Goal: Task Accomplishment & Management: Use online tool/utility

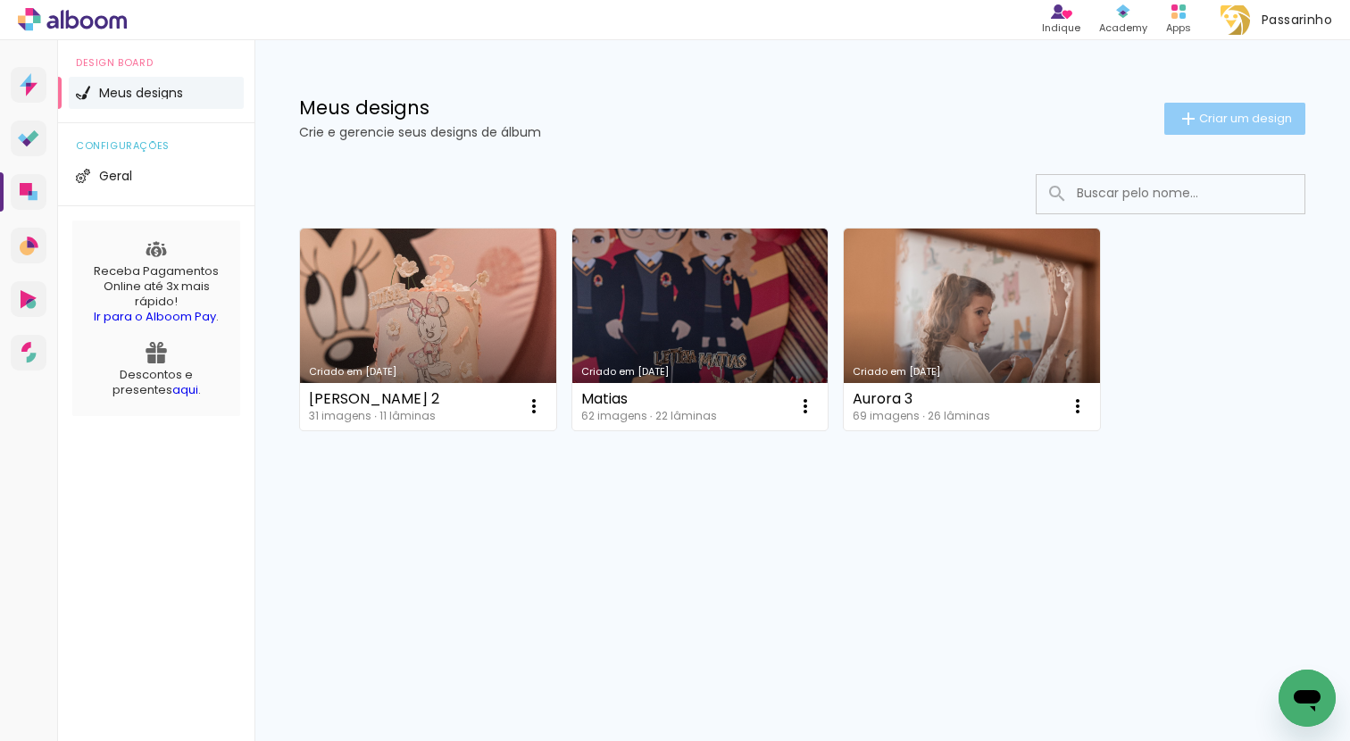
click at [1250, 118] on span "Criar um design" at bounding box center [1245, 118] width 93 height 12
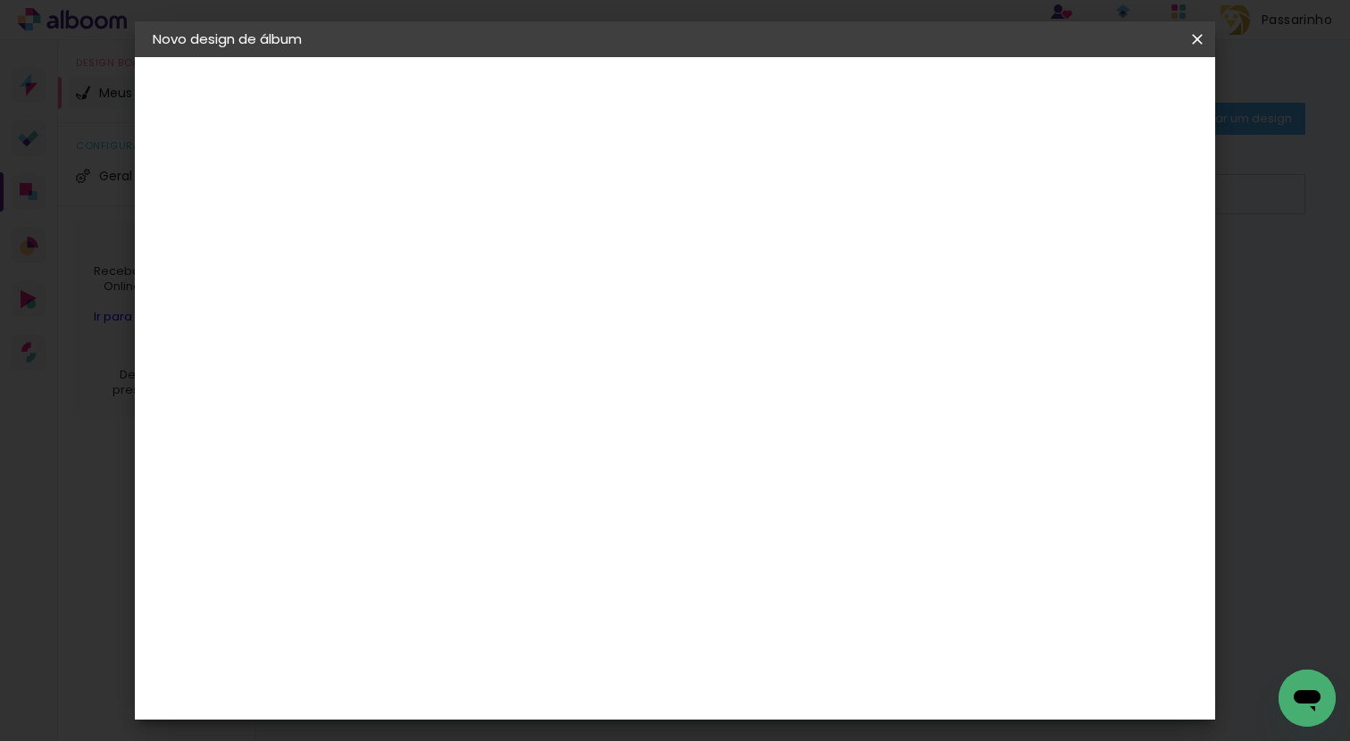
click at [444, 242] on input at bounding box center [444, 240] width 0 height 28
type input "[PERSON_NAME] & [PERSON_NAME]"
type paper-input "[PERSON_NAME] & [PERSON_NAME]"
click at [0, 0] on slot "Avançar" at bounding box center [0, 0] width 0 height 0
click at [580, 345] on input at bounding box center [490, 339] width 180 height 22
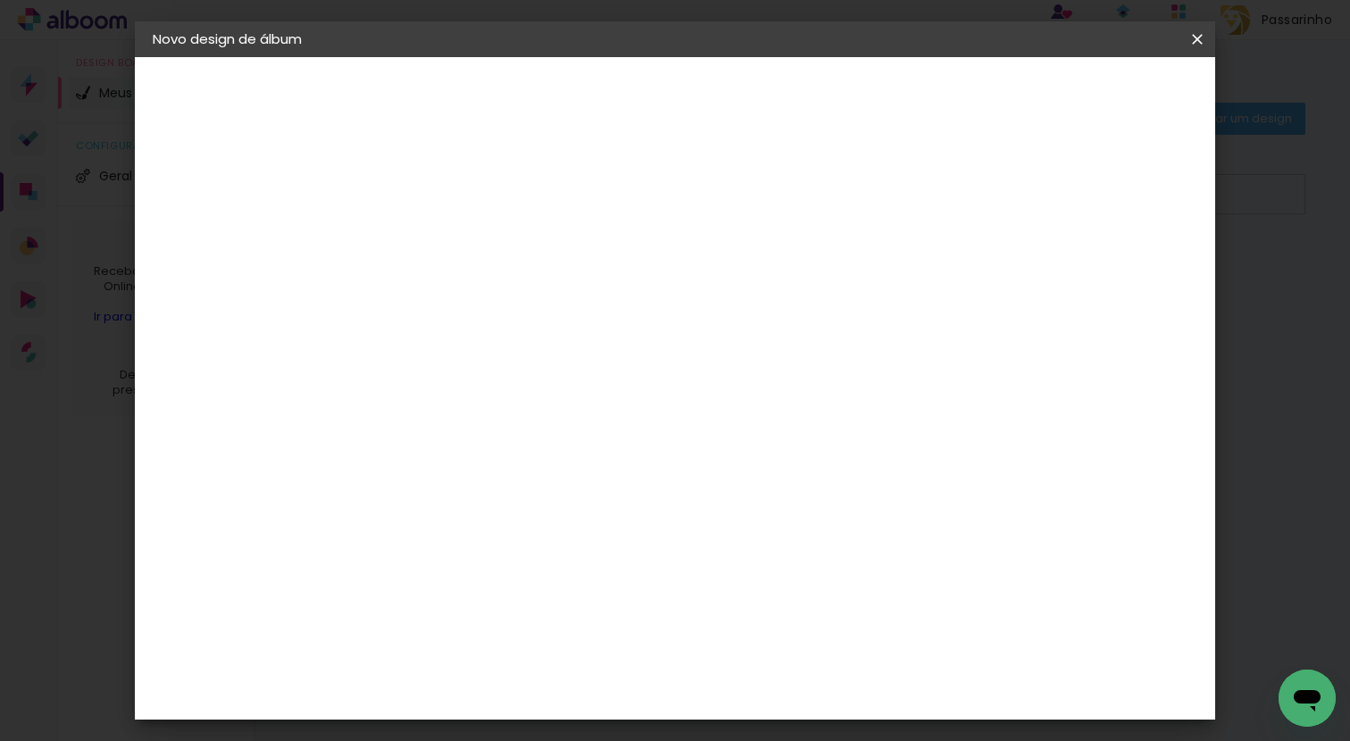
type input "dream"
type paper-input "dream"
click at [549, 407] on div "DreambooksPro" at bounding box center [491, 403] width 116 height 14
click at [492, 405] on div "DreambooksPro" at bounding box center [491, 403] width 116 height 14
click at [737, 109] on paper-button "Avançar" at bounding box center [693, 94] width 87 height 30
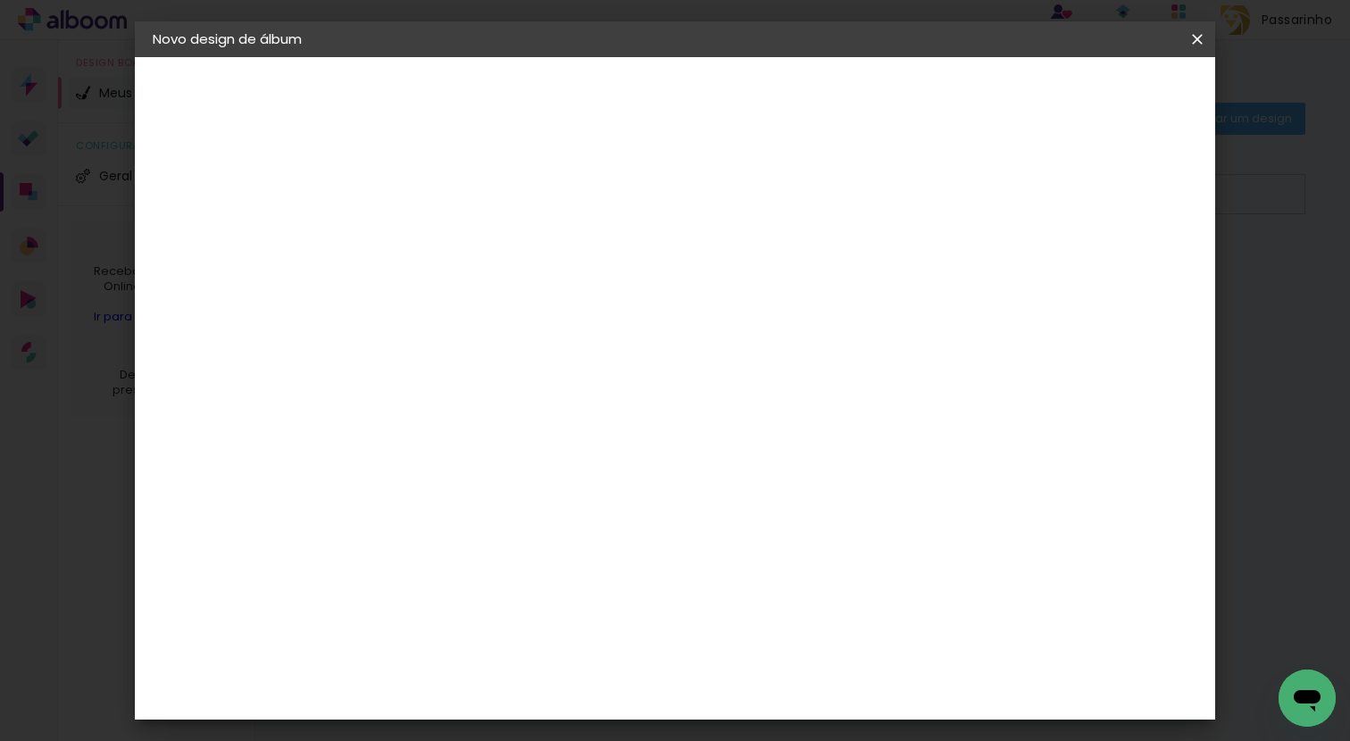
click at [514, 297] on input "text" at bounding box center [479, 311] width 70 height 28
click at [787, 295] on paper-item "Álbum" at bounding box center [790, 296] width 357 height 36
type input "Álbum"
click at [565, 410] on span "25 × 25" at bounding box center [523, 428] width 83 height 37
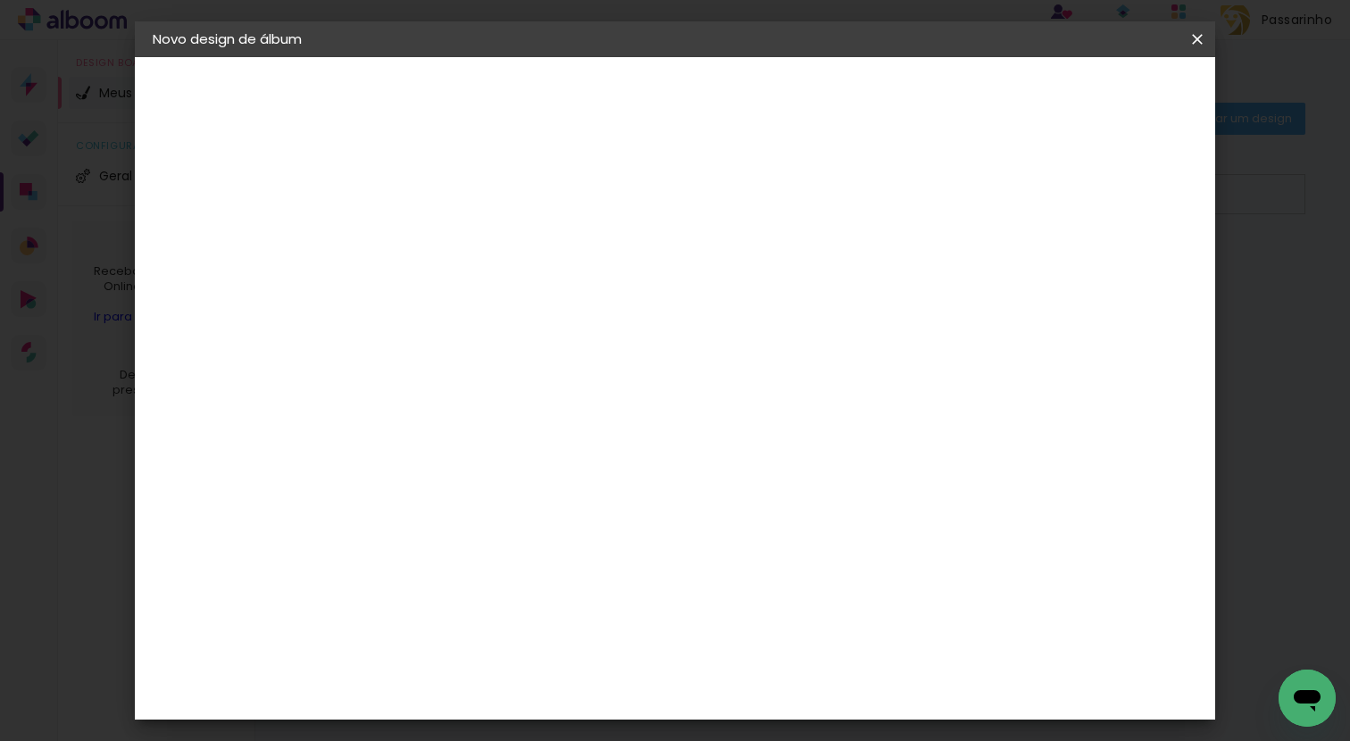
click at [0, 0] on slot "Avançar" at bounding box center [0, 0] width 0 height 0
click at [1084, 88] on span "Iniciar design" at bounding box center [1043, 94] width 81 height 12
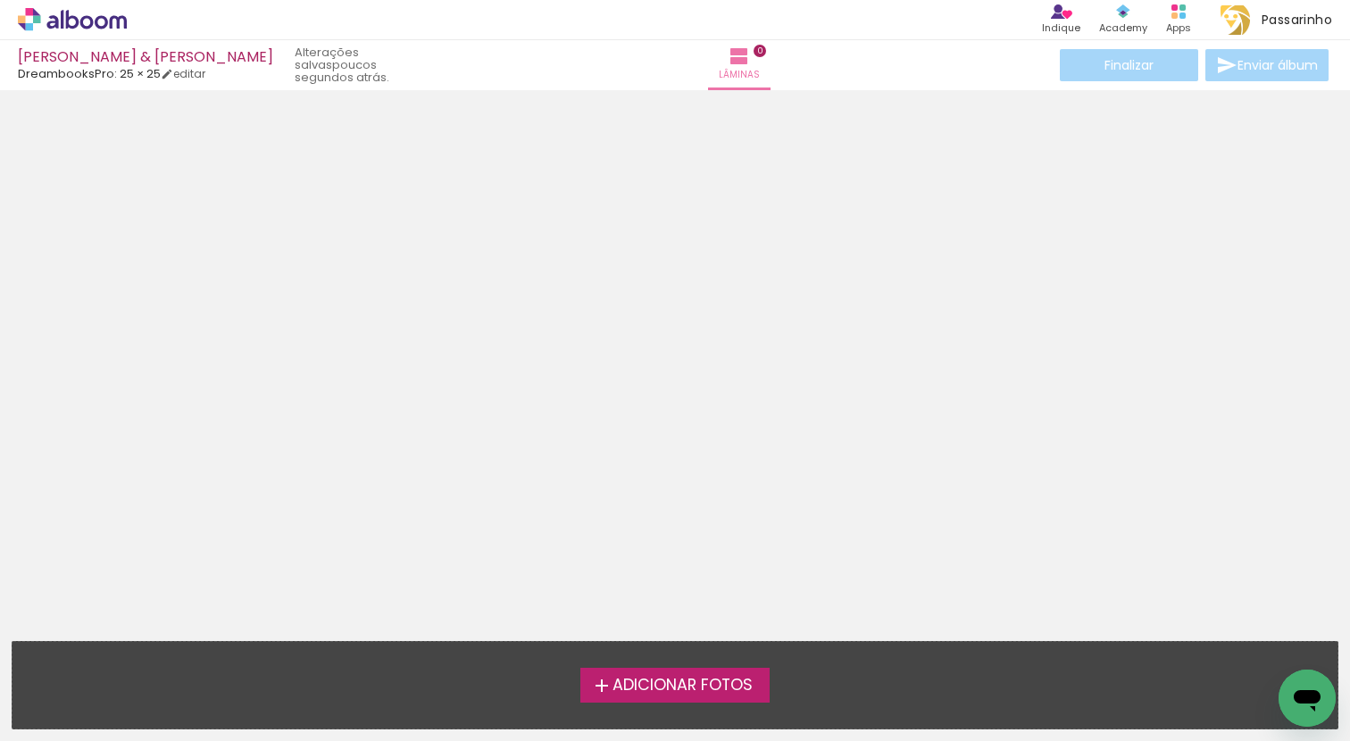
click at [709, 685] on span "Adicionar Fotos" at bounding box center [682, 685] width 140 height 16
click at [0, 0] on input "file" at bounding box center [0, 0] width 0 height 0
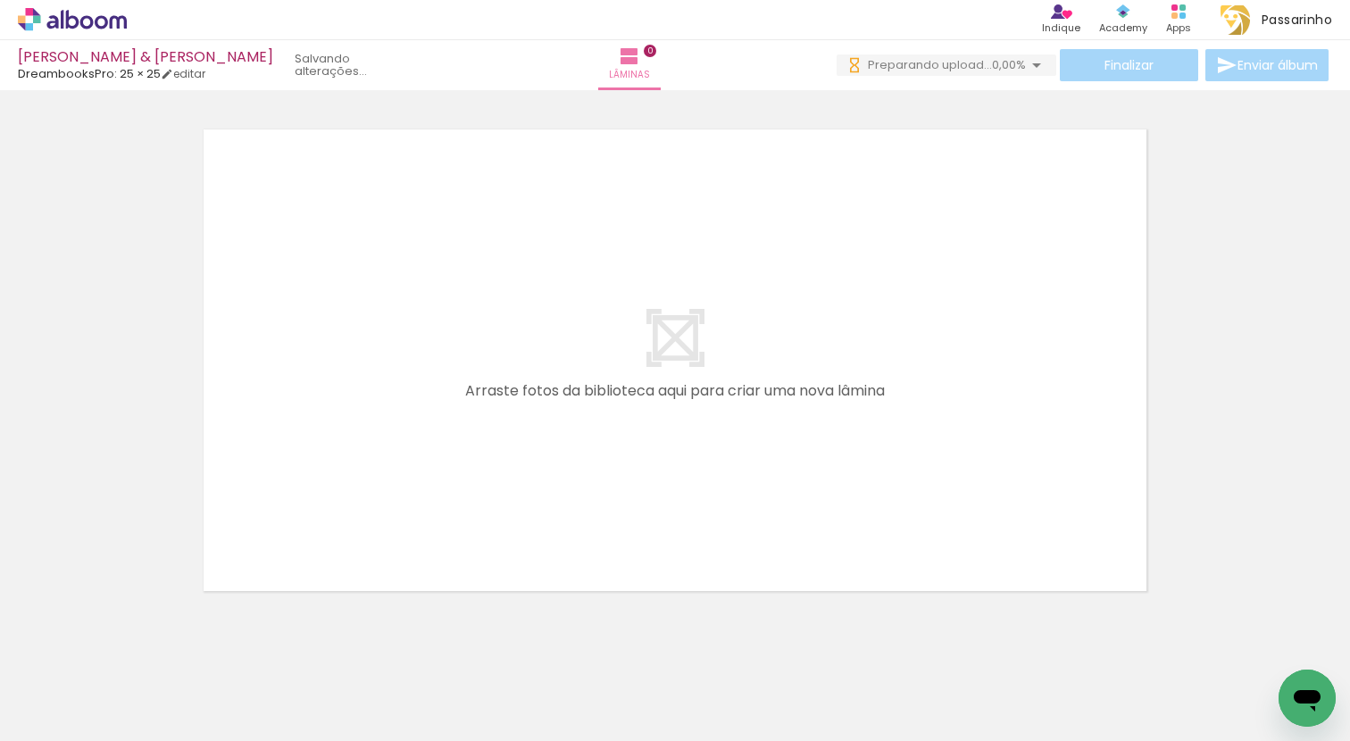
click at [76, 714] on span "Adicionar Fotos" at bounding box center [64, 717] width 54 height 20
click at [0, 0] on input "file" at bounding box center [0, 0] width 0 height 0
drag, startPoint x: 245, startPoint y: 733, endPoint x: 473, endPoint y: 744, distance: 228.7
click at [473, 740] on html "link( href="../../bower_components/polymer/polymer.html" rel="import" ) picture…" at bounding box center [675, 370] width 1350 height 741
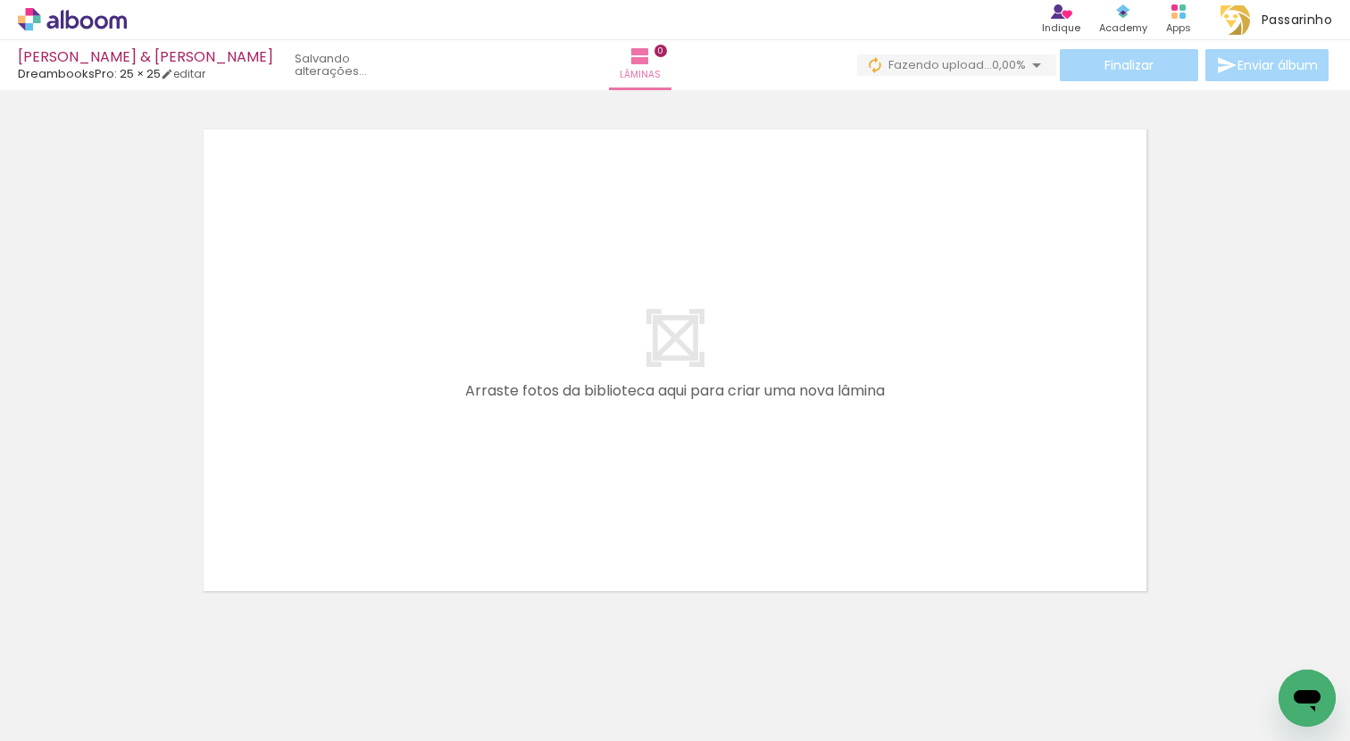
scroll to position [0, 1174]
drag, startPoint x: 402, startPoint y: 733, endPoint x: 669, endPoint y: 717, distance: 268.3
click at [146, 718] on iron-horizontal-list at bounding box center [129, 685] width 36 height 112
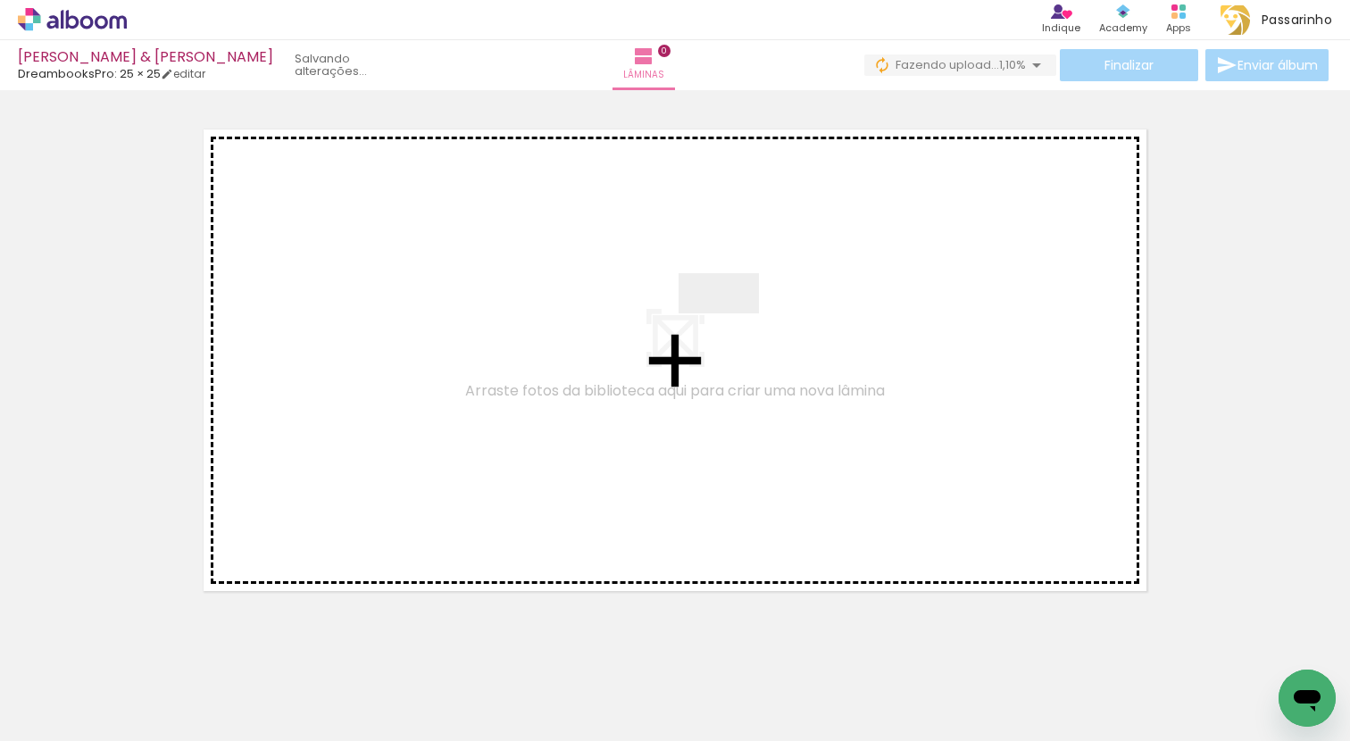
drag, startPoint x: 1271, startPoint y: 666, endPoint x: 689, endPoint y: 330, distance: 671.8
click at [689, 330] on quentale-workspace at bounding box center [675, 370] width 1350 height 741
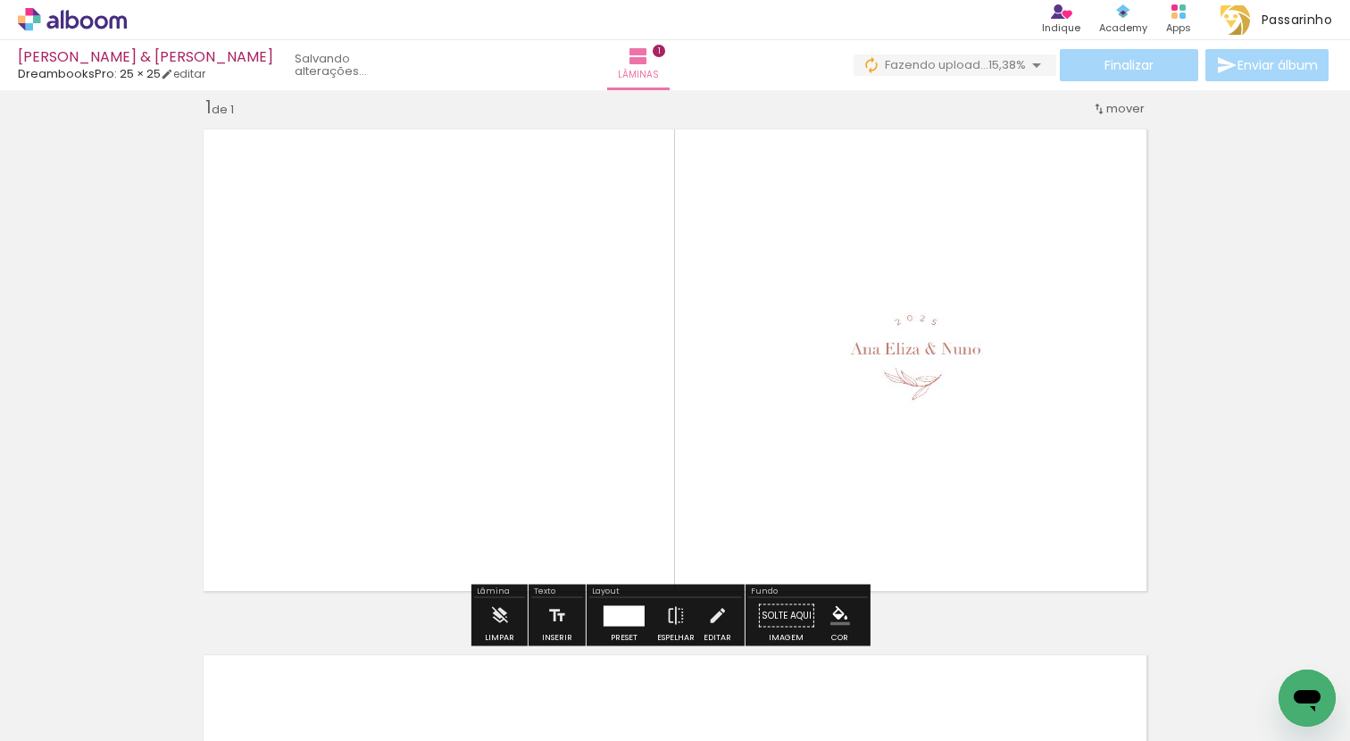
click at [76, 716] on span "Adicionar Fotos" at bounding box center [64, 717] width 54 height 20
click at [0, 0] on input "file" at bounding box center [0, 0] width 0 height 0
click at [1185, 300] on div "Inserir lâmina 1 de 1" at bounding box center [675, 600] width 1350 height 1052
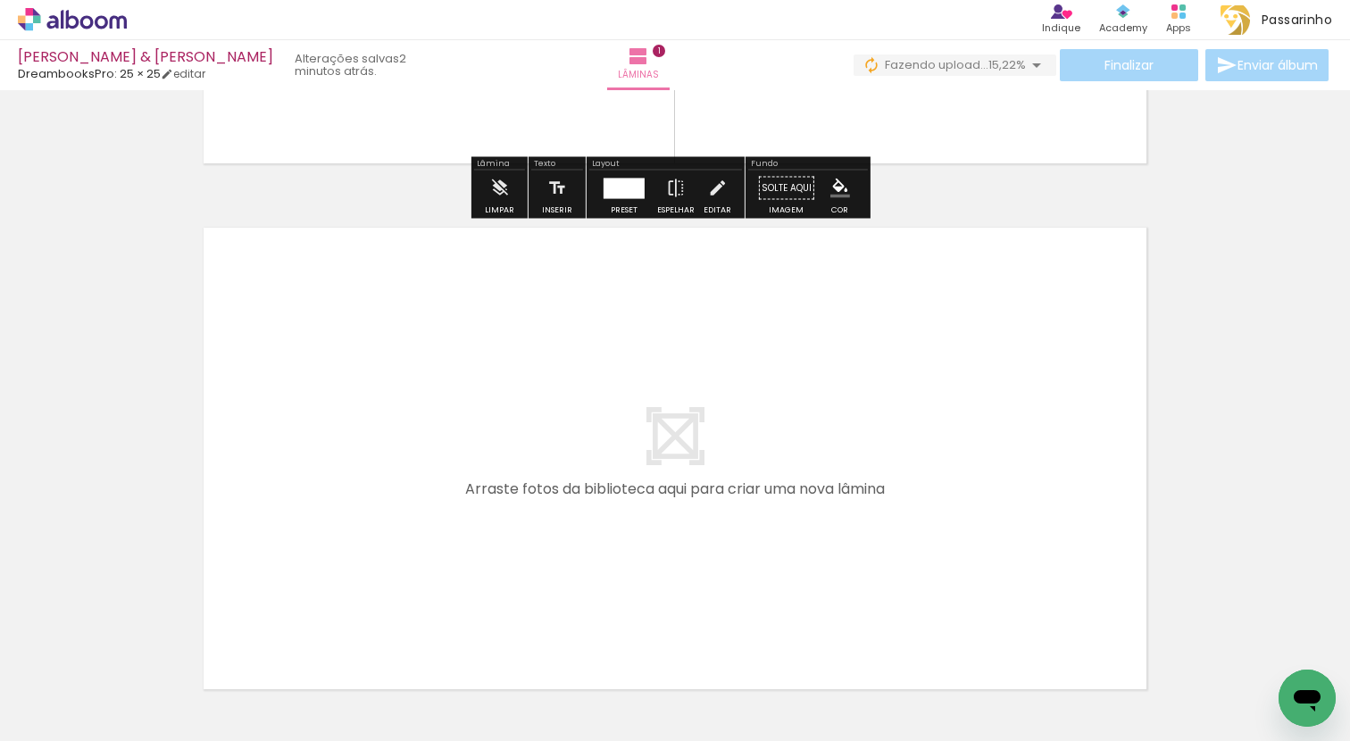
scroll to position [458, 0]
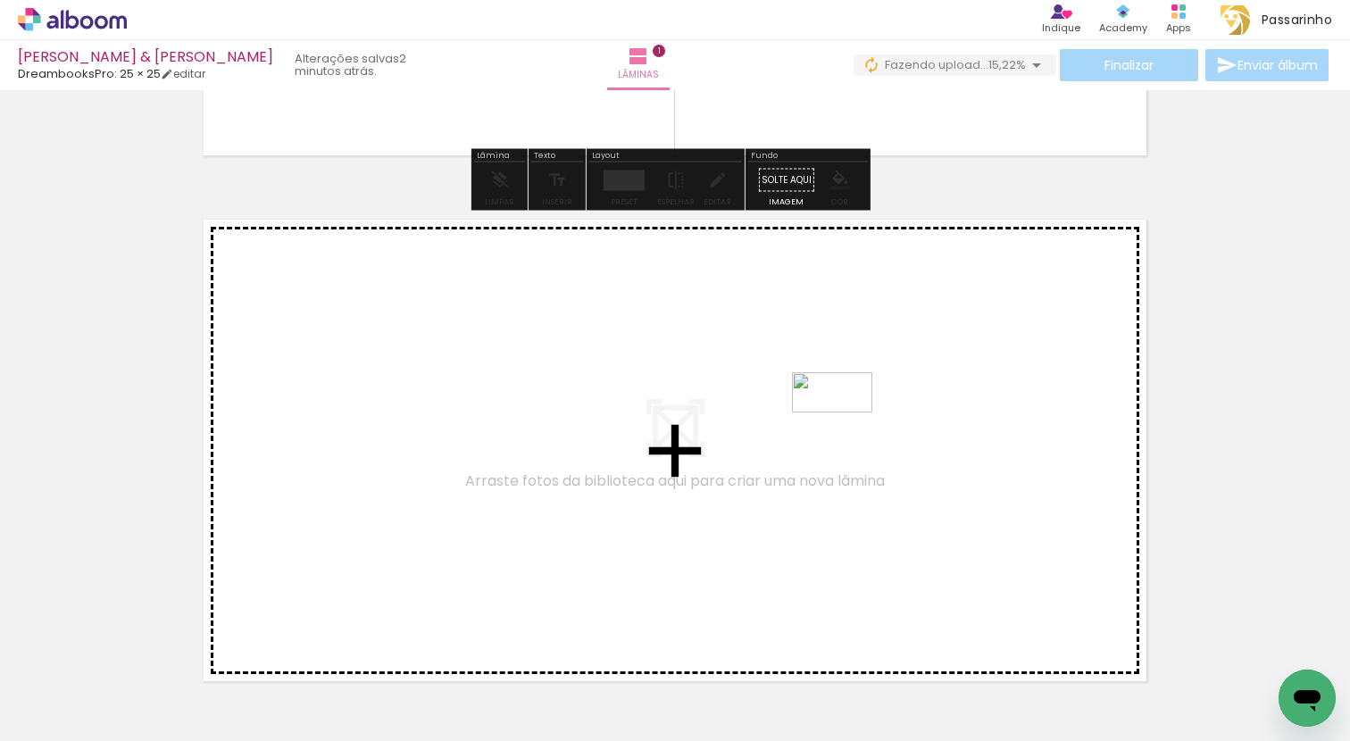
drag, startPoint x: 1269, startPoint y: 667, endPoint x: 824, endPoint y: 411, distance: 513.4
click at [824, 411] on quentale-workspace at bounding box center [675, 370] width 1350 height 741
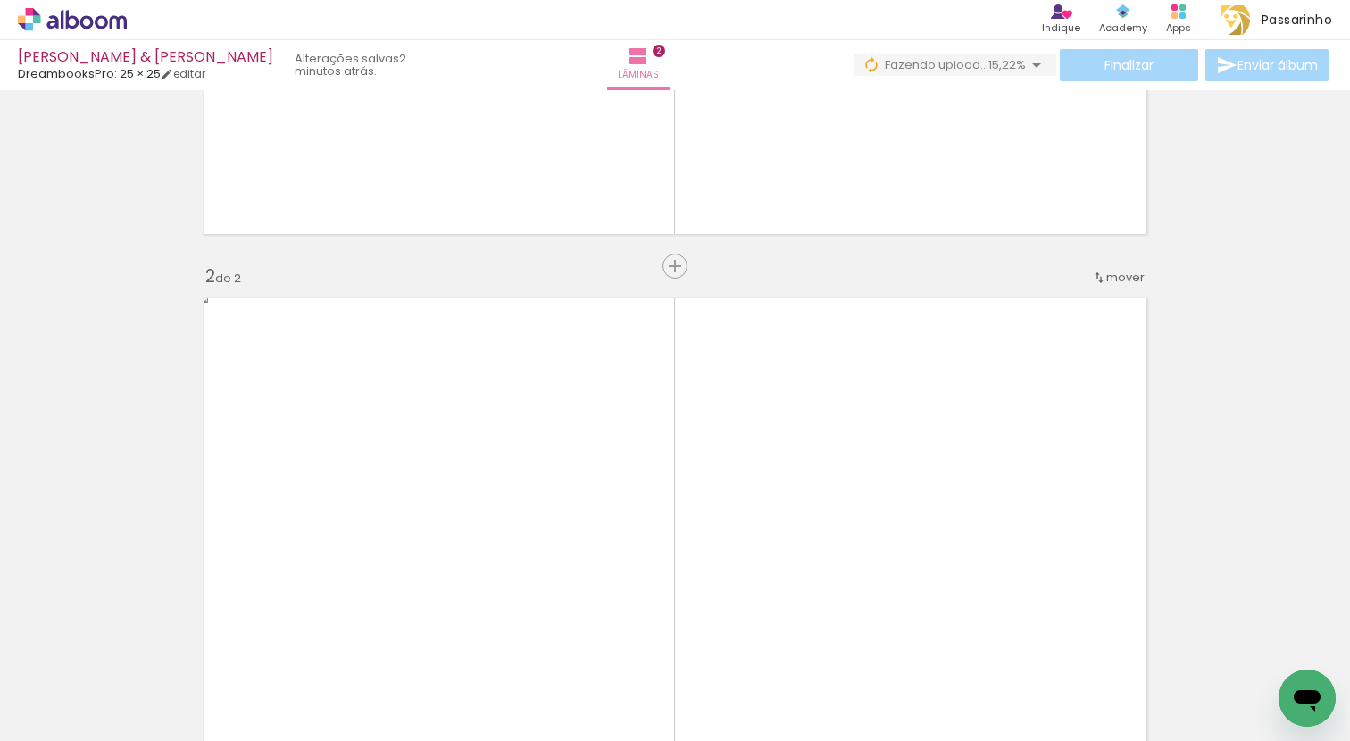
scroll to position [378, 0]
click at [1124, 275] on span "mover" at bounding box center [1125, 278] width 38 height 17
click at [1086, 270] on paper-item "antes da 1" at bounding box center [1073, 275] width 136 height 29
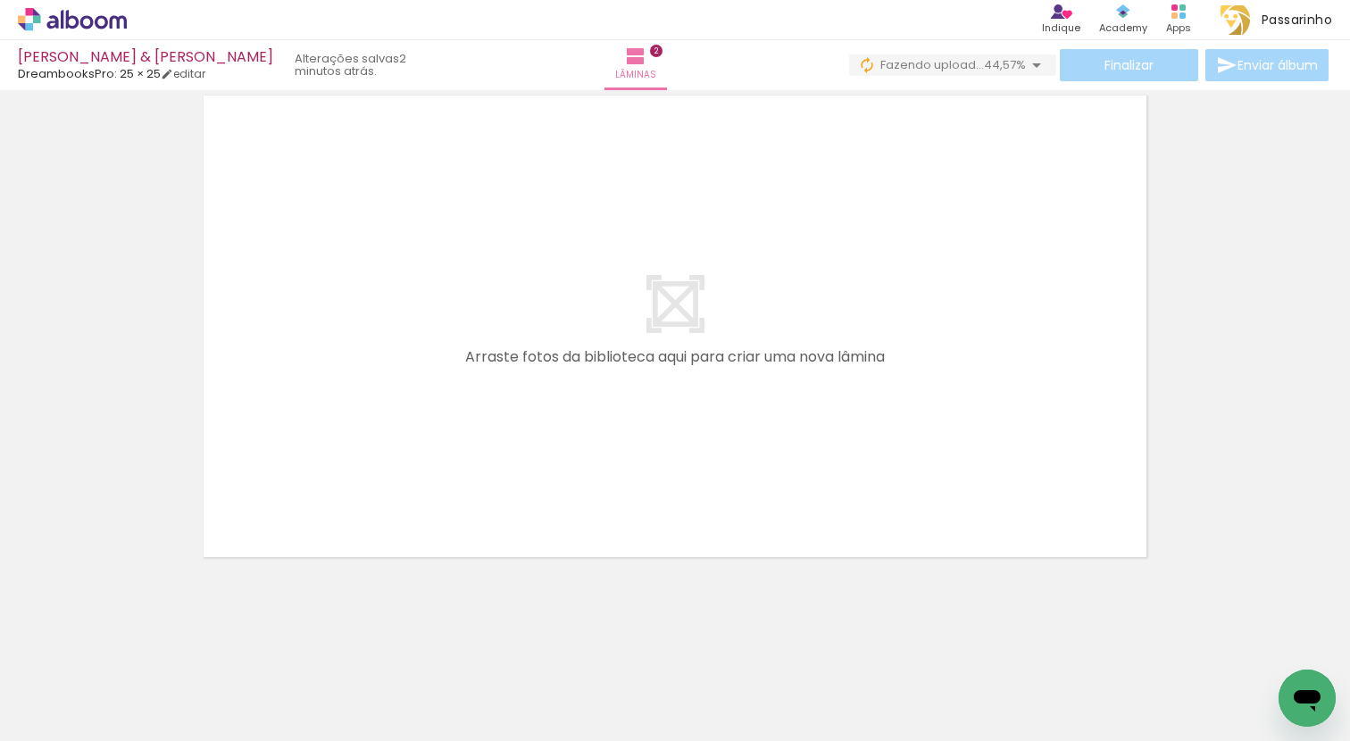
scroll to position [0, 0]
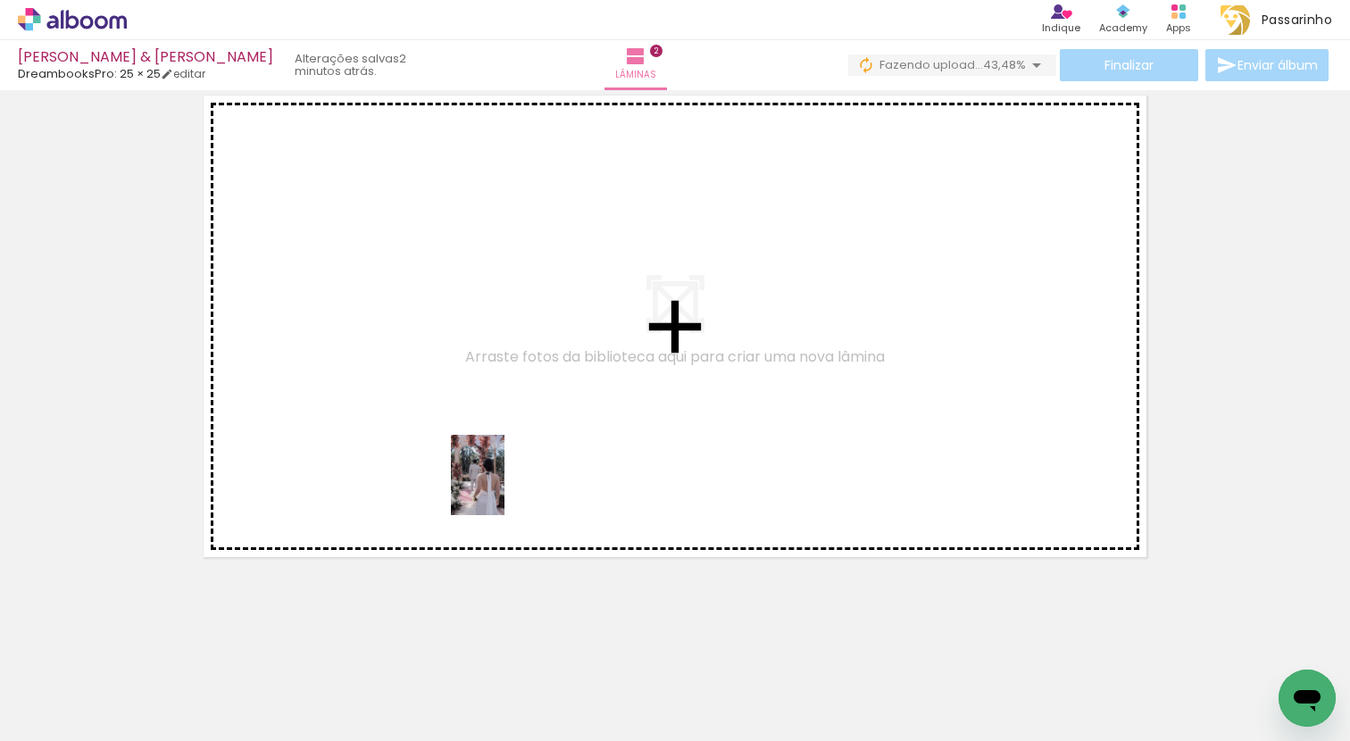
drag, startPoint x: 188, startPoint y: 701, endPoint x: 506, endPoint y: 485, distance: 384.2
click at [506, 485] on quentale-workspace at bounding box center [675, 370] width 1350 height 741
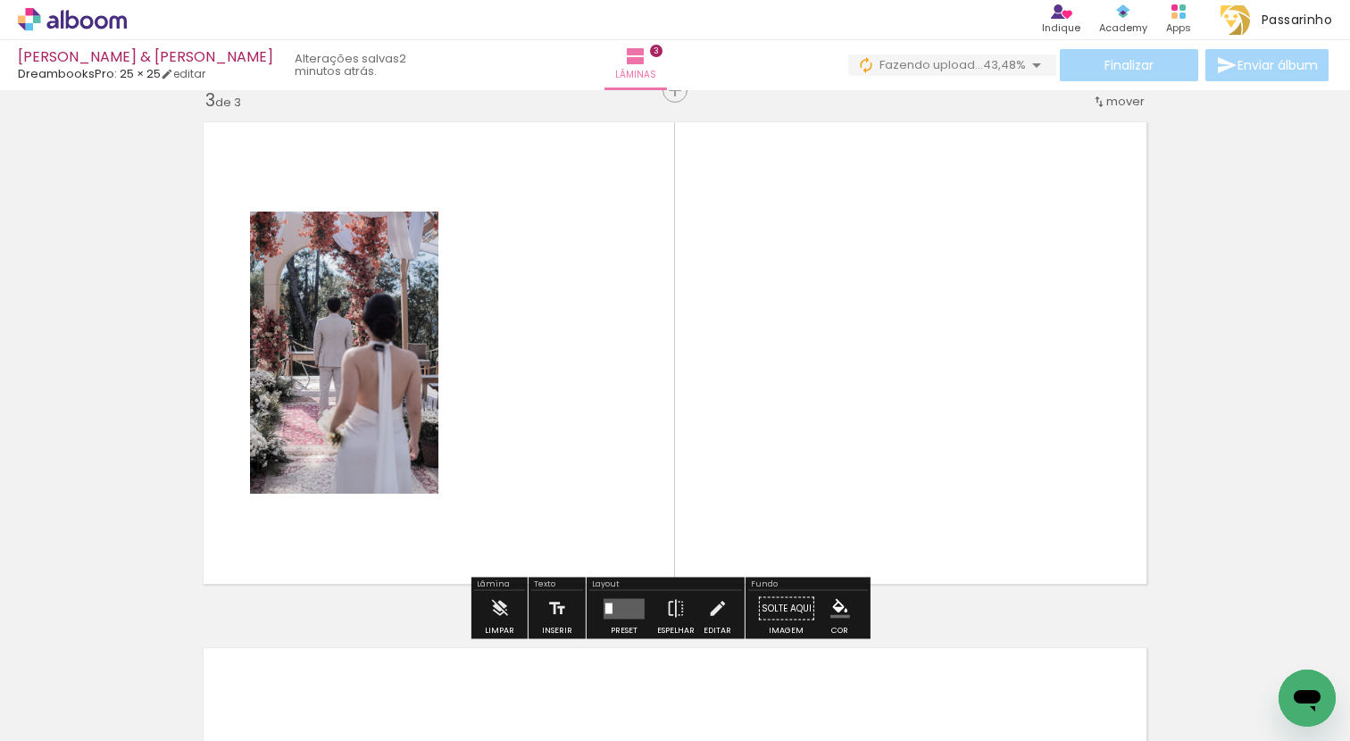
scroll to position [1074, 0]
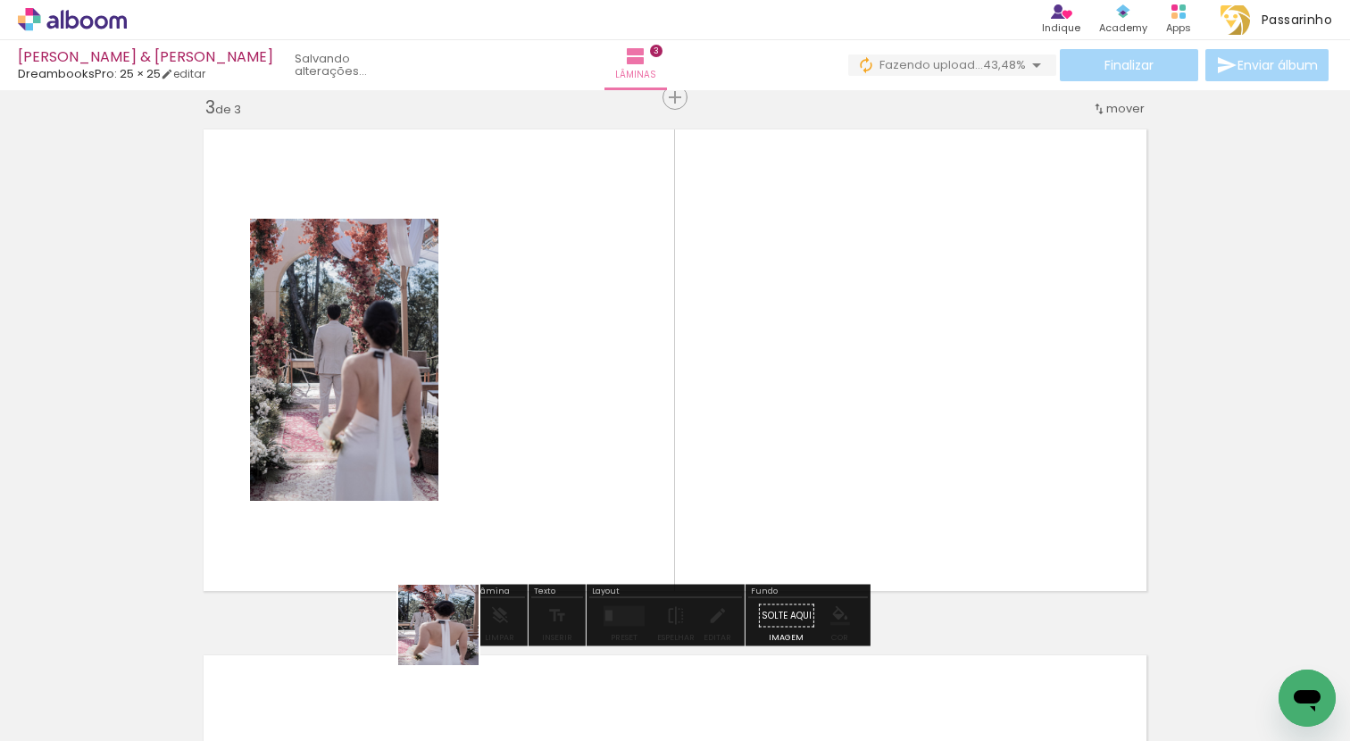
drag, startPoint x: 293, startPoint y: 695, endPoint x: 826, endPoint y: 459, distance: 583.0
click at [826, 459] on quentale-workspace at bounding box center [675, 370] width 1350 height 741
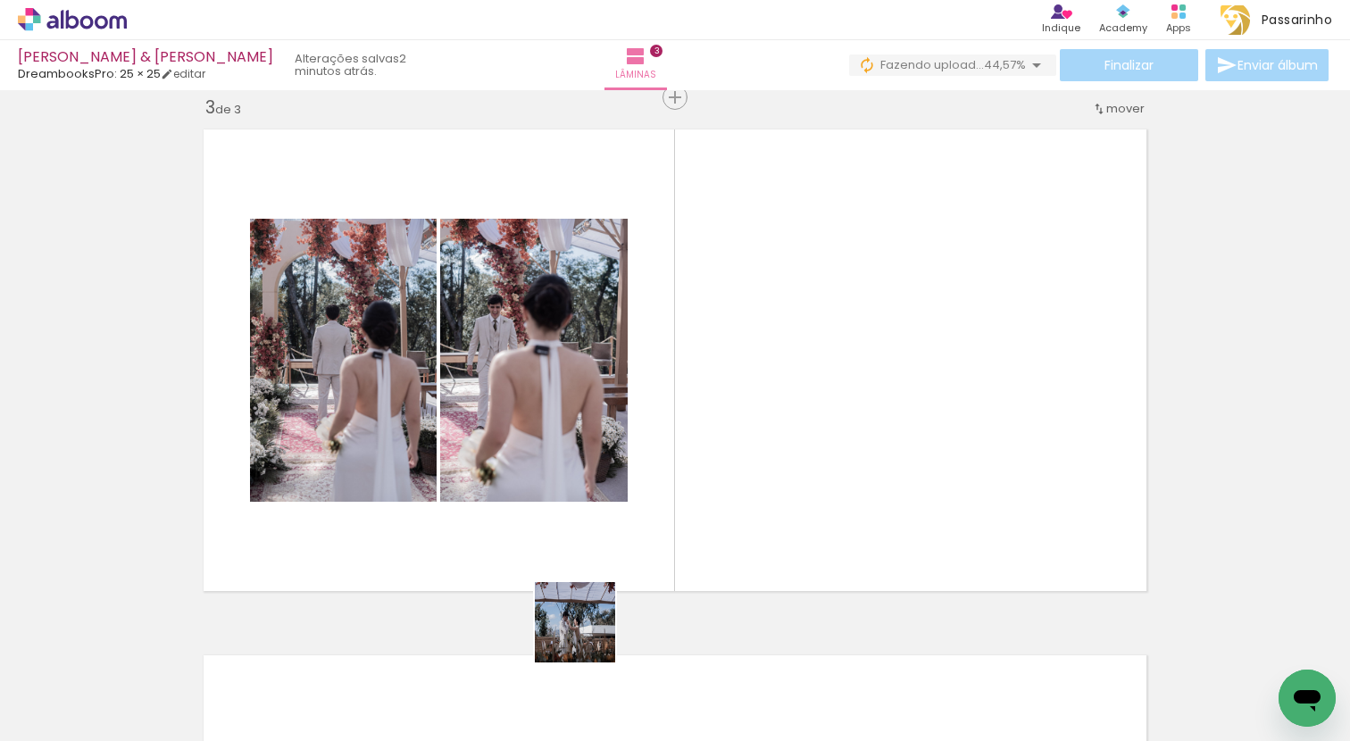
drag, startPoint x: 497, startPoint y: 689, endPoint x: 964, endPoint y: 416, distance: 540.8
click at [964, 416] on quentale-workspace at bounding box center [675, 370] width 1350 height 741
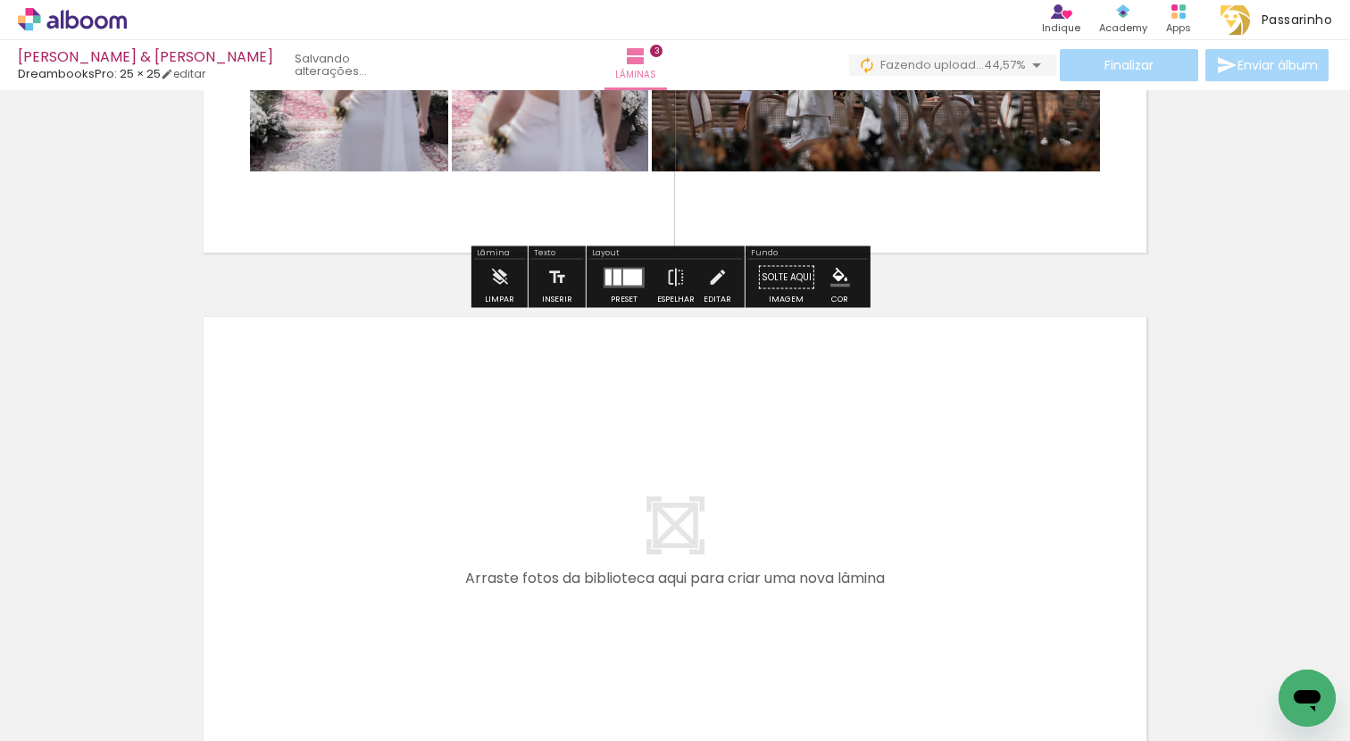
scroll to position [1623, 0]
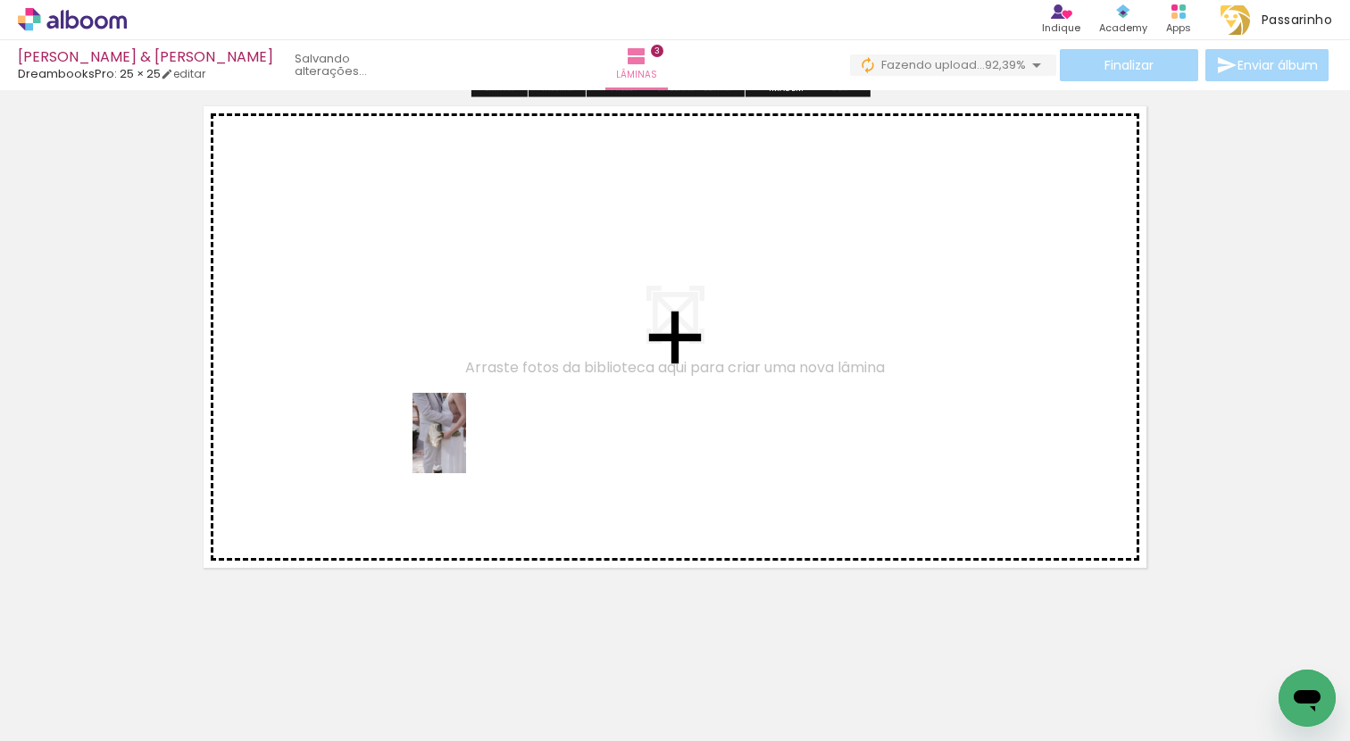
drag, startPoint x: 452, startPoint y: 519, endPoint x: 466, endPoint y: 441, distance: 79.8
click at [466, 441] on quentale-workspace at bounding box center [675, 370] width 1350 height 741
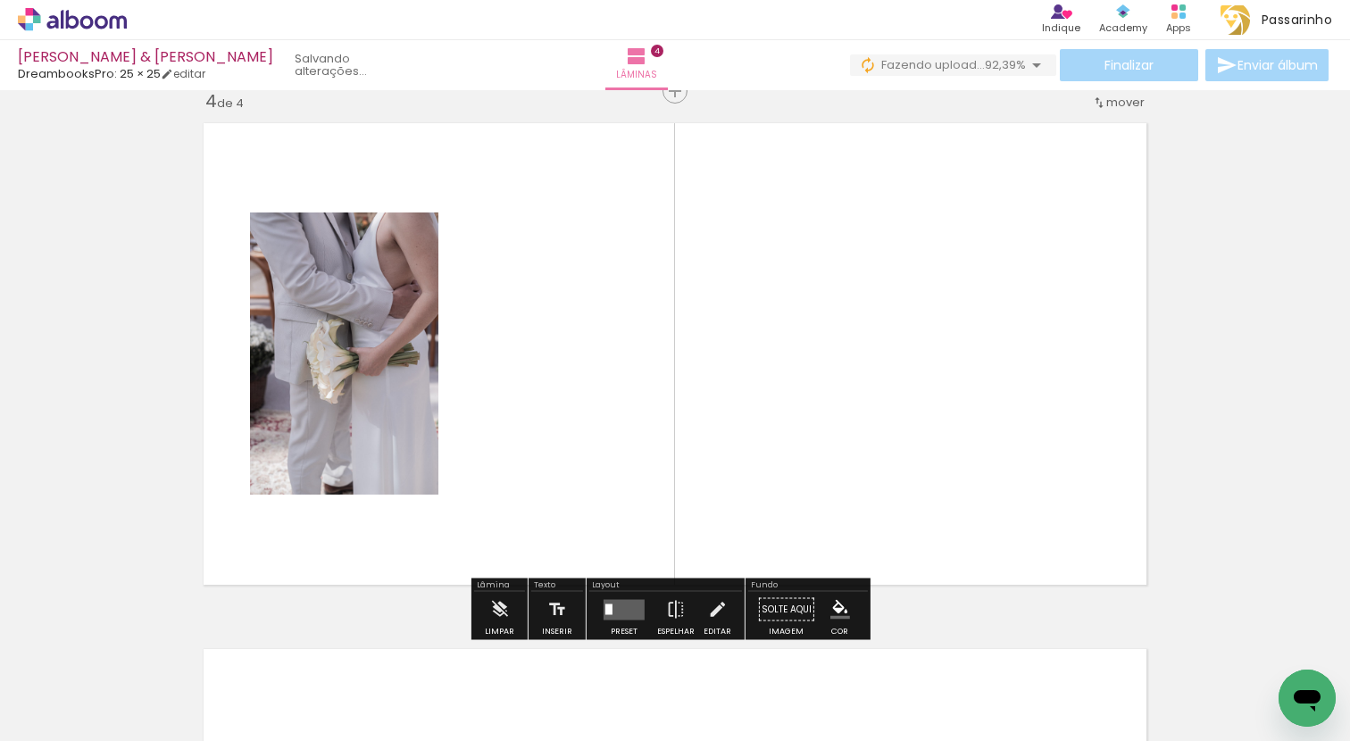
scroll to position [1599, 0]
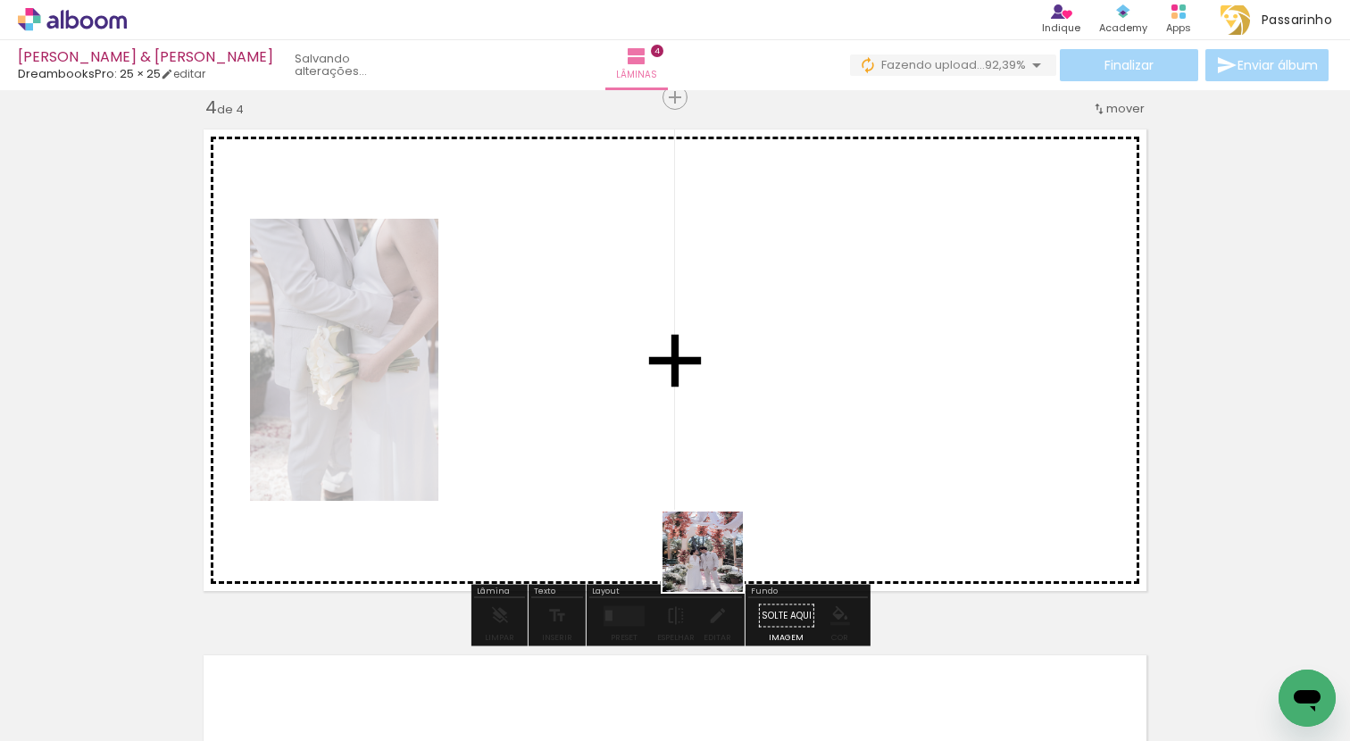
drag, startPoint x: 594, startPoint y: 705, endPoint x: 801, endPoint y: 468, distance: 315.0
click at [801, 468] on quentale-workspace at bounding box center [675, 370] width 1350 height 741
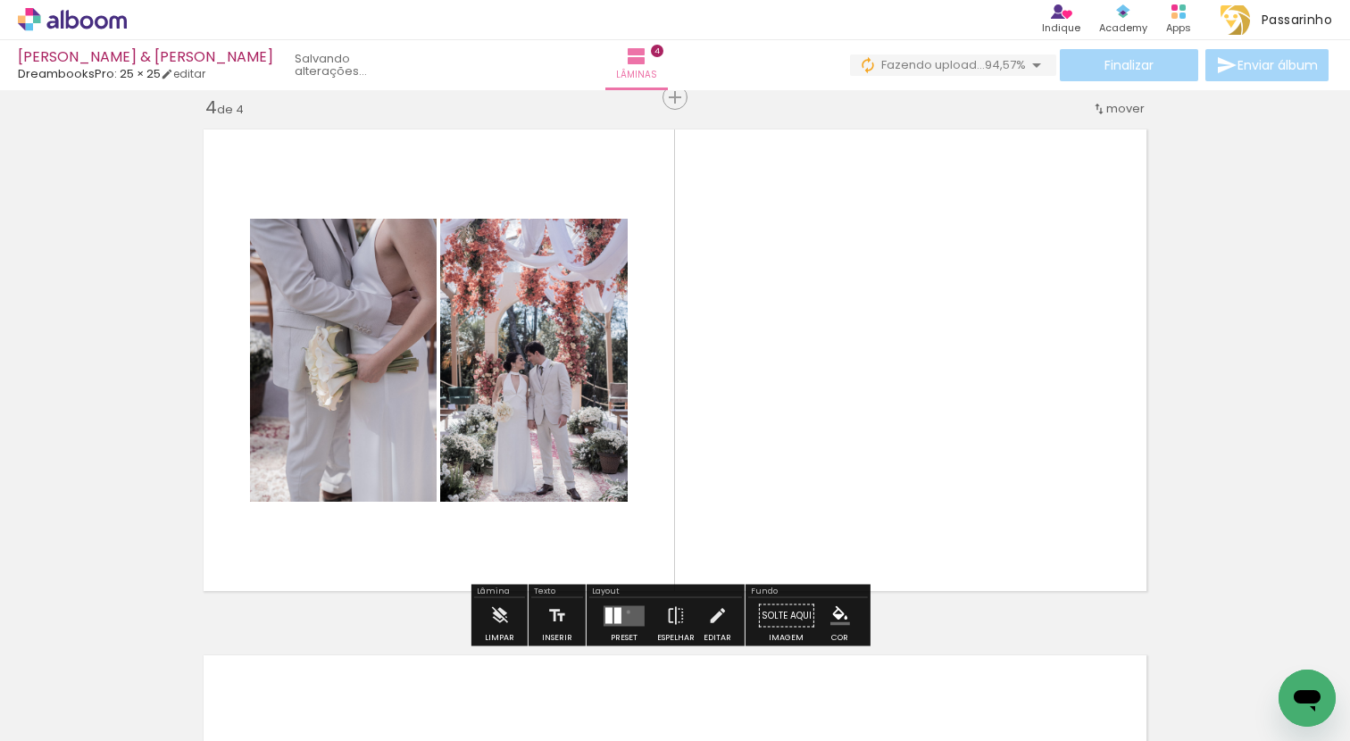
click at [624, 611] on quentale-layouter at bounding box center [623, 615] width 41 height 21
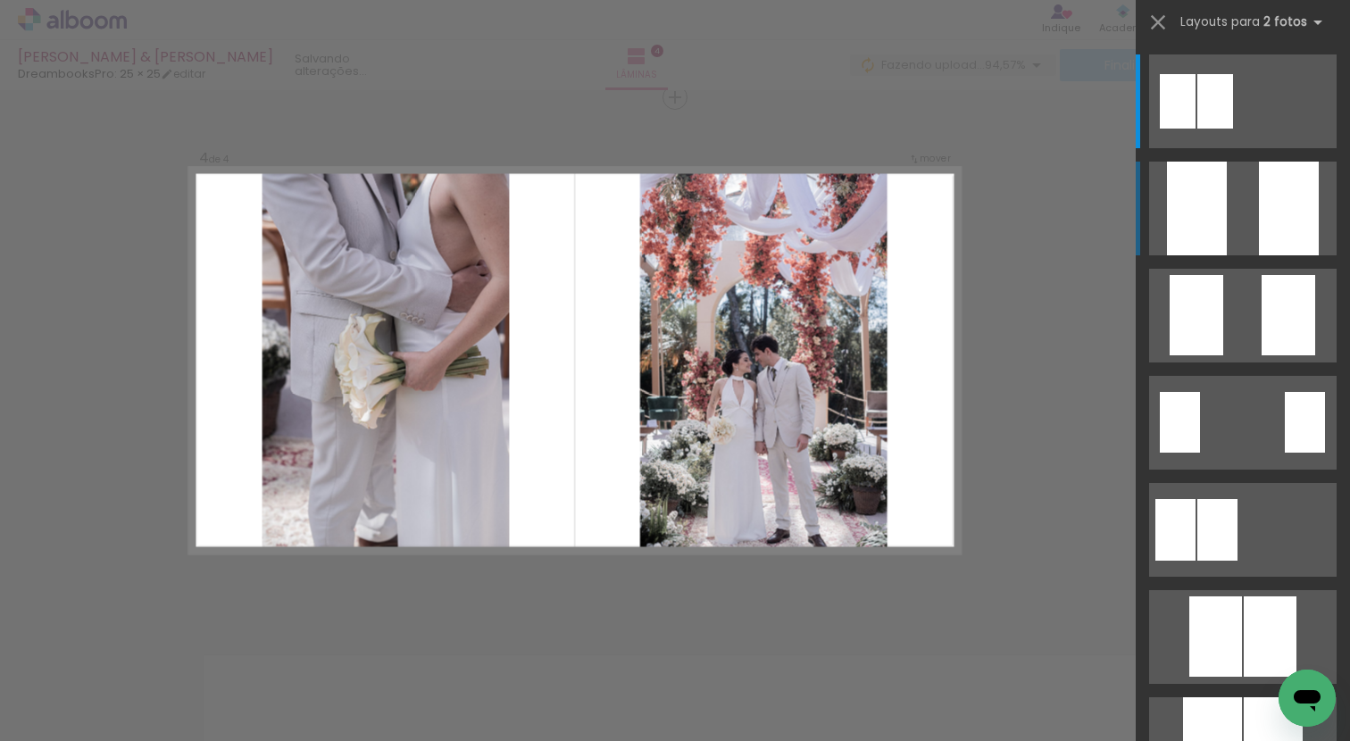
click at [1228, 218] on quentale-layouter at bounding box center [1242, 209] width 187 height 94
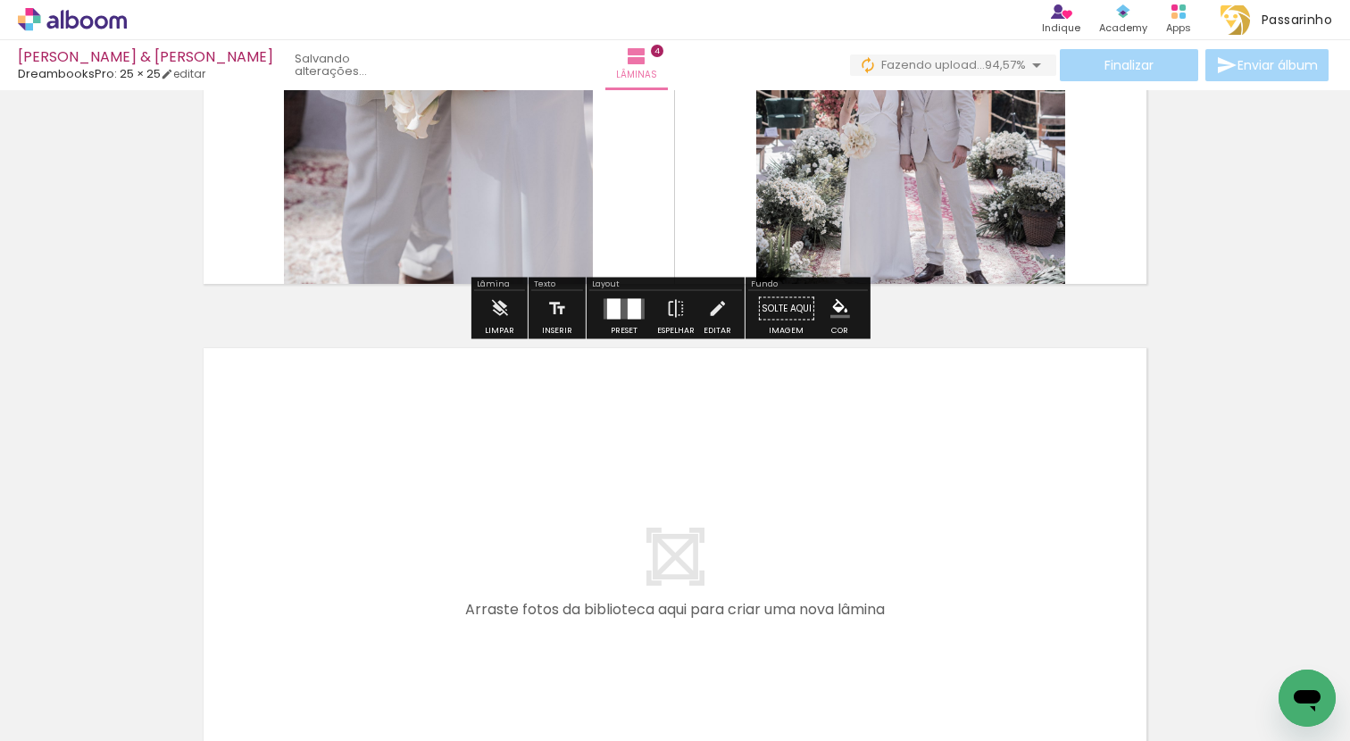
scroll to position [2159, 0]
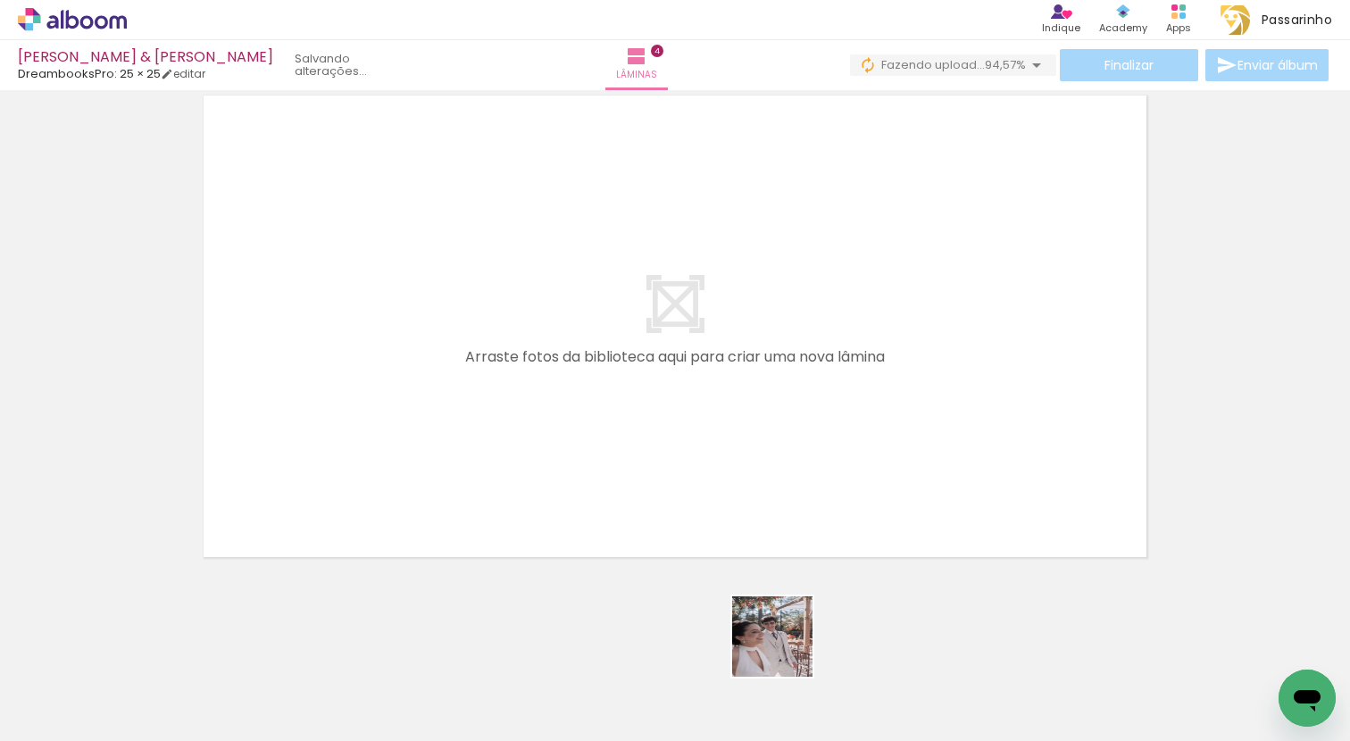
drag, startPoint x: 795, startPoint y: 687, endPoint x: 661, endPoint y: 418, distance: 301.4
click at [661, 418] on quentale-workspace at bounding box center [675, 370] width 1350 height 741
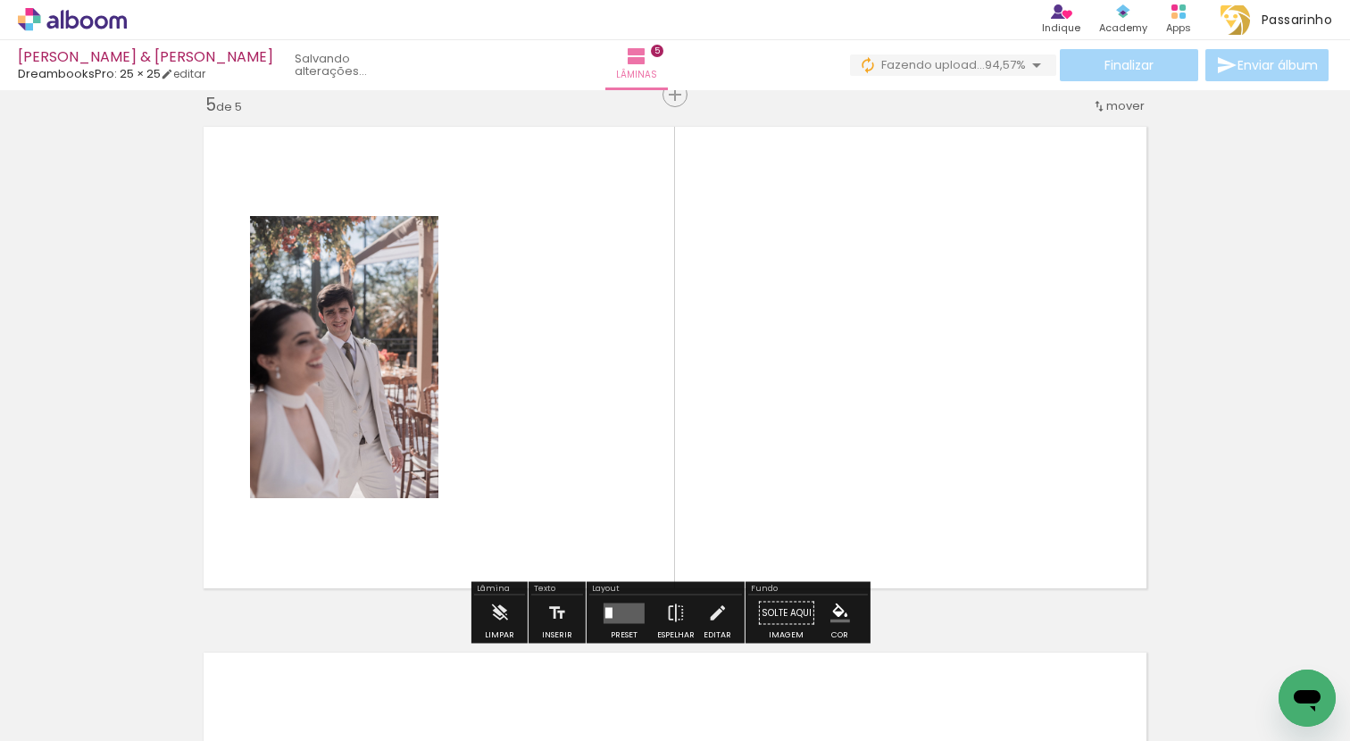
scroll to position [2125, 0]
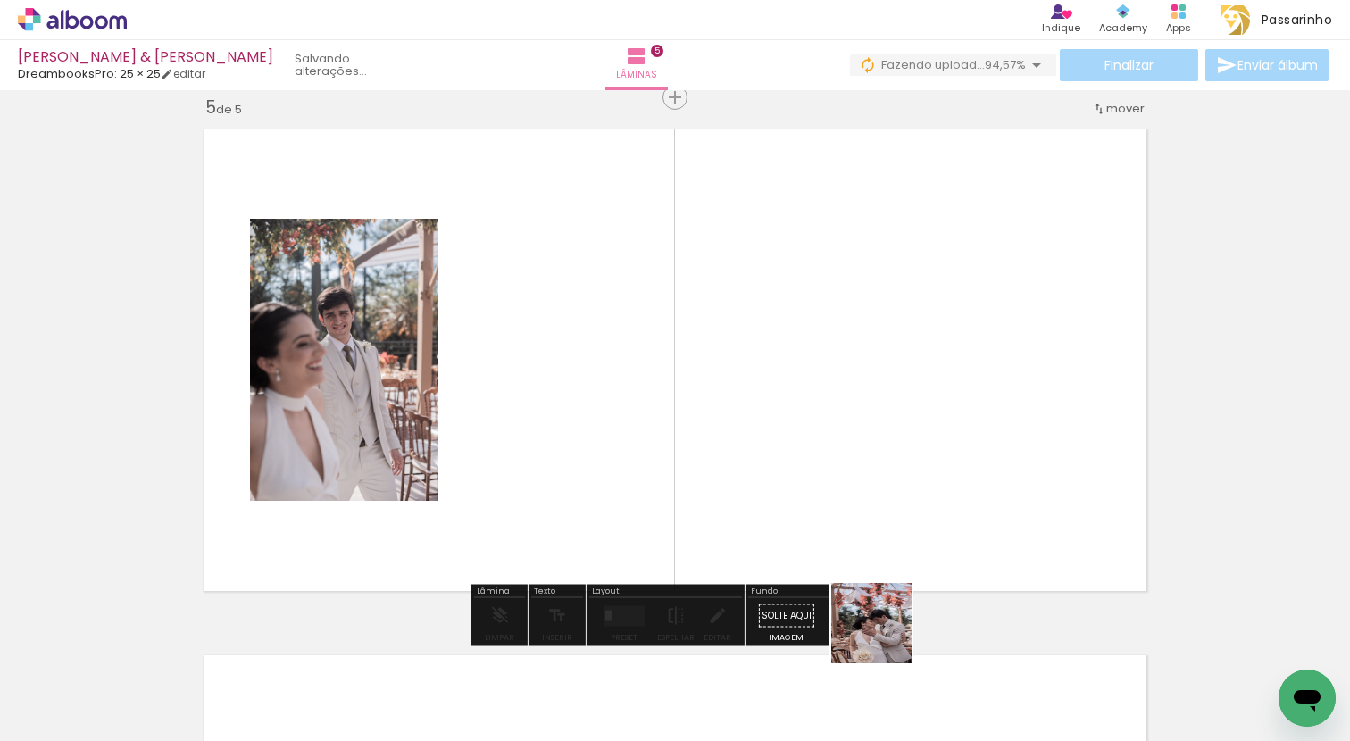
drag, startPoint x: 885, startPoint y: 636, endPoint x: 788, endPoint y: 408, distance: 248.0
click at [788, 408] on quentale-workspace at bounding box center [675, 370] width 1350 height 741
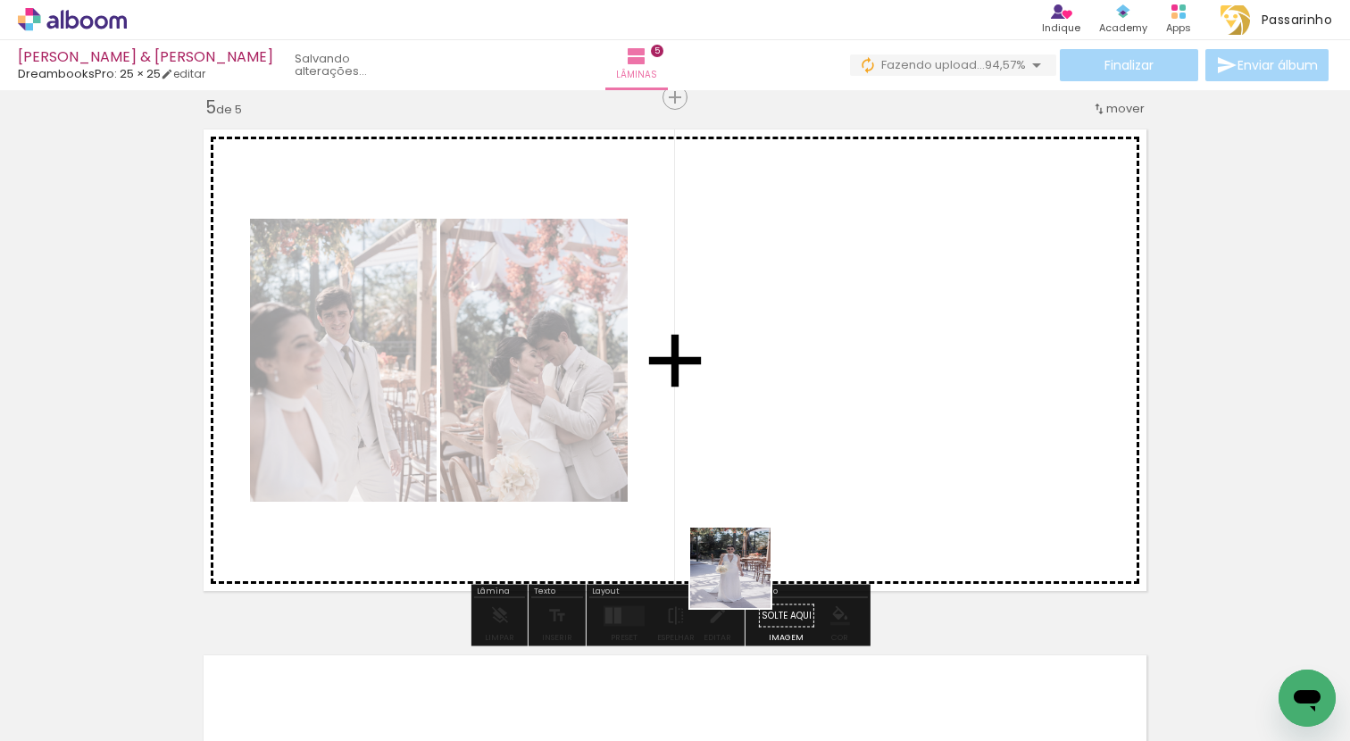
drag, startPoint x: 694, startPoint y: 688, endPoint x: 834, endPoint y: 382, distance: 336.7
click at [834, 382] on quentale-workspace at bounding box center [675, 370] width 1350 height 741
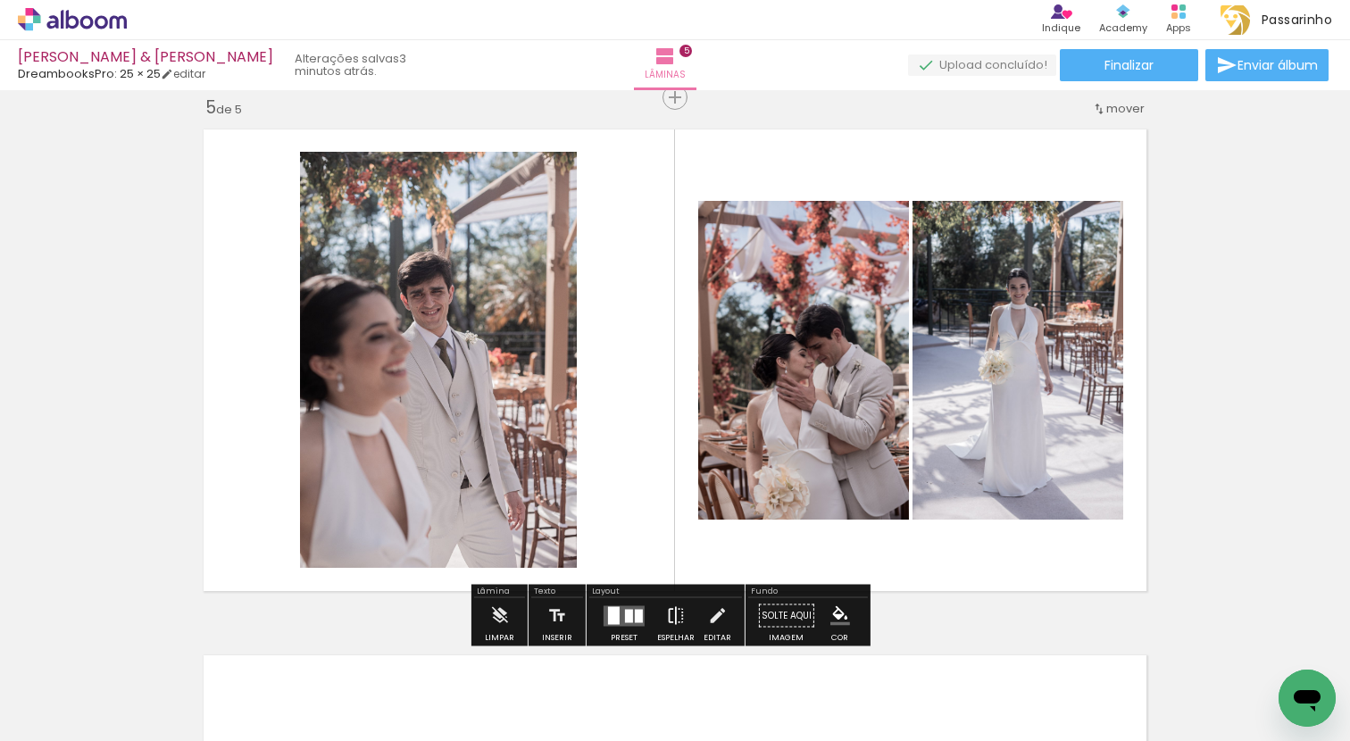
click at [666, 614] on iron-icon at bounding box center [676, 616] width 20 height 36
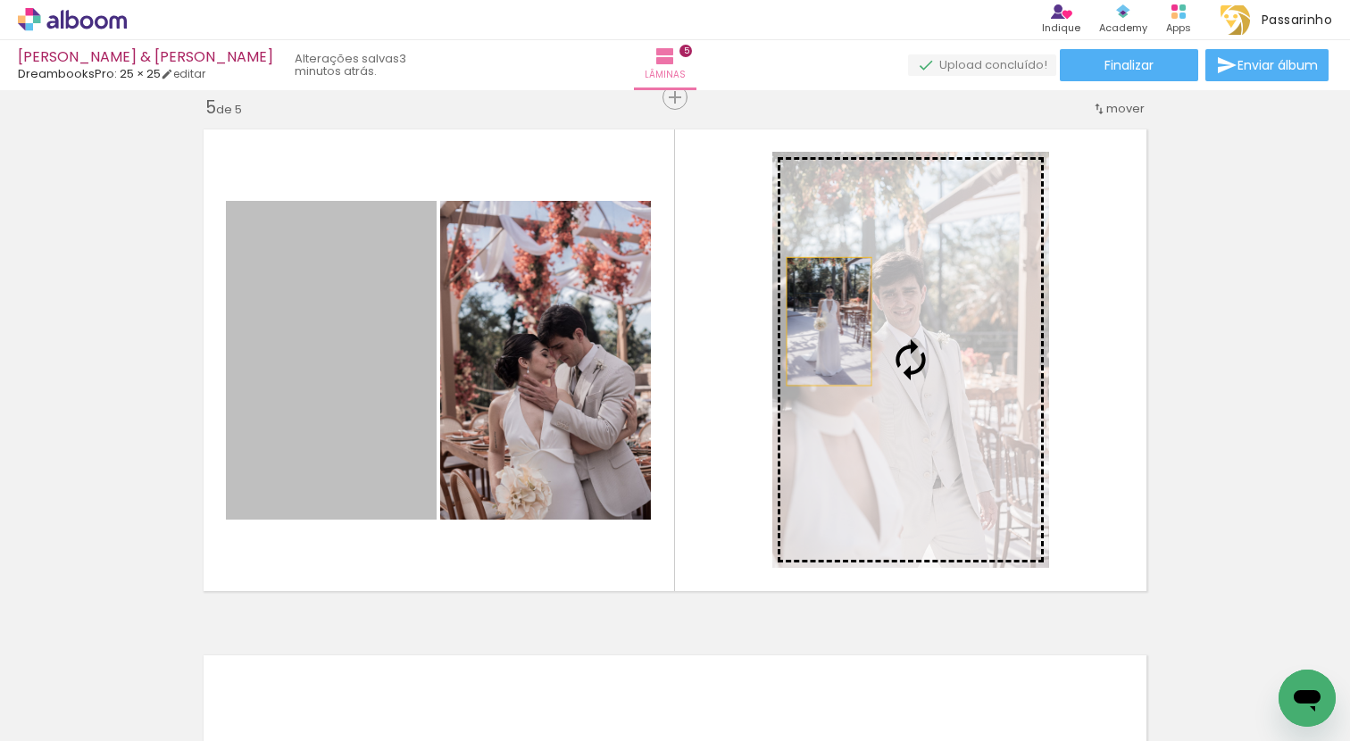
drag, startPoint x: 336, startPoint y: 399, endPoint x: 859, endPoint y: 312, distance: 530.2
click at [0, 0] on slot at bounding box center [0, 0] width 0 height 0
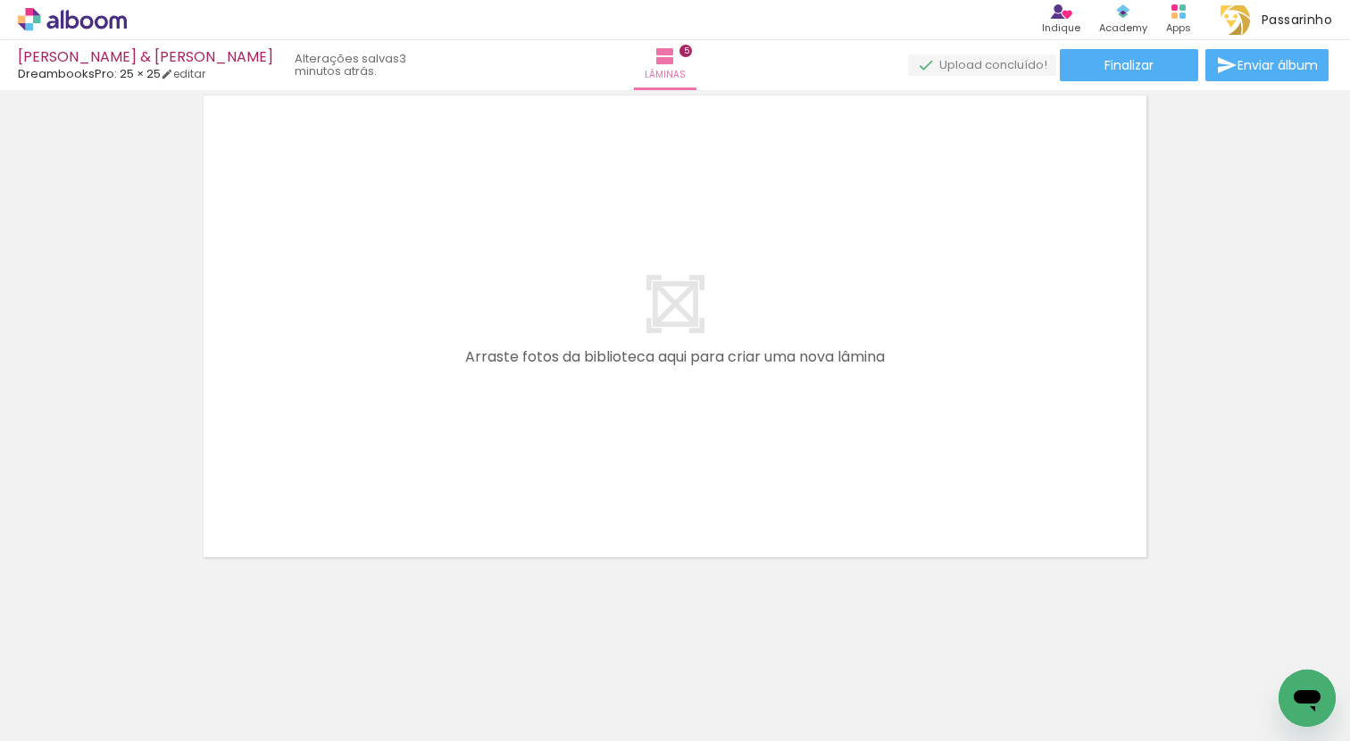
scroll to position [0, 0]
drag, startPoint x: 984, startPoint y: 692, endPoint x: 790, endPoint y: 687, distance: 193.7
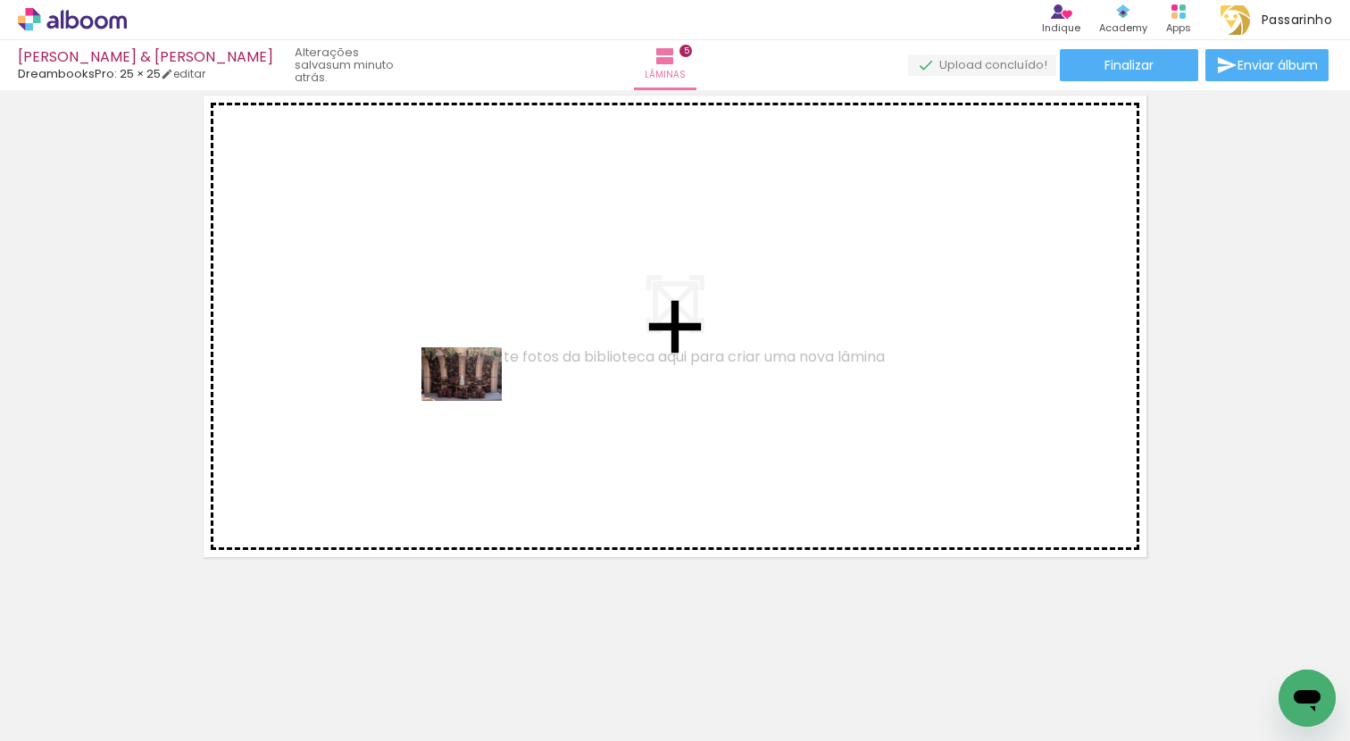
drag, startPoint x: 446, startPoint y: 693, endPoint x: 475, endPoint y: 401, distance: 293.3
click at [475, 401] on quentale-workspace at bounding box center [675, 370] width 1350 height 741
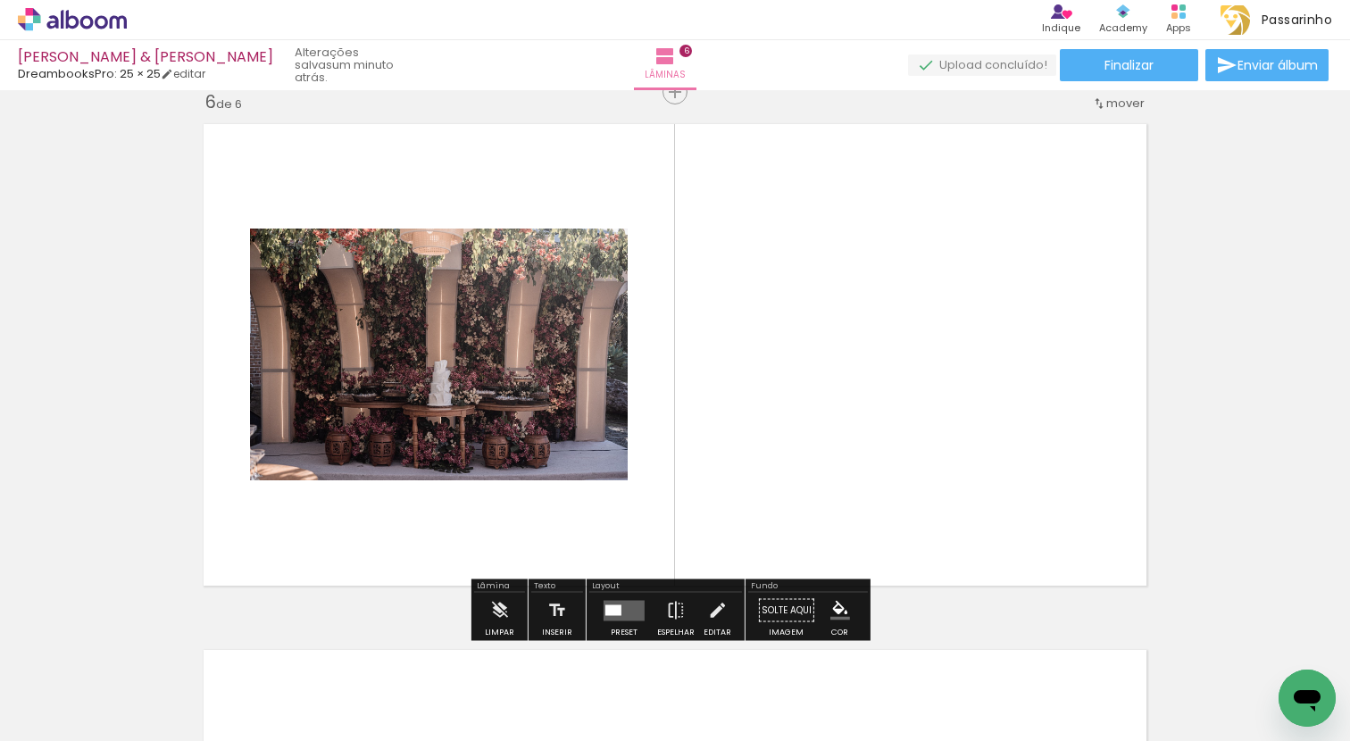
scroll to position [2651, 0]
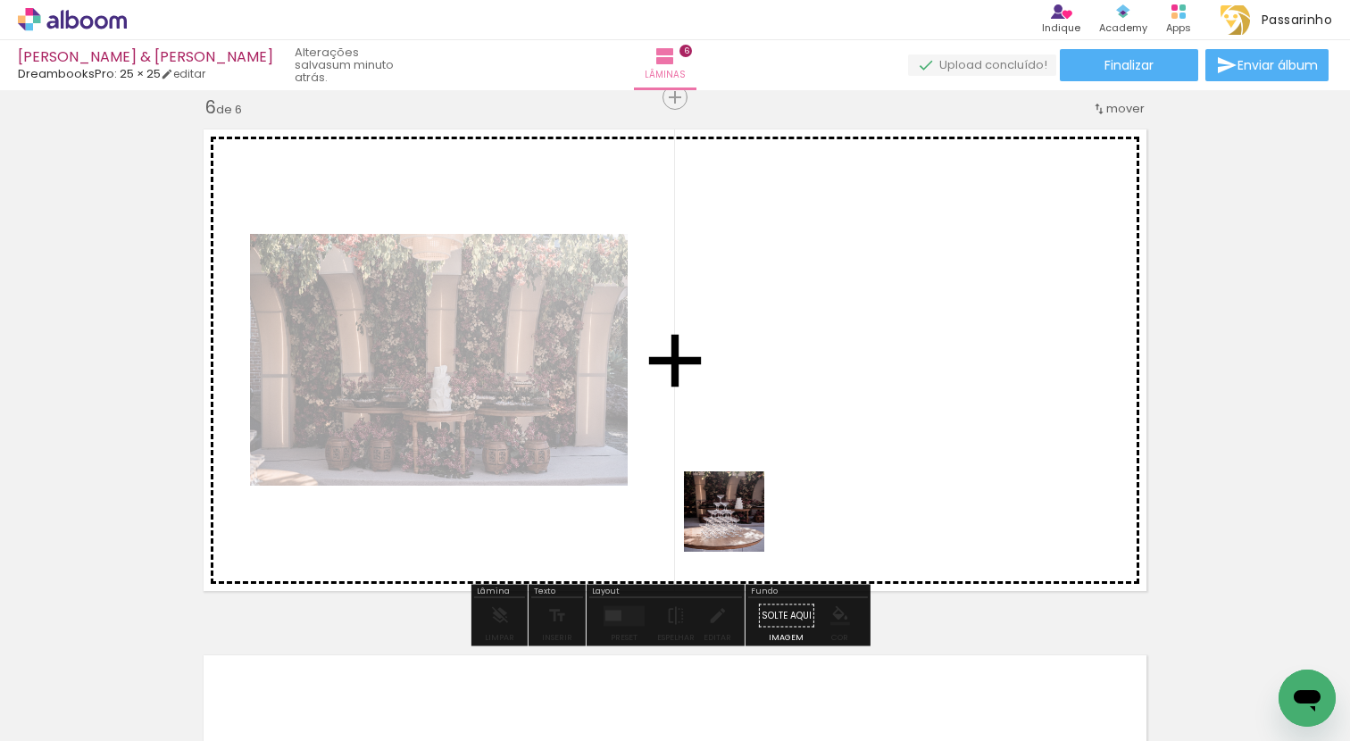
drag, startPoint x: 550, startPoint y: 685, endPoint x: 878, endPoint y: 445, distance: 406.3
click at [878, 445] on quentale-workspace at bounding box center [675, 370] width 1350 height 741
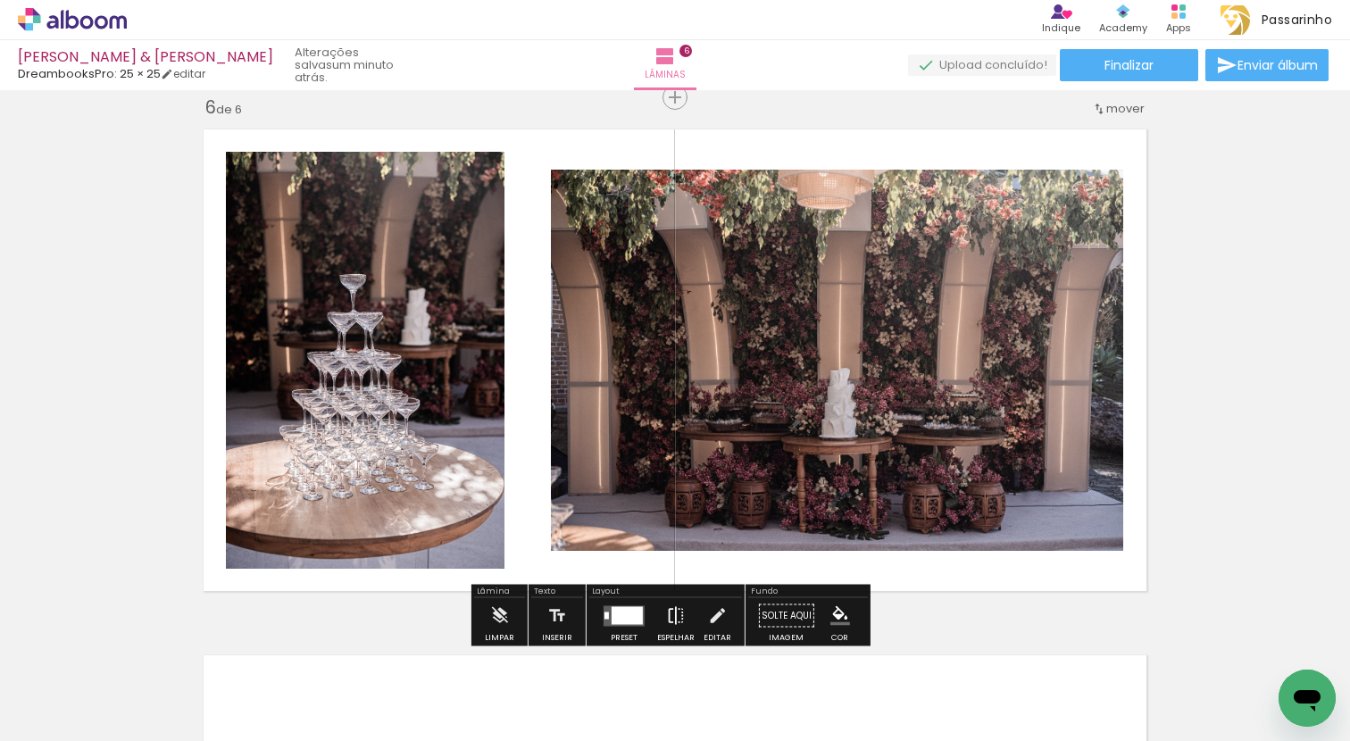
click at [666, 613] on iron-icon at bounding box center [676, 616] width 20 height 36
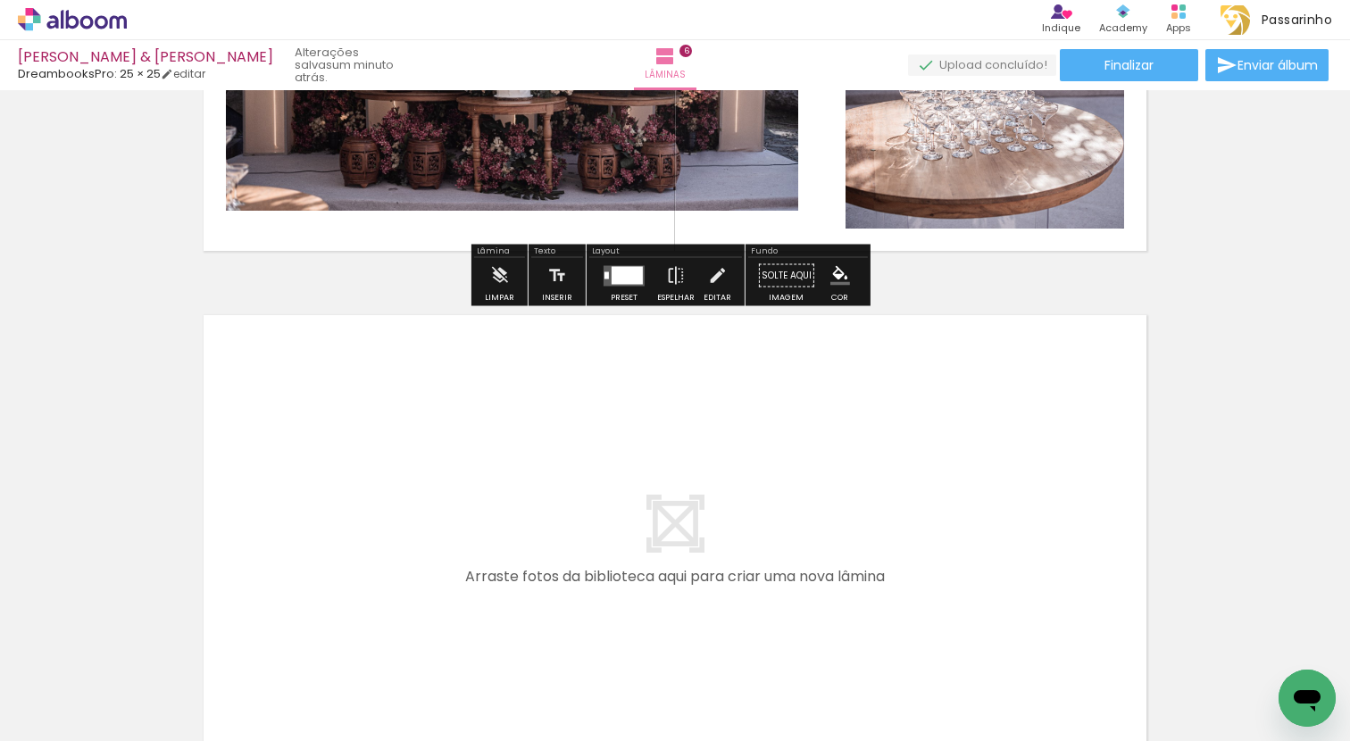
scroll to position [3183, 0]
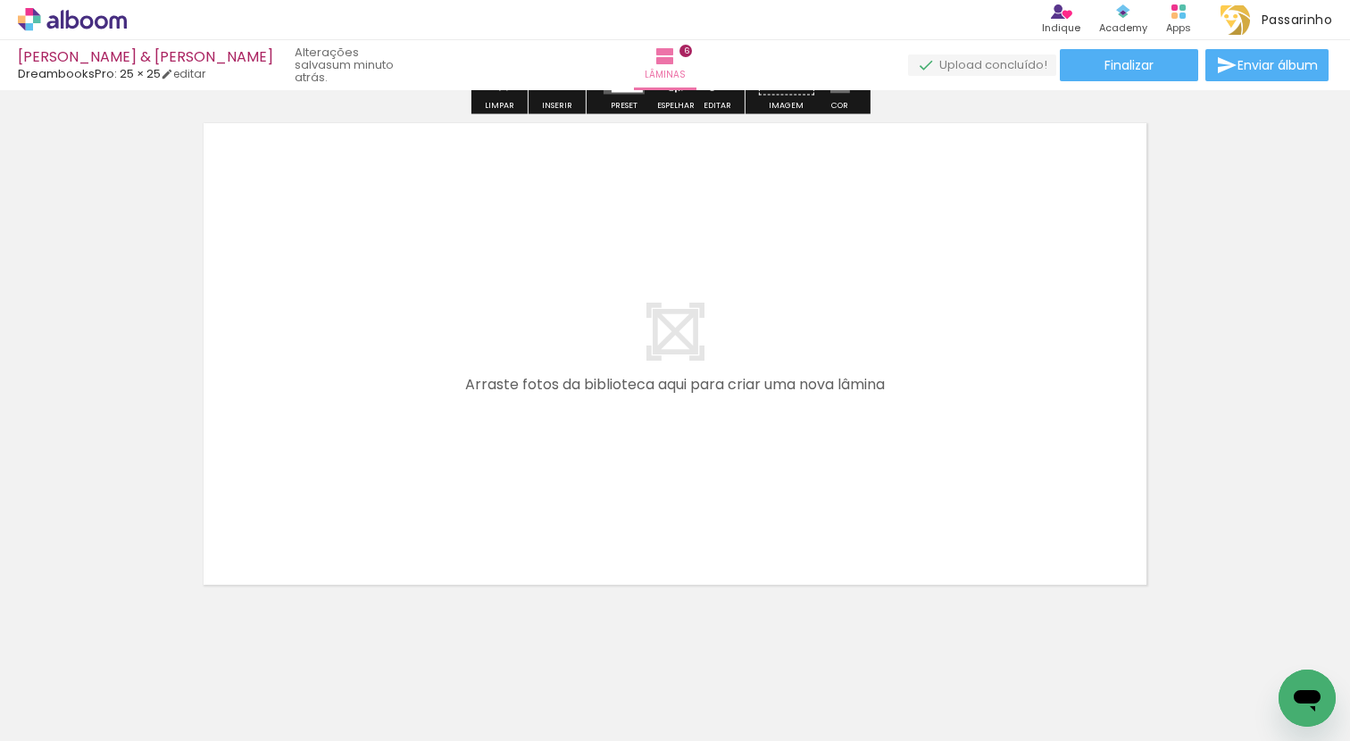
drag, startPoint x: 626, startPoint y: 685, endPoint x: 611, endPoint y: 448, distance: 237.0
click at [611, 448] on quentale-workspace at bounding box center [675, 370] width 1350 height 741
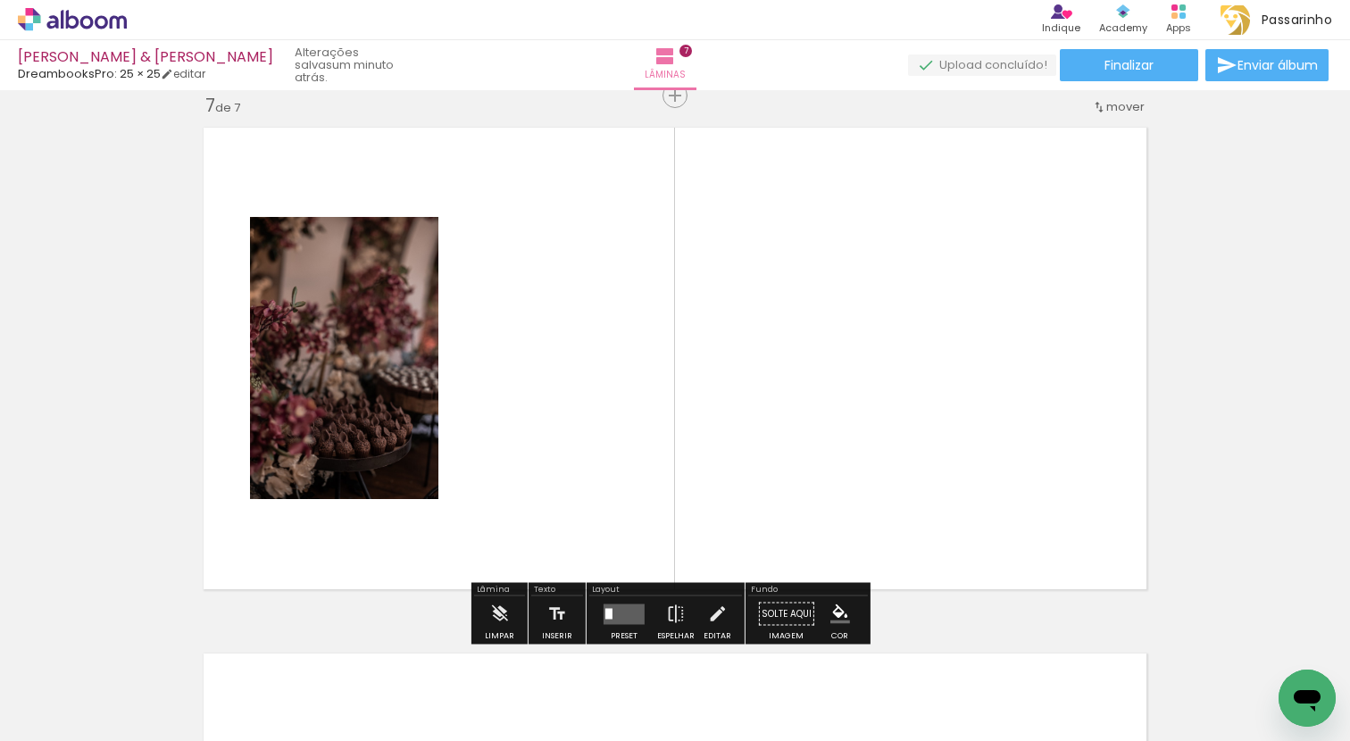
scroll to position [3177, 0]
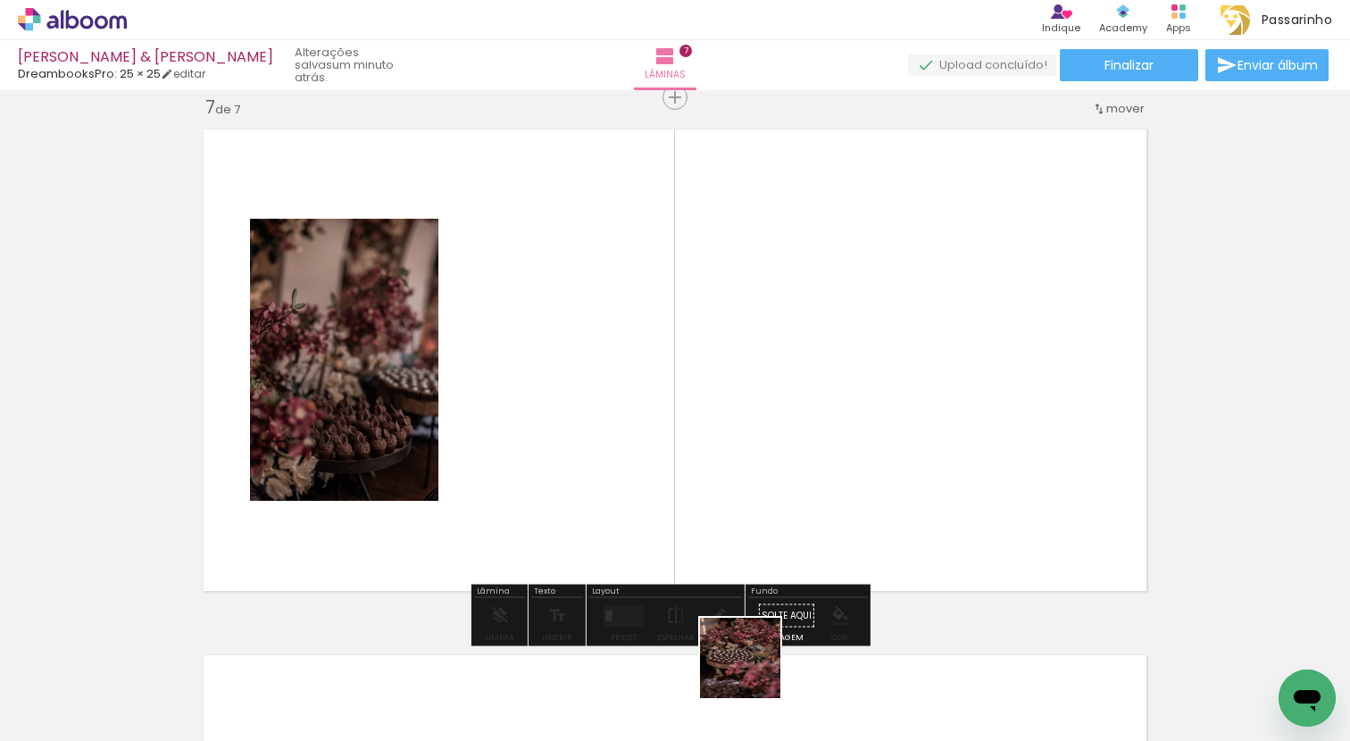
drag, startPoint x: 752, startPoint y: 677, endPoint x: 734, endPoint y: 407, distance: 270.1
click at [734, 407] on quentale-workspace at bounding box center [675, 370] width 1350 height 741
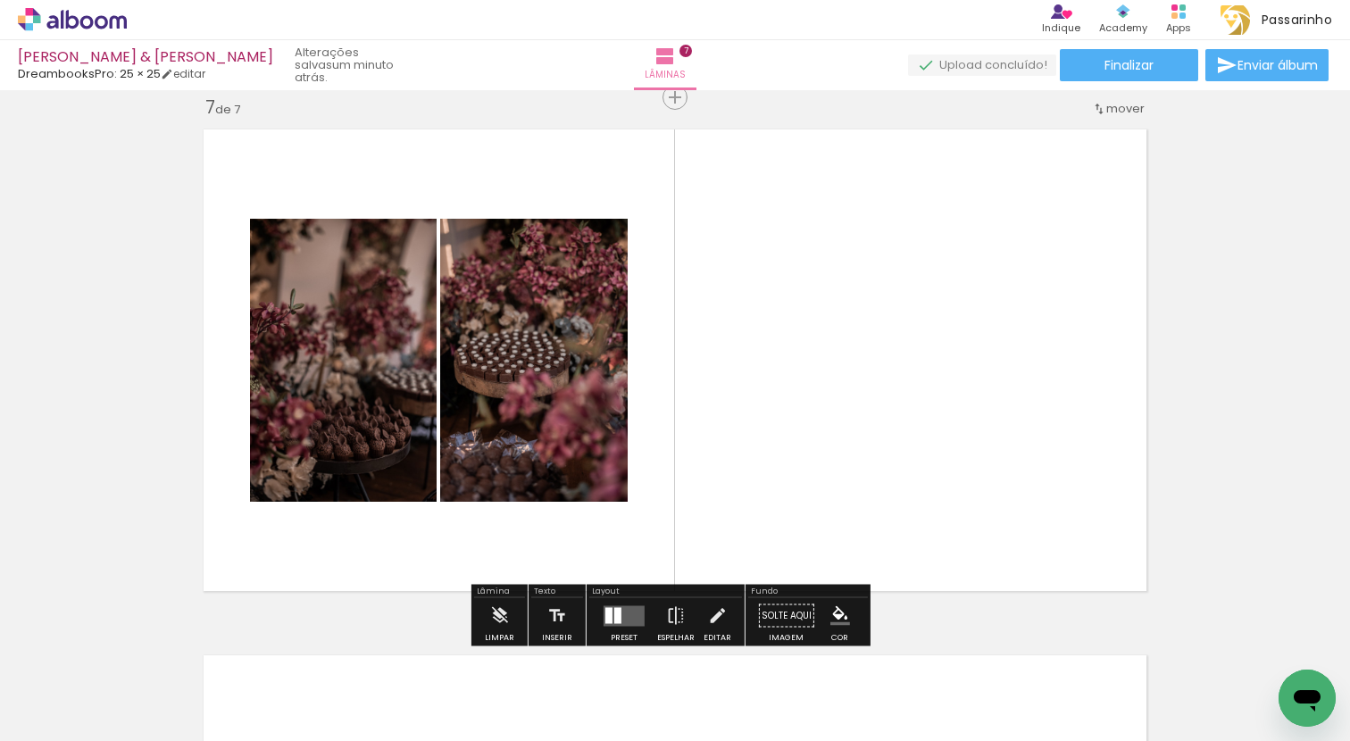
drag, startPoint x: 848, startPoint y: 702, endPoint x: 867, endPoint y: 472, distance: 231.0
click at [867, 472] on quentale-workspace at bounding box center [675, 370] width 1350 height 741
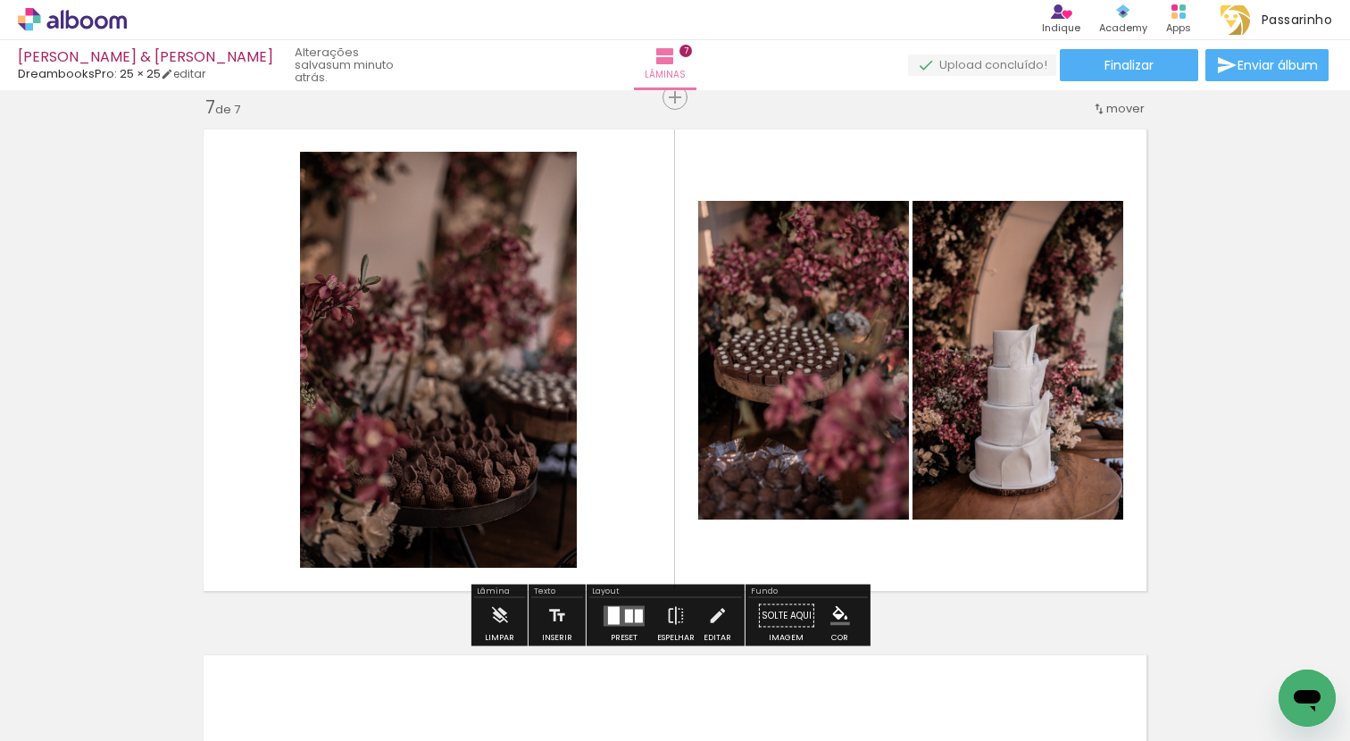
click at [625, 610] on div at bounding box center [629, 615] width 8 height 13
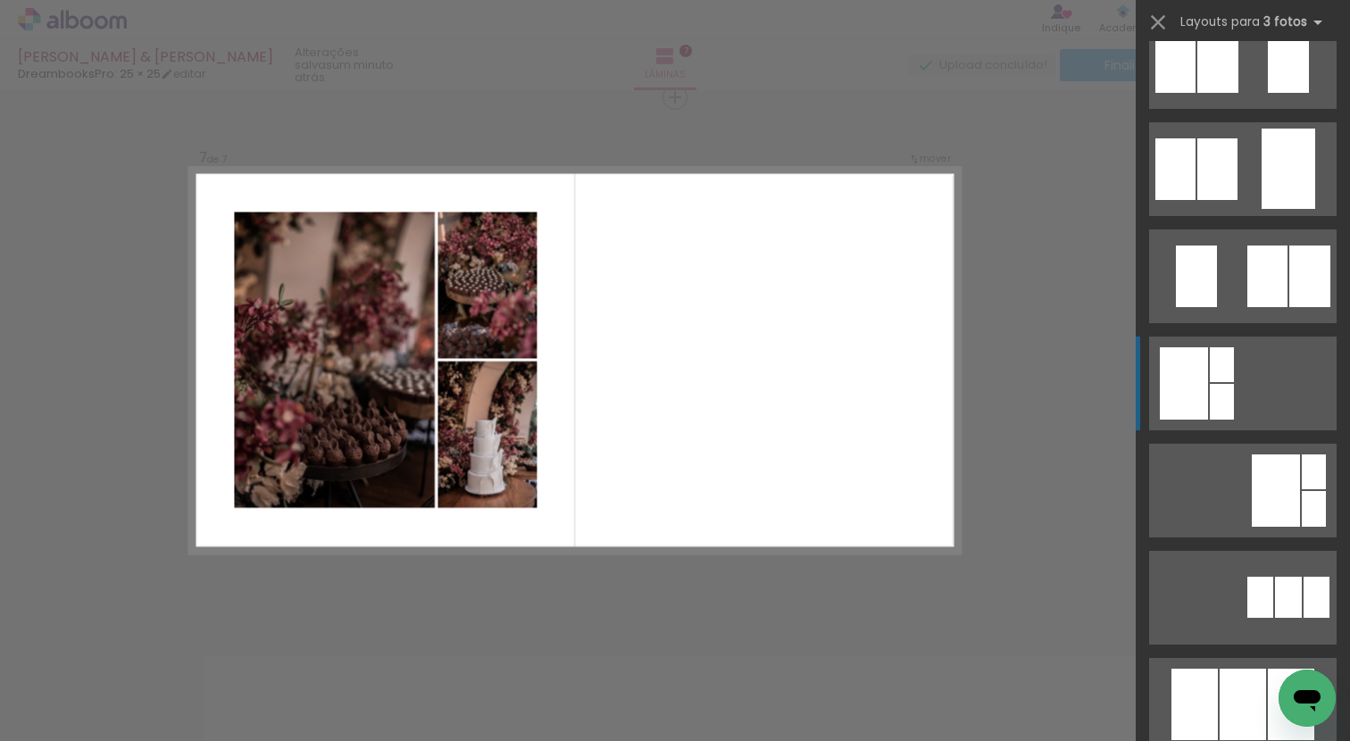
scroll to position [387, 0]
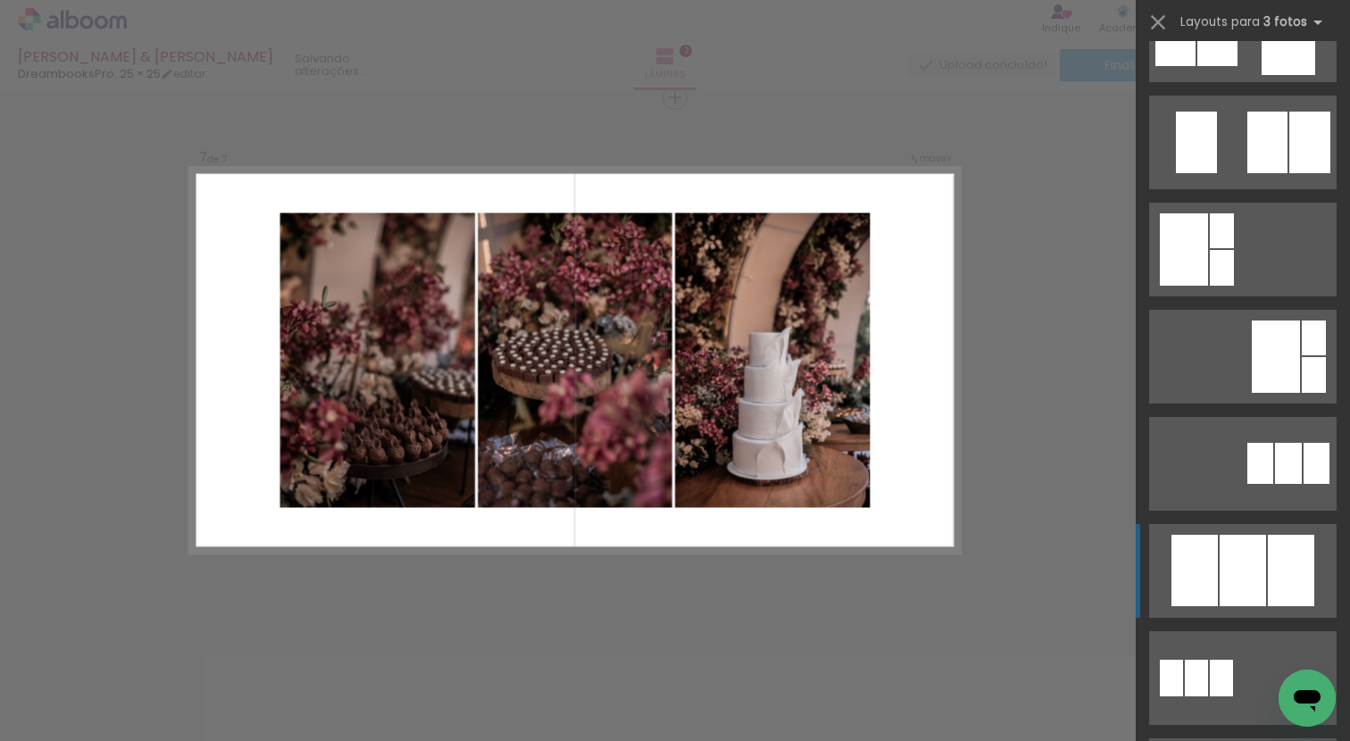
click at [1240, 577] on div at bounding box center [1242, 570] width 46 height 71
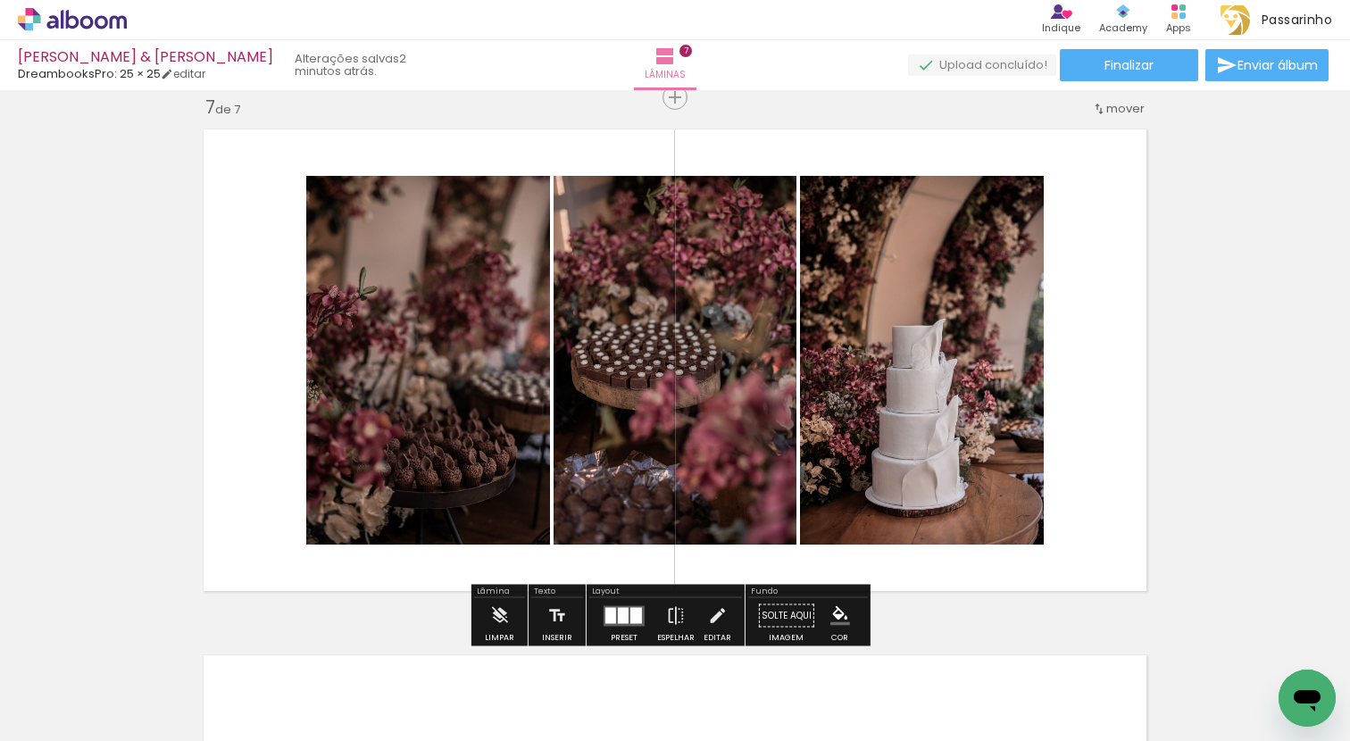
scroll to position [3525, 0]
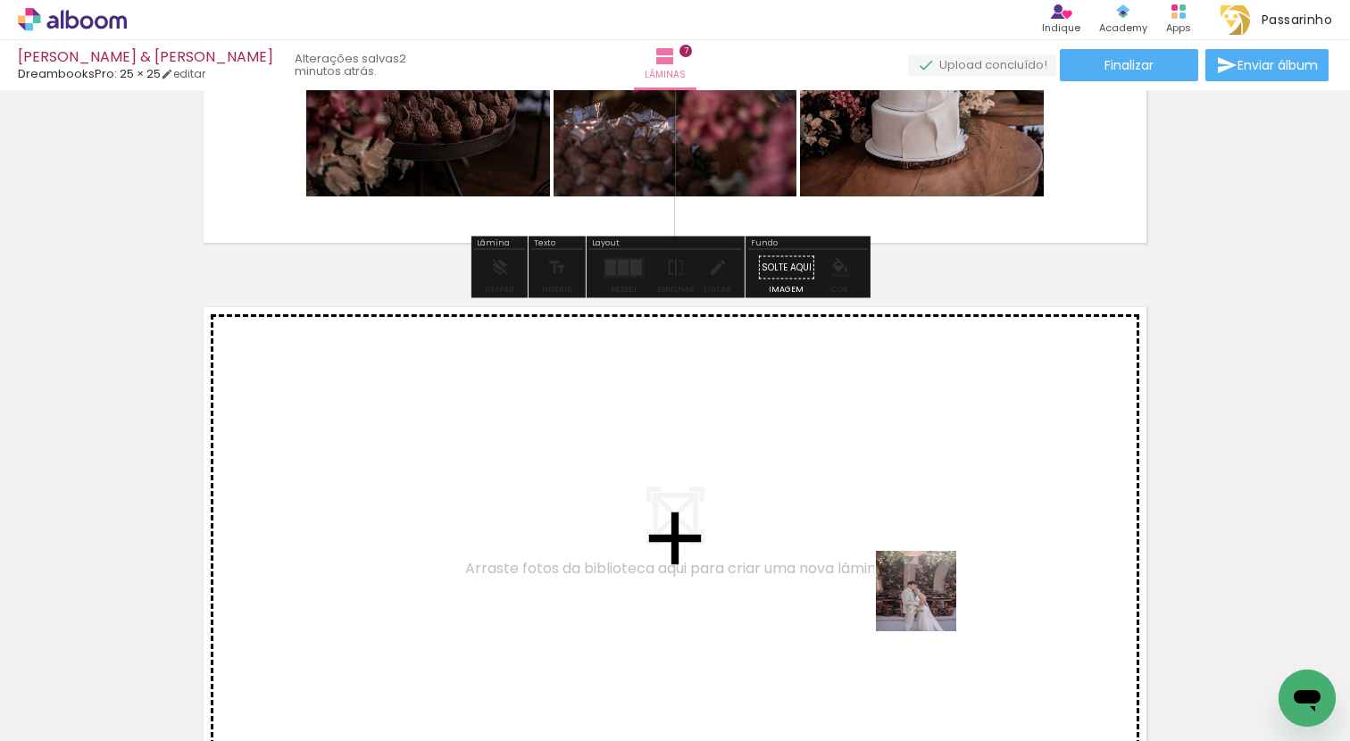
drag, startPoint x: 949, startPoint y: 678, endPoint x: 828, endPoint y: 456, distance: 252.8
click at [828, 456] on quentale-workspace at bounding box center [675, 370] width 1350 height 741
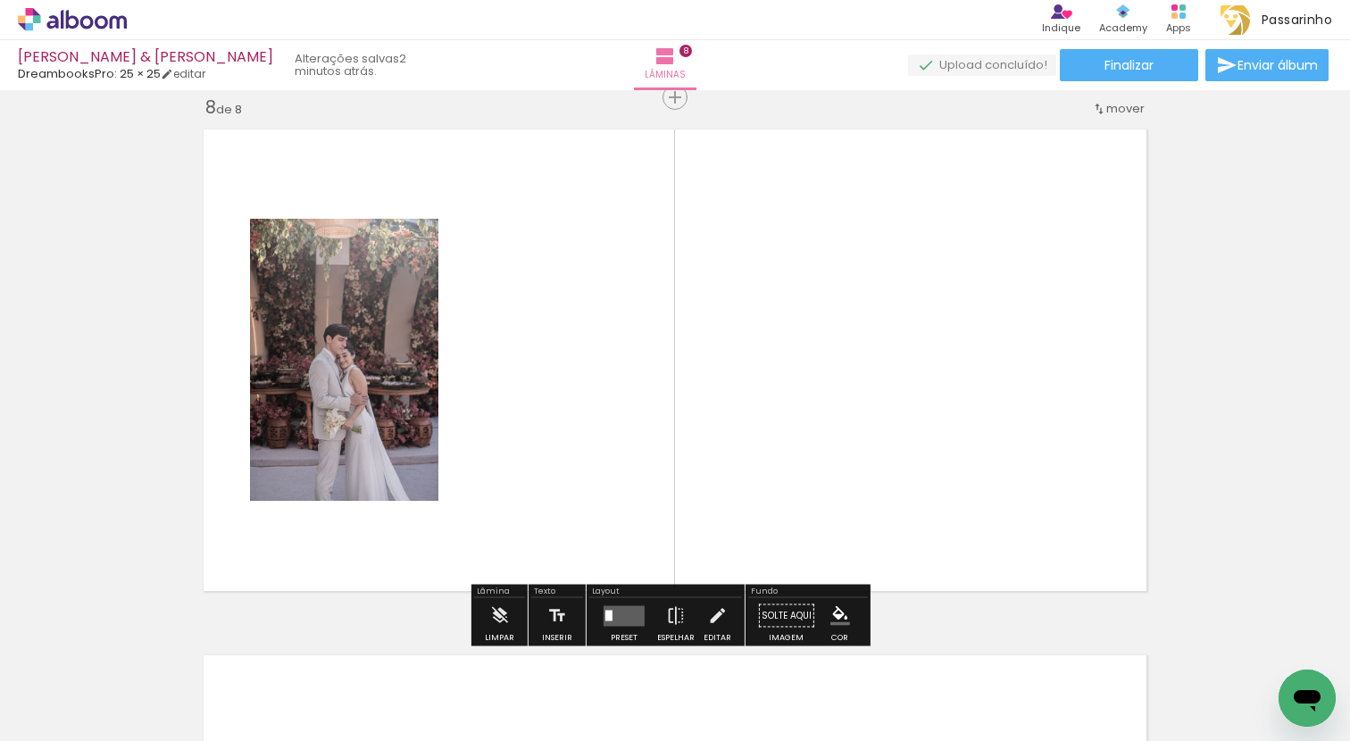
scroll to position [3731, 0]
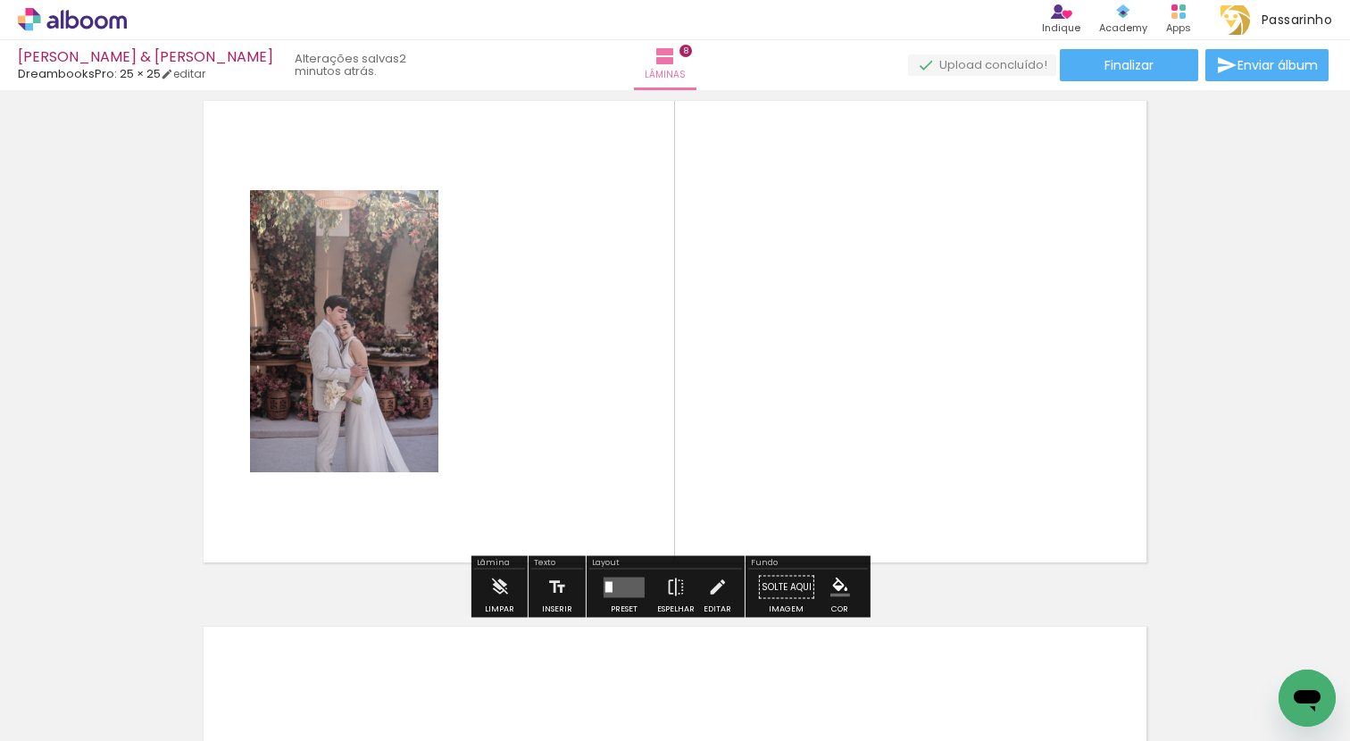
drag, startPoint x: 1026, startPoint y: 703, endPoint x: 928, endPoint y: 417, distance: 302.9
click at [928, 417] on quentale-workspace at bounding box center [675, 370] width 1350 height 741
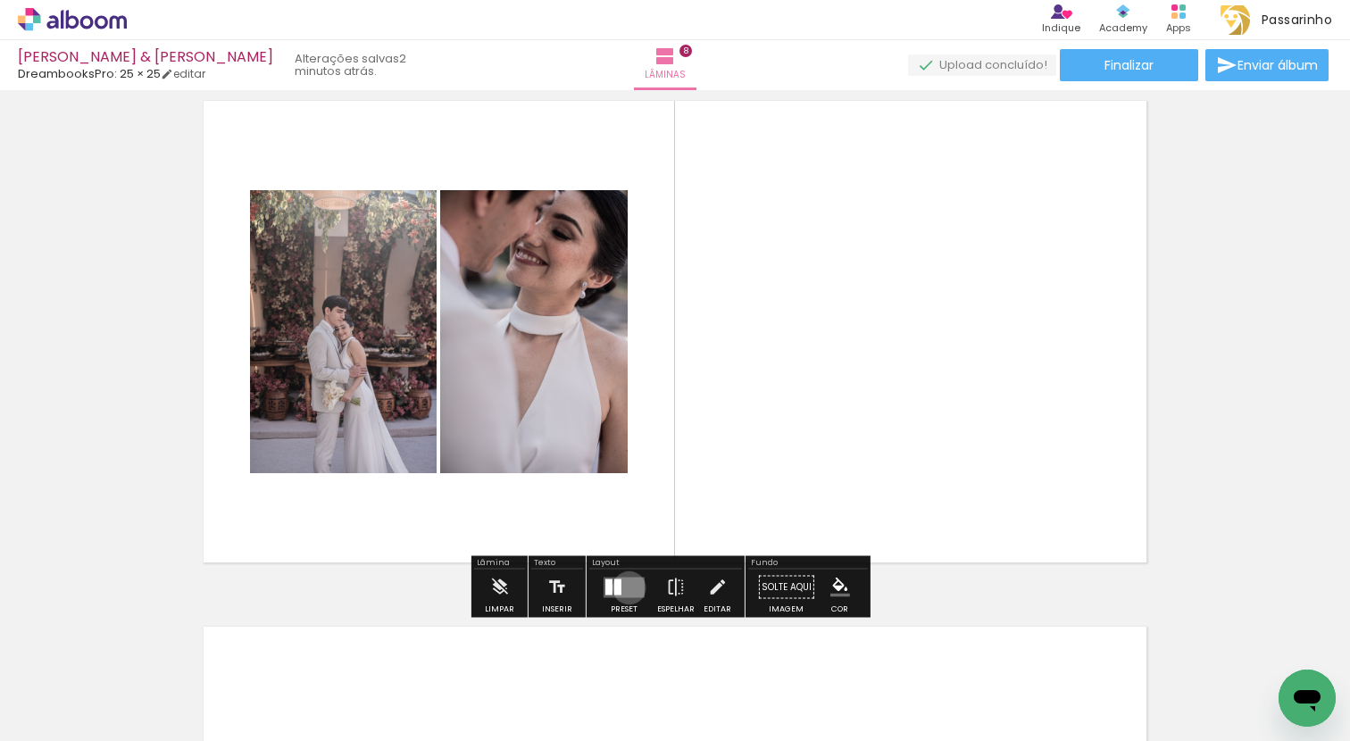
click at [625, 587] on quentale-layouter at bounding box center [623, 587] width 41 height 21
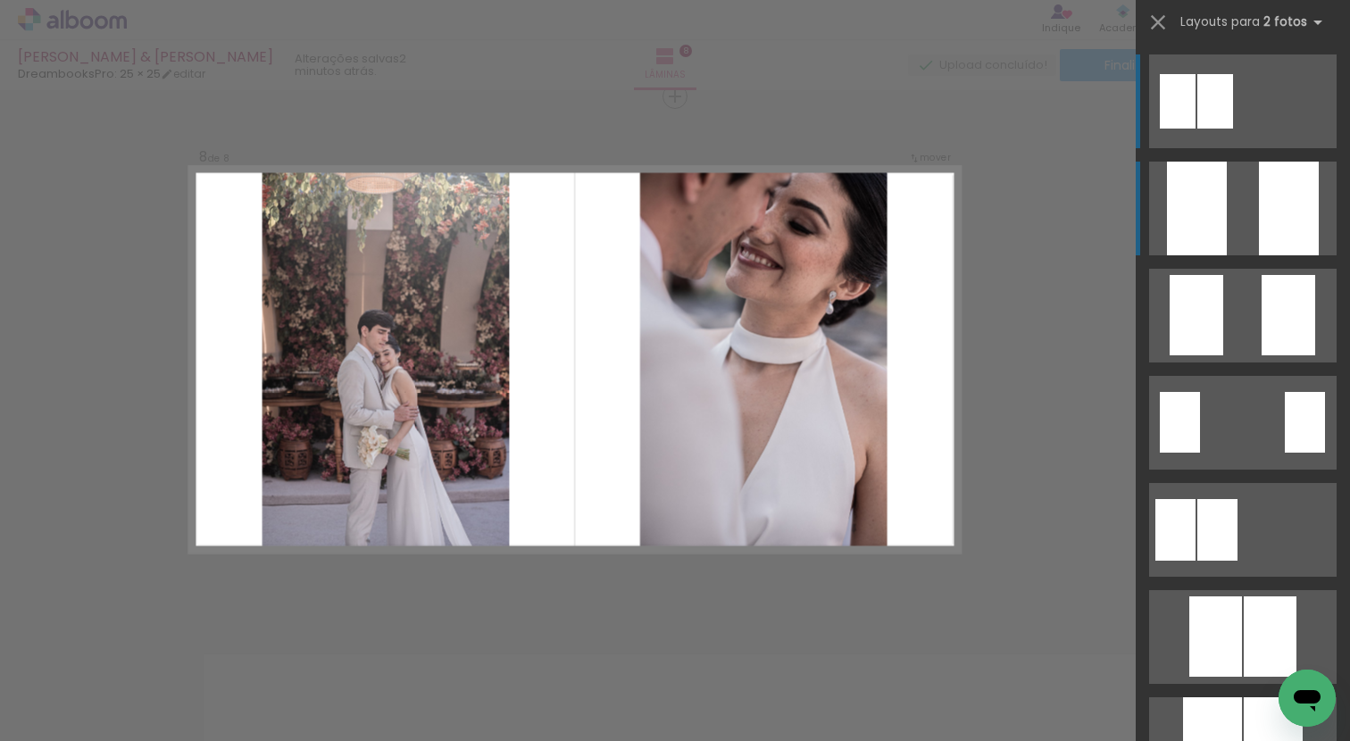
scroll to position [3702, 0]
click at [1248, 226] on quentale-layouter at bounding box center [1242, 209] width 187 height 94
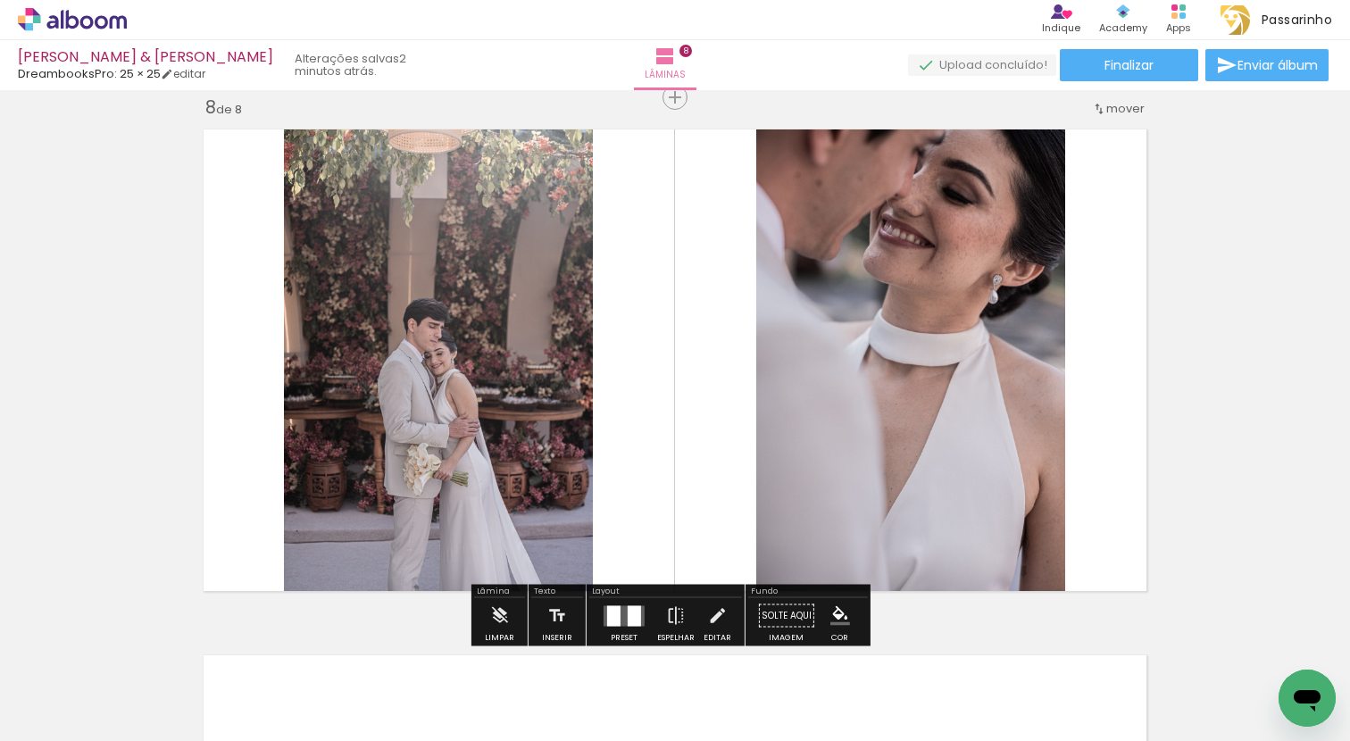
scroll to position [4262, 0]
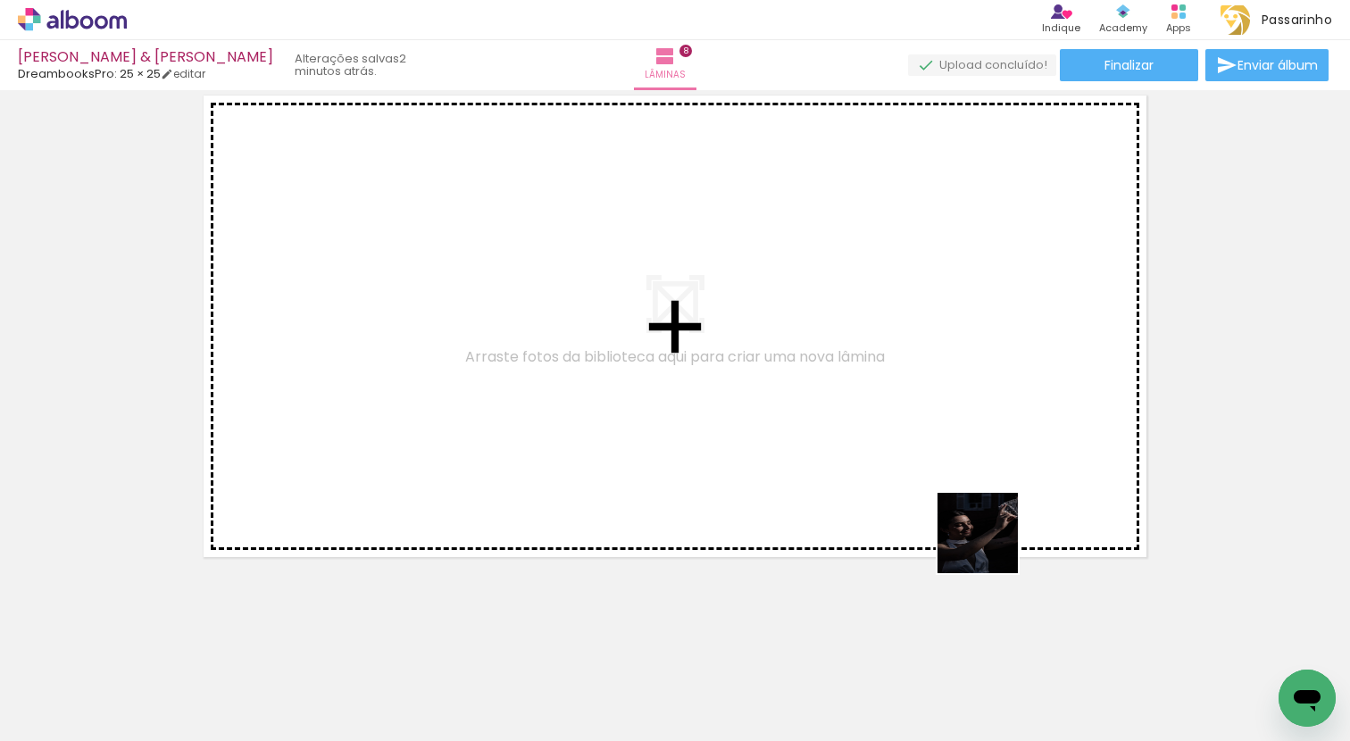
drag, startPoint x: 1121, startPoint y: 670, endPoint x: 897, endPoint y: 458, distance: 308.7
click at [897, 458] on quentale-workspace at bounding box center [675, 370] width 1350 height 741
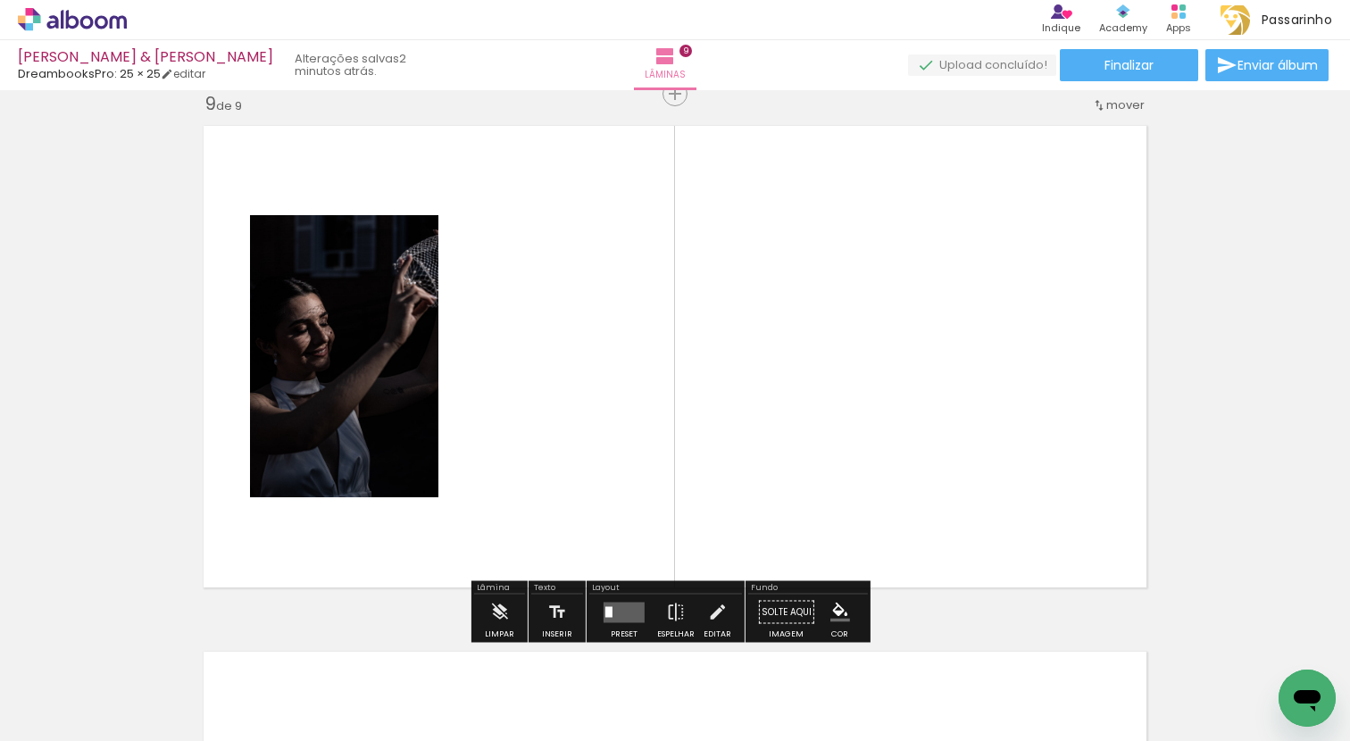
scroll to position [4228, 0]
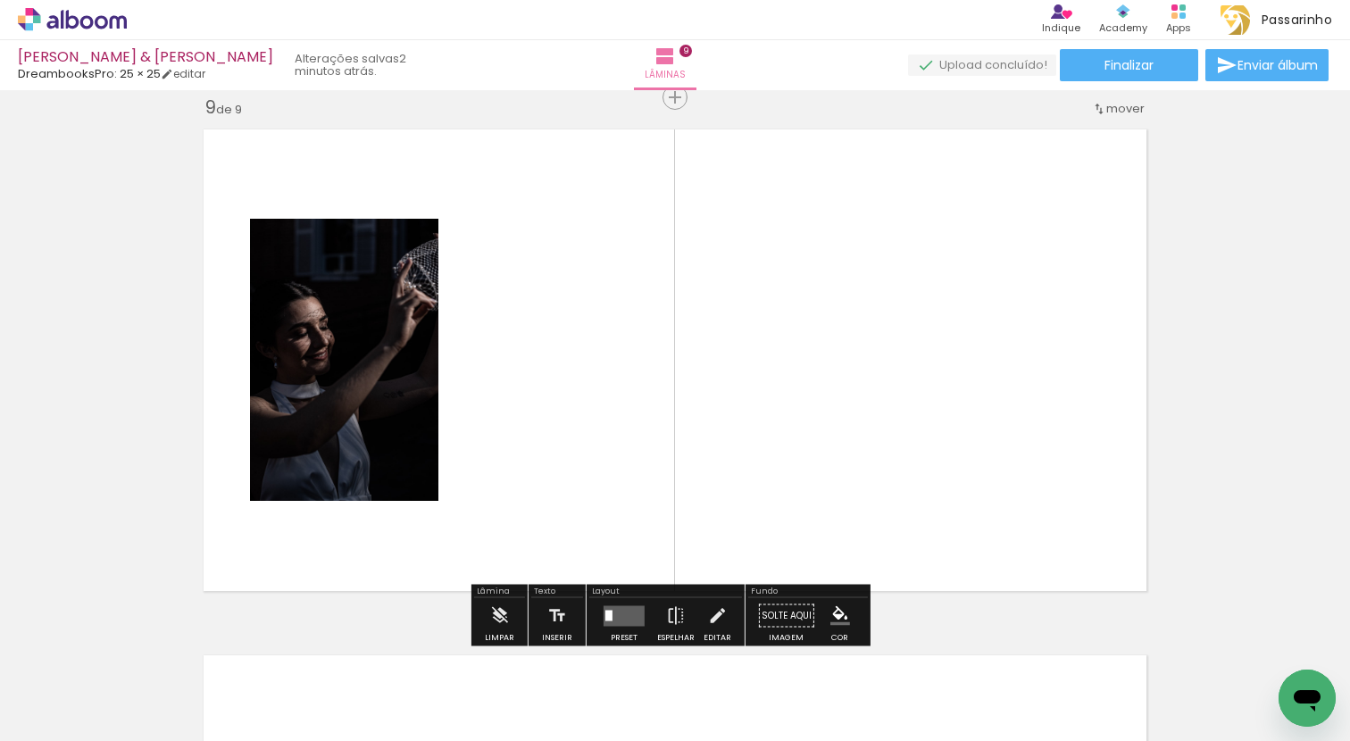
drag, startPoint x: 1250, startPoint y: 695, endPoint x: 1009, endPoint y: 448, distance: 345.3
click at [1009, 448] on quentale-workspace at bounding box center [675, 370] width 1350 height 741
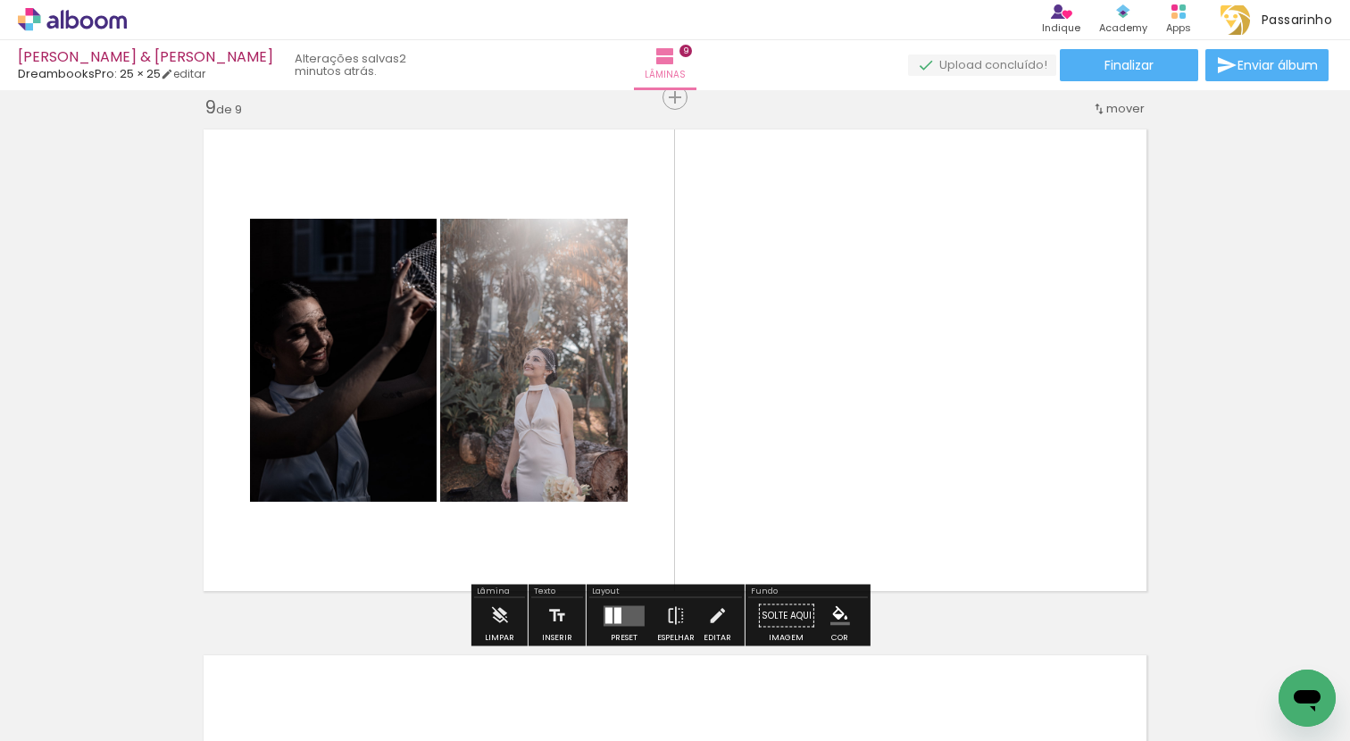
click at [608, 622] on div at bounding box center [608, 615] width 7 height 16
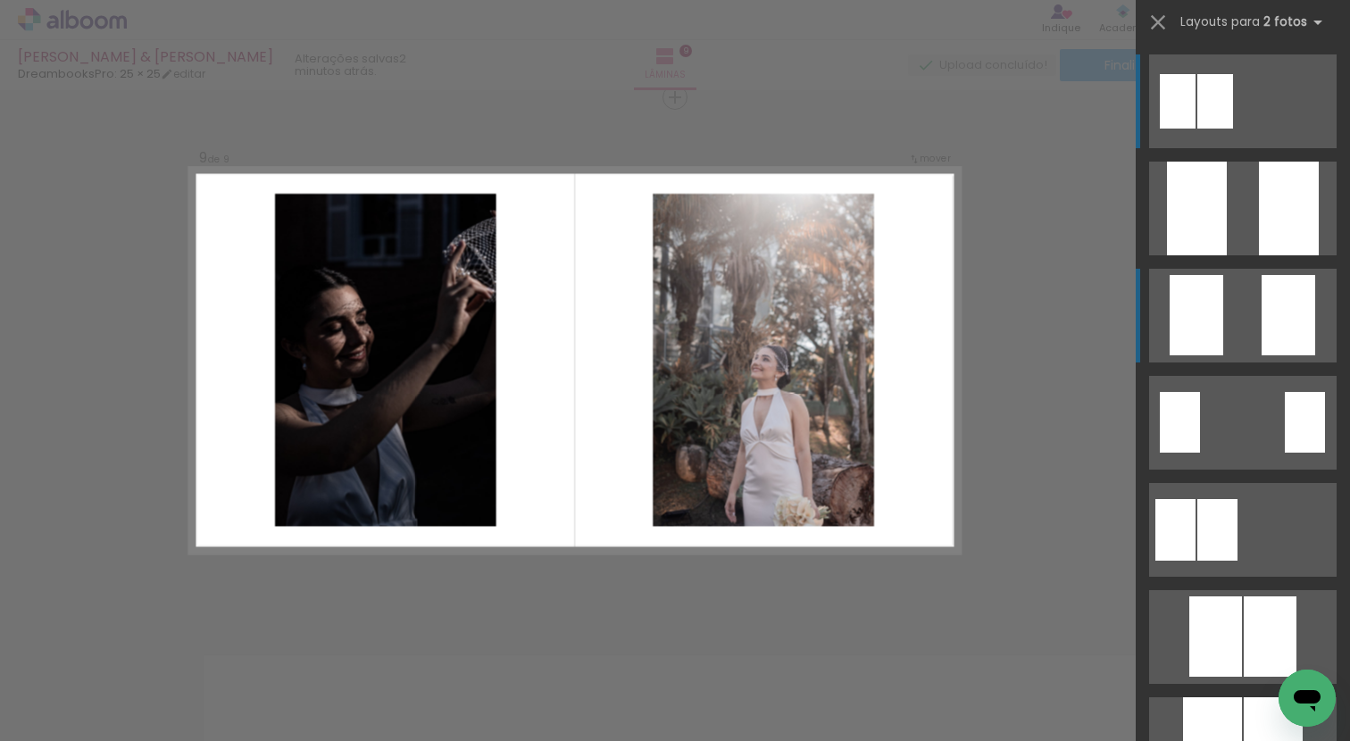
click at [1185, 305] on div at bounding box center [1196, 315] width 54 height 80
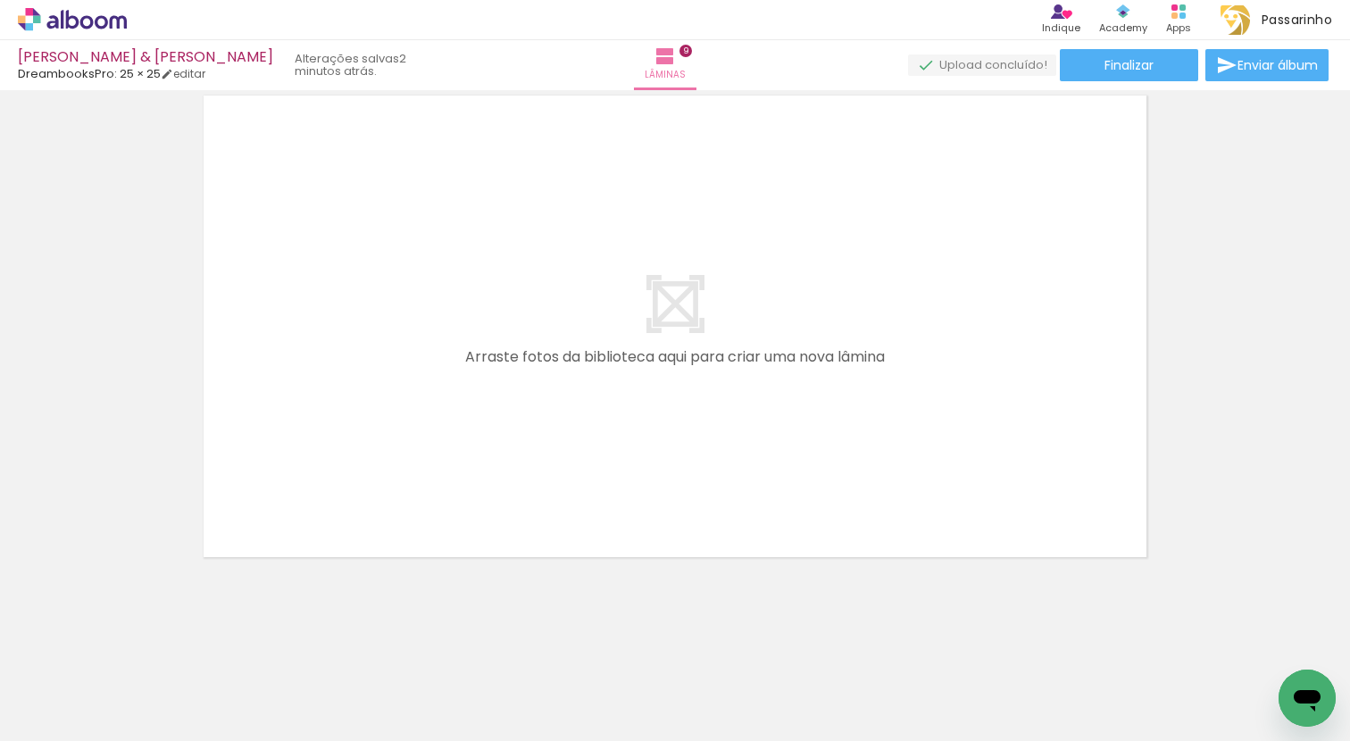
scroll to position [0, 1421]
drag, startPoint x: 502, startPoint y: 694, endPoint x: 520, endPoint y: 433, distance: 261.3
click at [520, 433] on quentale-workspace at bounding box center [675, 370] width 1350 height 741
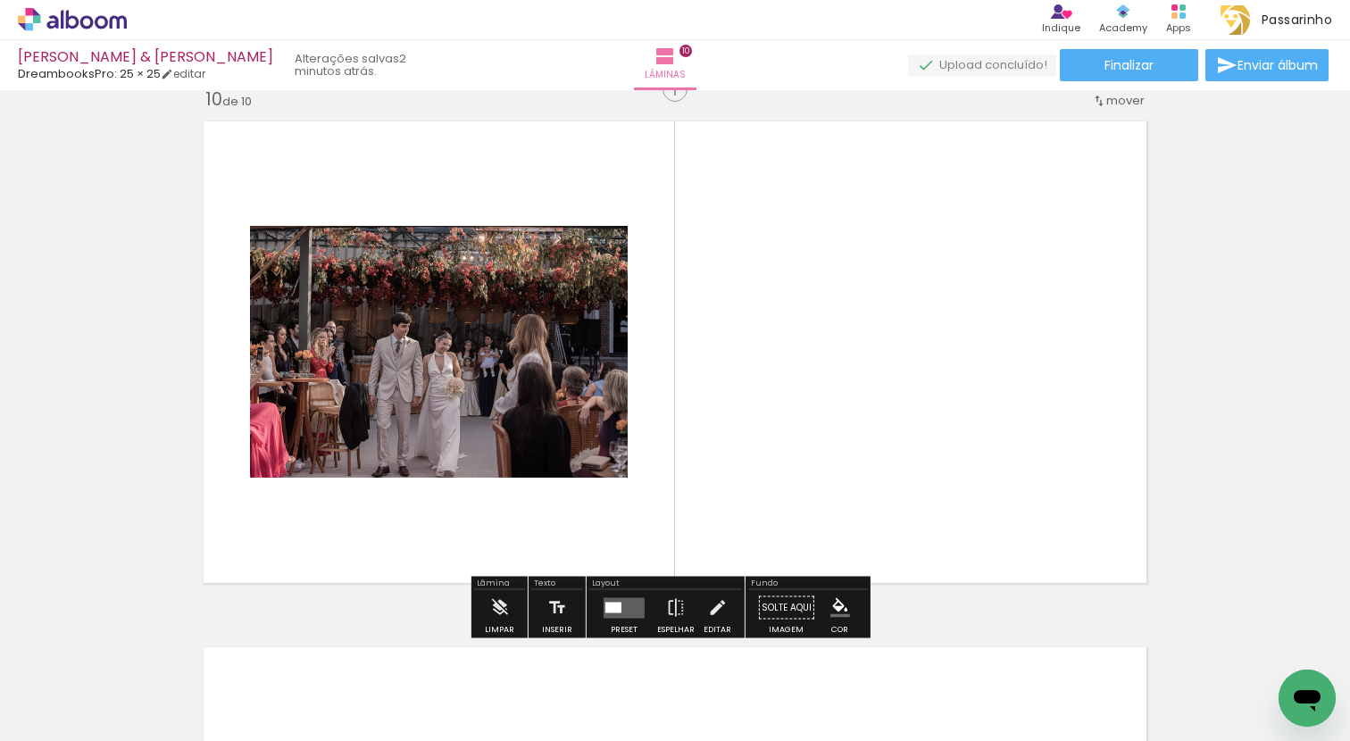
scroll to position [4754, 0]
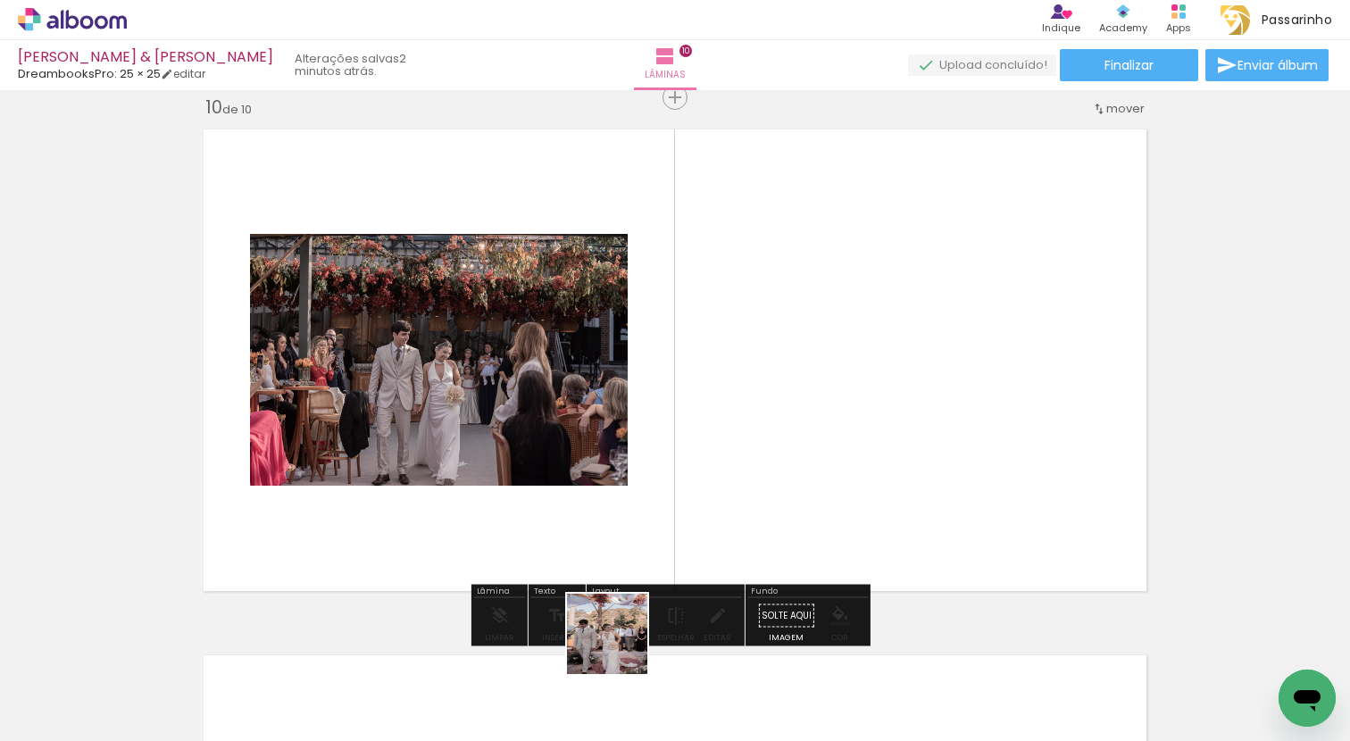
drag, startPoint x: 567, startPoint y: 695, endPoint x: 810, endPoint y: 414, distance: 371.5
click at [810, 414] on quentale-workspace at bounding box center [675, 370] width 1350 height 741
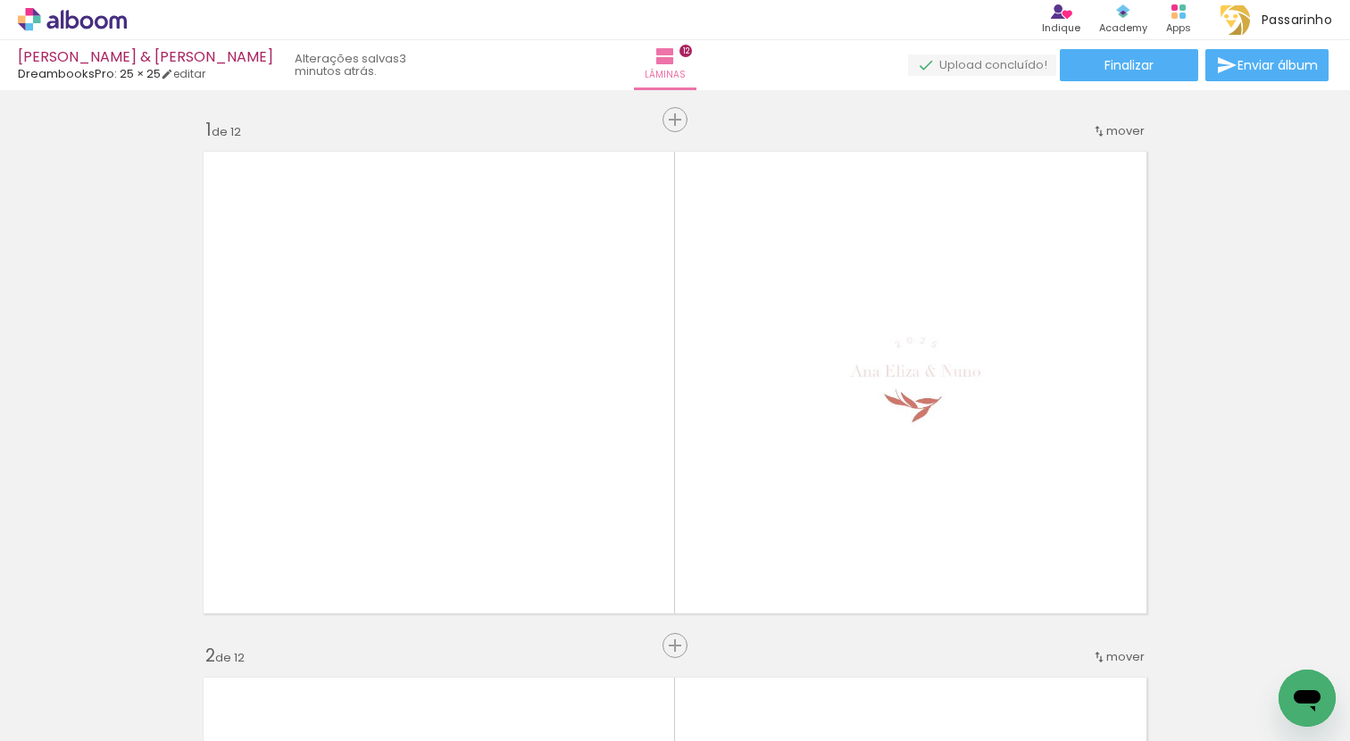
scroll to position [0, 1659]
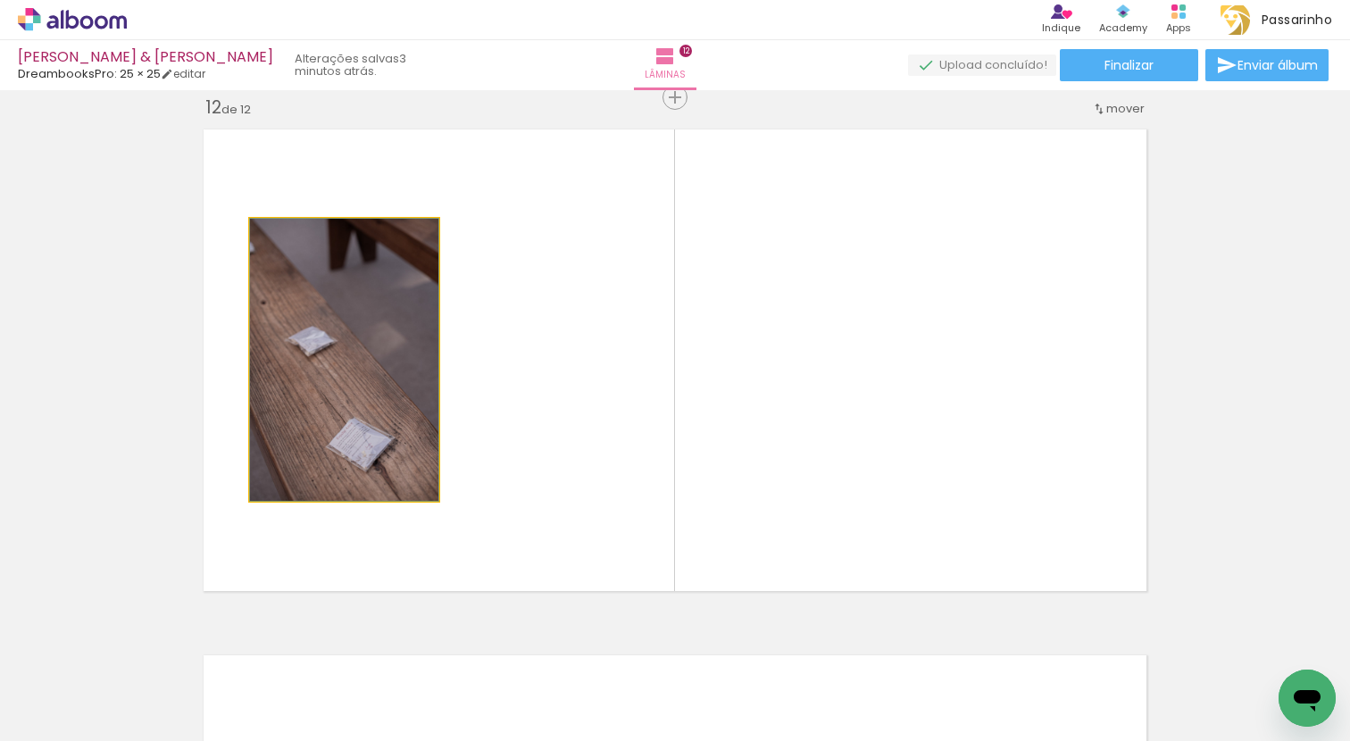
click at [376, 365] on quentale-photo at bounding box center [344, 360] width 188 height 282
drag, startPoint x: 376, startPoint y: 365, endPoint x: 467, endPoint y: 586, distance: 238.5
click at [466, 585] on quentale-layouter at bounding box center [675, 360] width 962 height 481
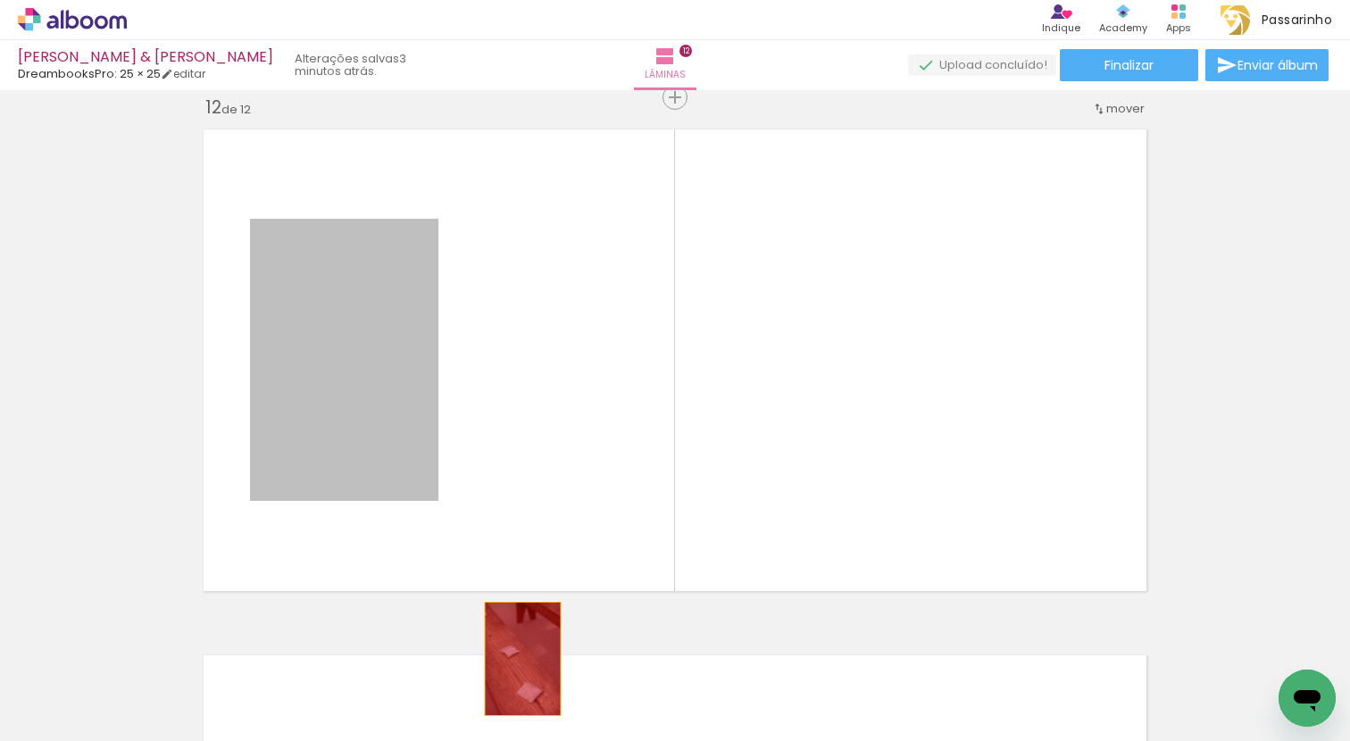
drag, startPoint x: 402, startPoint y: 437, endPoint x: 521, endPoint y: 685, distance: 274.7
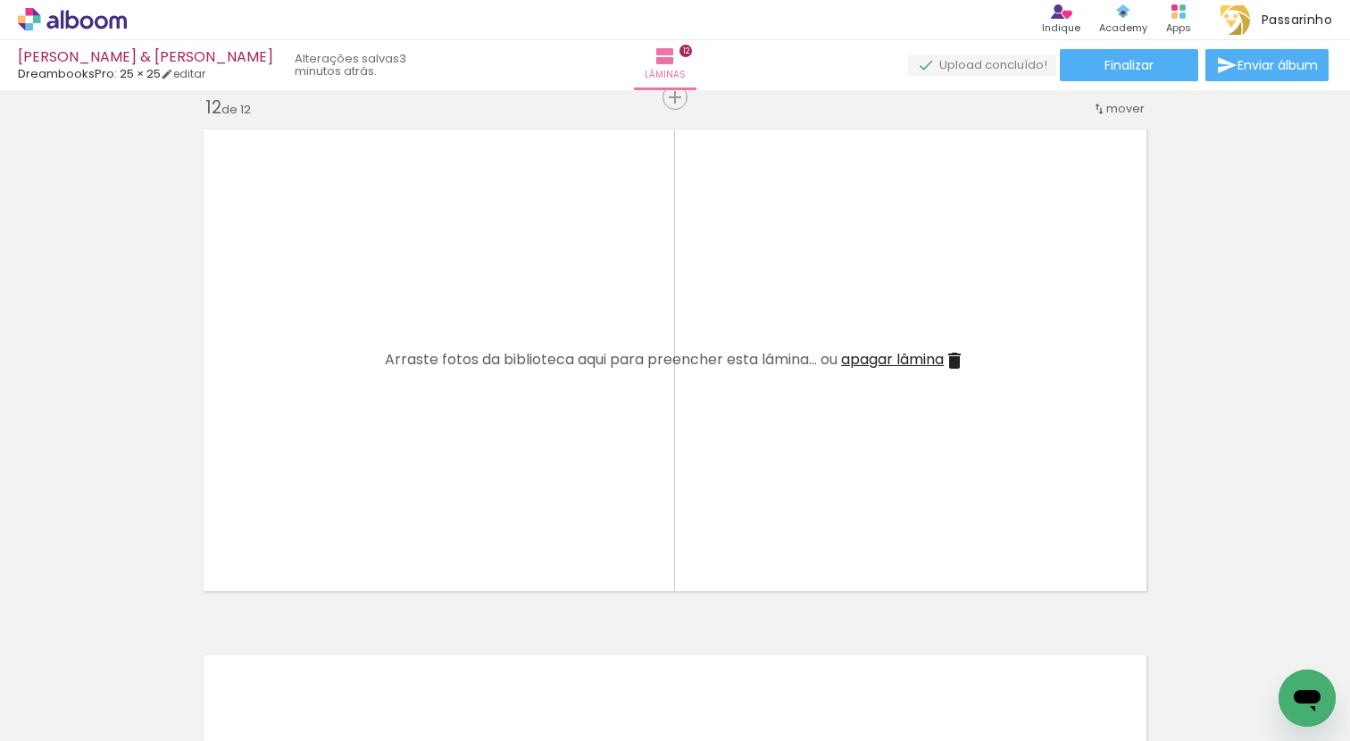
drag, startPoint x: 927, startPoint y: 687, endPoint x: 853, endPoint y: 513, distance: 189.2
click at [853, 513] on quentale-workspace at bounding box center [675, 370] width 1350 height 741
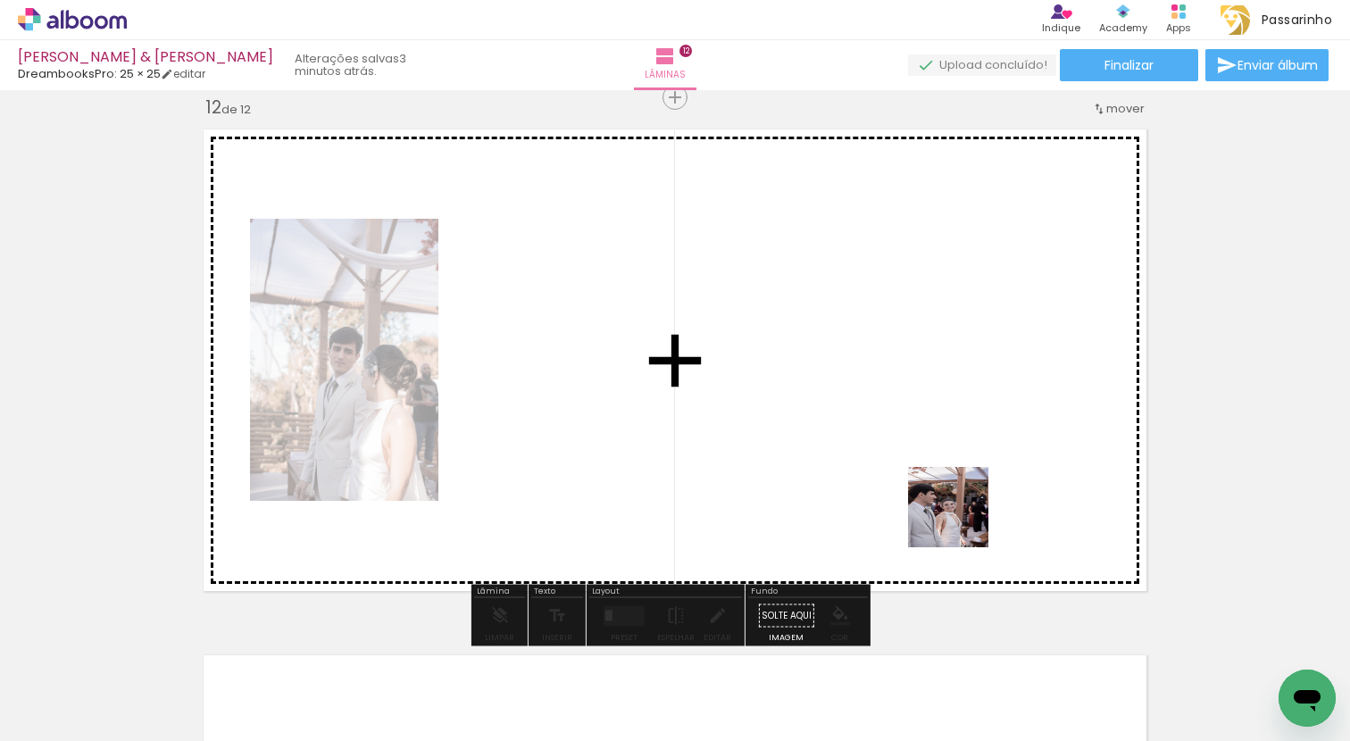
drag, startPoint x: 1025, startPoint y: 687, endPoint x: 936, endPoint y: 464, distance: 240.0
click at [936, 464] on quentale-workspace at bounding box center [675, 370] width 1350 height 741
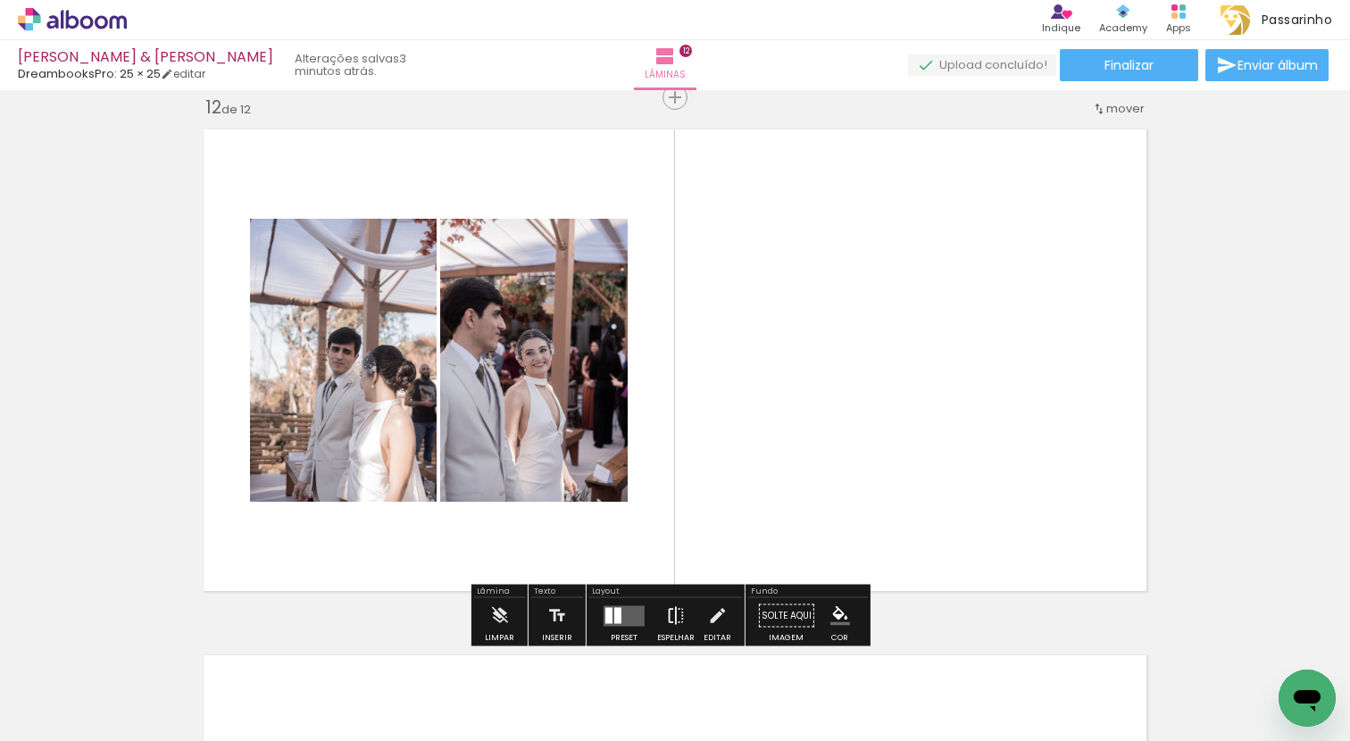
click at [669, 614] on iron-icon at bounding box center [676, 616] width 20 height 36
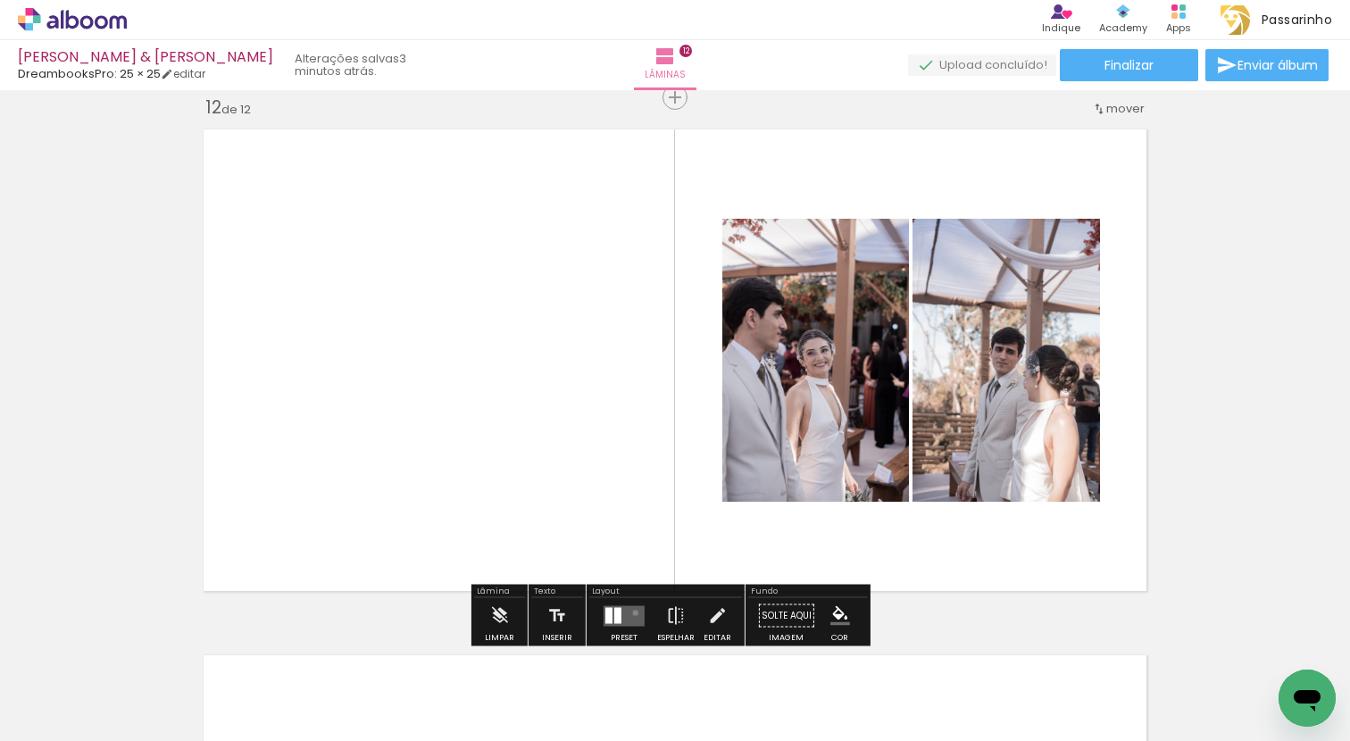
click at [631, 612] on quentale-layouter at bounding box center [623, 615] width 41 height 21
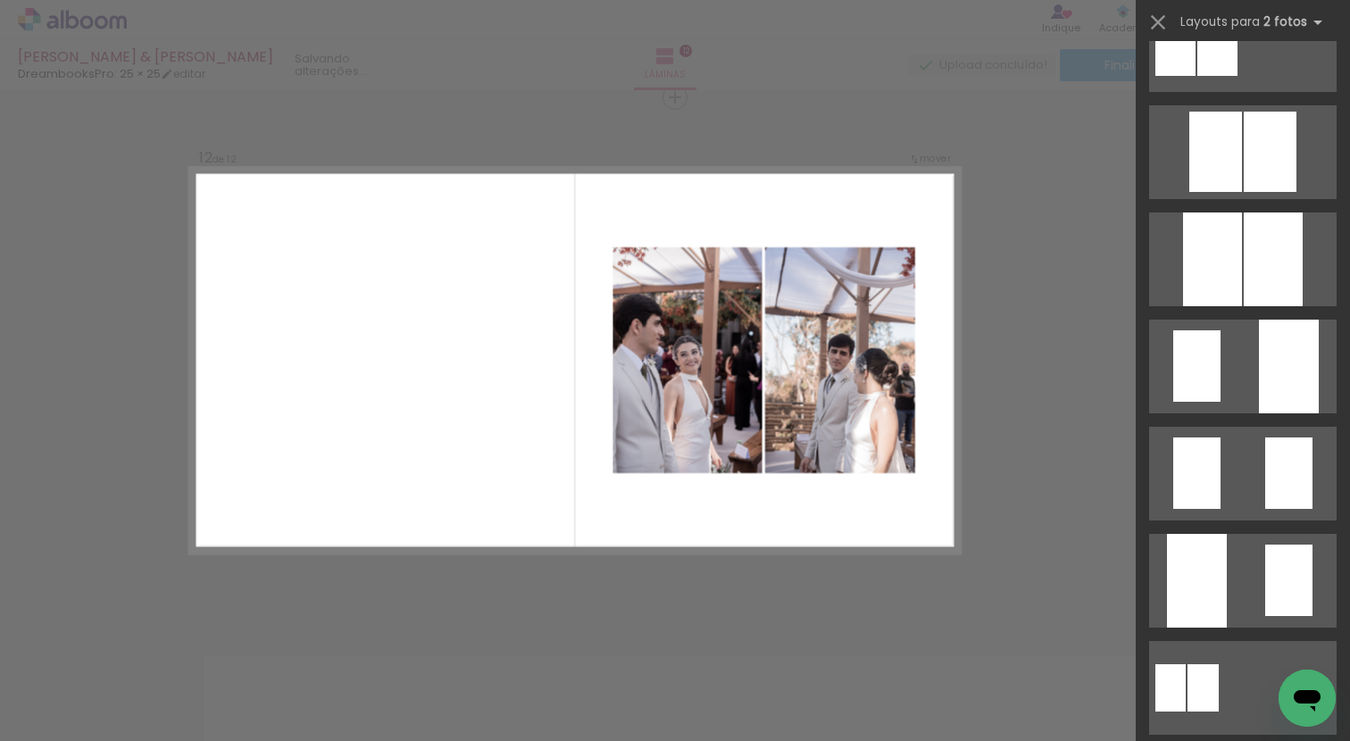
scroll to position [0, 0]
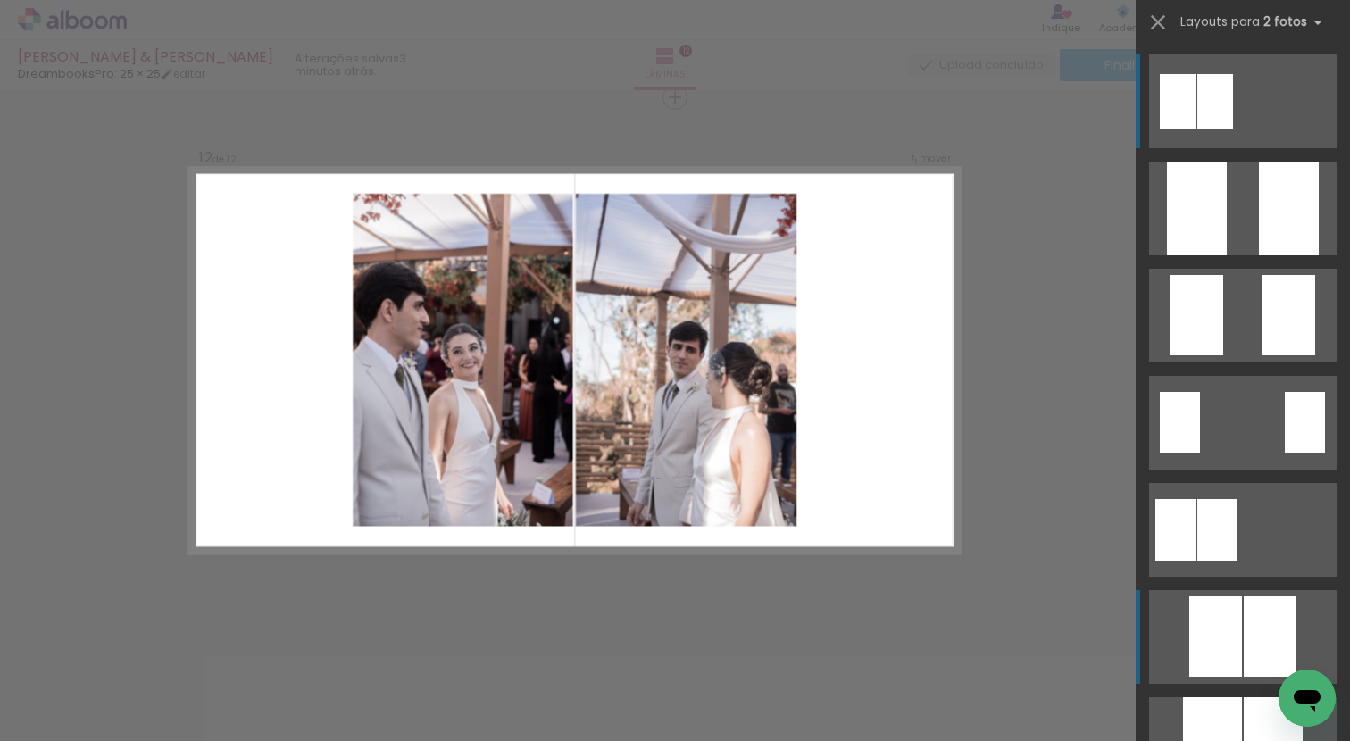
click at [1243, 614] on div at bounding box center [1269, 636] width 53 height 80
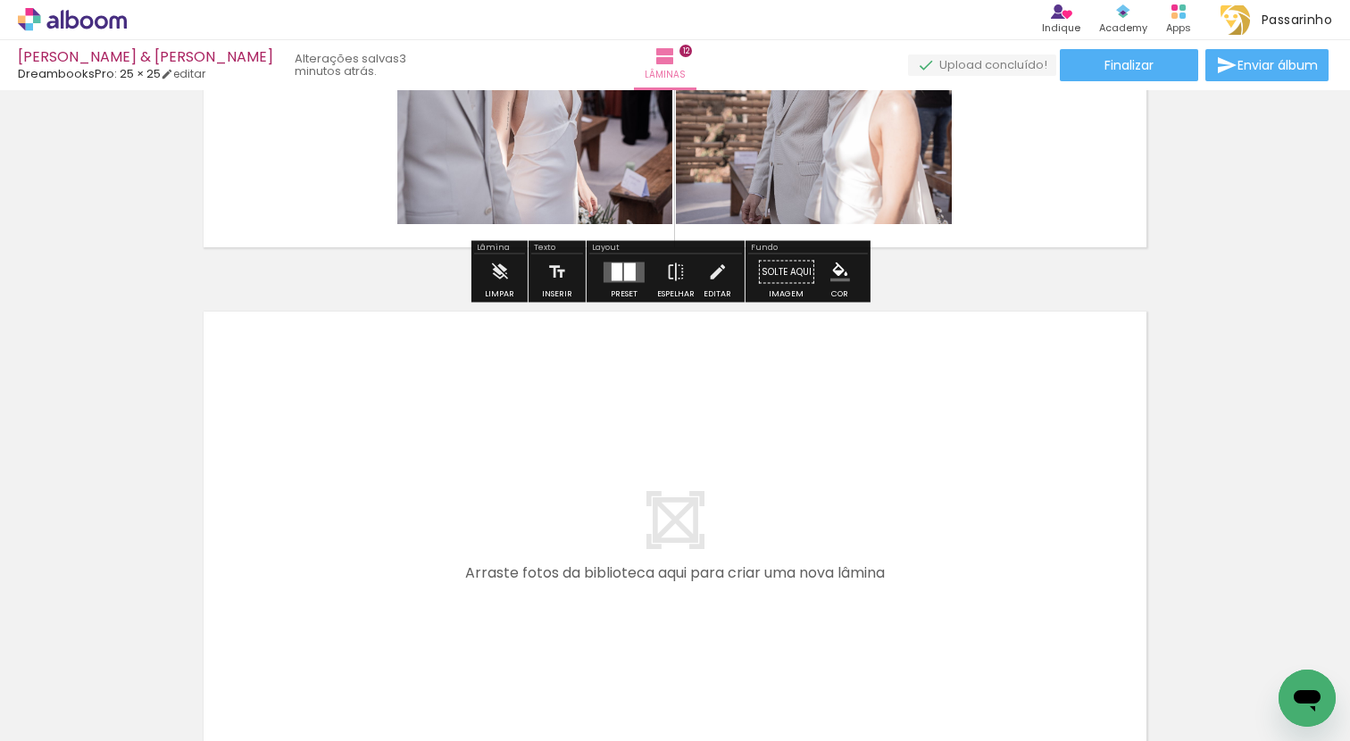
scroll to position [6353, 0]
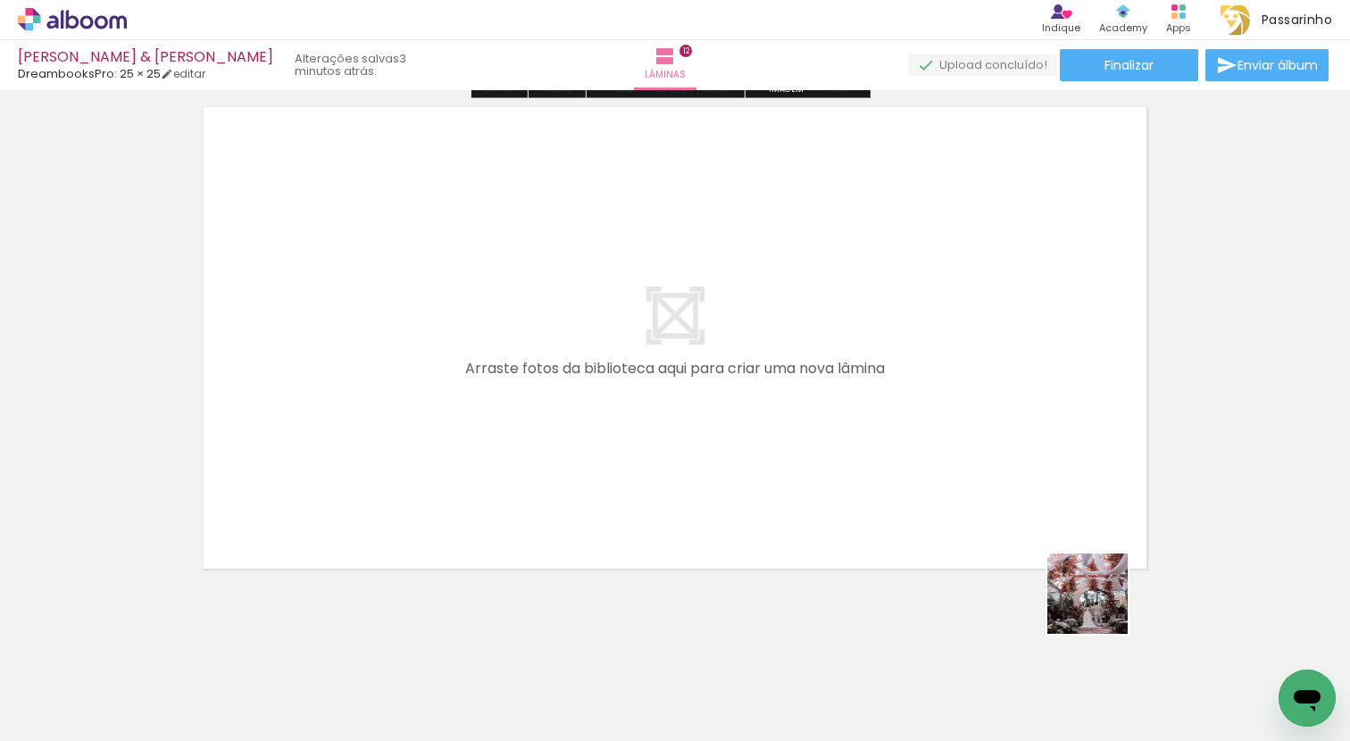
drag, startPoint x: 1142, startPoint y: 689, endPoint x: 1019, endPoint y: 478, distance: 243.6
click at [1019, 478] on quentale-workspace at bounding box center [675, 370] width 1350 height 741
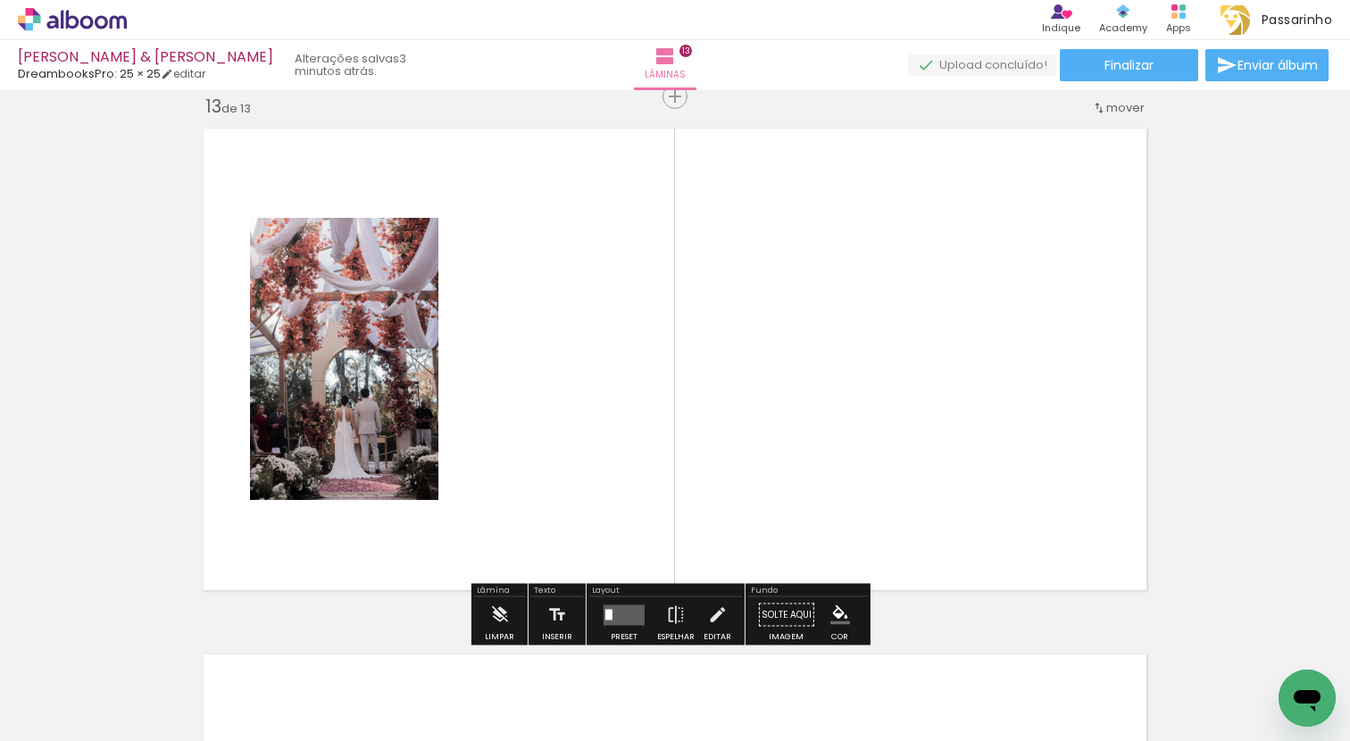
scroll to position [6331, 0]
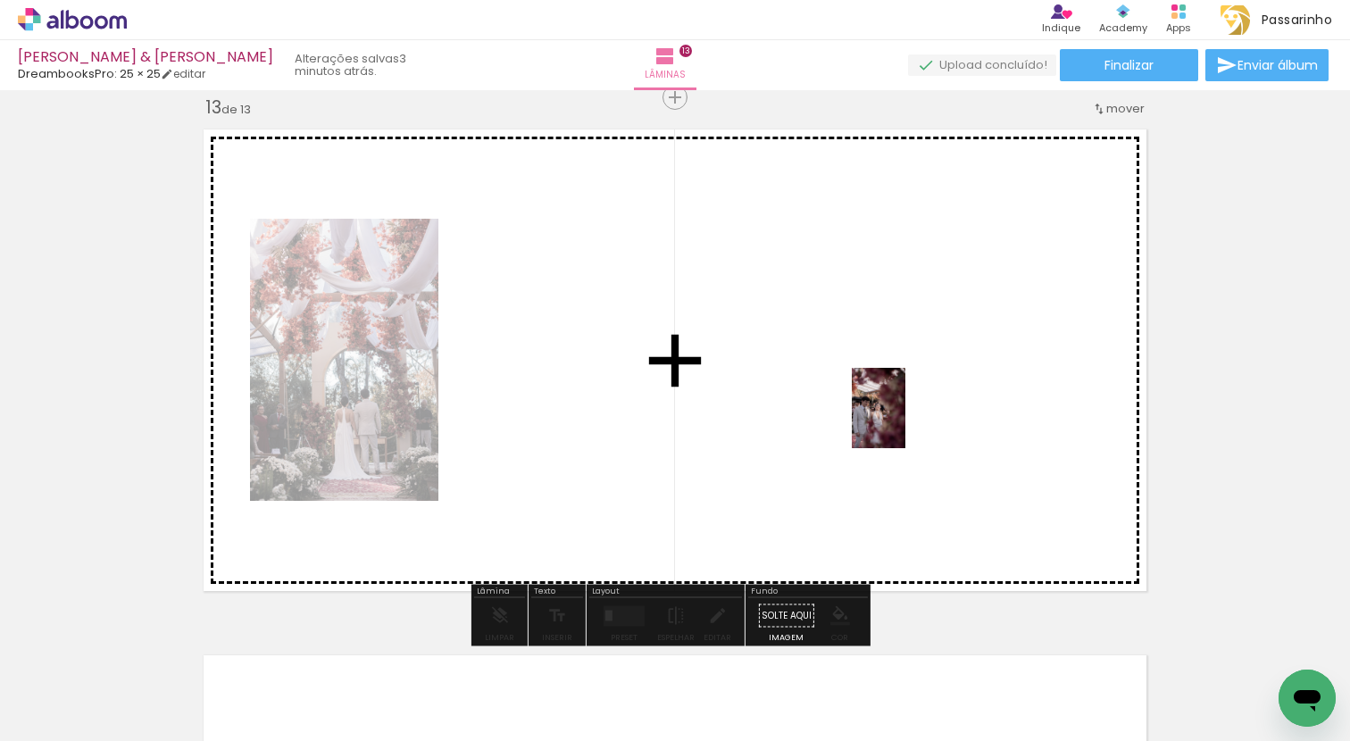
drag, startPoint x: 1212, startPoint y: 682, endPoint x: 903, endPoint y: 419, distance: 405.8
click at [903, 419] on quentale-workspace at bounding box center [675, 370] width 1350 height 741
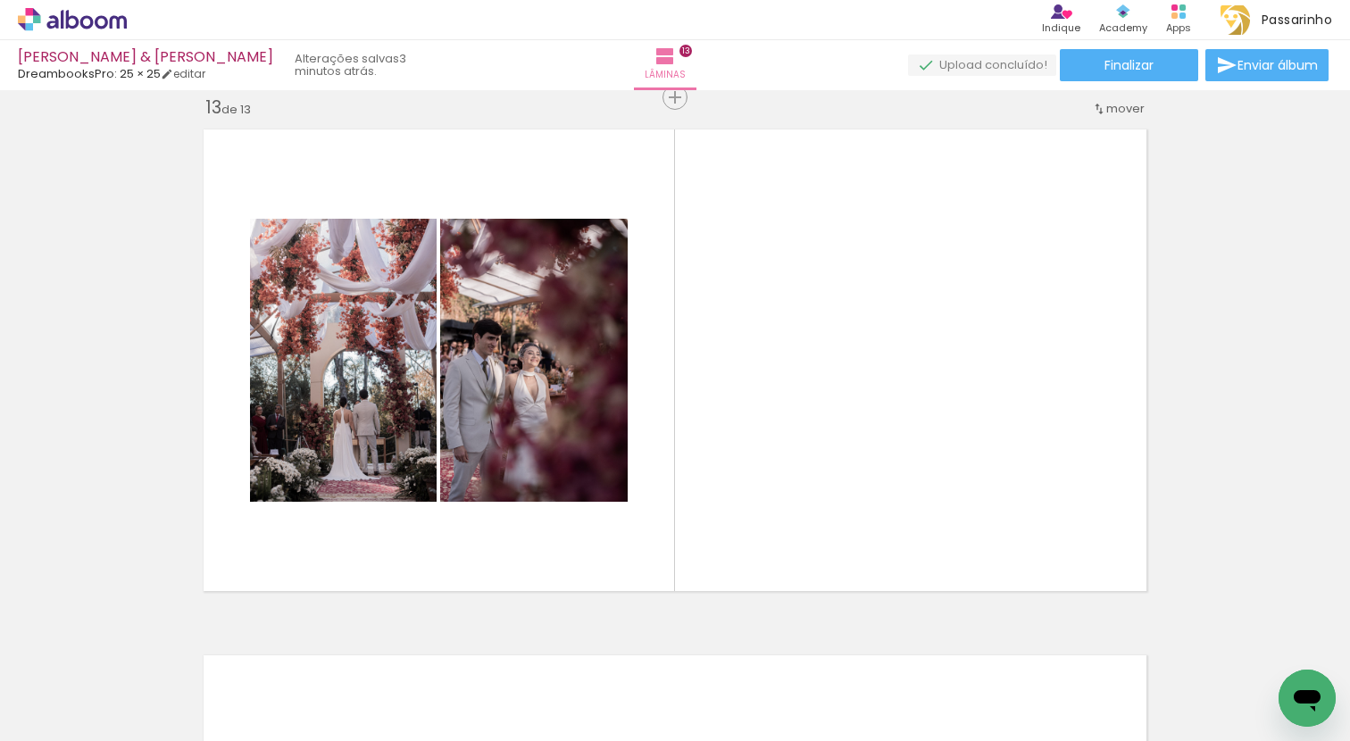
scroll to position [0, 2523]
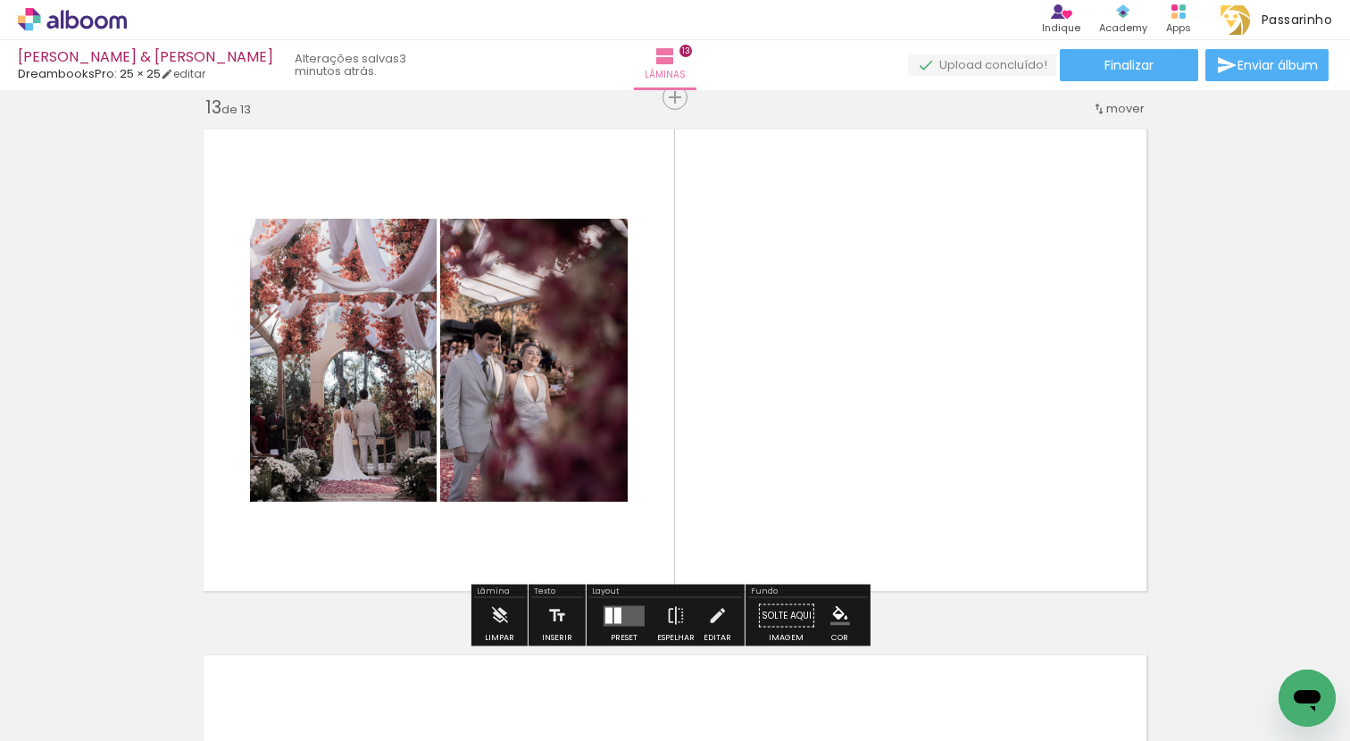
click at [630, 617] on quentale-layouter at bounding box center [623, 615] width 41 height 21
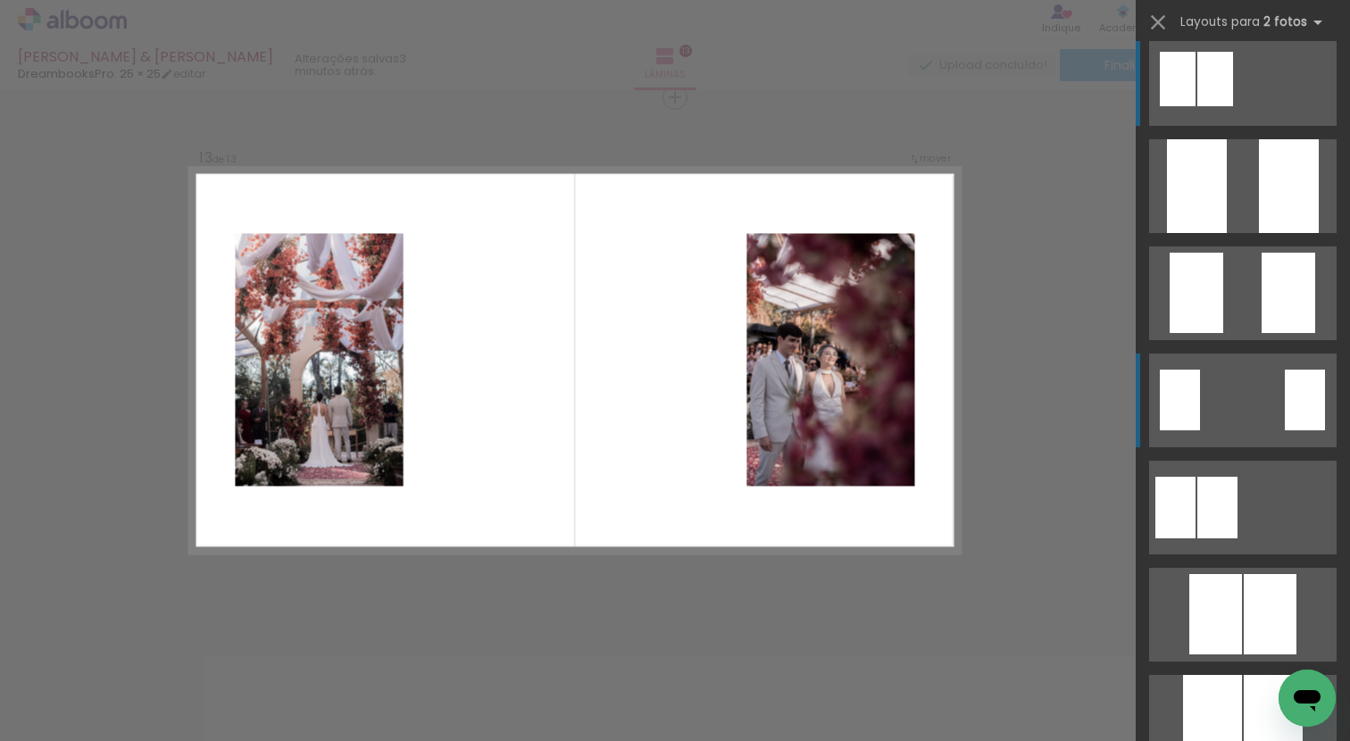
scroll to position [125, 0]
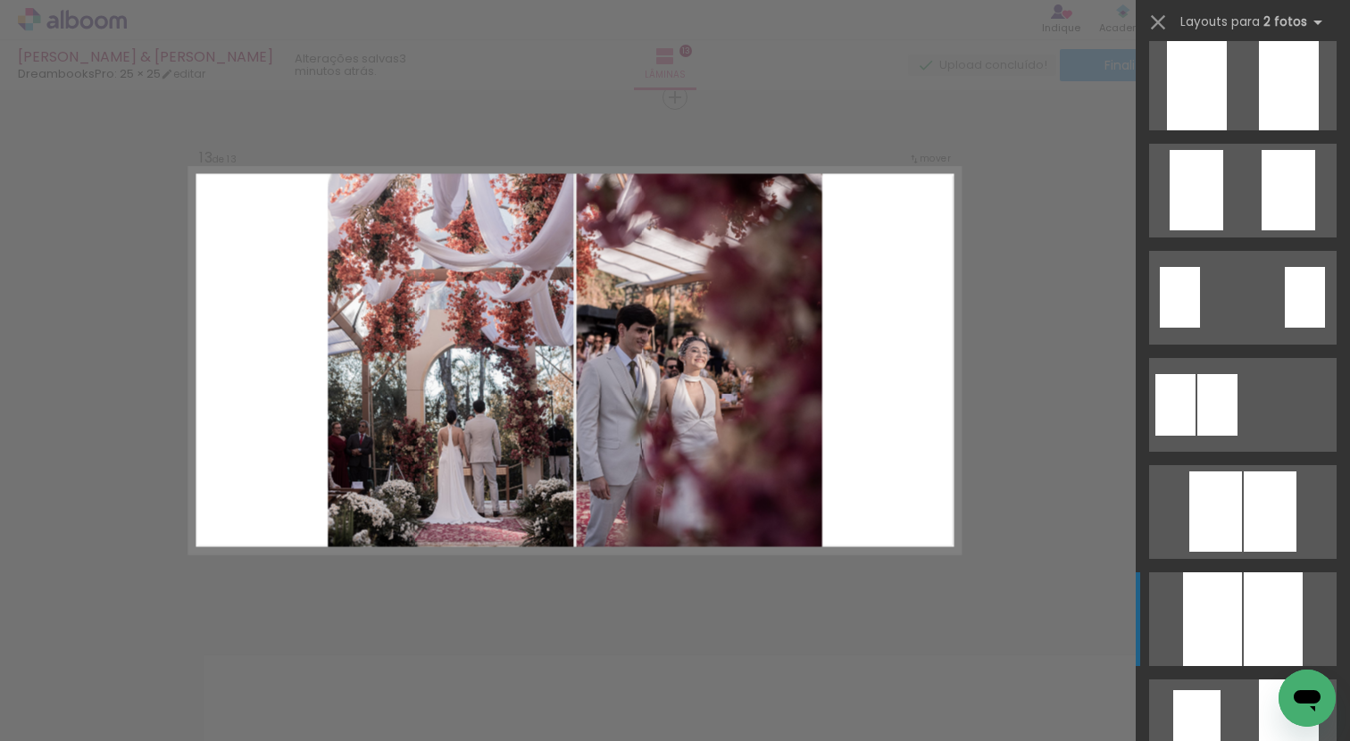
click at [1265, 612] on div at bounding box center [1272, 619] width 59 height 94
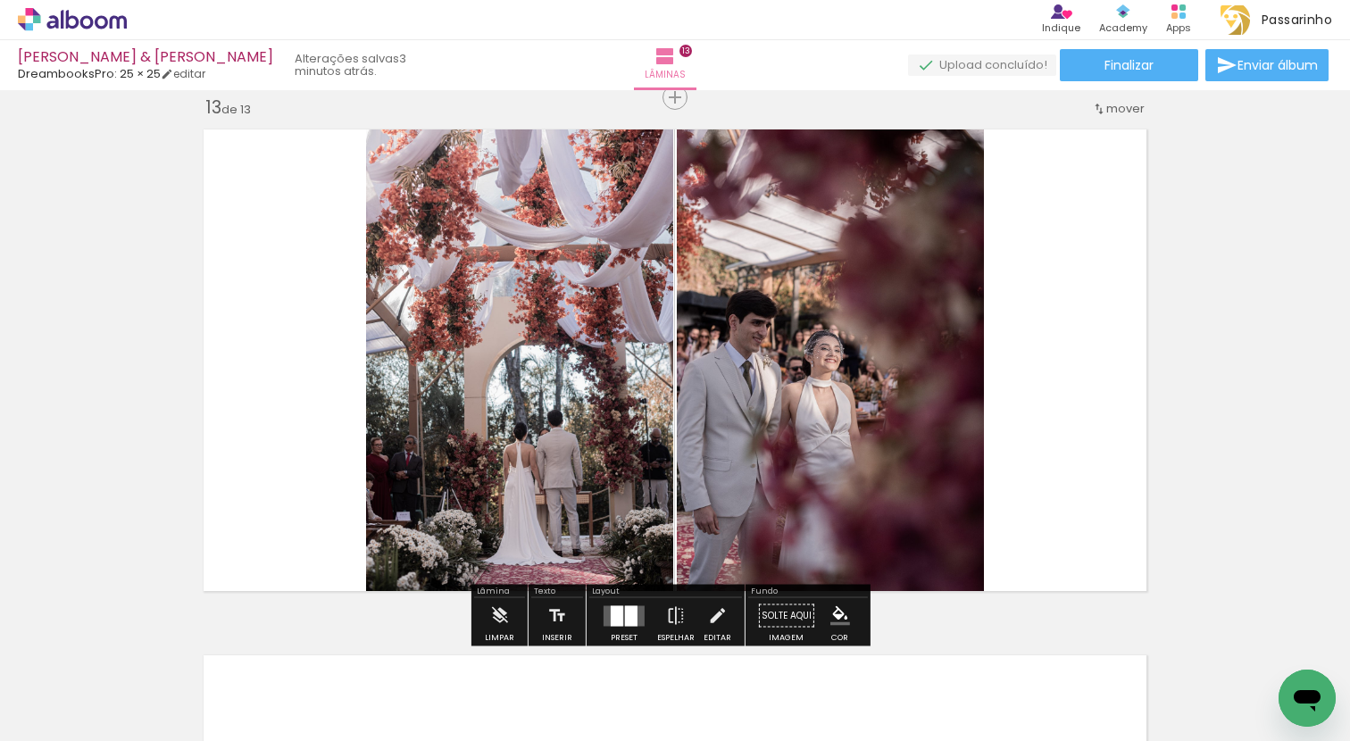
scroll to position [6571, 0]
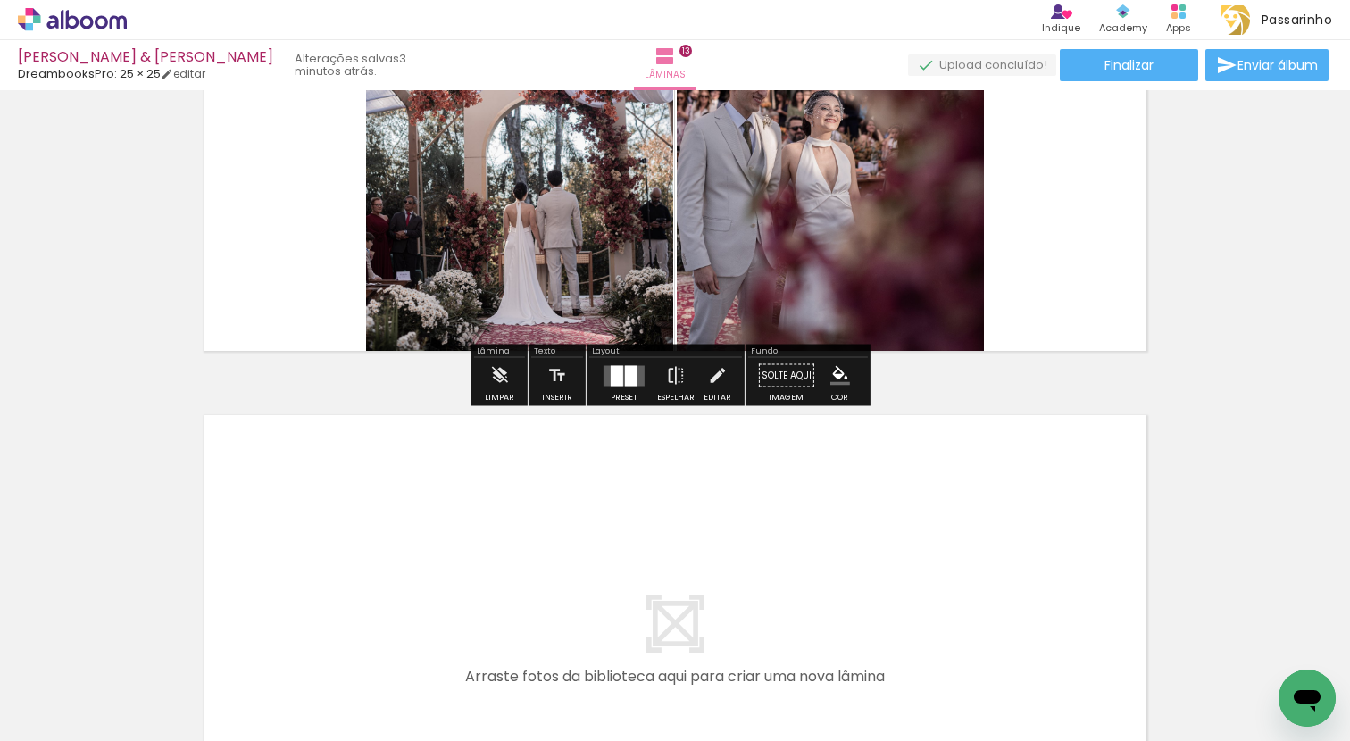
drag, startPoint x: 468, startPoint y: 701, endPoint x: 623, endPoint y: 535, distance: 227.3
click at [623, 535] on quentale-workspace at bounding box center [675, 370] width 1350 height 741
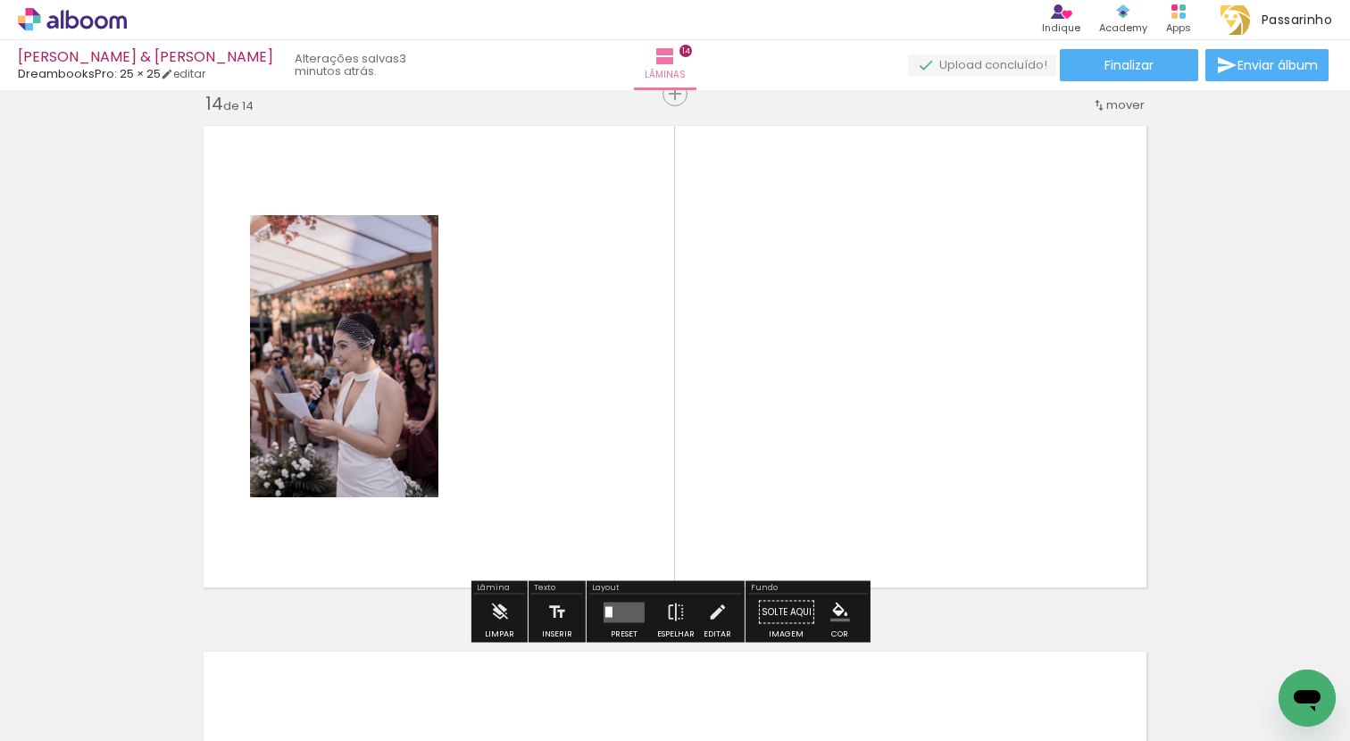
scroll to position [6885, 0]
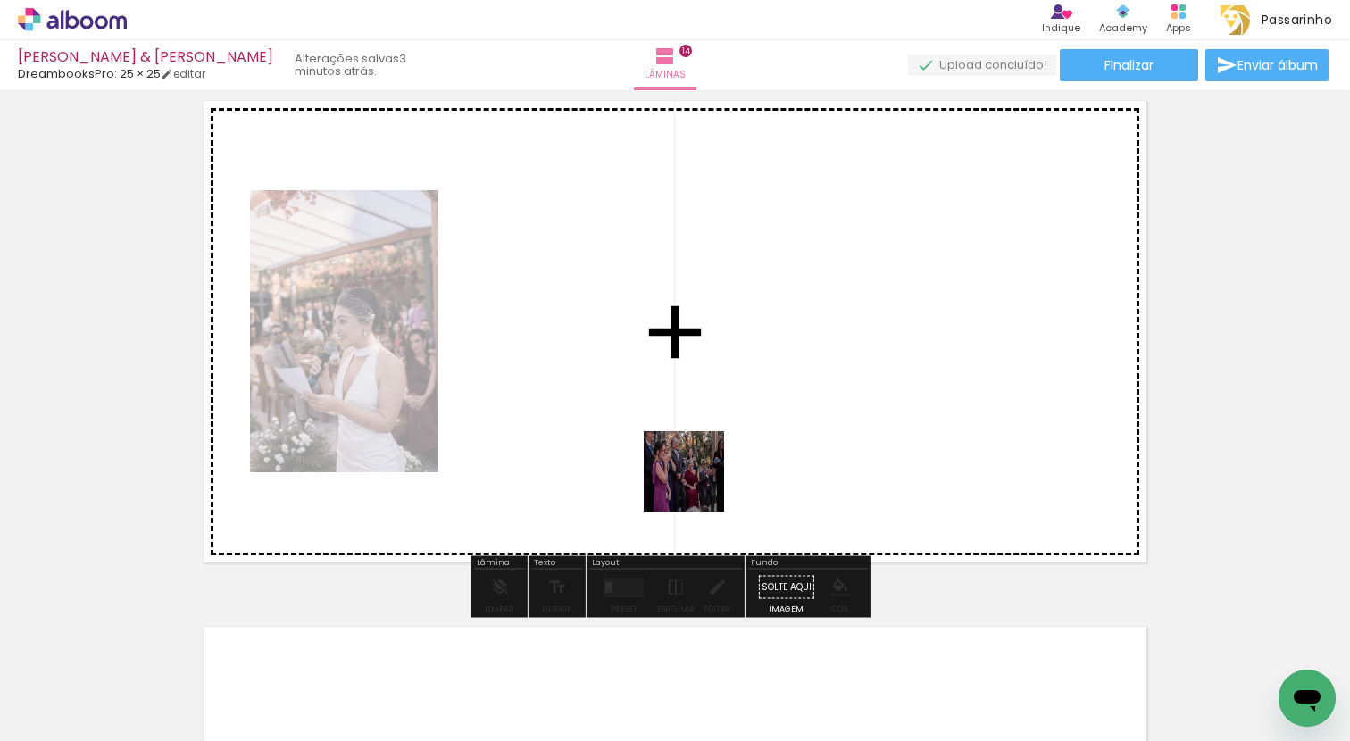
drag, startPoint x: 557, startPoint y: 697, endPoint x: 702, endPoint y: 475, distance: 265.1
click at [702, 475] on quentale-workspace at bounding box center [675, 370] width 1350 height 741
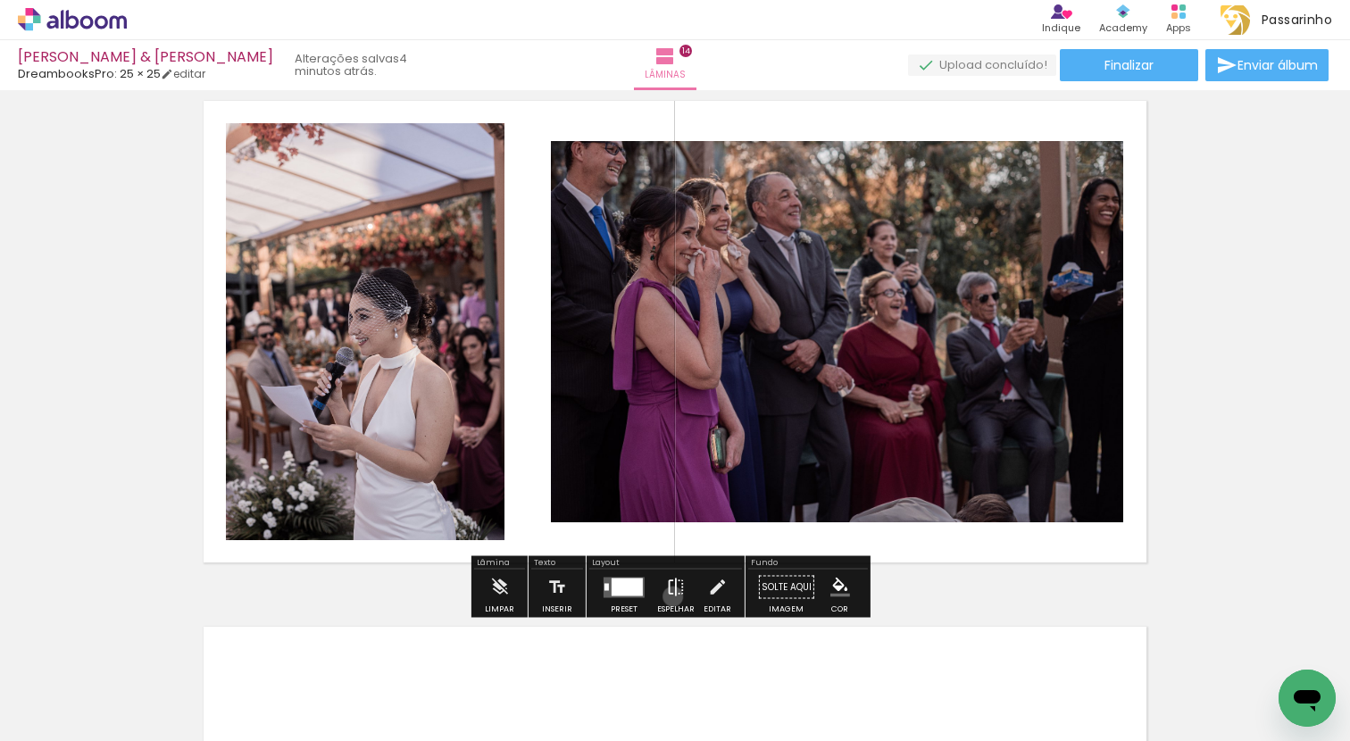
click at [669, 596] on iron-icon at bounding box center [676, 587] width 20 height 36
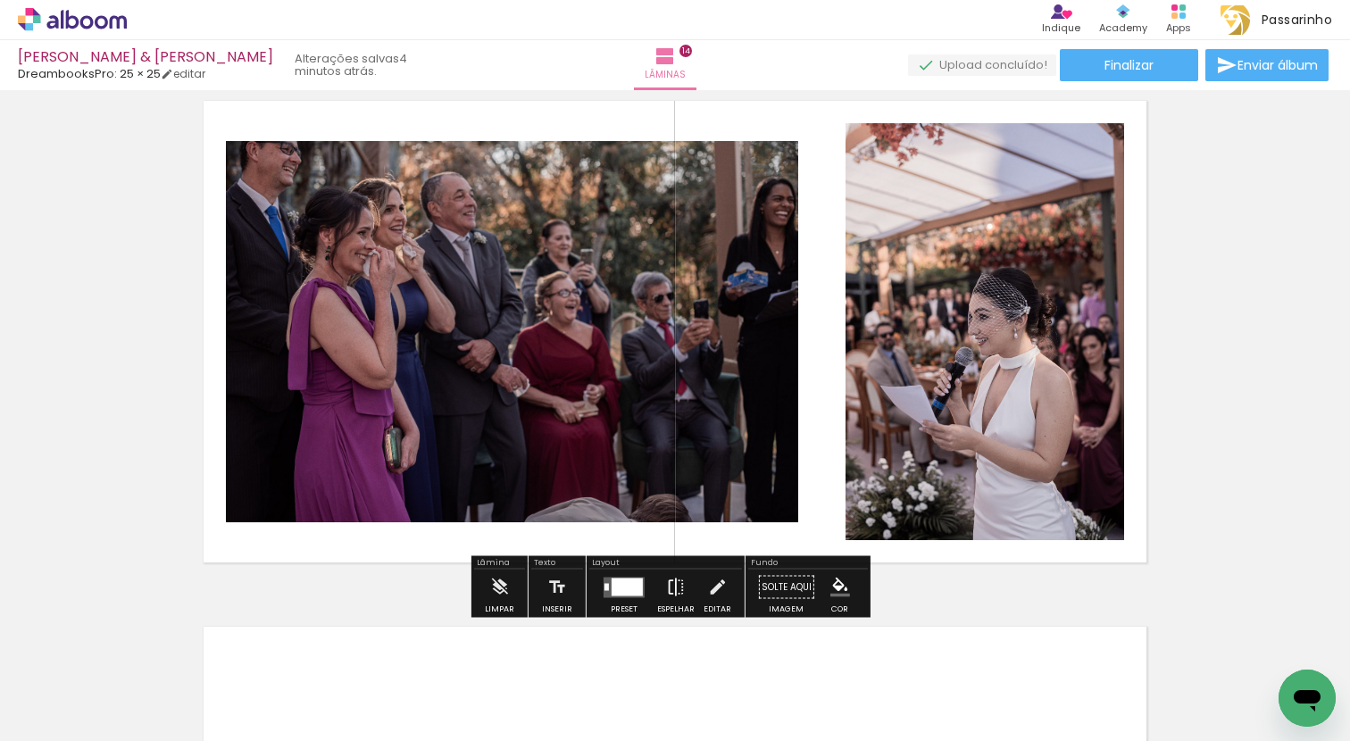
click at [666, 589] on iron-icon at bounding box center [676, 587] width 20 height 36
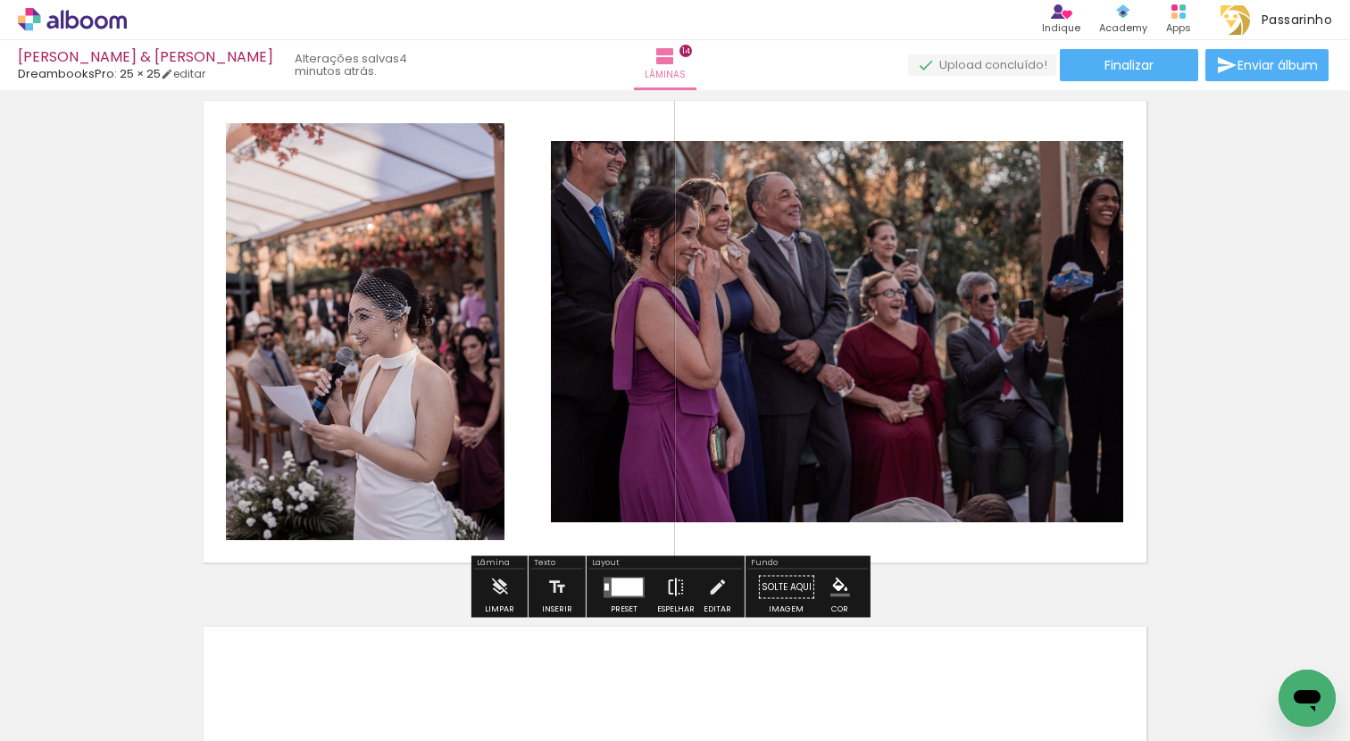
click at [677, 589] on iron-icon at bounding box center [676, 587] width 20 height 36
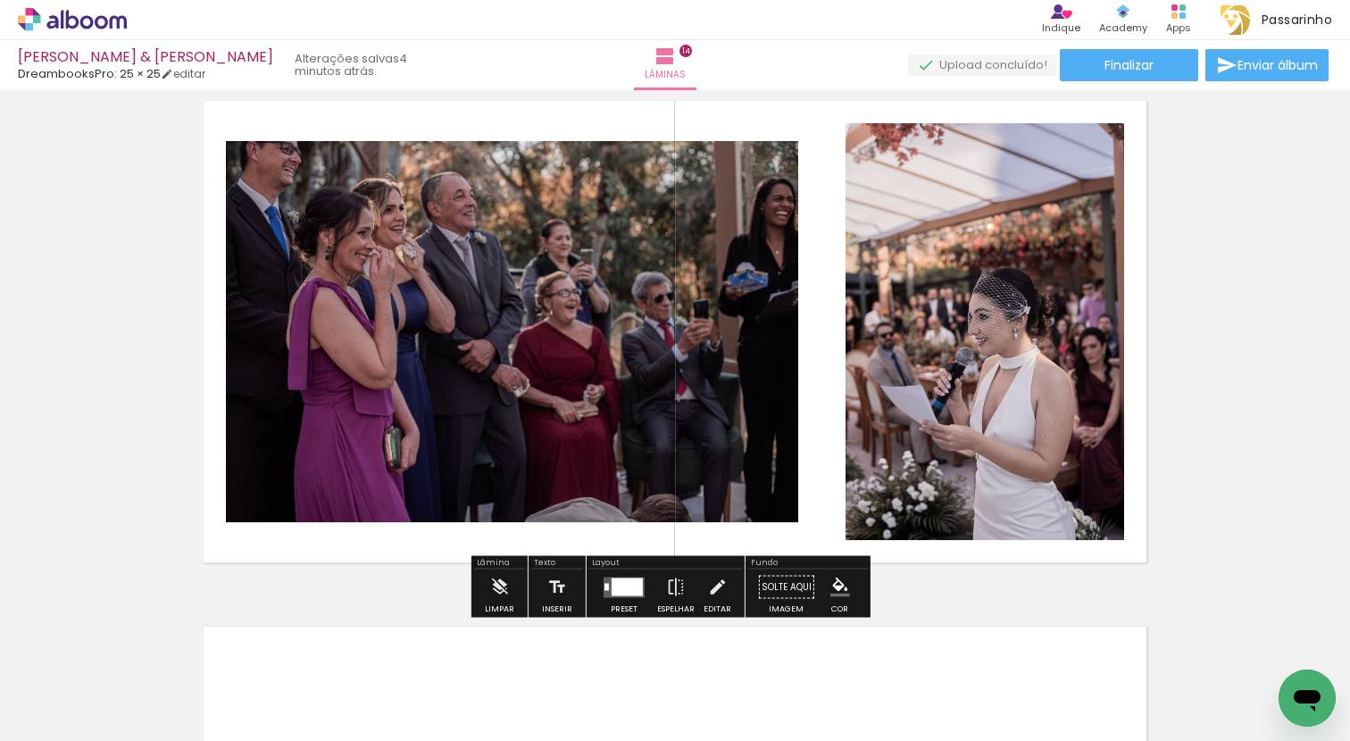
click at [619, 589] on div at bounding box center [626, 586] width 31 height 18
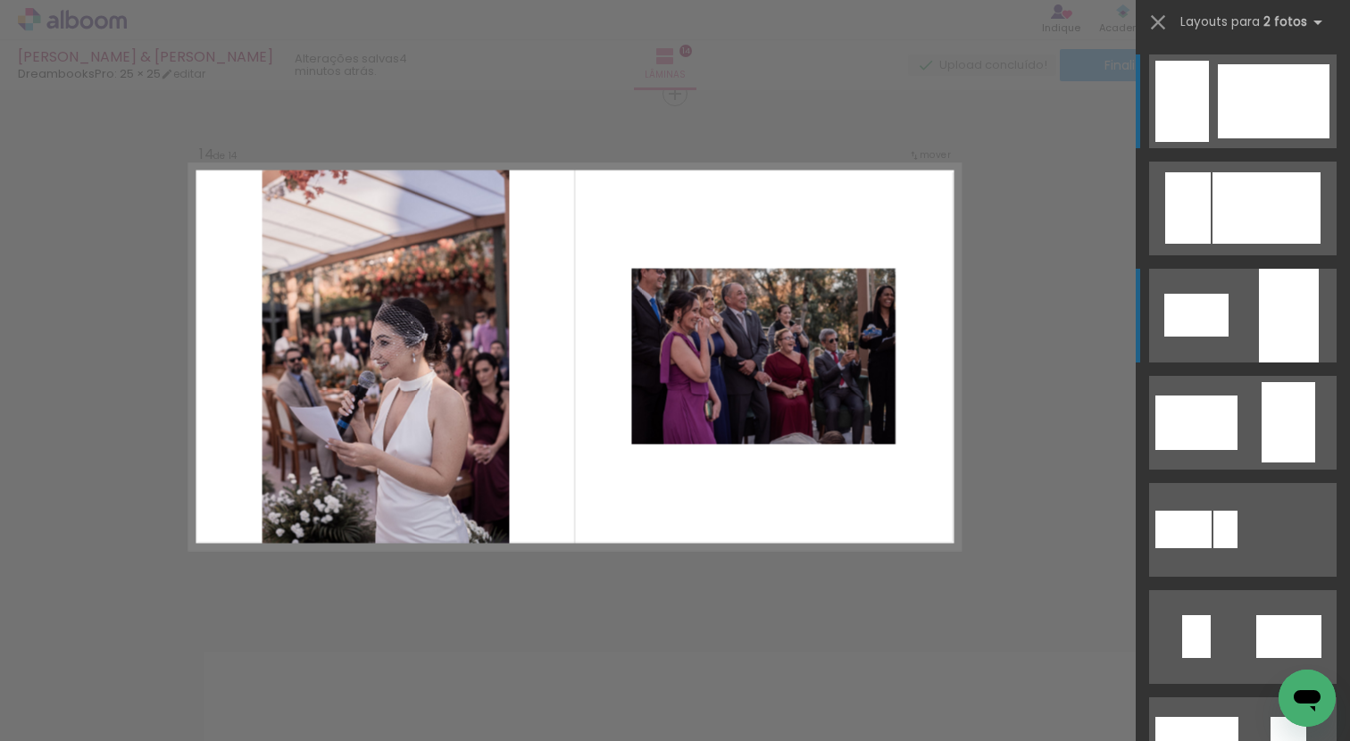
scroll to position [6857, 0]
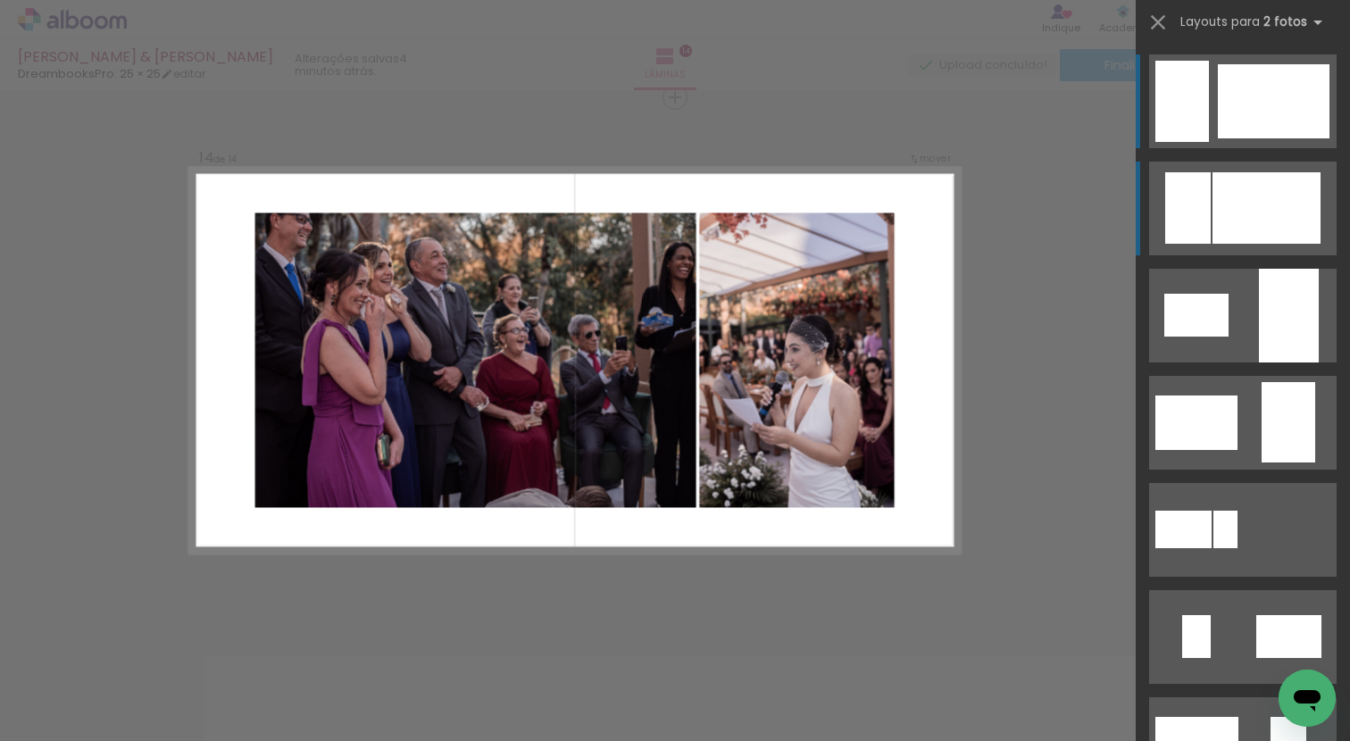
click at [1234, 219] on div at bounding box center [1266, 207] width 108 height 71
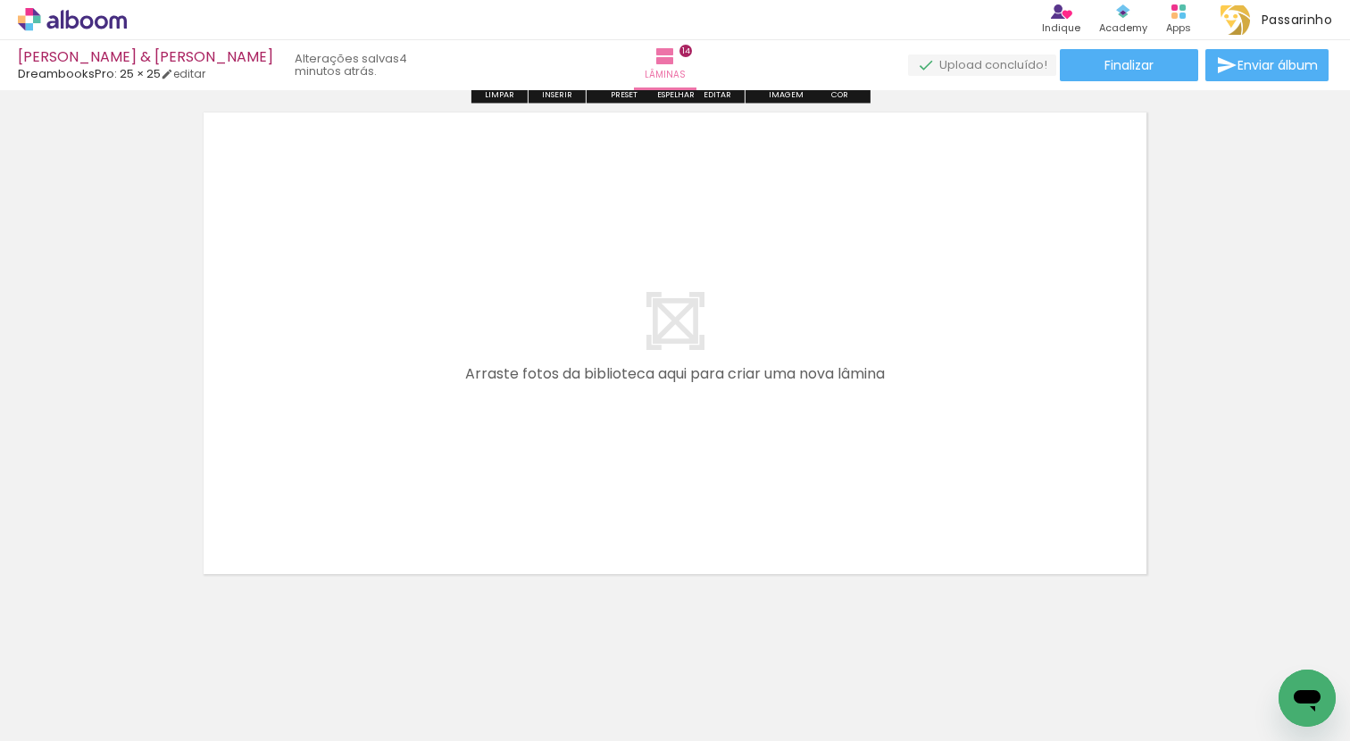
scroll to position [7403, 0]
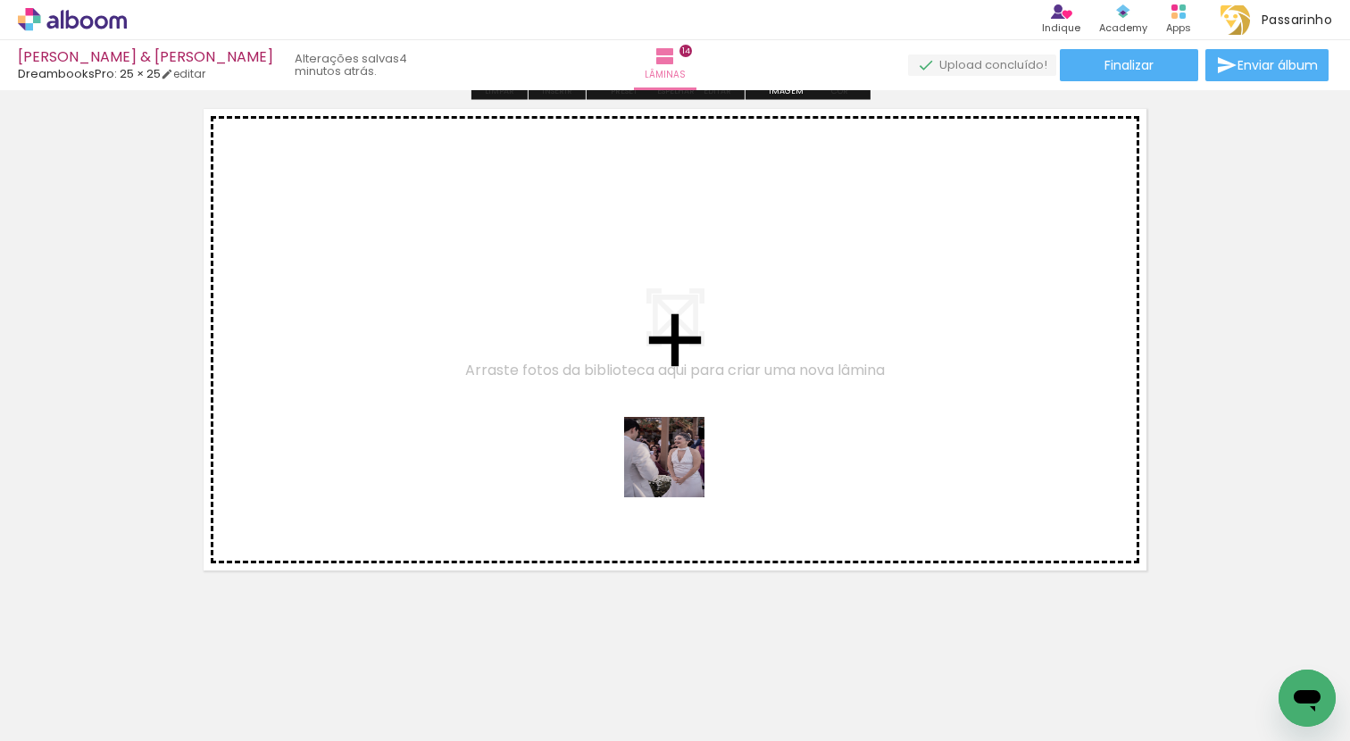
drag, startPoint x: 665, startPoint y: 697, endPoint x: 680, endPoint y: 448, distance: 249.5
click at [680, 448] on quentale-workspace at bounding box center [675, 370] width 1350 height 741
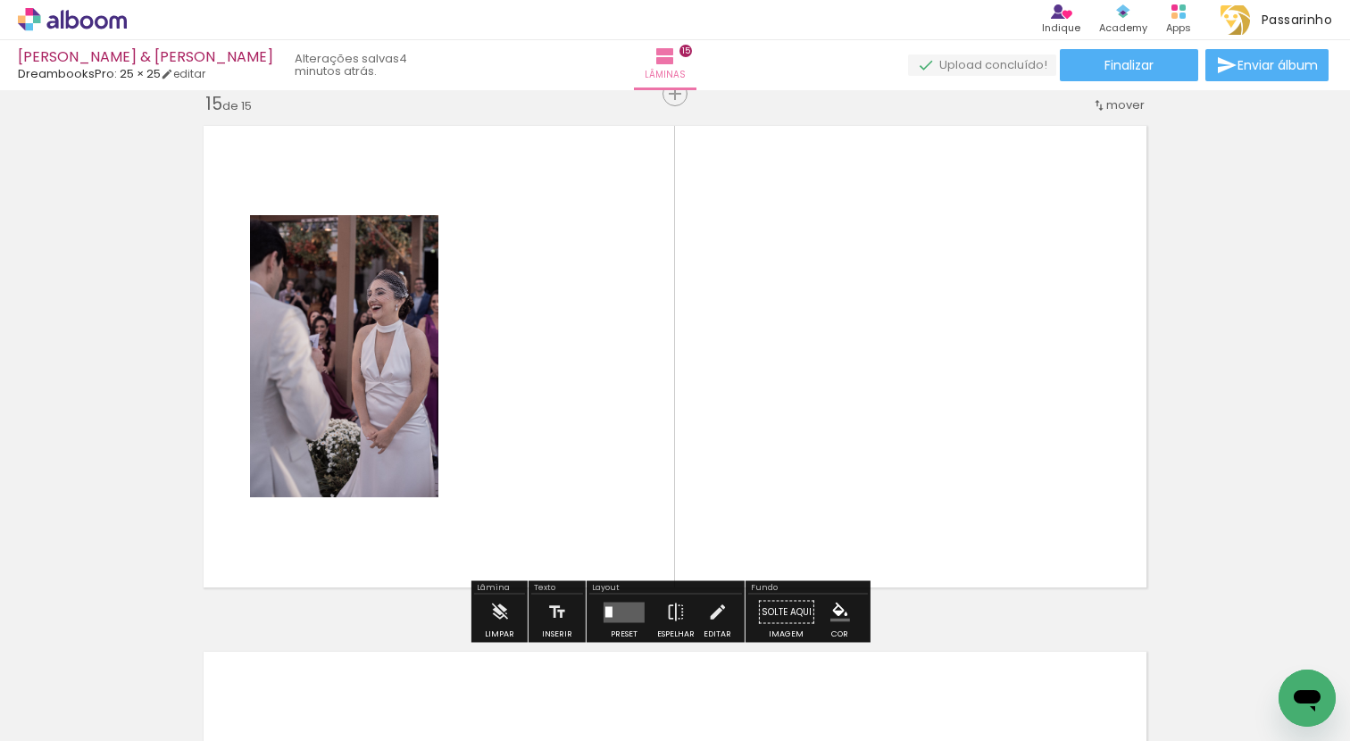
scroll to position [7382, 0]
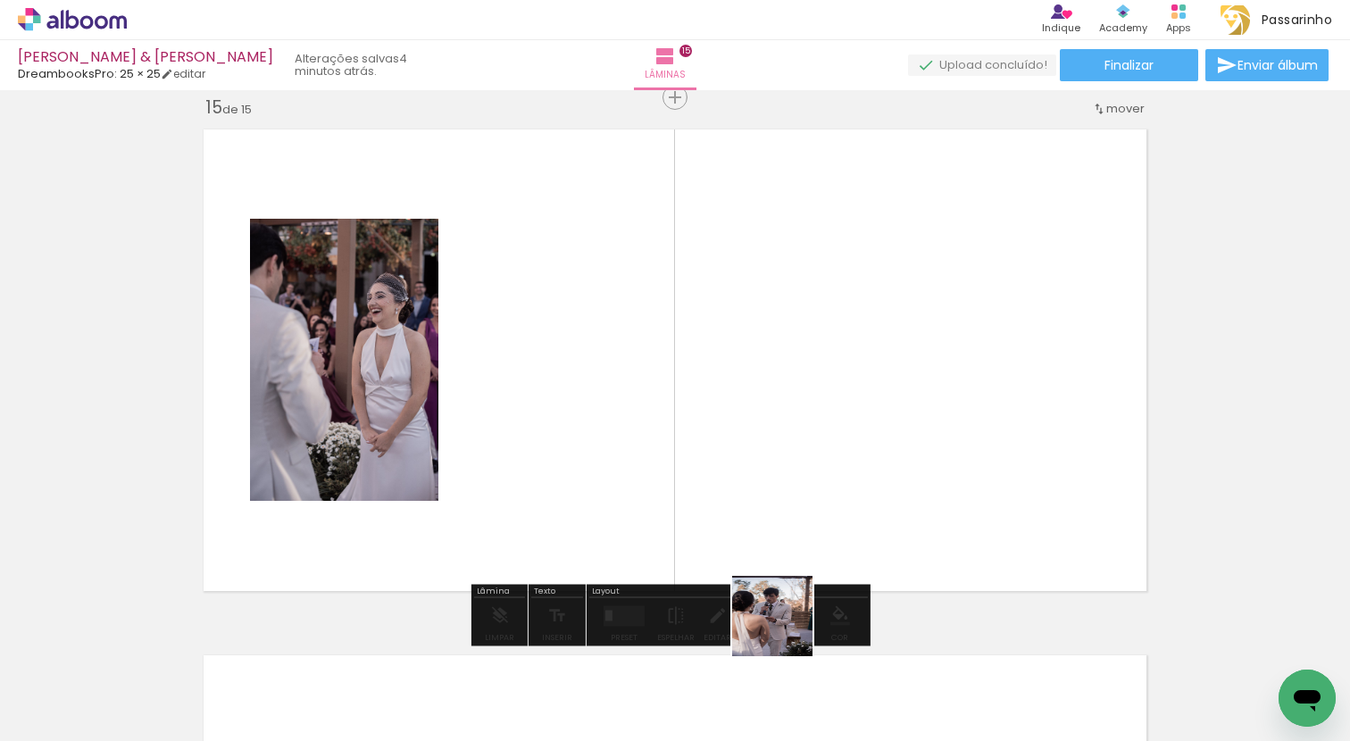
drag, startPoint x: 769, startPoint y: 680, endPoint x: 798, endPoint y: 556, distance: 127.5
click at [798, 556] on quentale-workspace at bounding box center [675, 370] width 1350 height 741
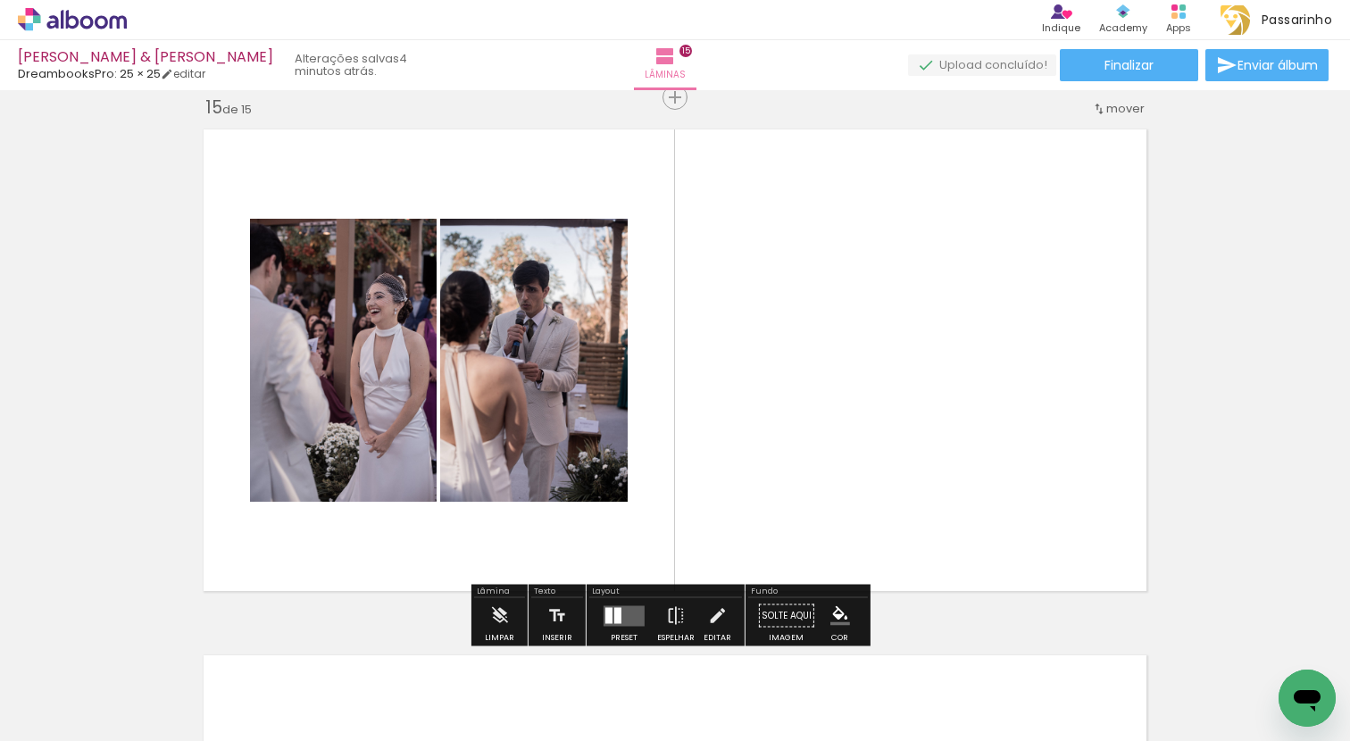
click at [618, 618] on quentale-layouter at bounding box center [623, 615] width 41 height 21
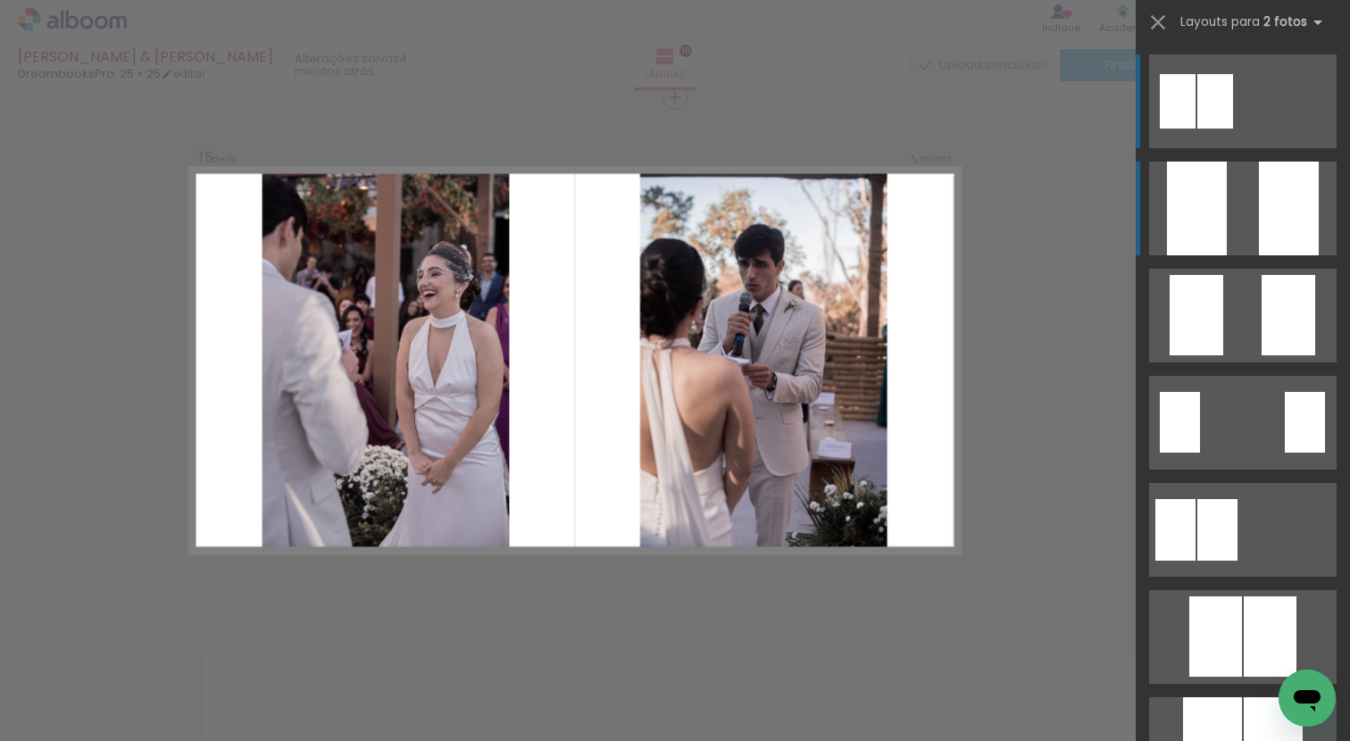
click at [1229, 218] on quentale-layouter at bounding box center [1242, 209] width 187 height 94
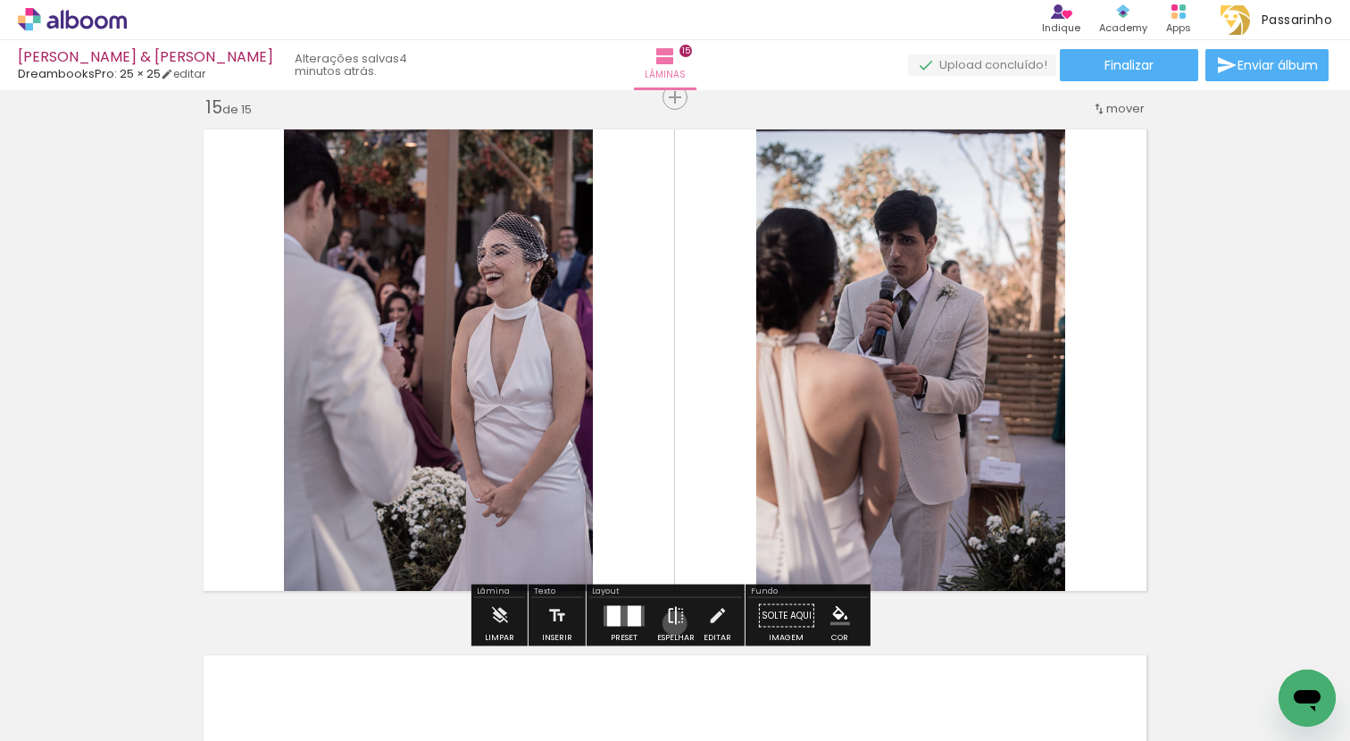
click at [670, 623] on iron-icon at bounding box center [676, 616] width 20 height 36
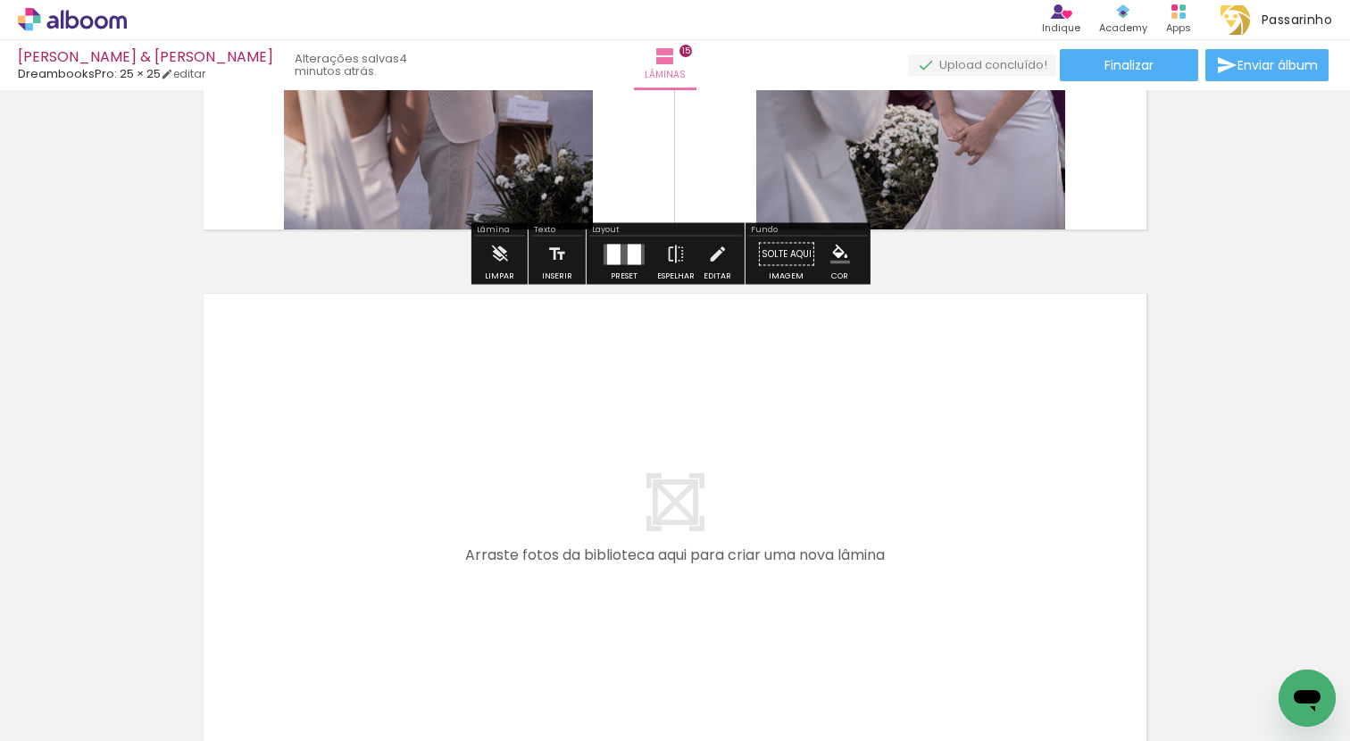
scroll to position [7942, 0]
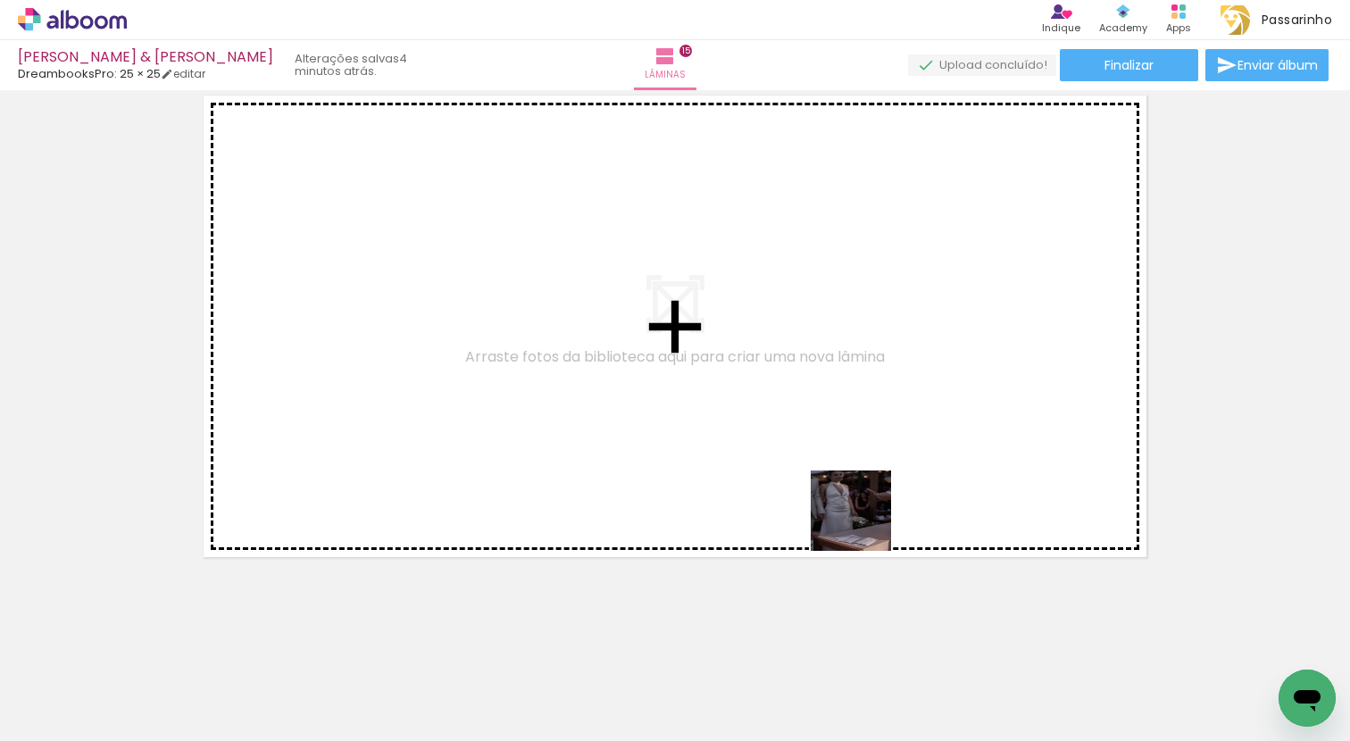
drag, startPoint x: 858, startPoint y: 694, endPoint x: 851, endPoint y: 450, distance: 244.7
click at [851, 450] on quentale-workspace at bounding box center [675, 370] width 1350 height 741
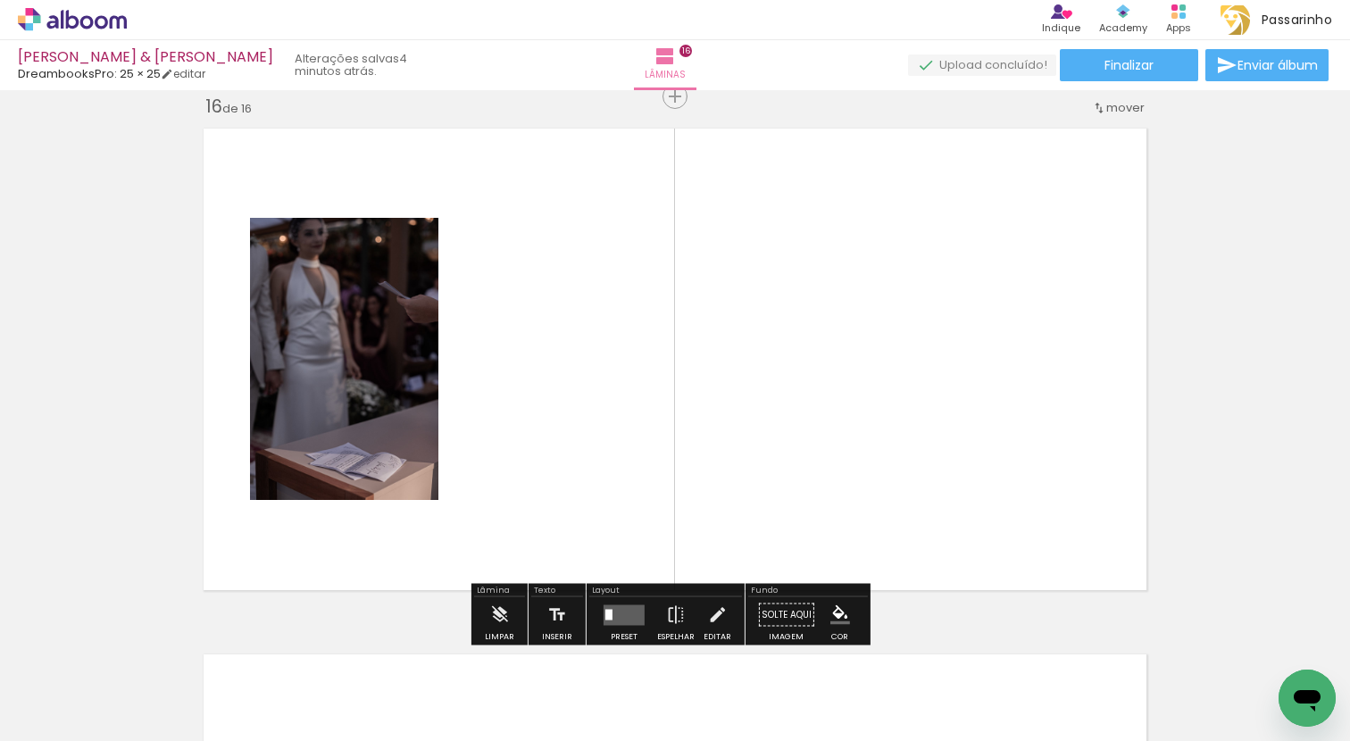
scroll to position [7908, 0]
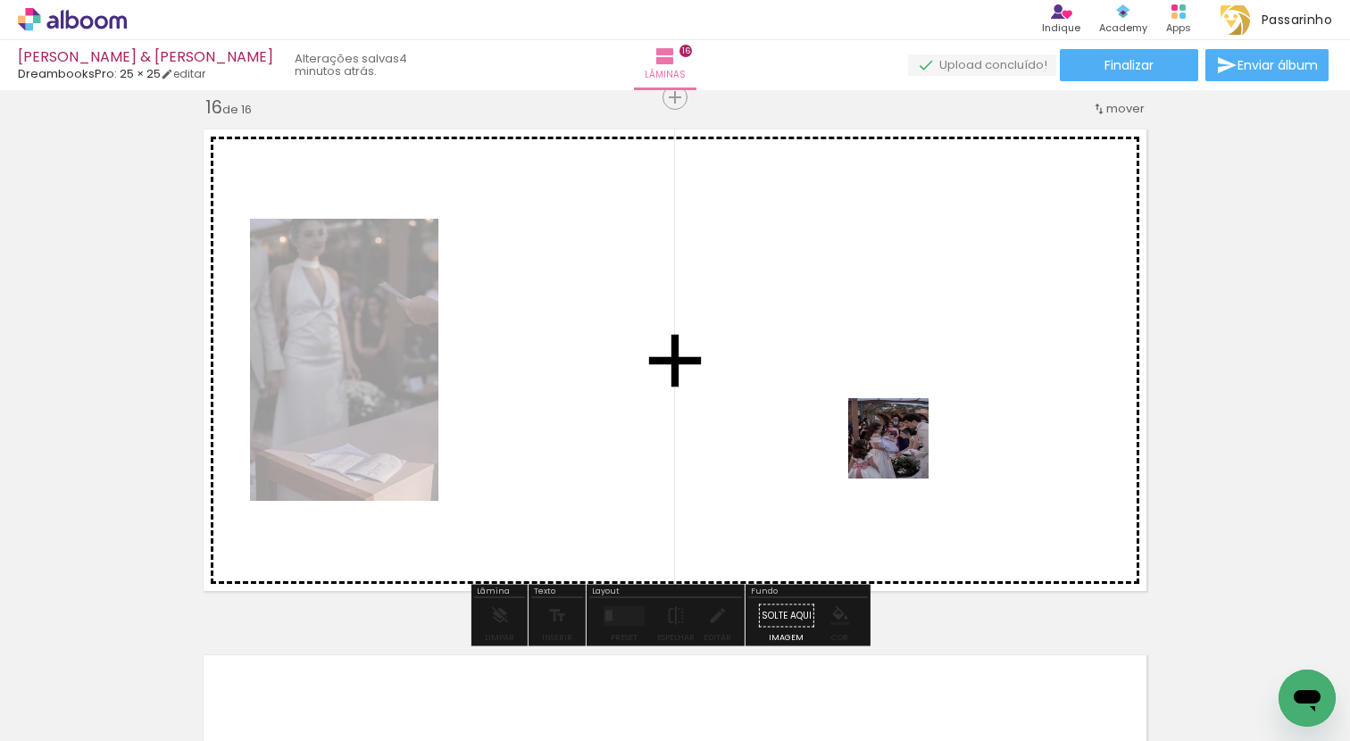
drag, startPoint x: 961, startPoint y: 694, endPoint x: 901, endPoint y: 445, distance: 256.3
click at [901, 445] on quentale-workspace at bounding box center [675, 370] width 1350 height 741
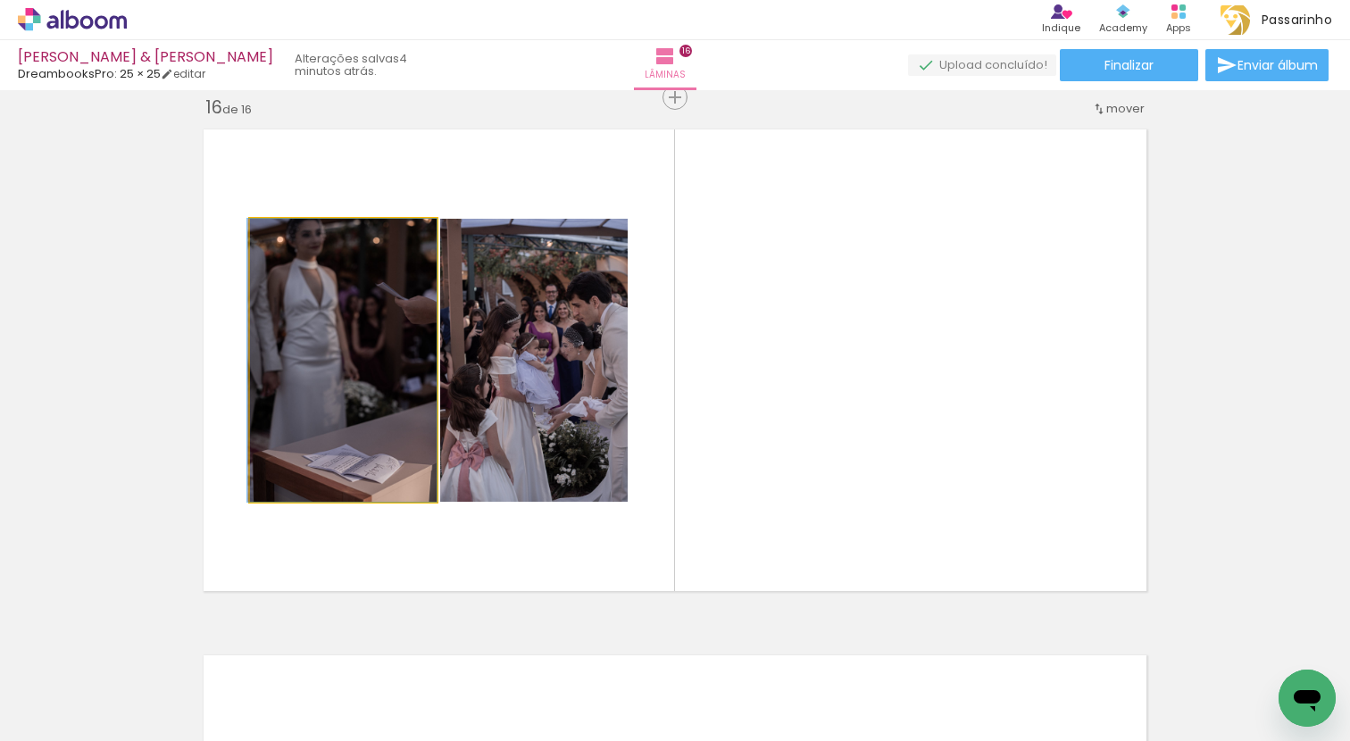
drag, startPoint x: 391, startPoint y: 365, endPoint x: 341, endPoint y: 403, distance: 63.0
click at [387, 468] on quentale-photo at bounding box center [343, 360] width 187 height 283
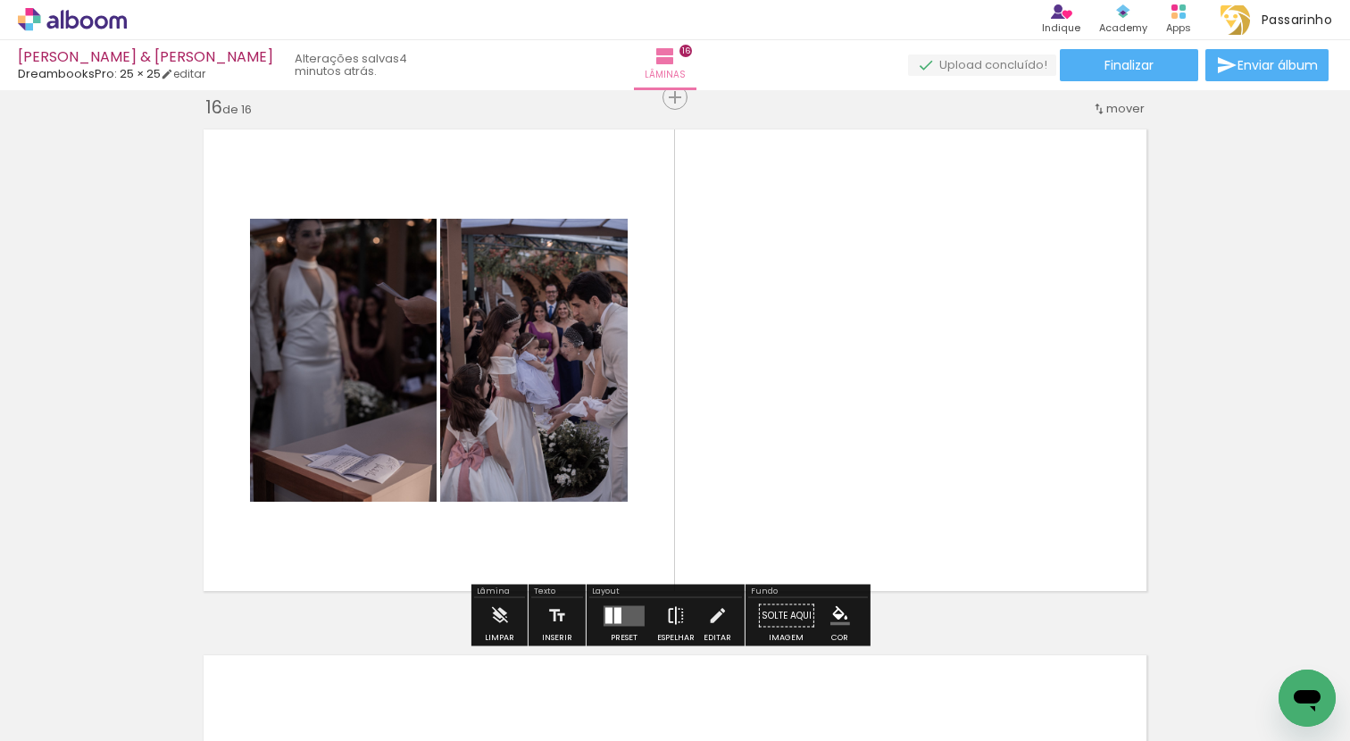
click at [660, 606] on paper-button "Espelhar" at bounding box center [675, 621] width 46 height 46
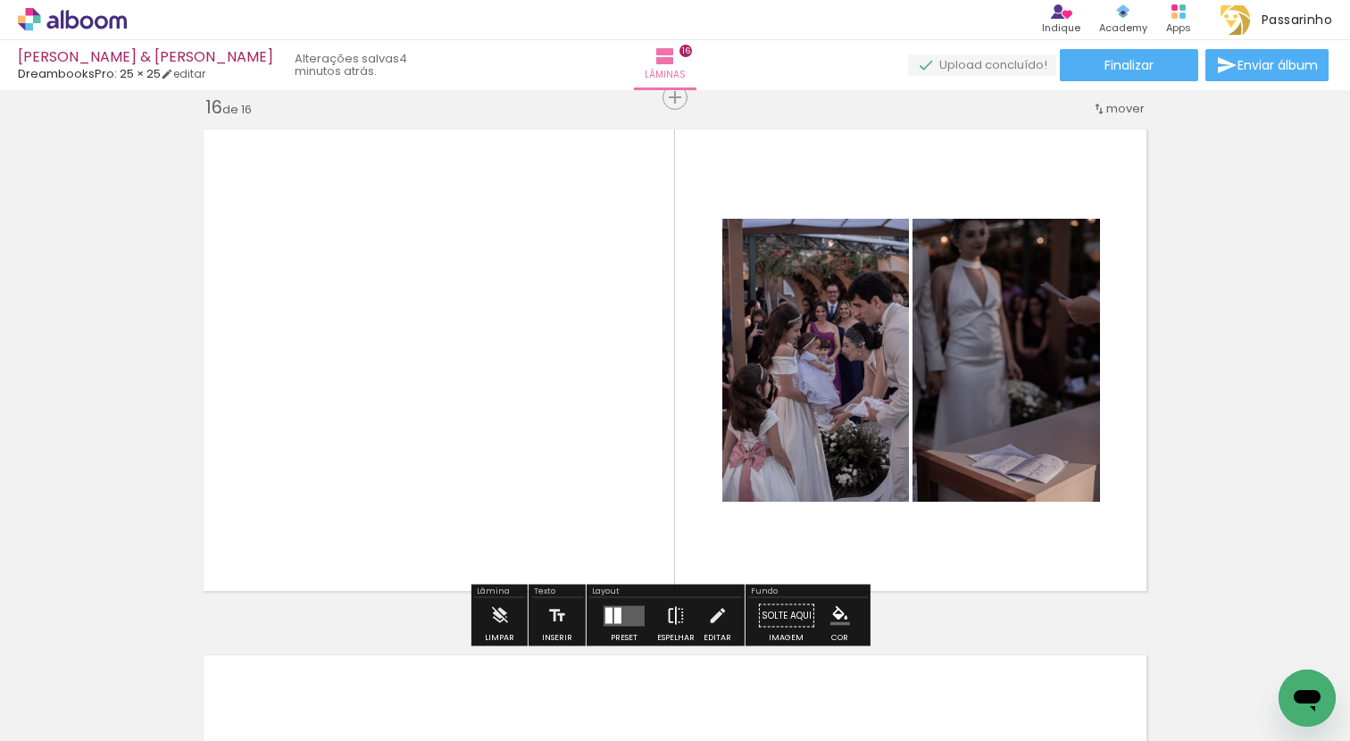
click at [673, 628] on iron-icon at bounding box center [676, 616] width 20 height 36
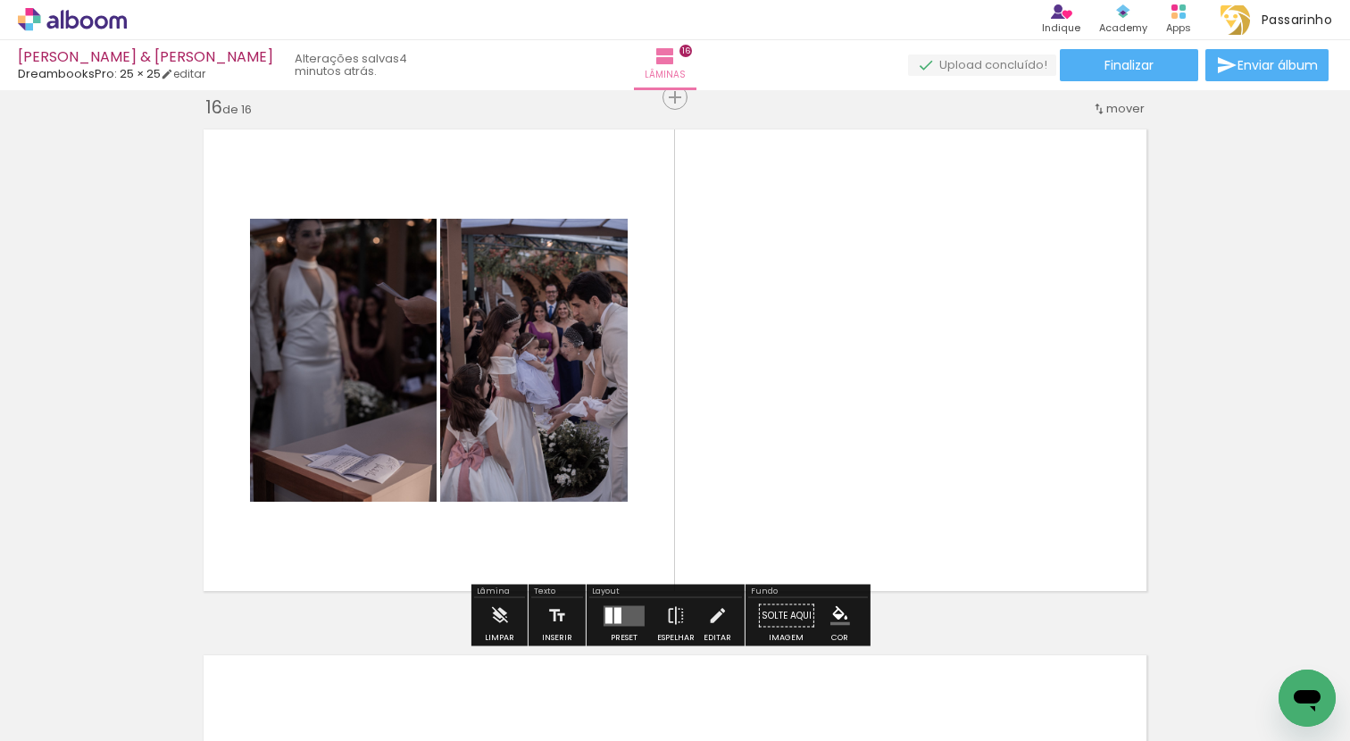
click at [623, 612] on quentale-layouter at bounding box center [623, 615] width 41 height 21
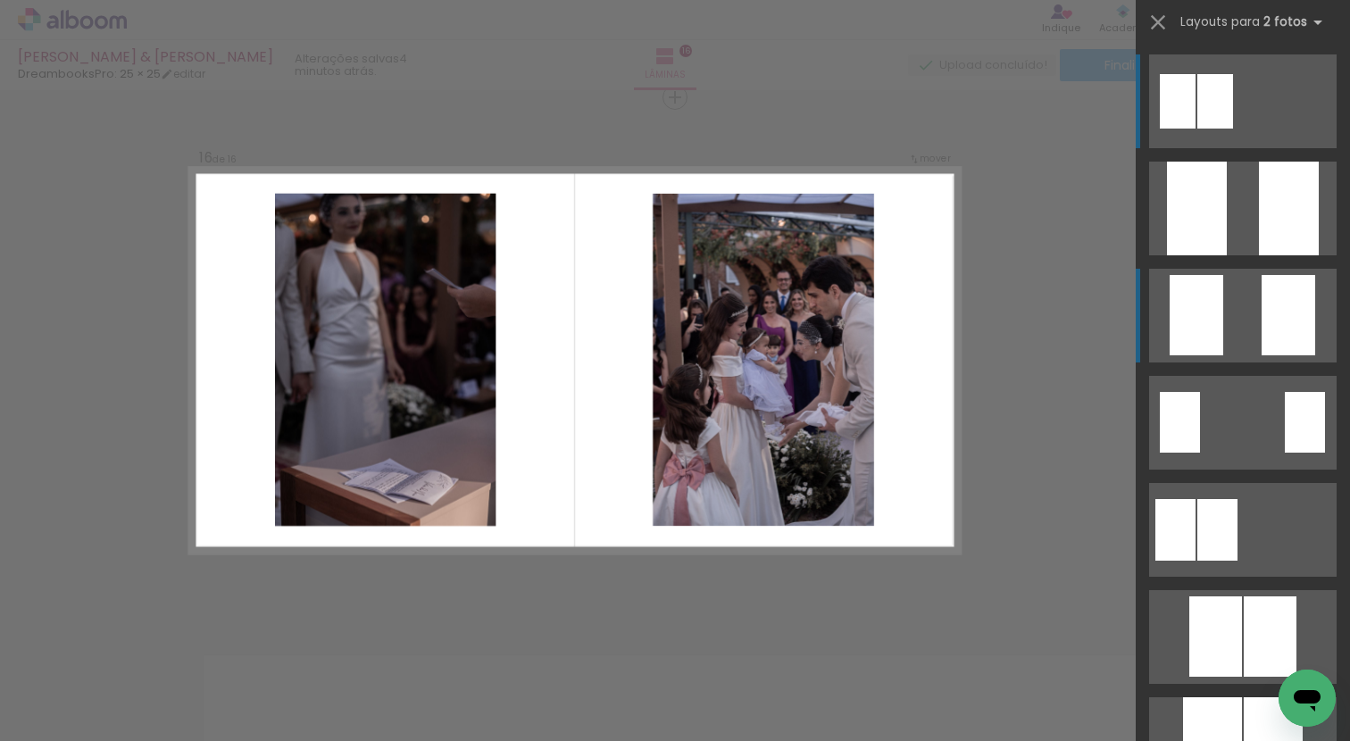
click at [1231, 332] on quentale-layouter at bounding box center [1242, 316] width 187 height 94
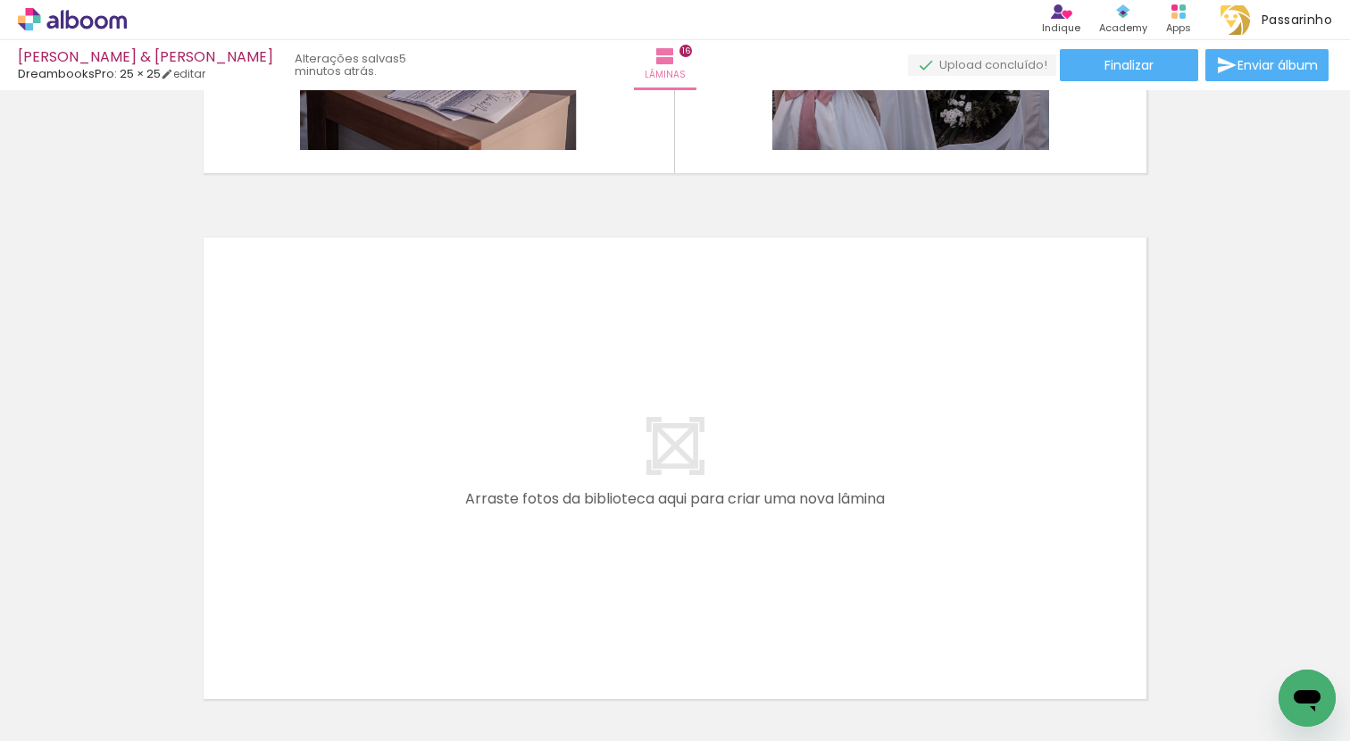
scroll to position [8337, 0]
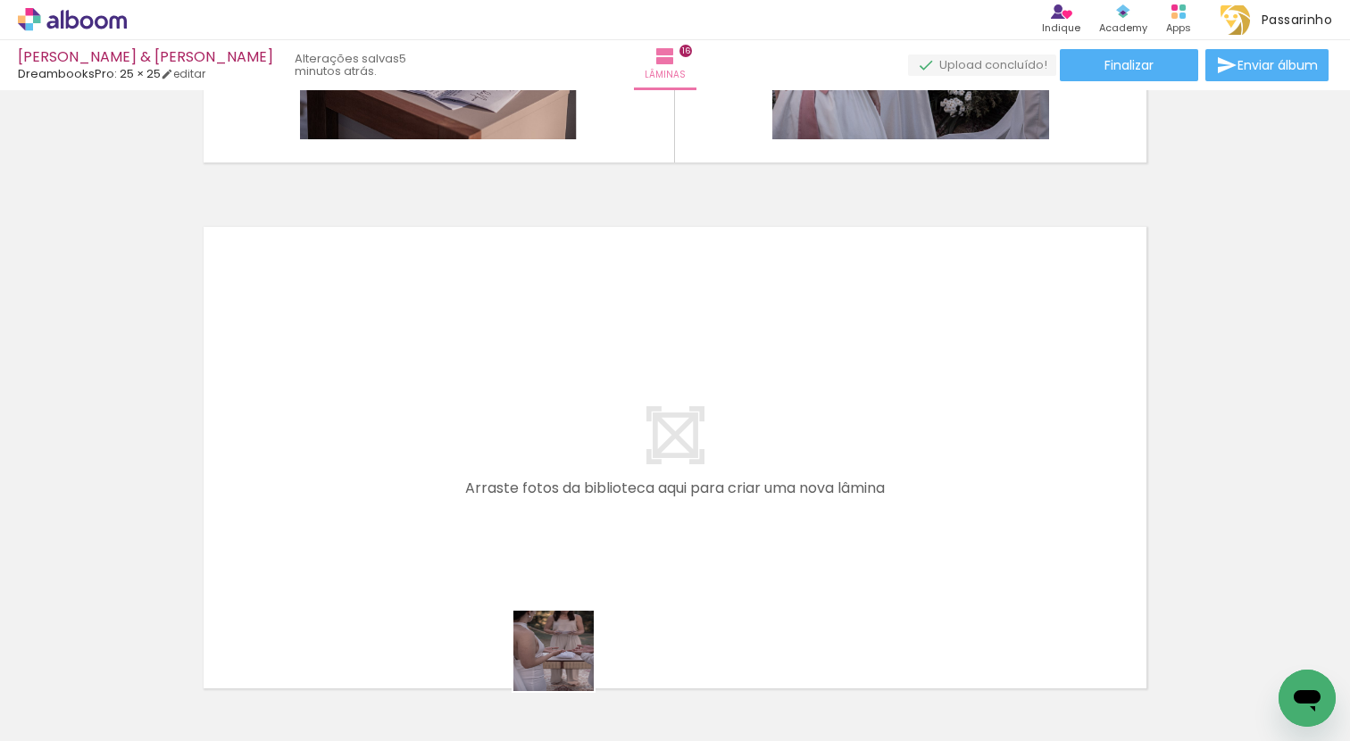
drag, startPoint x: 556, startPoint y: 706, endPoint x: 594, endPoint y: 536, distance: 173.7
click at [594, 536] on quentale-workspace at bounding box center [675, 370] width 1350 height 741
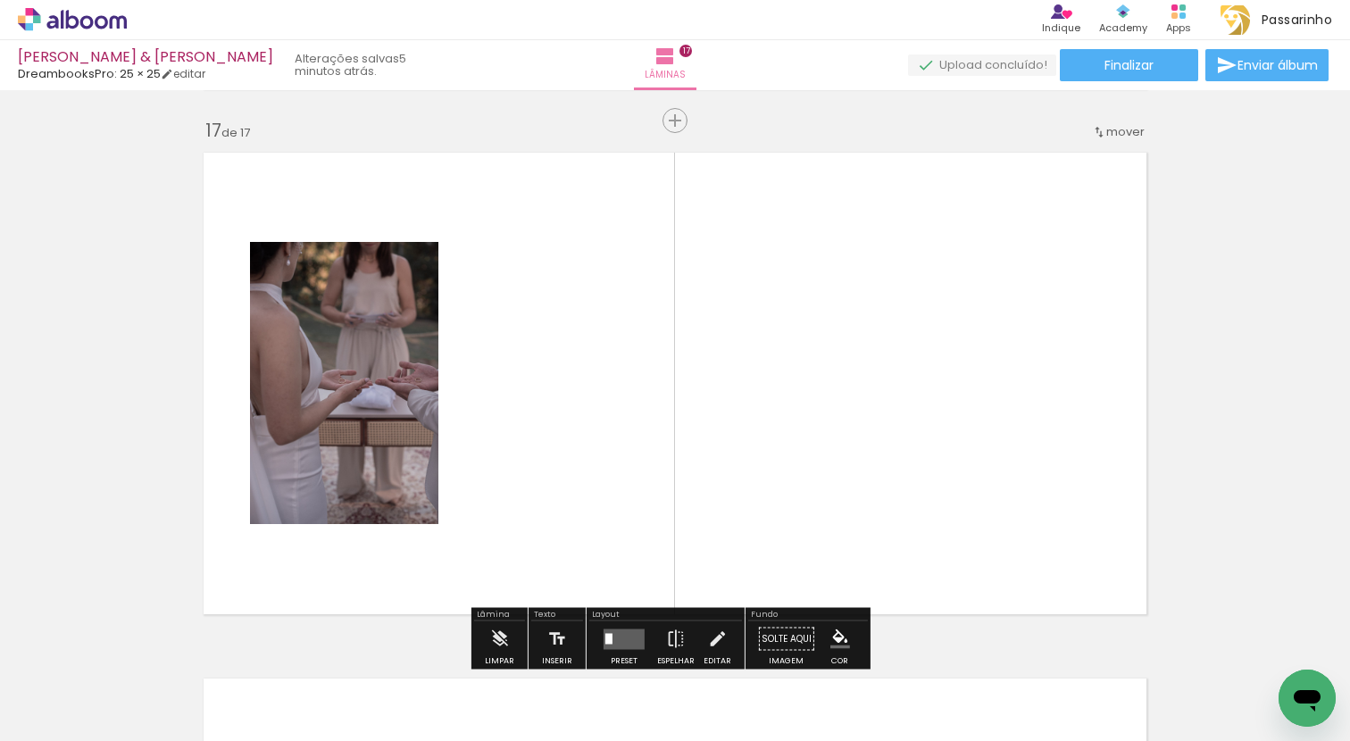
scroll to position [8434, 0]
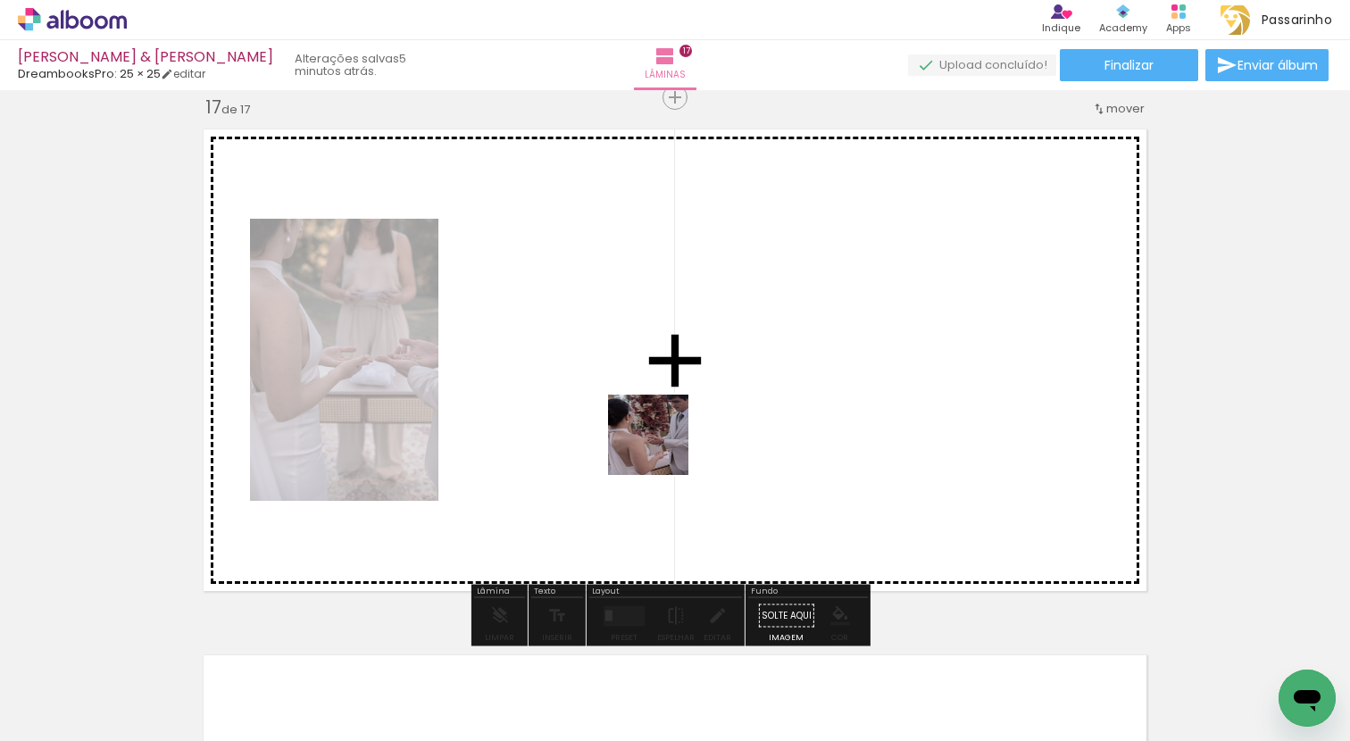
drag, startPoint x: 655, startPoint y: 597, endPoint x: 661, endPoint y: 446, distance: 151.0
click at [661, 442] on quentale-workspace at bounding box center [675, 370] width 1350 height 741
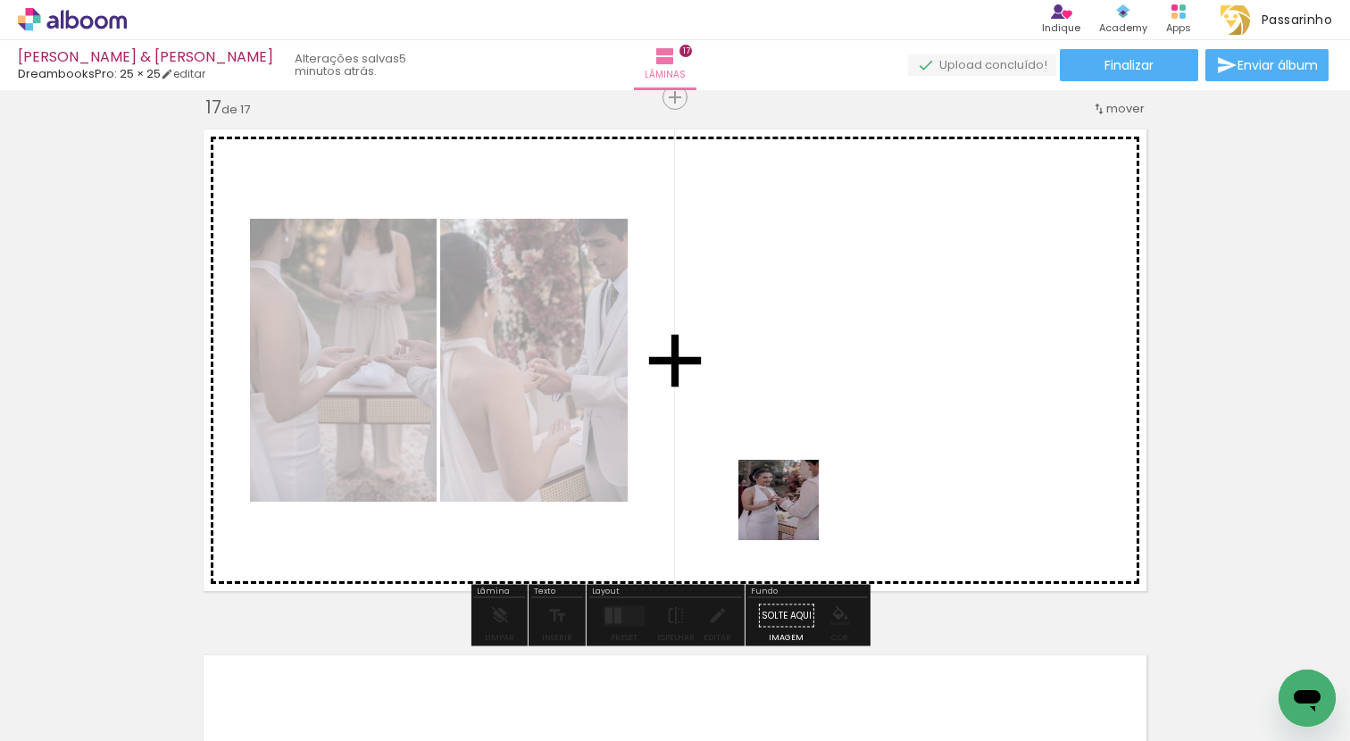
drag, startPoint x: 766, startPoint y: 669, endPoint x: 810, endPoint y: 536, distance: 140.0
click at [796, 475] on quentale-workspace at bounding box center [675, 370] width 1350 height 741
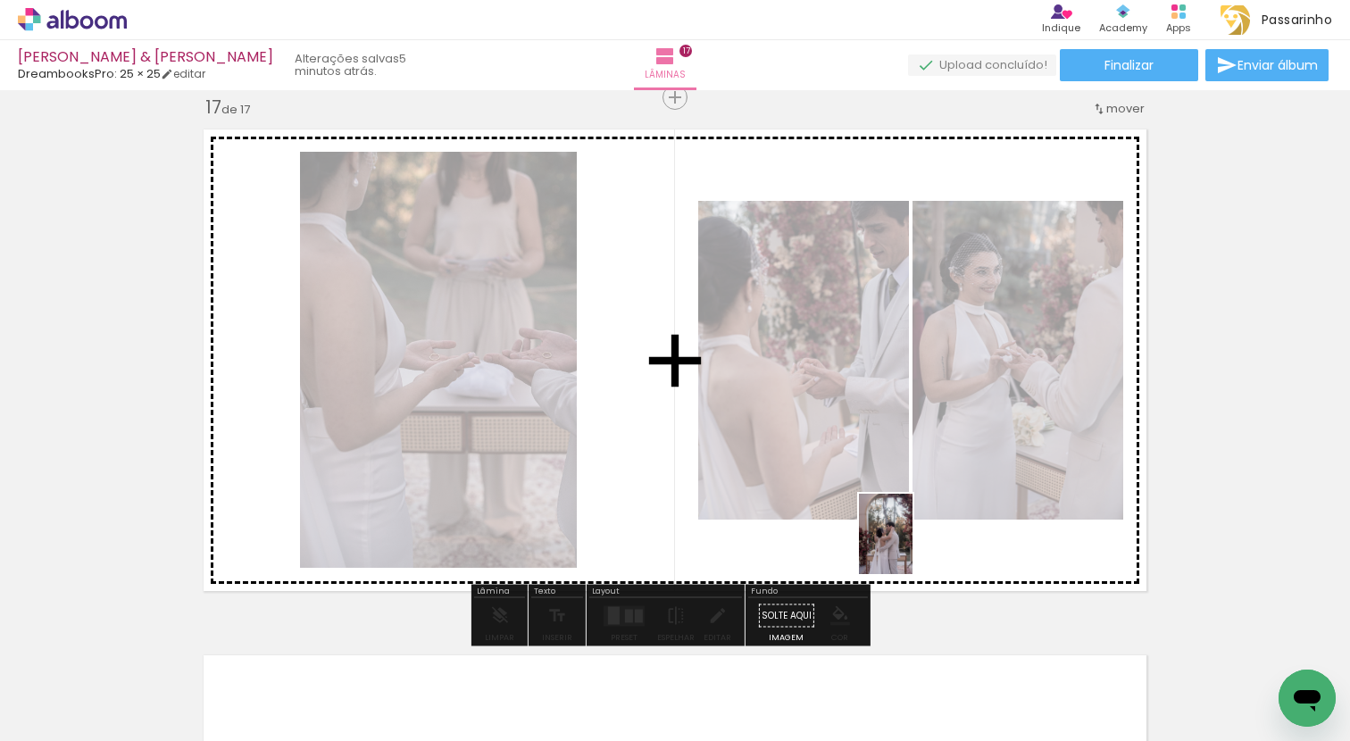
drag, startPoint x: 859, startPoint y: 698, endPoint x: 942, endPoint y: 538, distance: 180.0
click at [942, 538] on quentale-workspace at bounding box center [675, 370] width 1350 height 741
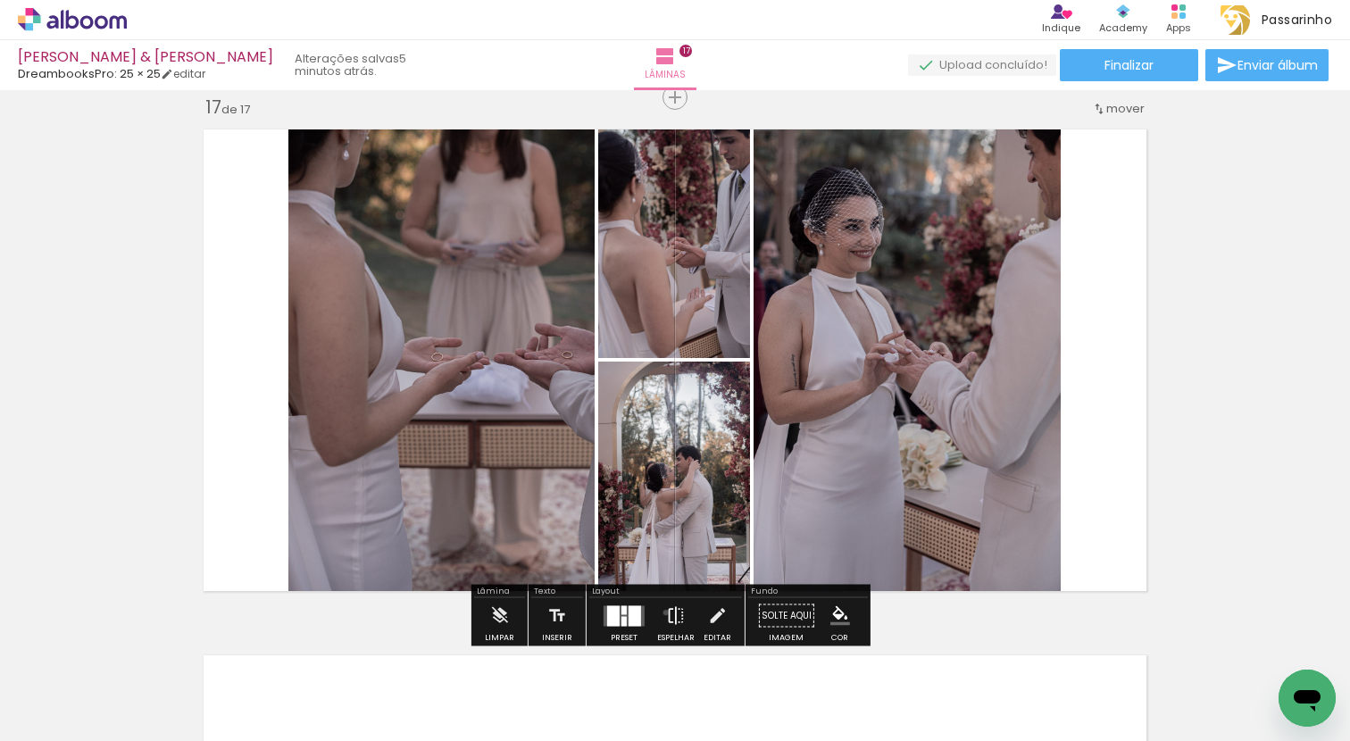
click at [666, 612] on iron-icon at bounding box center [676, 616] width 20 height 36
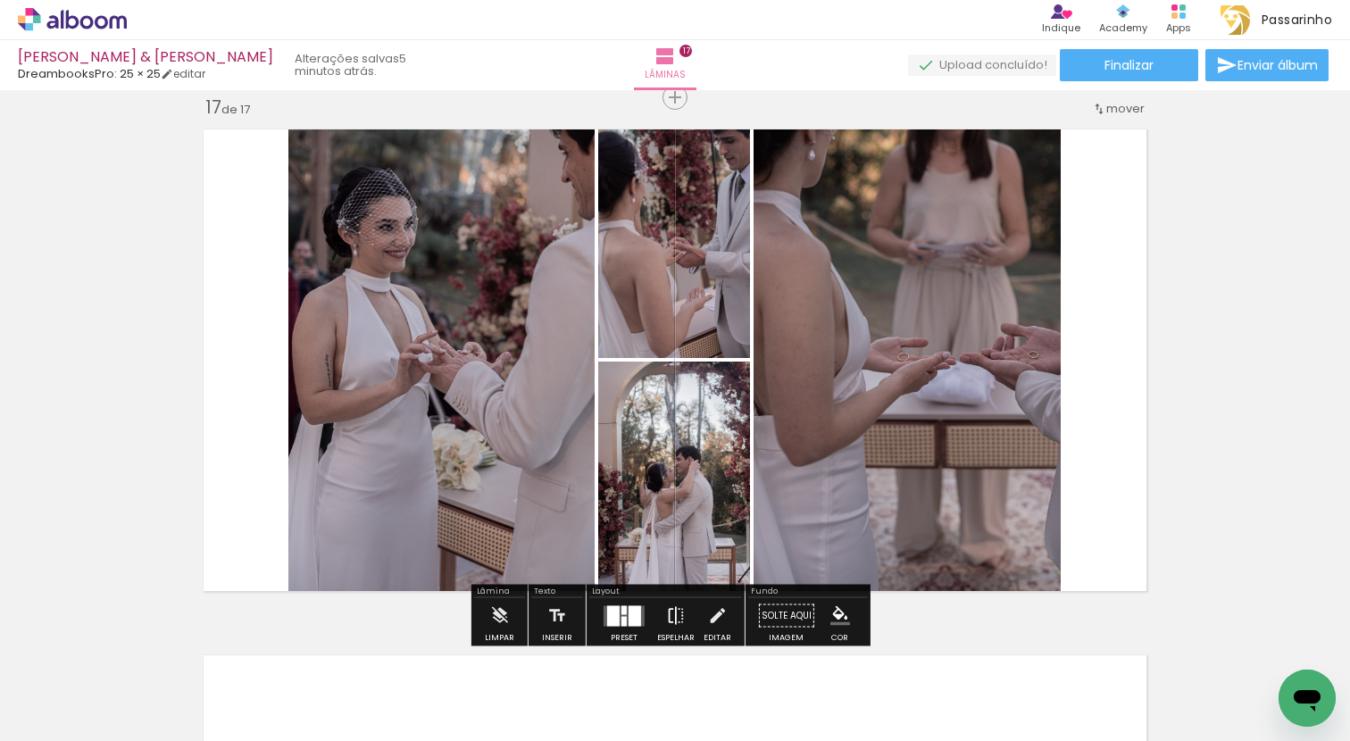
click at [666, 612] on iron-icon at bounding box center [676, 616] width 20 height 36
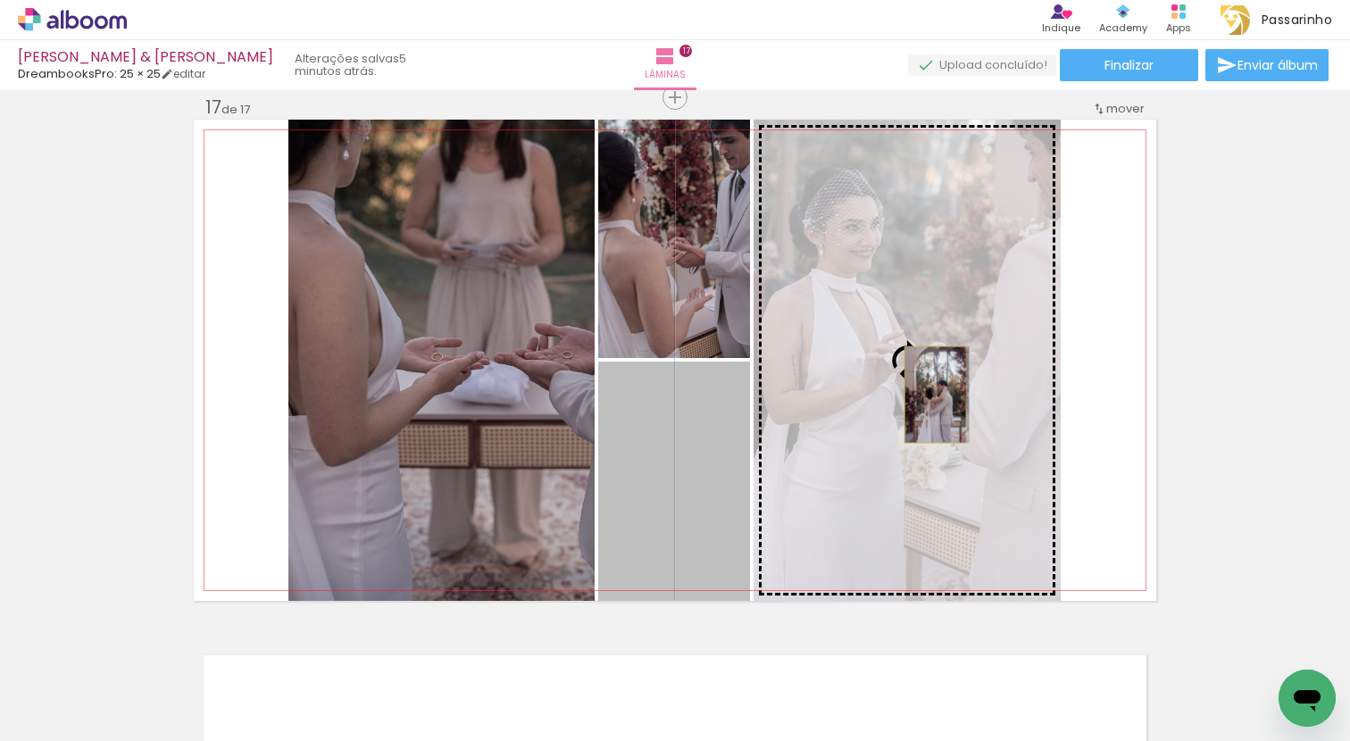
drag, startPoint x: 703, startPoint y: 511, endPoint x: 928, endPoint y: 395, distance: 253.1
click at [0, 0] on slot at bounding box center [0, 0] width 0 height 0
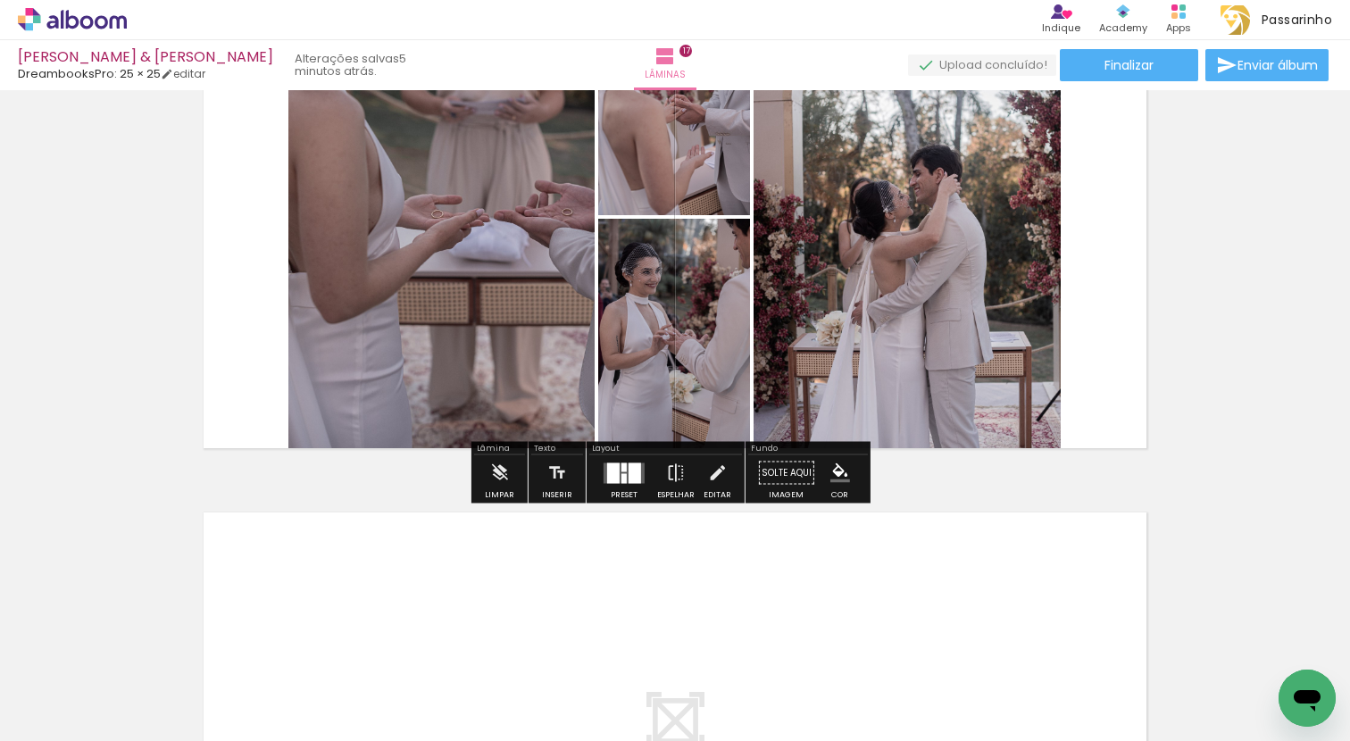
scroll to position [8944, 0]
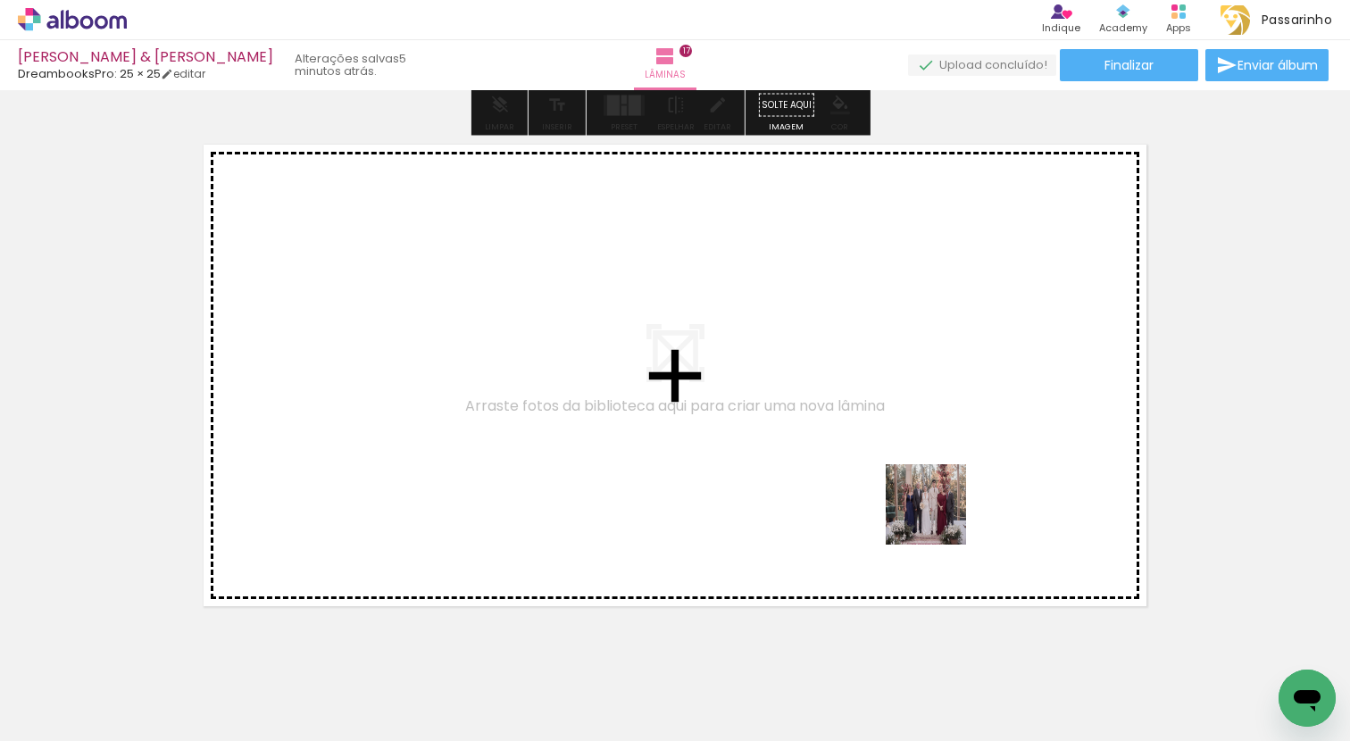
drag, startPoint x: 968, startPoint y: 676, endPoint x: 926, endPoint y: 478, distance: 201.9
click at [926, 478] on quentale-workspace at bounding box center [675, 370] width 1350 height 741
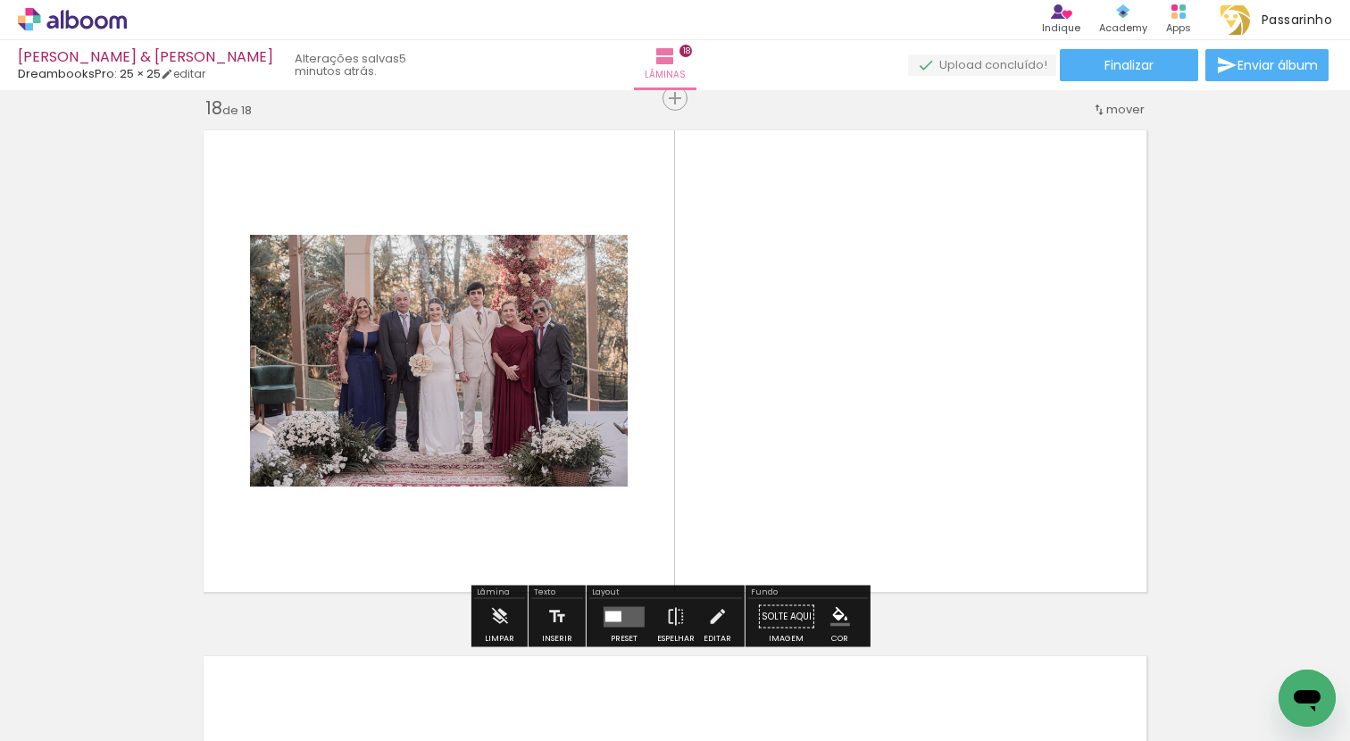
scroll to position [8960, 0]
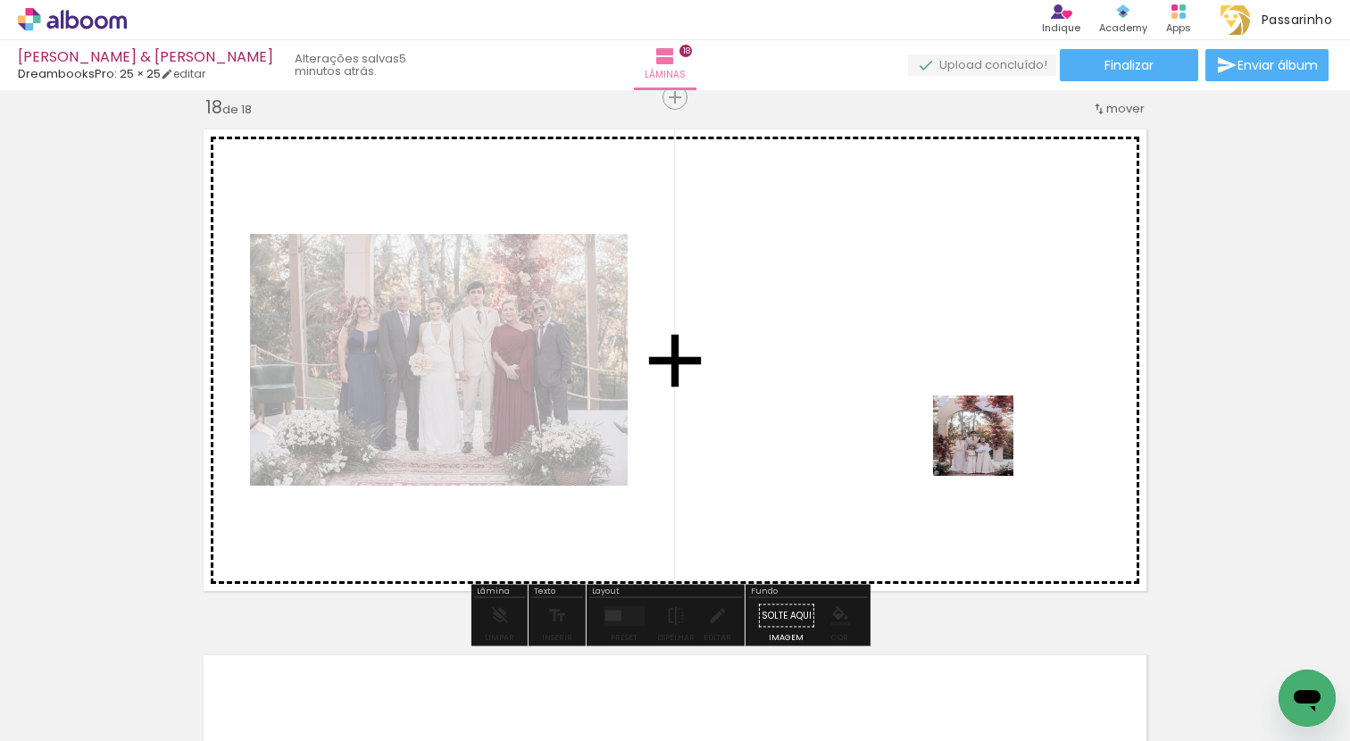
drag, startPoint x: 1059, startPoint y: 684, endPoint x: 986, endPoint y: 449, distance: 245.9
click at [986, 449] on quentale-workspace at bounding box center [675, 370] width 1350 height 741
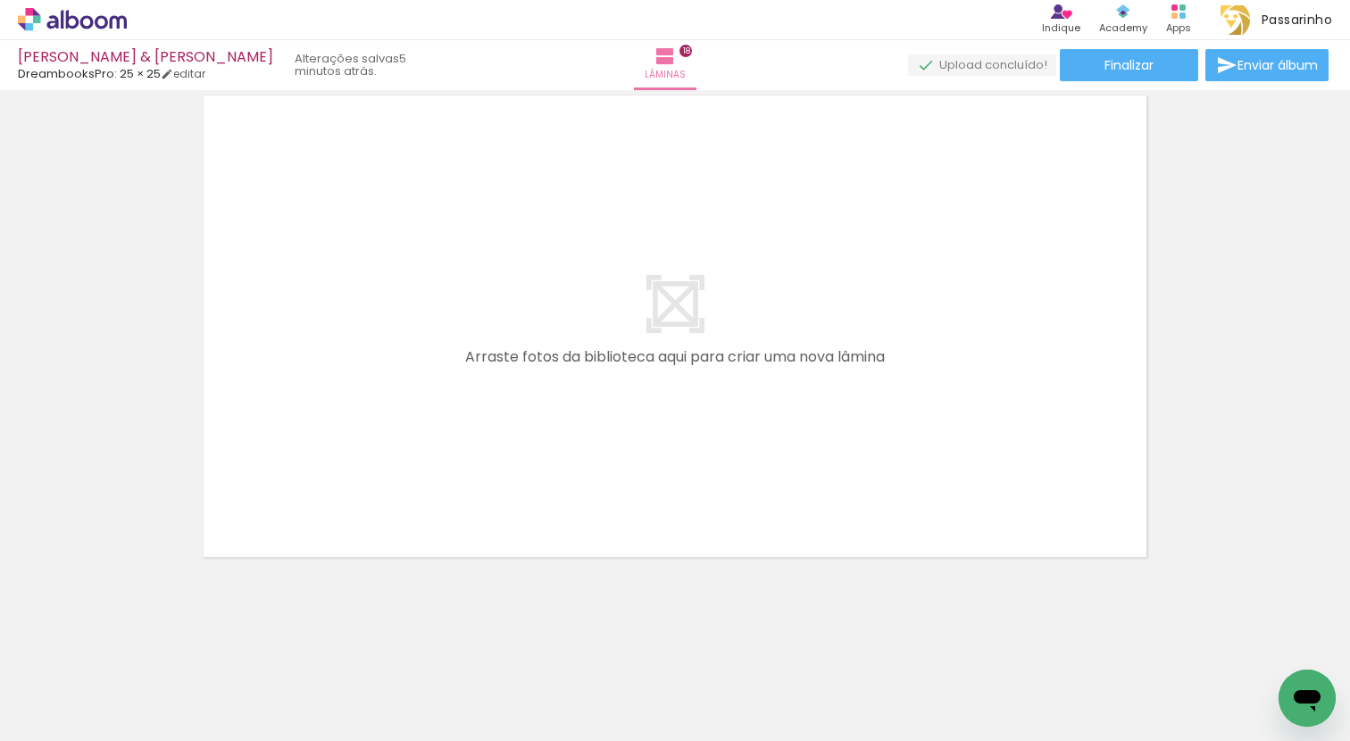
scroll to position [0, 3541]
drag, startPoint x: 646, startPoint y: 707, endPoint x: 679, endPoint y: 476, distance: 233.5
click at [679, 476] on quentale-workspace at bounding box center [675, 370] width 1350 height 741
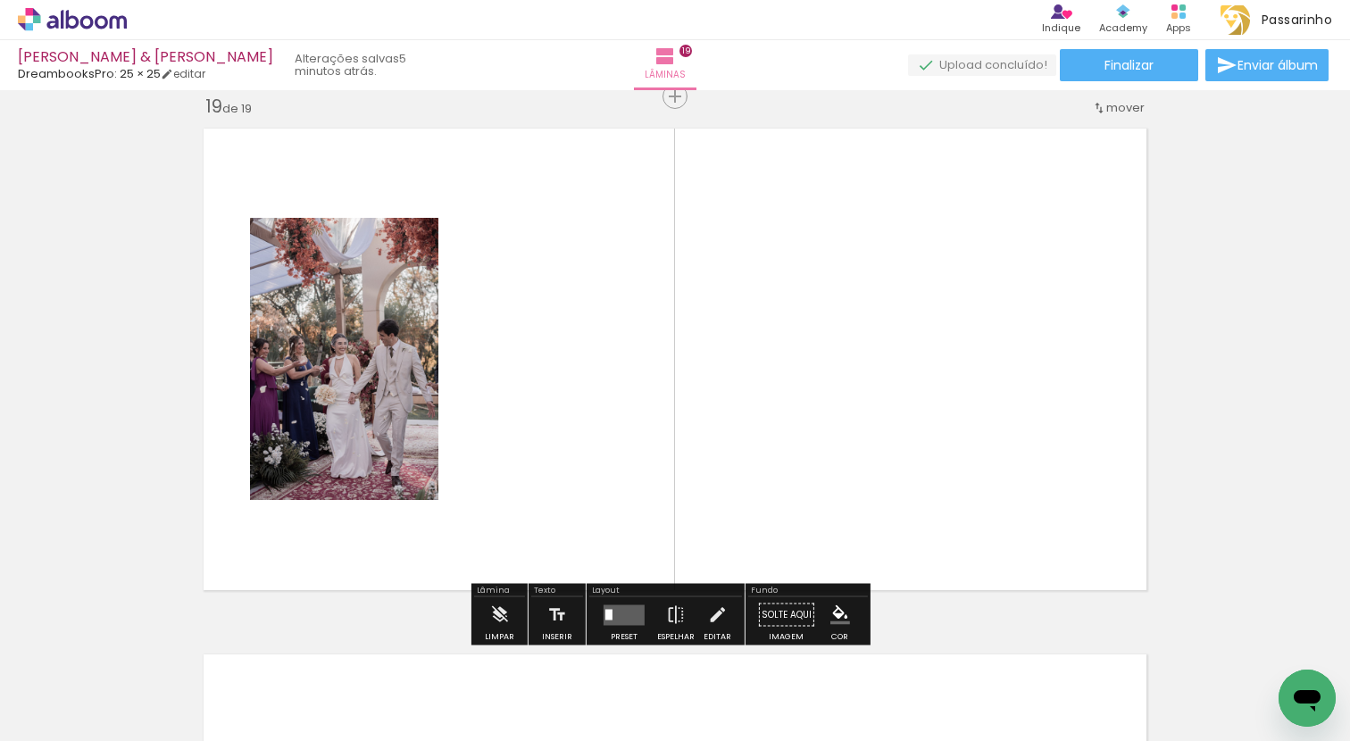
scroll to position [9485, 0]
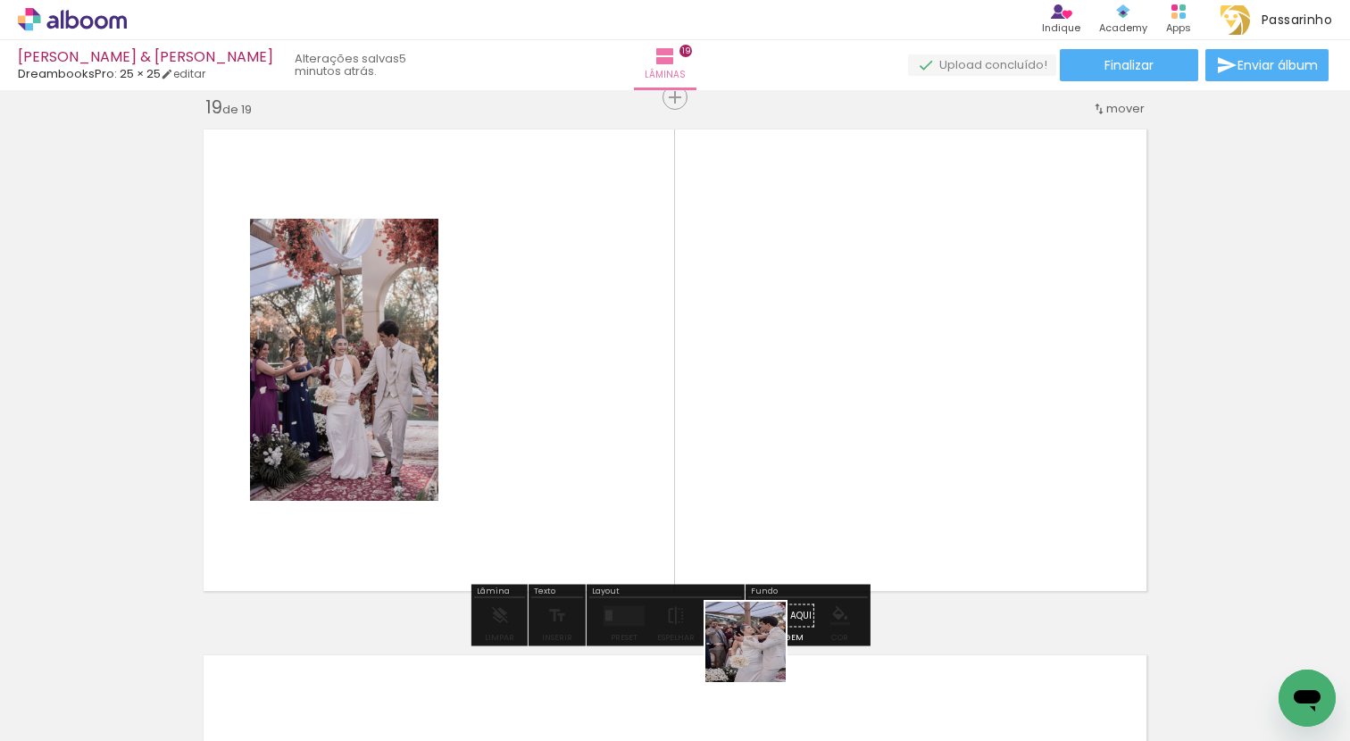
drag, startPoint x: 759, startPoint y: 655, endPoint x: 768, endPoint y: 432, distance: 223.3
click at [768, 432] on quentale-workspace at bounding box center [675, 370] width 1350 height 741
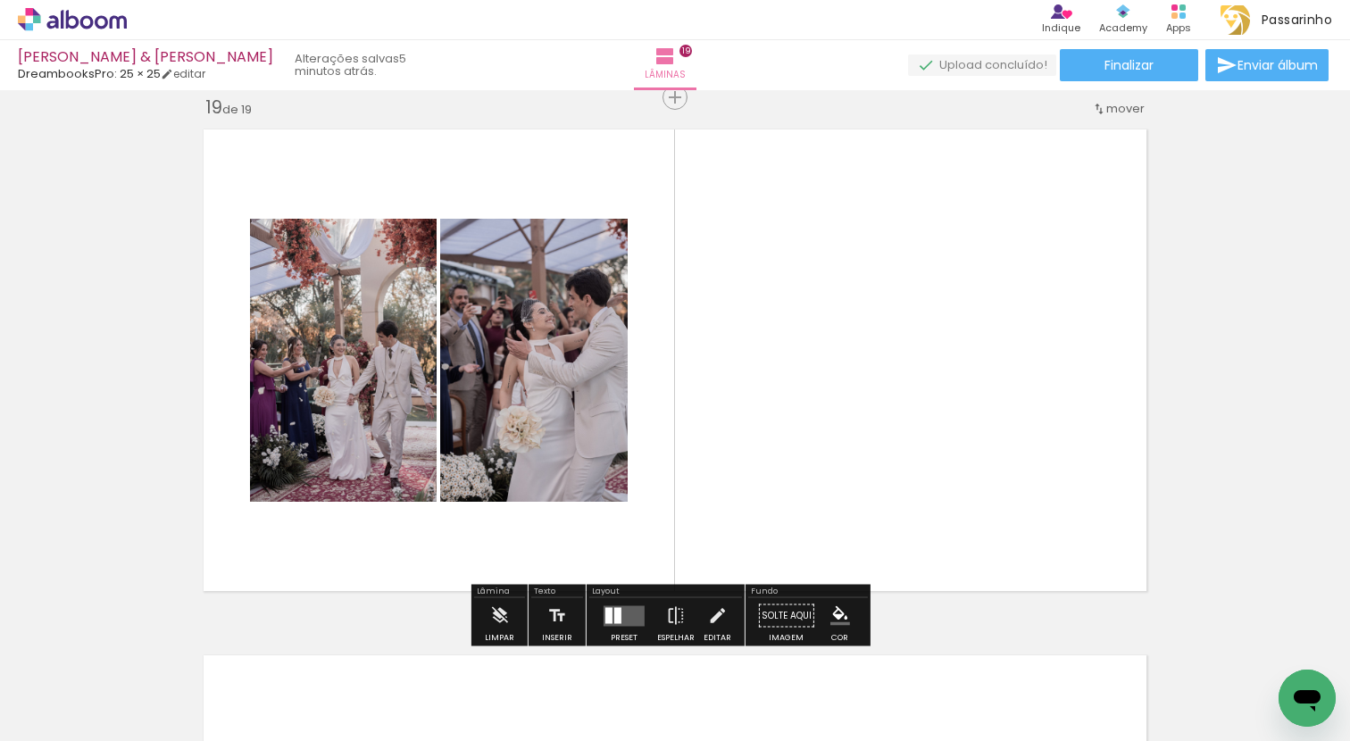
click at [634, 619] on quentale-layouter at bounding box center [623, 615] width 41 height 21
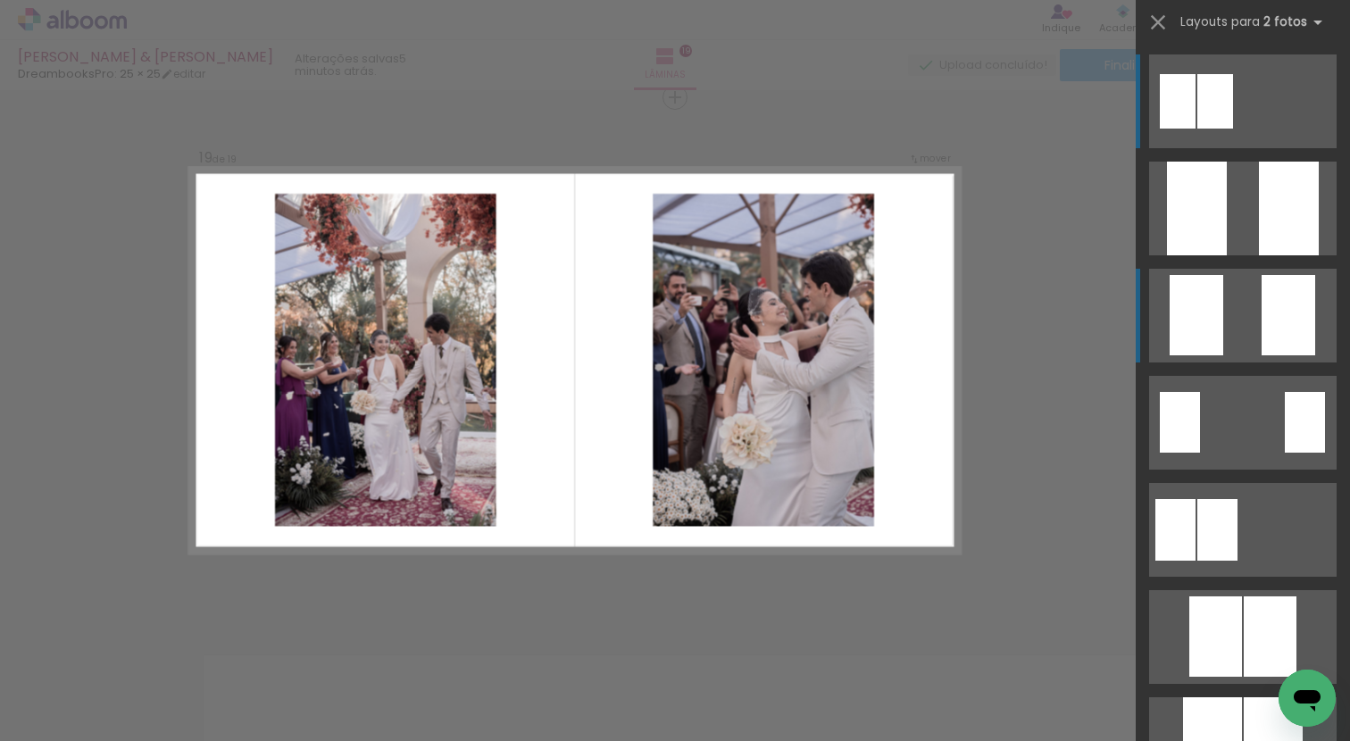
click at [1261, 335] on div at bounding box center [1288, 315] width 54 height 80
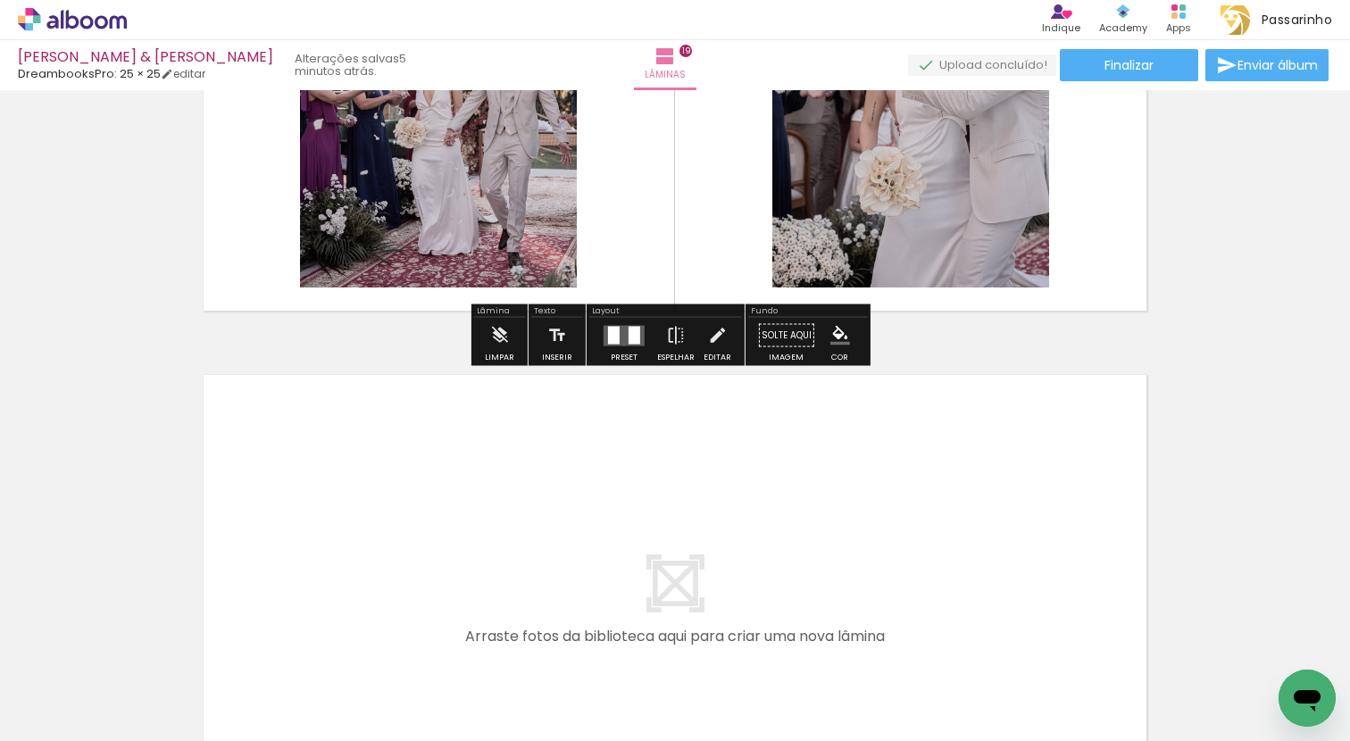
scroll to position [9800, 0]
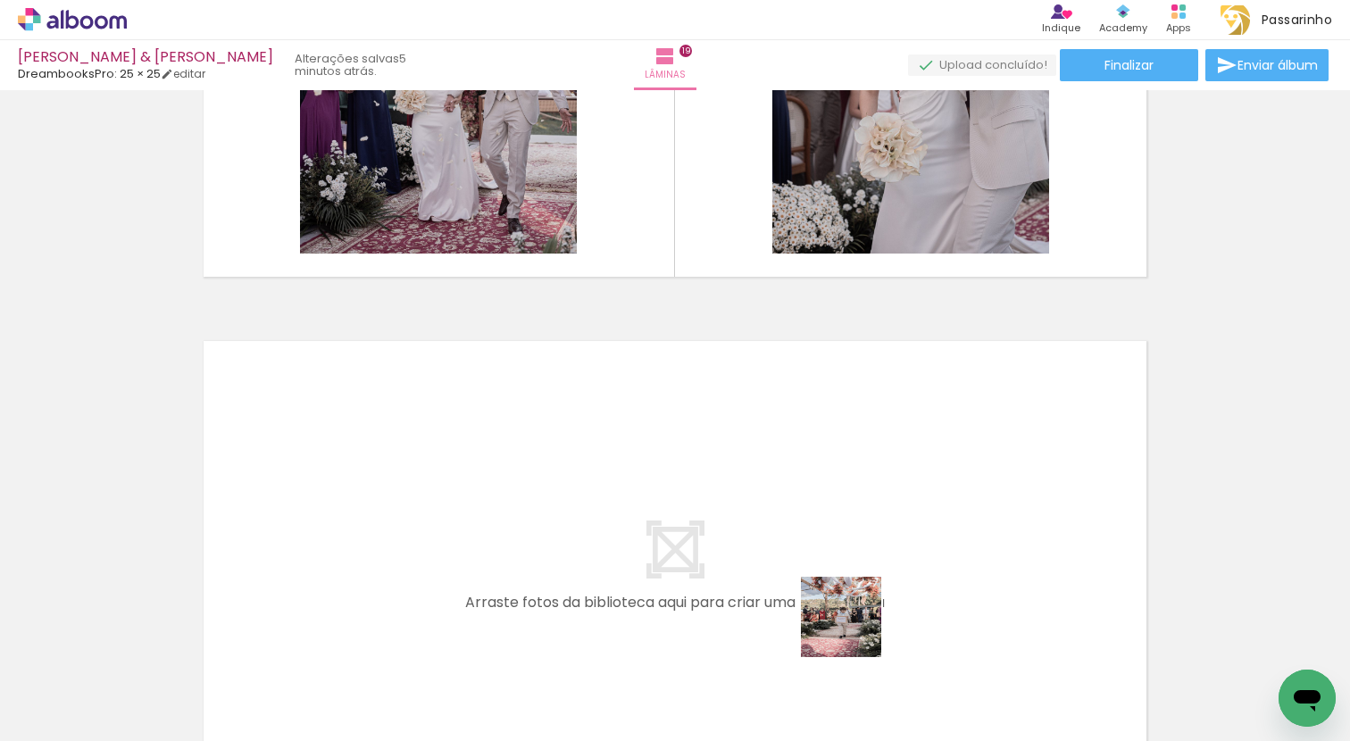
drag, startPoint x: 848, startPoint y: 691, endPoint x: 865, endPoint y: 502, distance: 190.0
click at [865, 502] on quentale-workspace at bounding box center [675, 370] width 1350 height 741
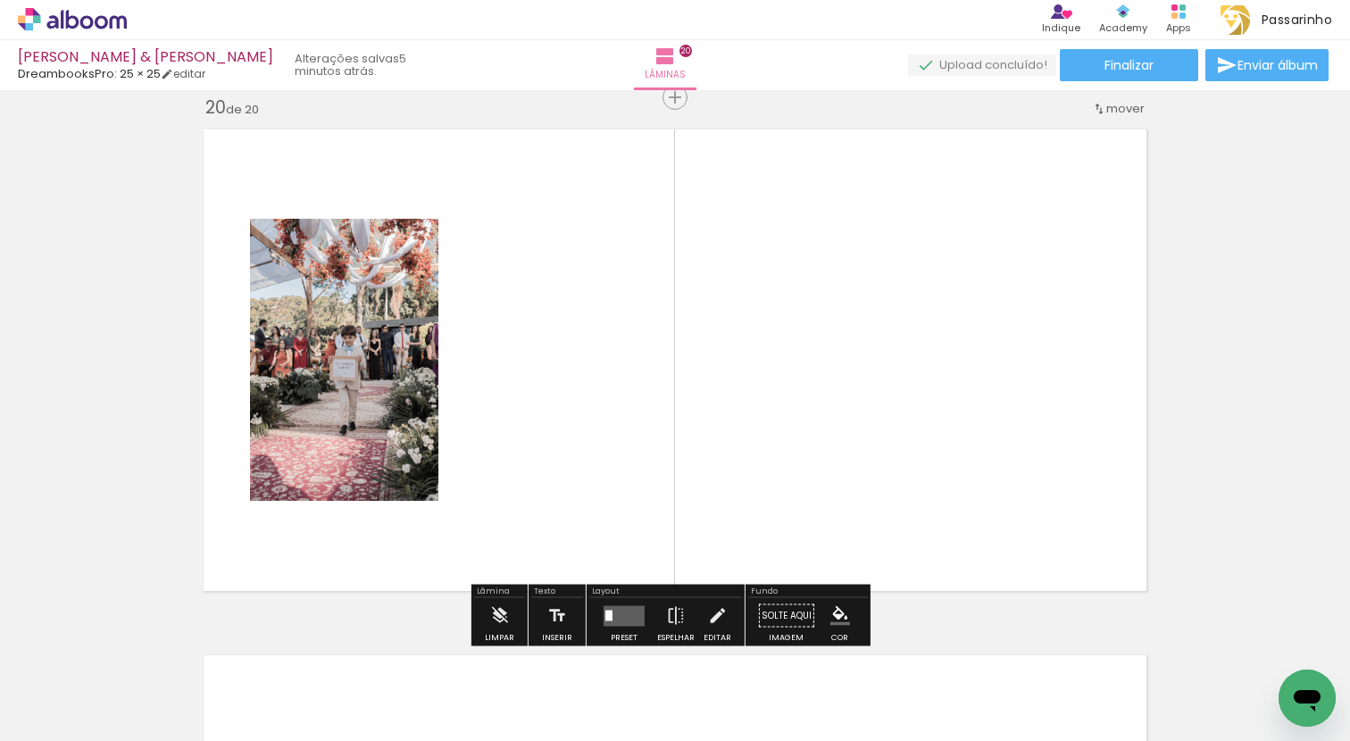
scroll to position [10015, 0]
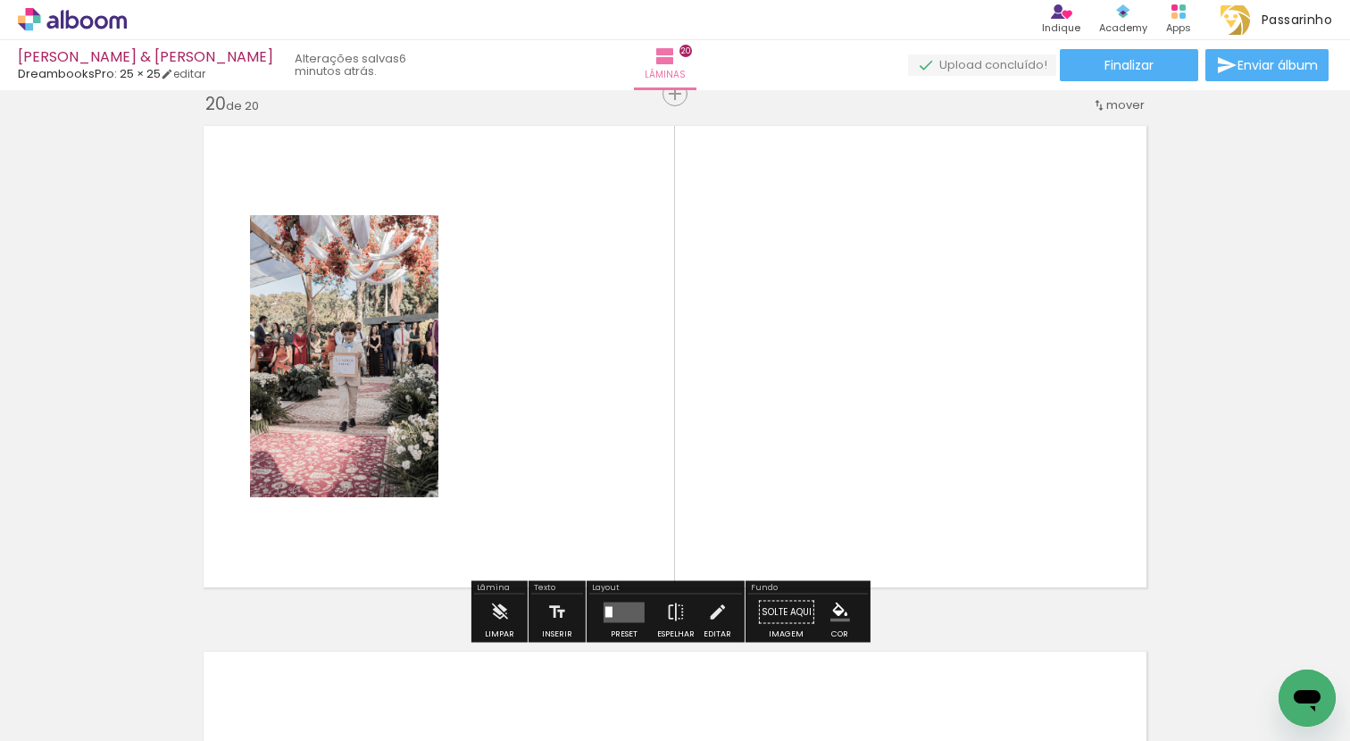
click at [366, 395] on quentale-photo at bounding box center [344, 356] width 188 height 282
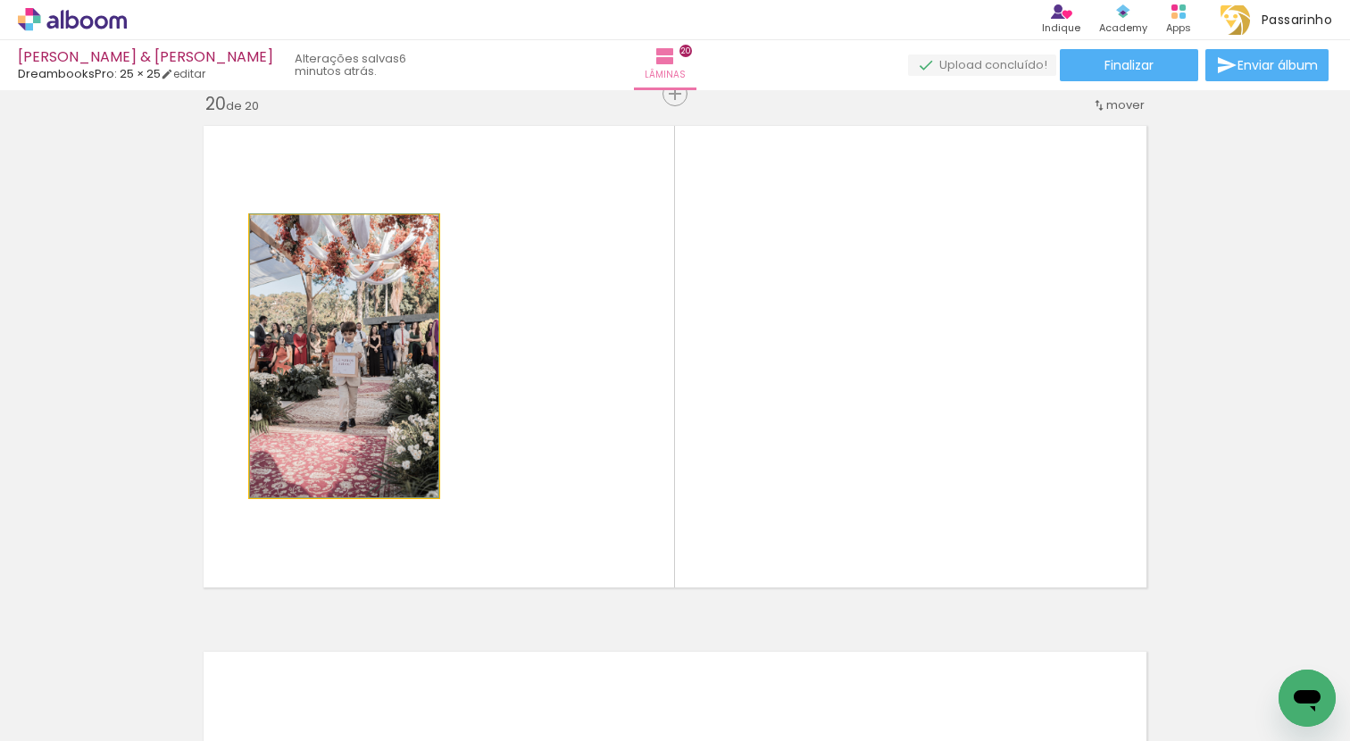
drag, startPoint x: 287, startPoint y: 234, endPoint x: 202, endPoint y: 236, distance: 85.7
type paper-slider "100"
click at [202, 236] on quentale-layouter at bounding box center [675, 356] width 962 height 481
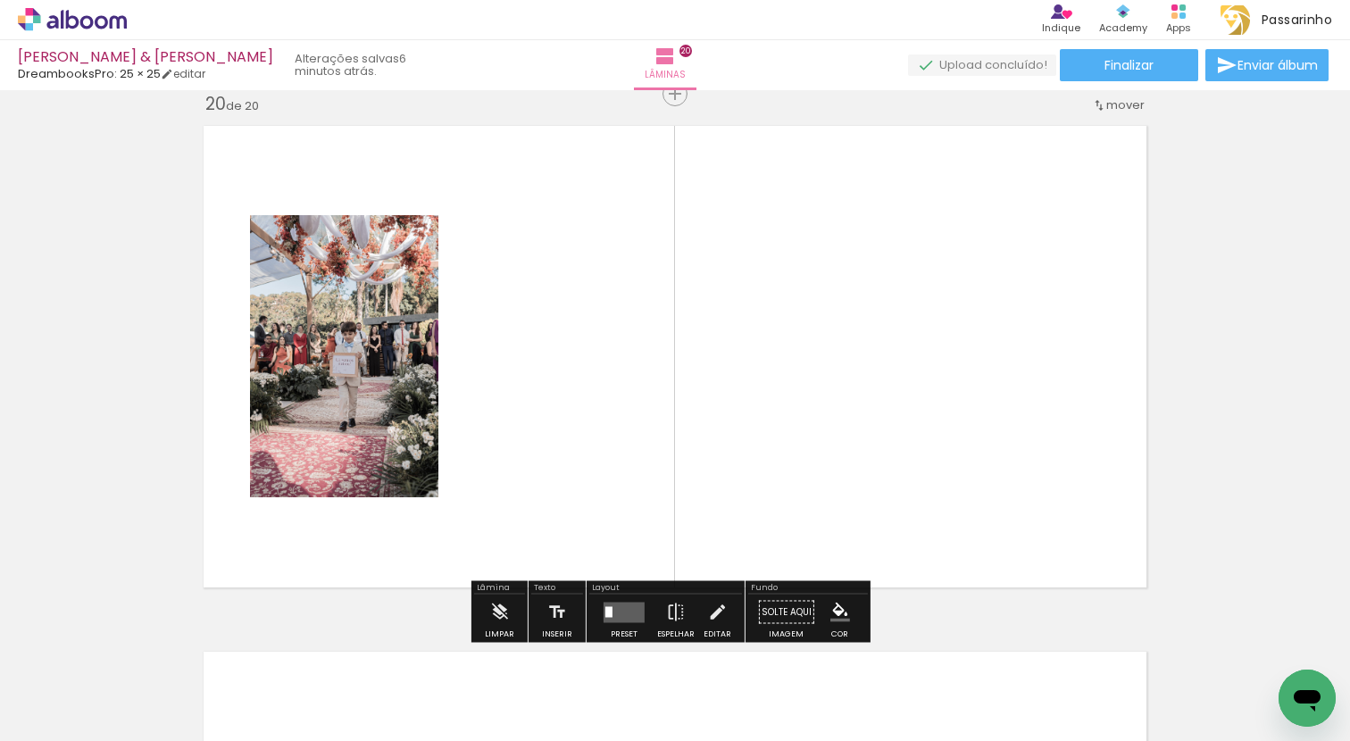
click at [494, 316] on quentale-layouter at bounding box center [675, 356] width 962 height 481
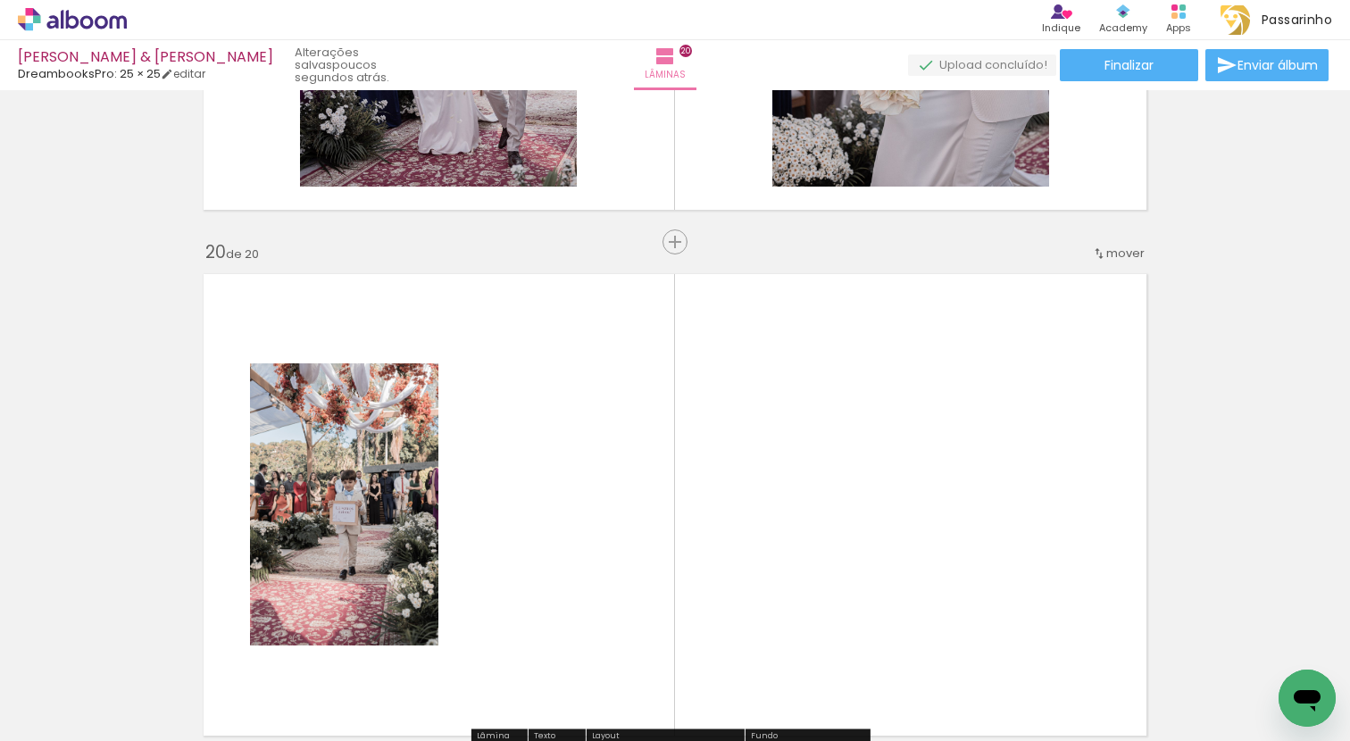
click at [335, 439] on quentale-photo at bounding box center [344, 504] width 188 height 282
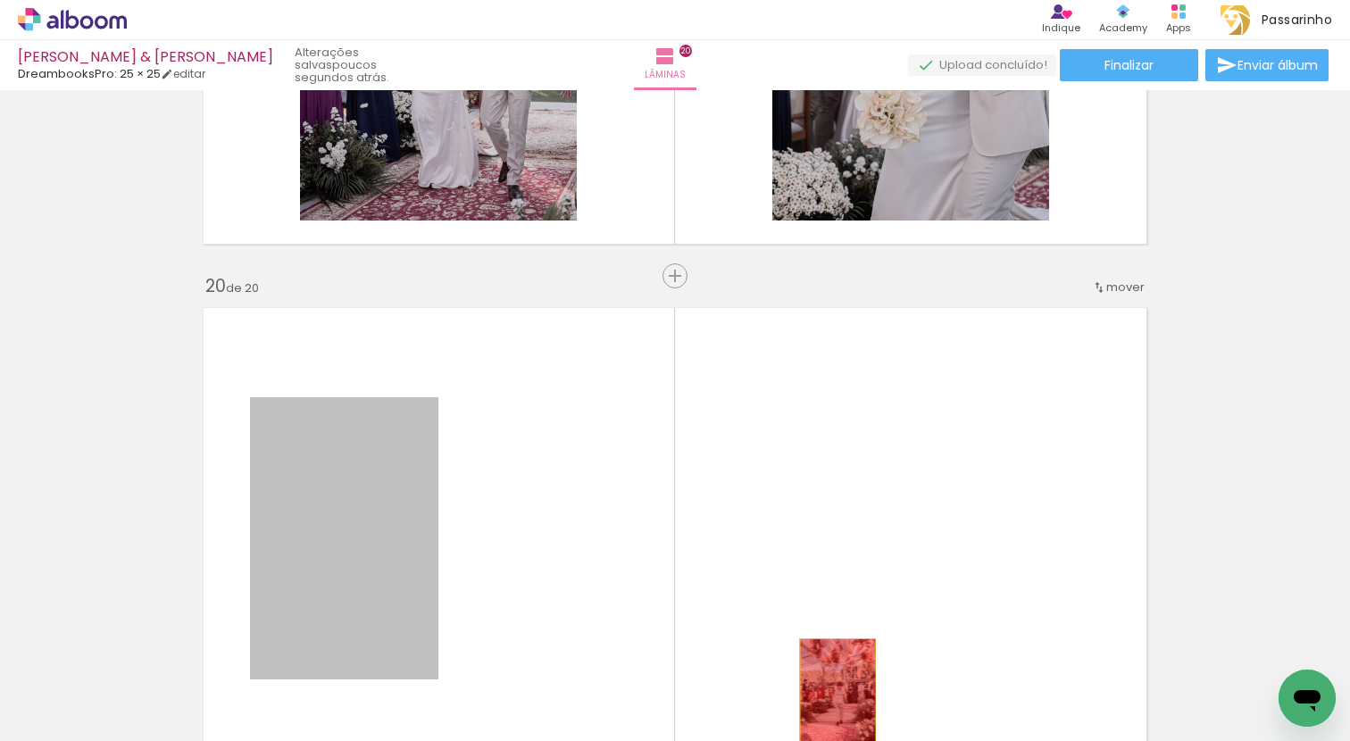
drag, startPoint x: 373, startPoint y: 536, endPoint x: 831, endPoint y: 695, distance: 484.7
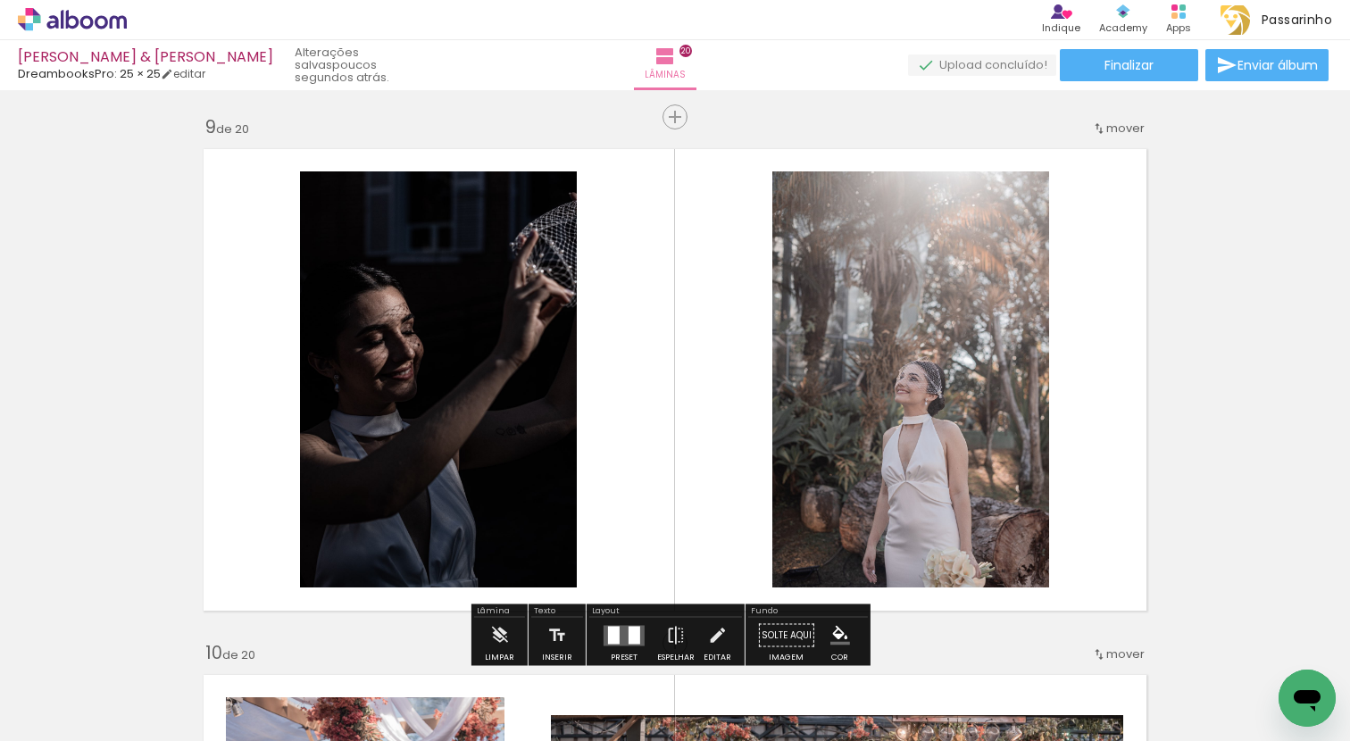
scroll to position [4781, 0]
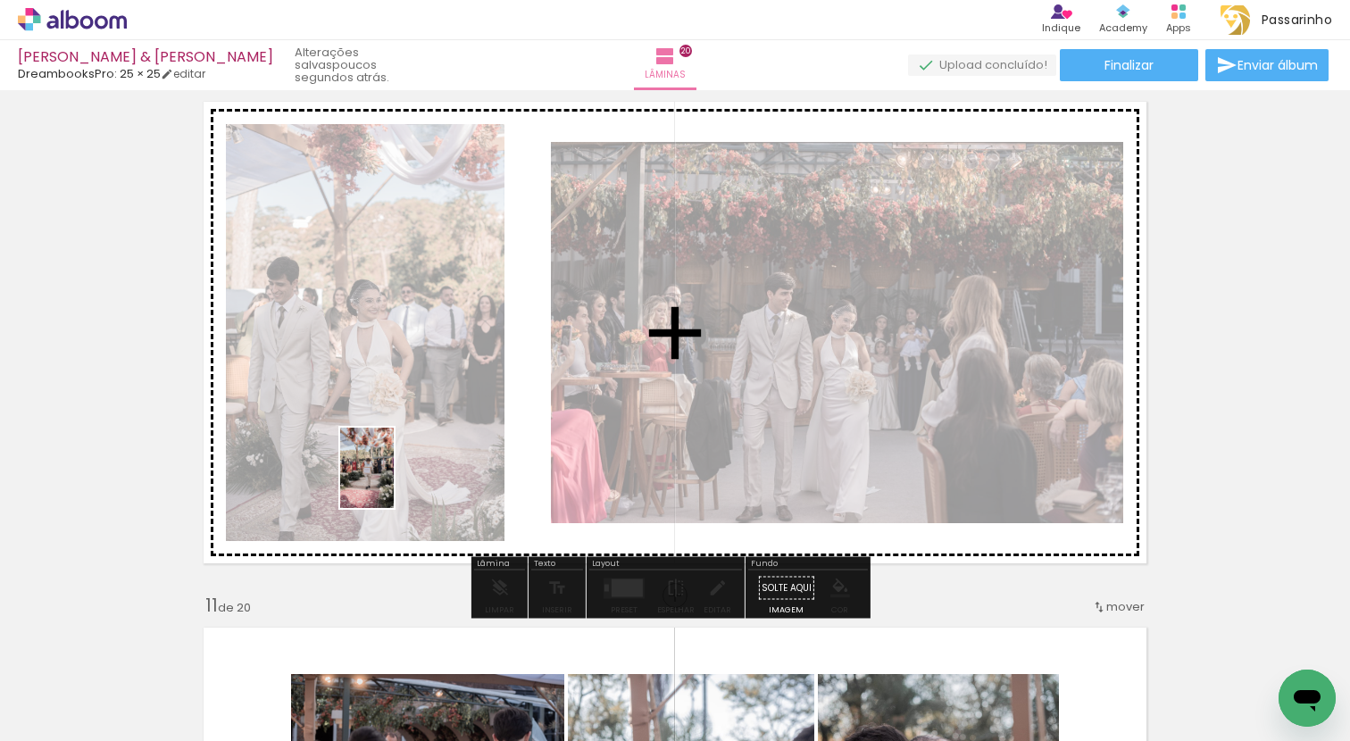
drag, startPoint x: 852, startPoint y: 702, endPoint x: 338, endPoint y: 469, distance: 563.3
click at [338, 469] on quentale-workspace at bounding box center [675, 370] width 1350 height 741
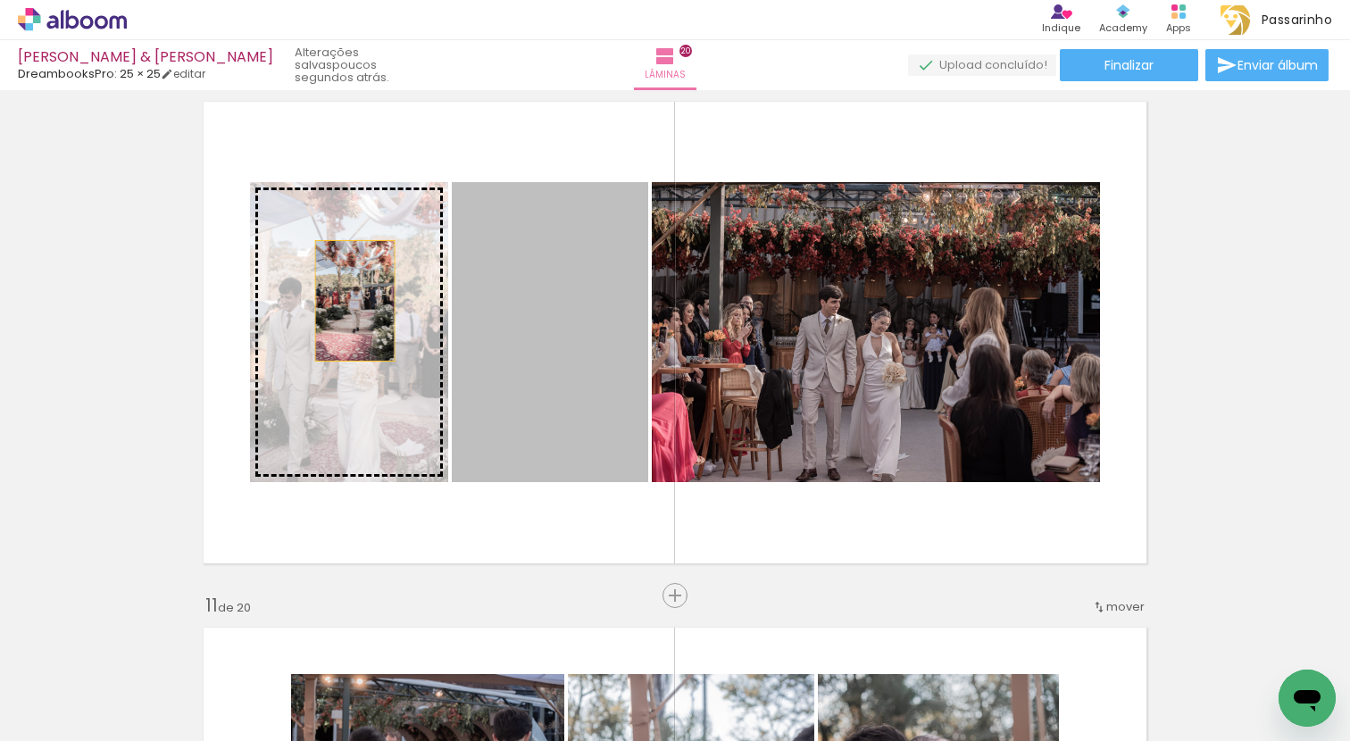
drag, startPoint x: 515, startPoint y: 287, endPoint x: 339, endPoint y: 303, distance: 176.6
click at [0, 0] on slot at bounding box center [0, 0] width 0 height 0
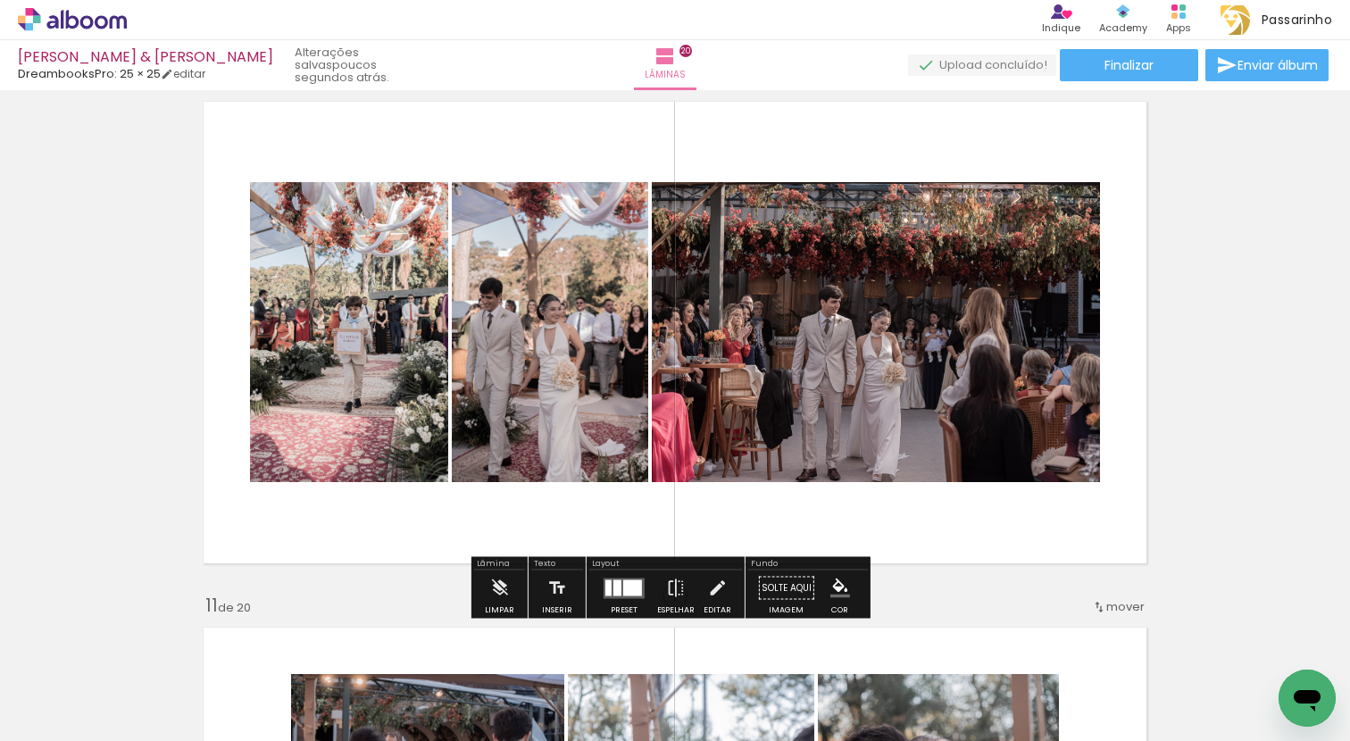
scroll to position [4785, 0]
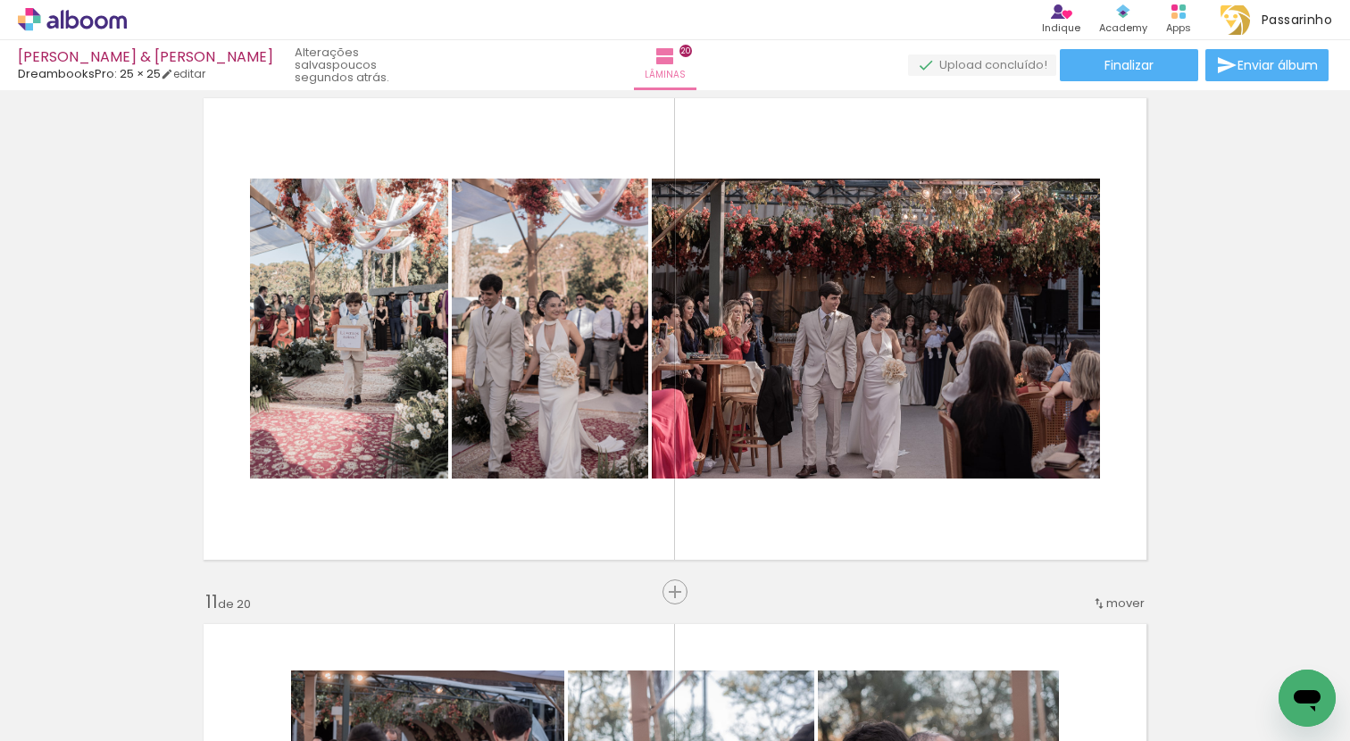
click at [955, 685] on div at bounding box center [936, 680] width 59 height 88
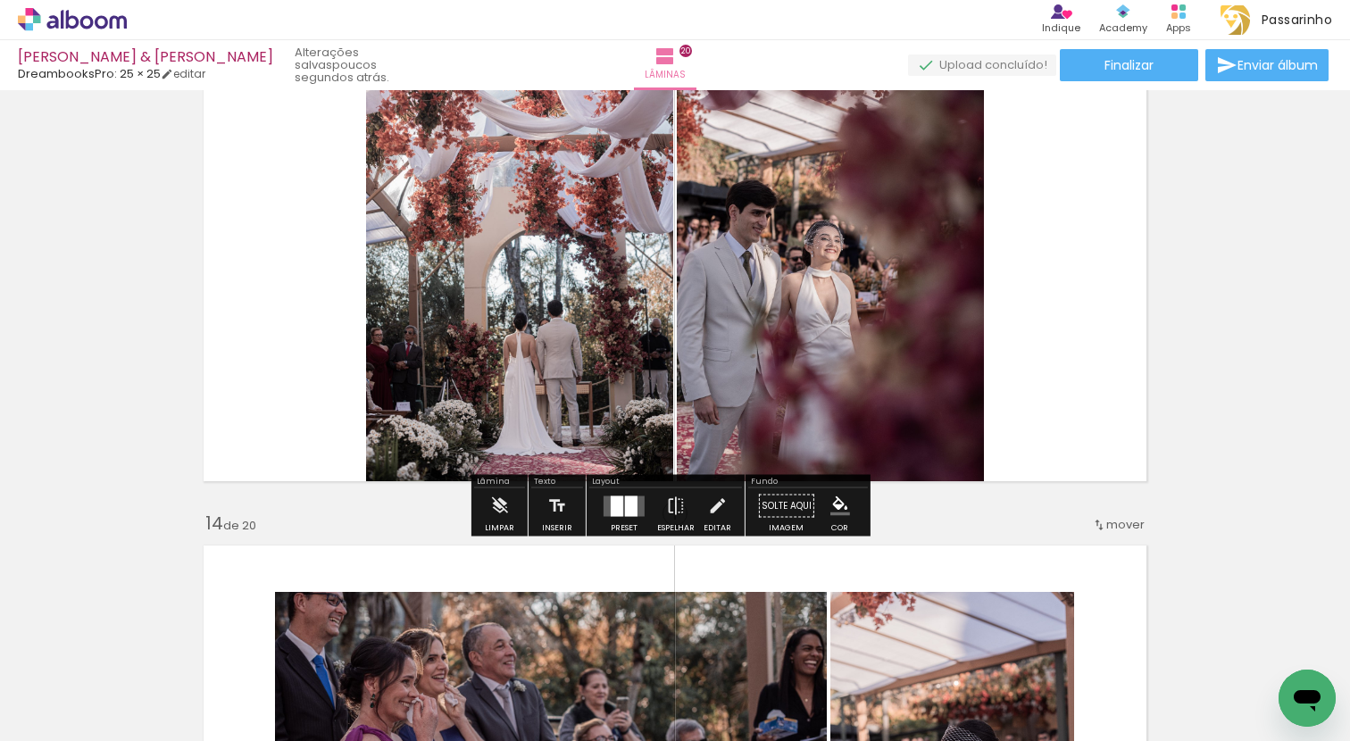
scroll to position [6293, 0]
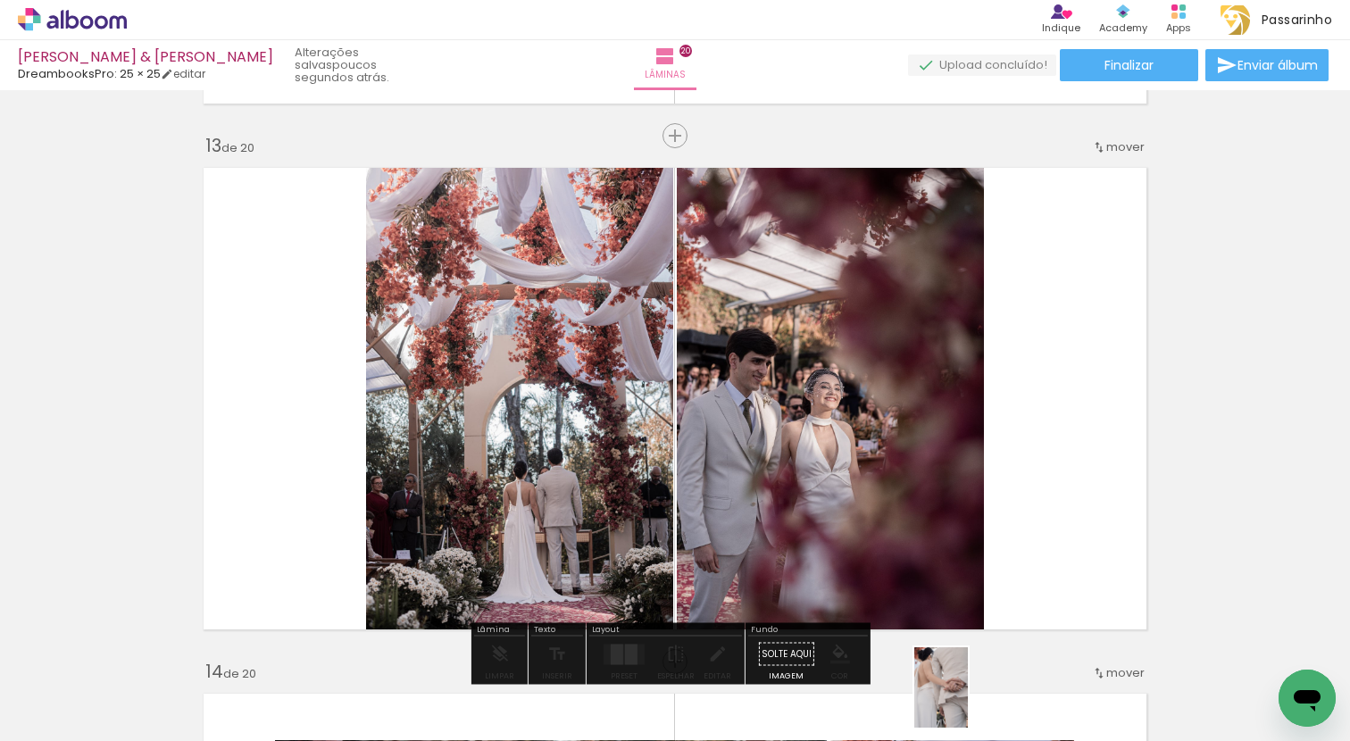
drag, startPoint x: 943, startPoint y: 699, endPoint x: 968, endPoint y: 701, distance: 25.1
click at [966, 701] on div at bounding box center [936, 680] width 59 height 88
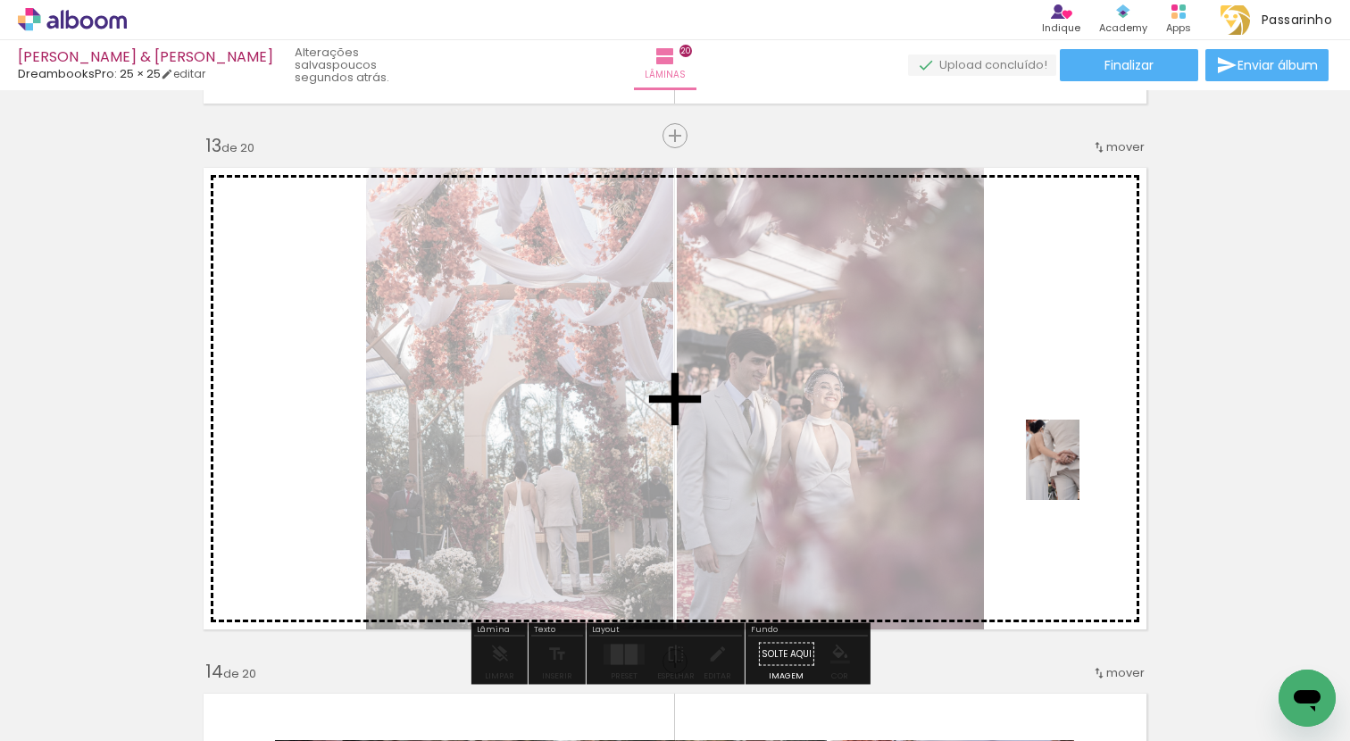
drag, startPoint x: 960, startPoint y: 686, endPoint x: 1079, endPoint y: 473, distance: 244.6
click at [1079, 473] on quentale-workspace at bounding box center [675, 370] width 1350 height 741
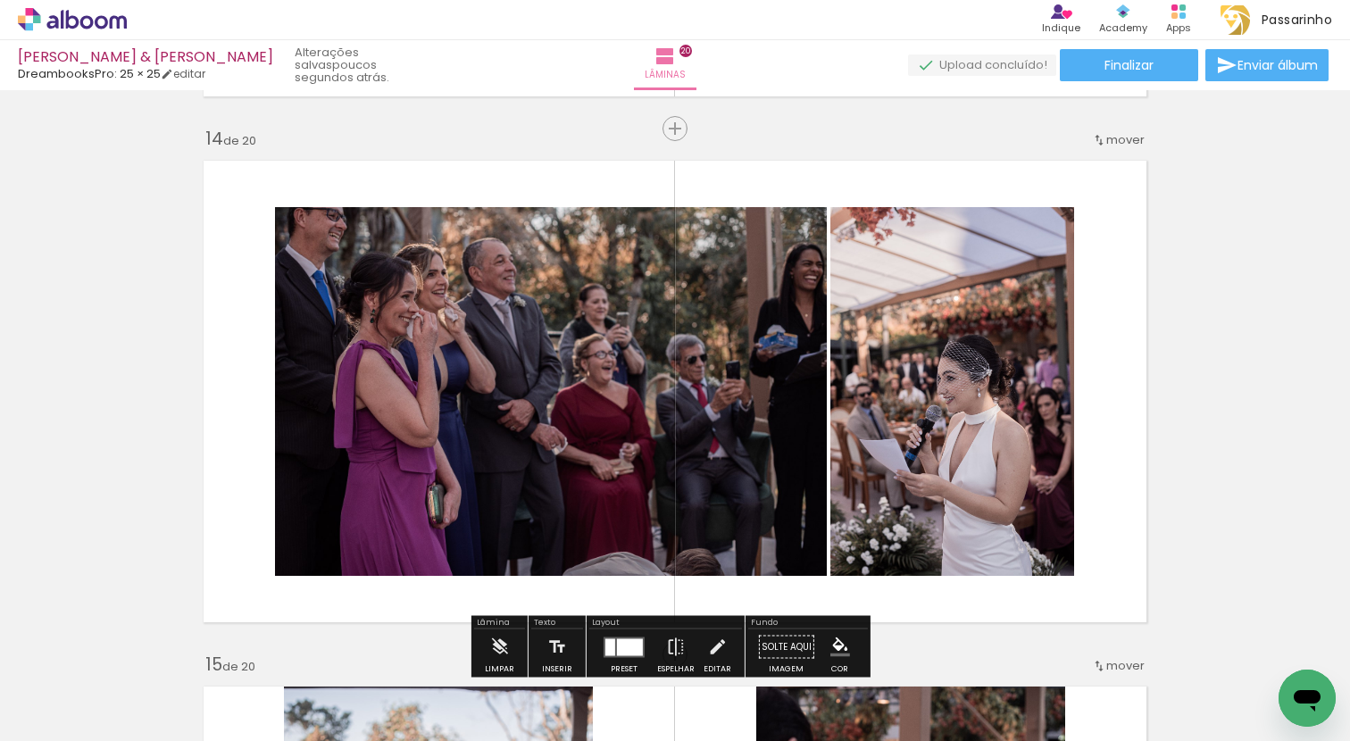
scroll to position [6974, 0]
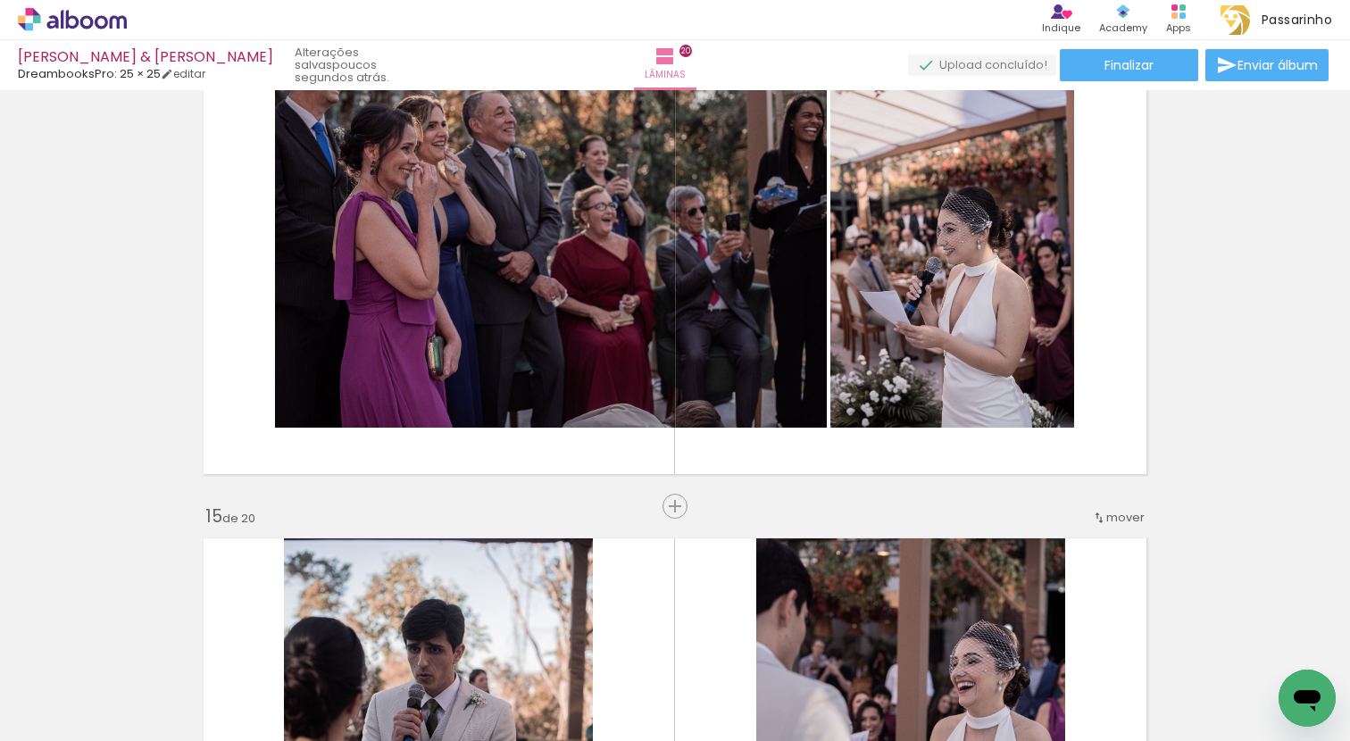
click at [1043, 719] on div at bounding box center [1036, 680] width 59 height 88
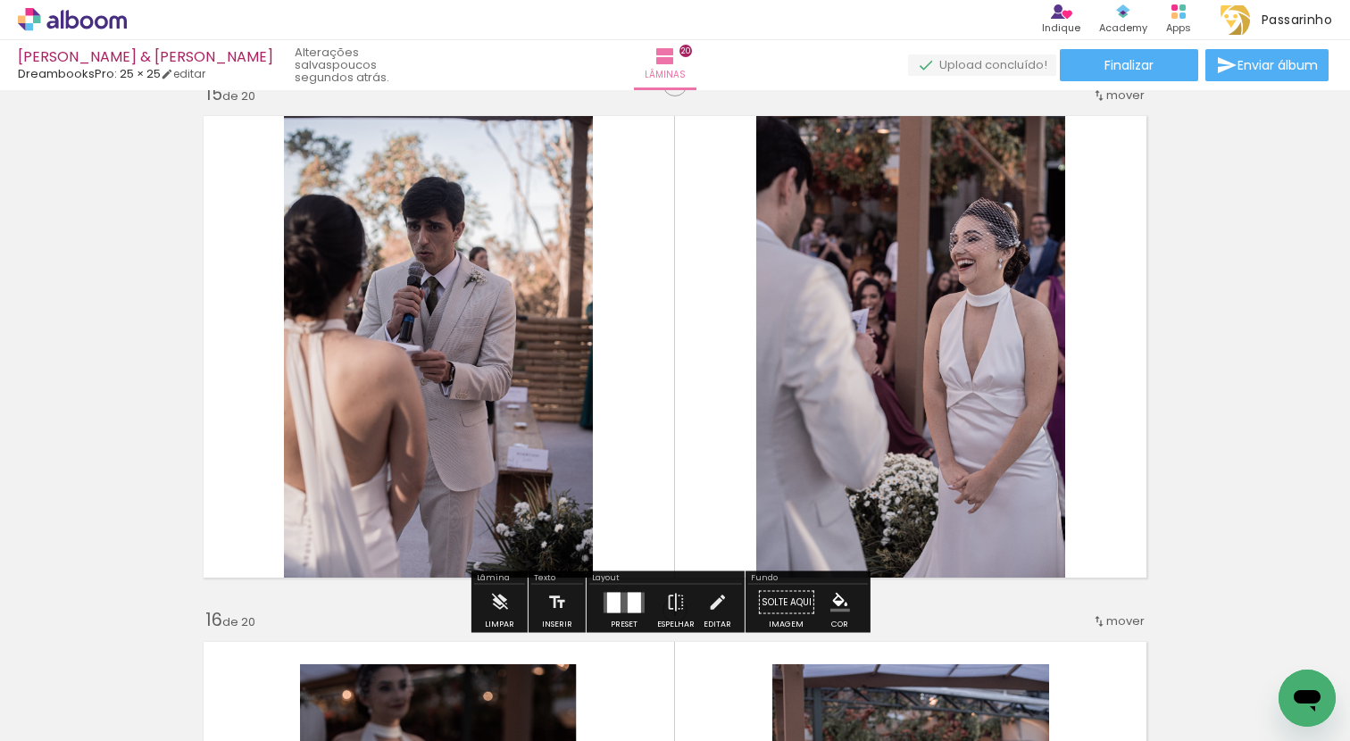
scroll to position [7481, 0]
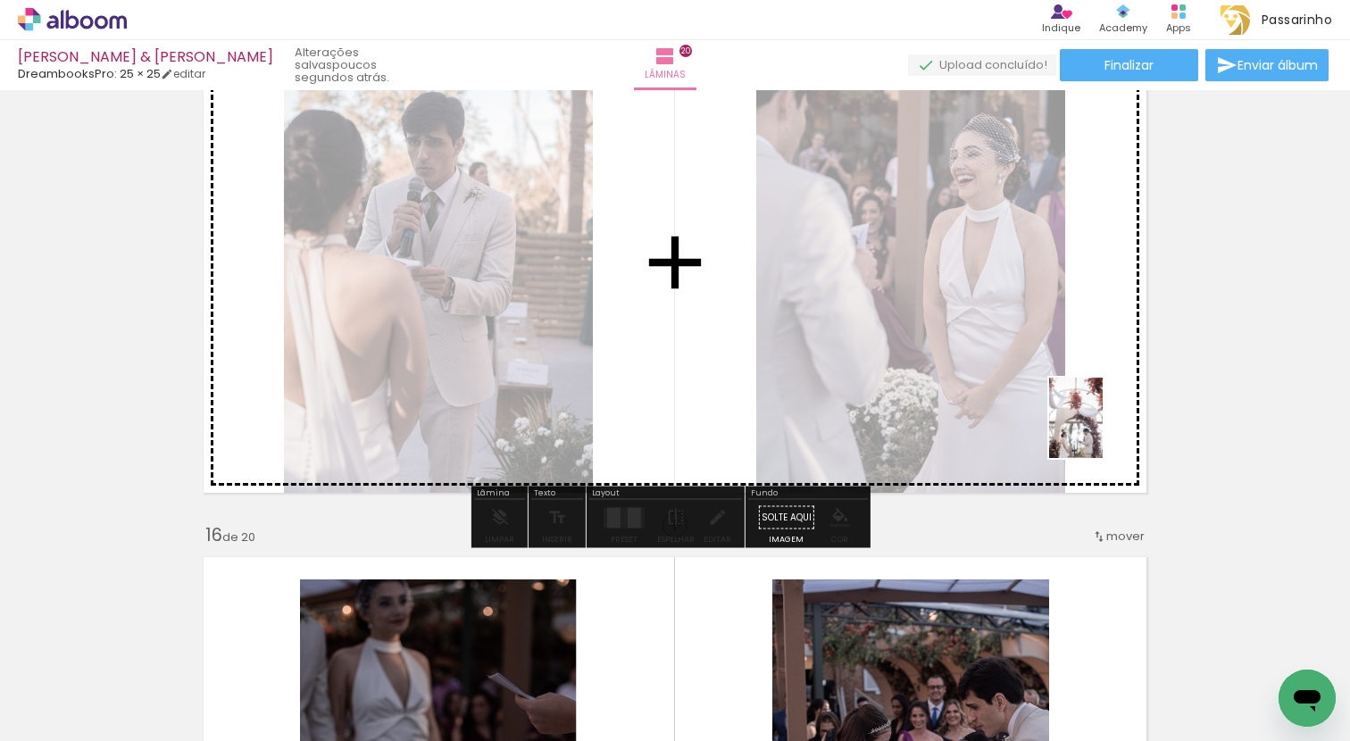
drag, startPoint x: 1045, startPoint y: 698, endPoint x: 1102, endPoint y: 431, distance: 272.9
click at [1102, 431] on quentale-workspace at bounding box center [675, 370] width 1350 height 741
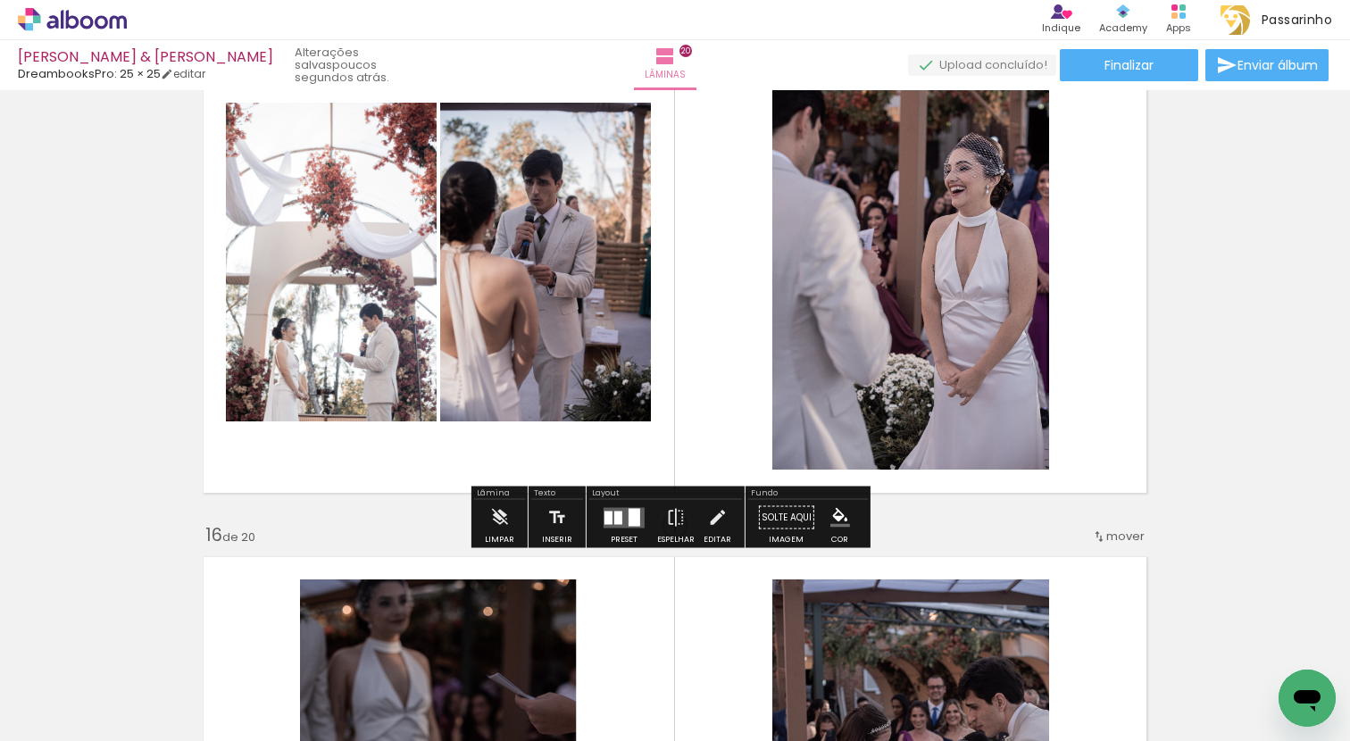
scroll to position [7347, 0]
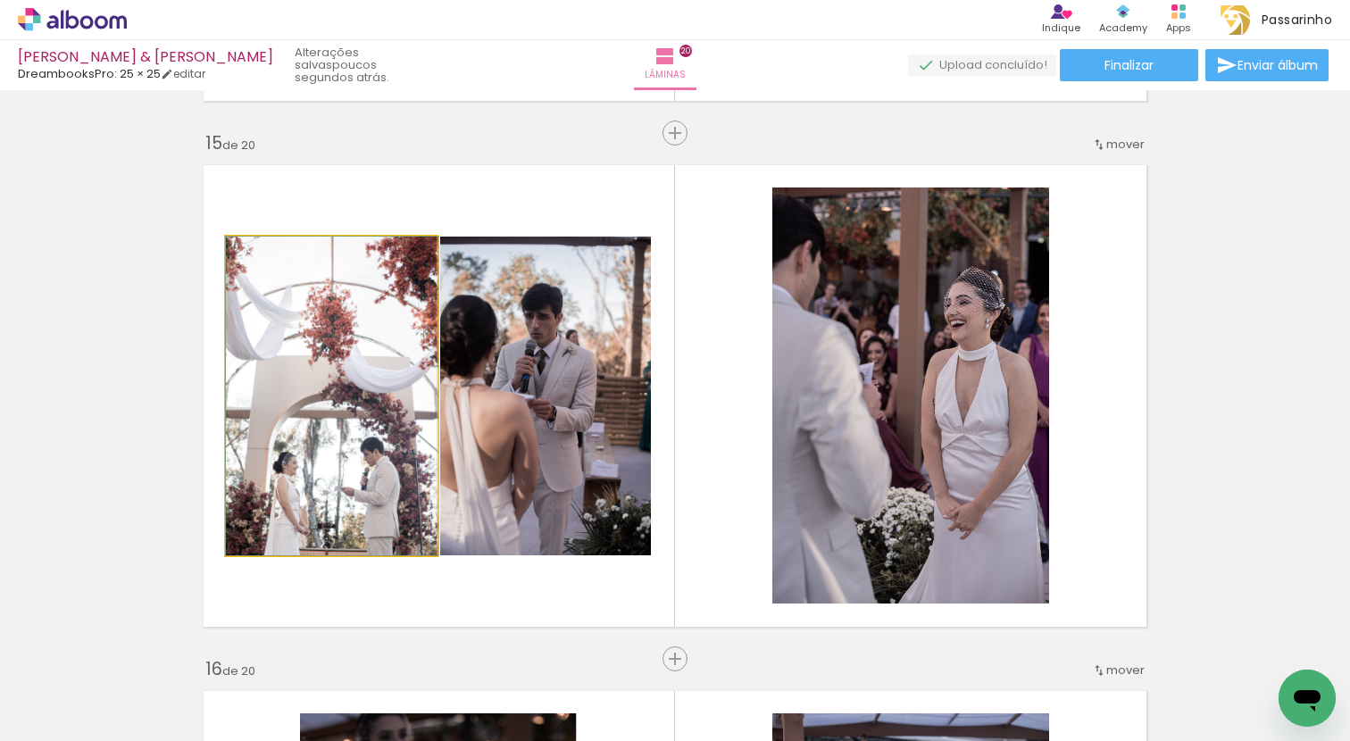
drag, startPoint x: 361, startPoint y: 427, endPoint x: 364, endPoint y: 406, distance: 20.7
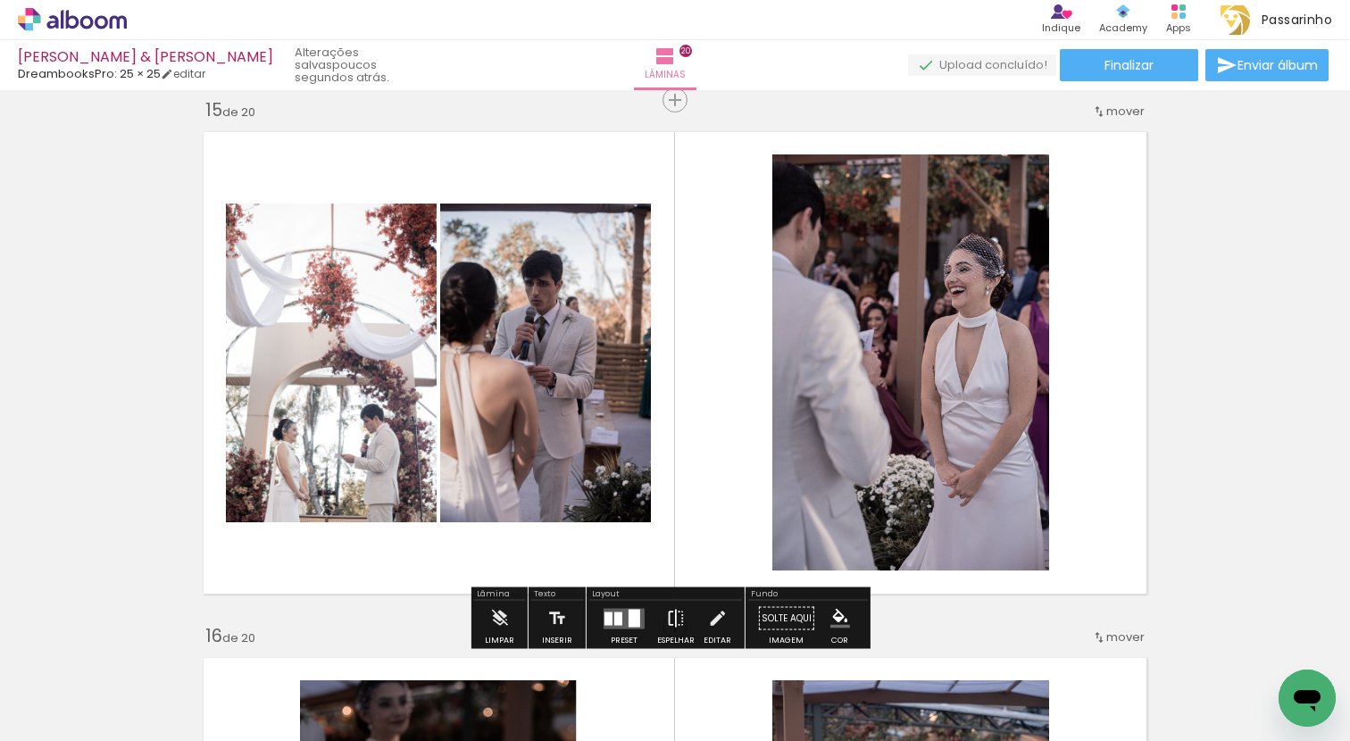
scroll to position [7415, 0]
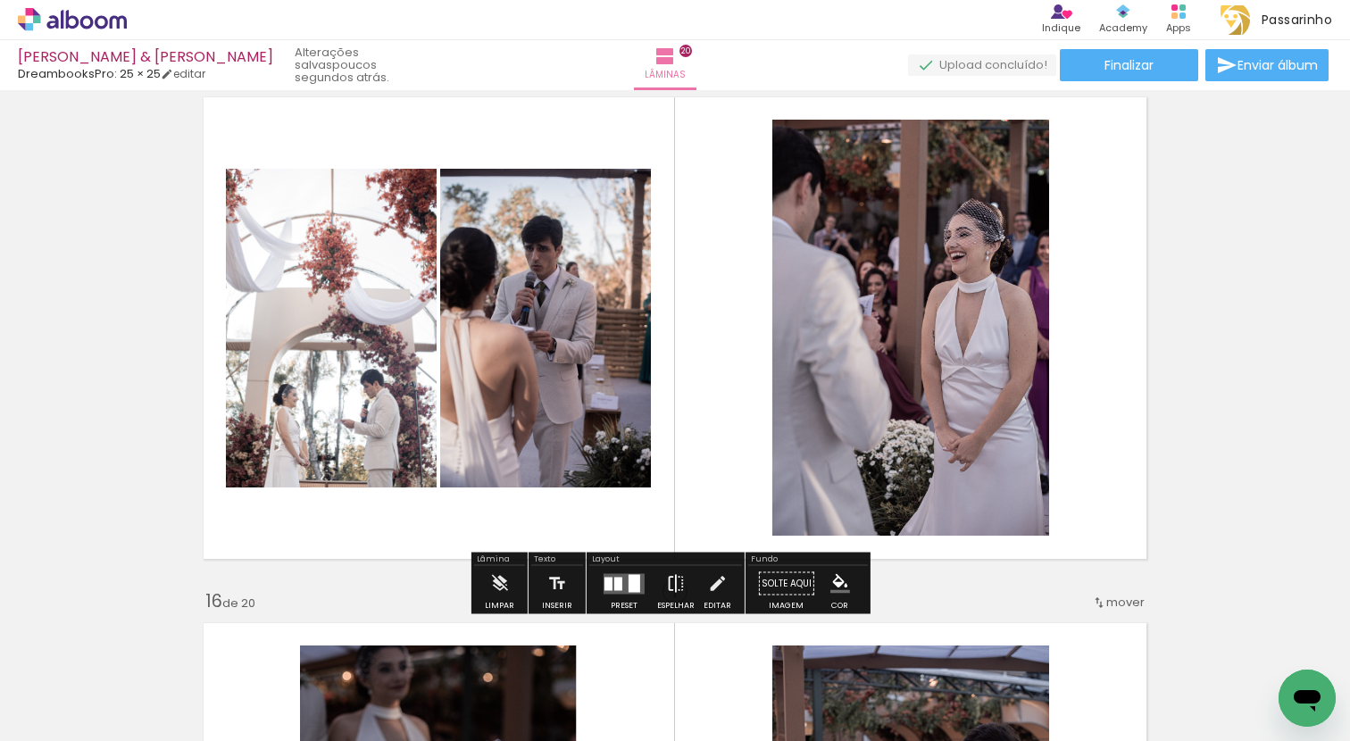
click at [671, 582] on iron-icon at bounding box center [676, 584] width 20 height 36
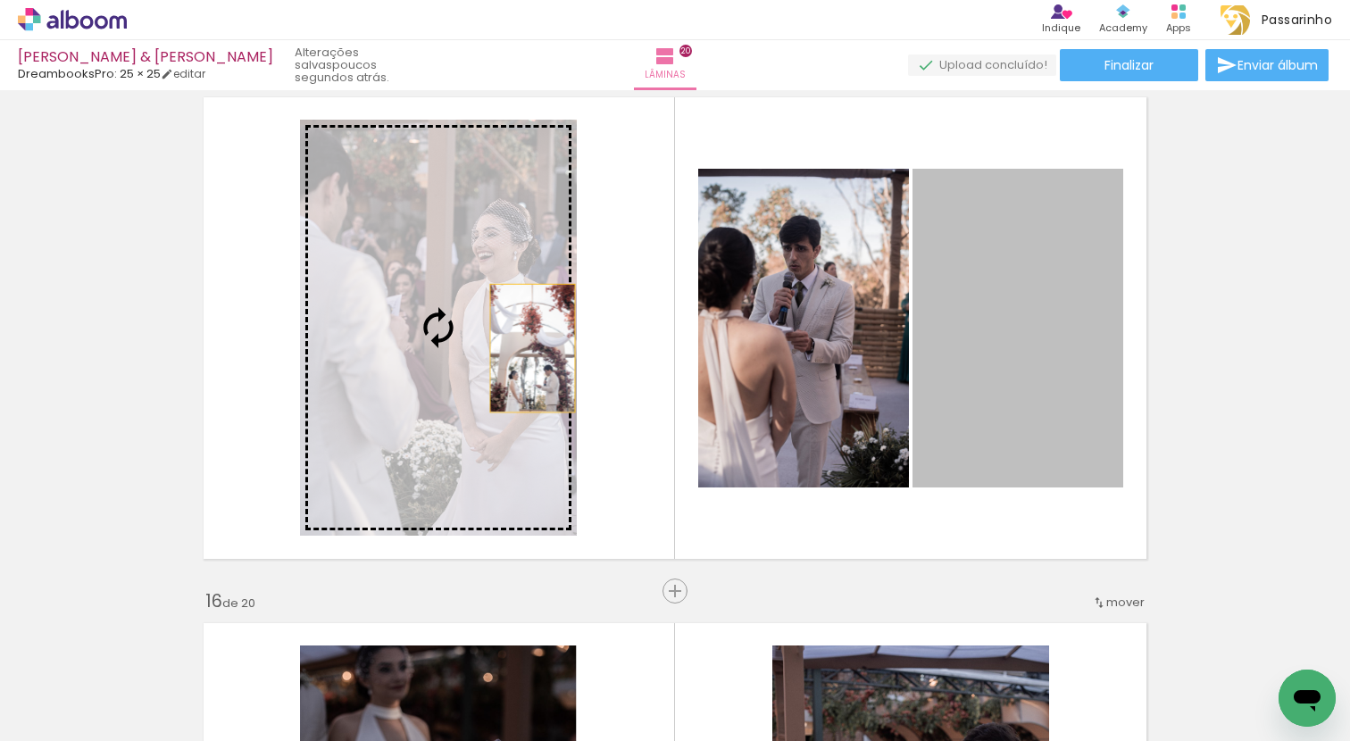
drag, startPoint x: 985, startPoint y: 339, endPoint x: 519, endPoint y: 350, distance: 466.0
click at [0, 0] on slot at bounding box center [0, 0] width 0 height 0
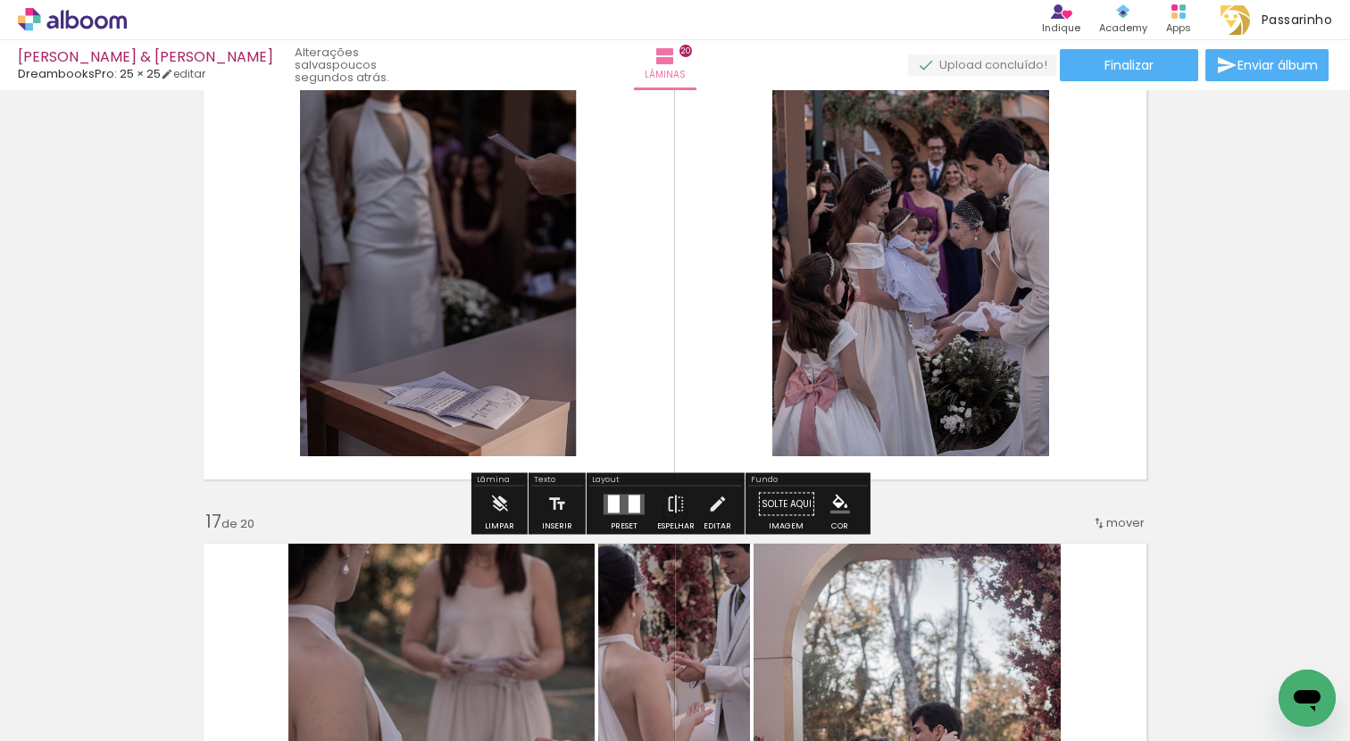
scroll to position [7986, 0]
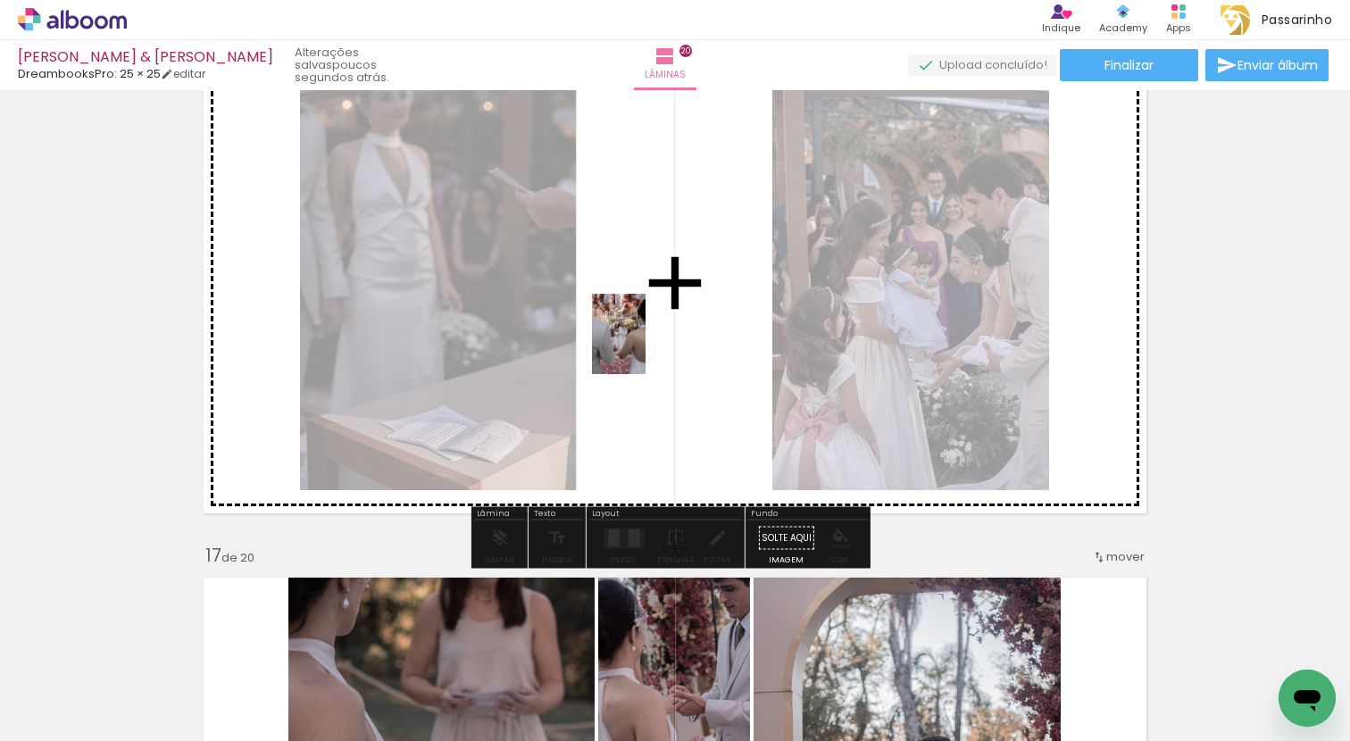
drag, startPoint x: 1149, startPoint y: 694, endPoint x: 645, endPoint y: 347, distance: 611.5
click at [645, 347] on quentale-workspace at bounding box center [675, 370] width 1350 height 741
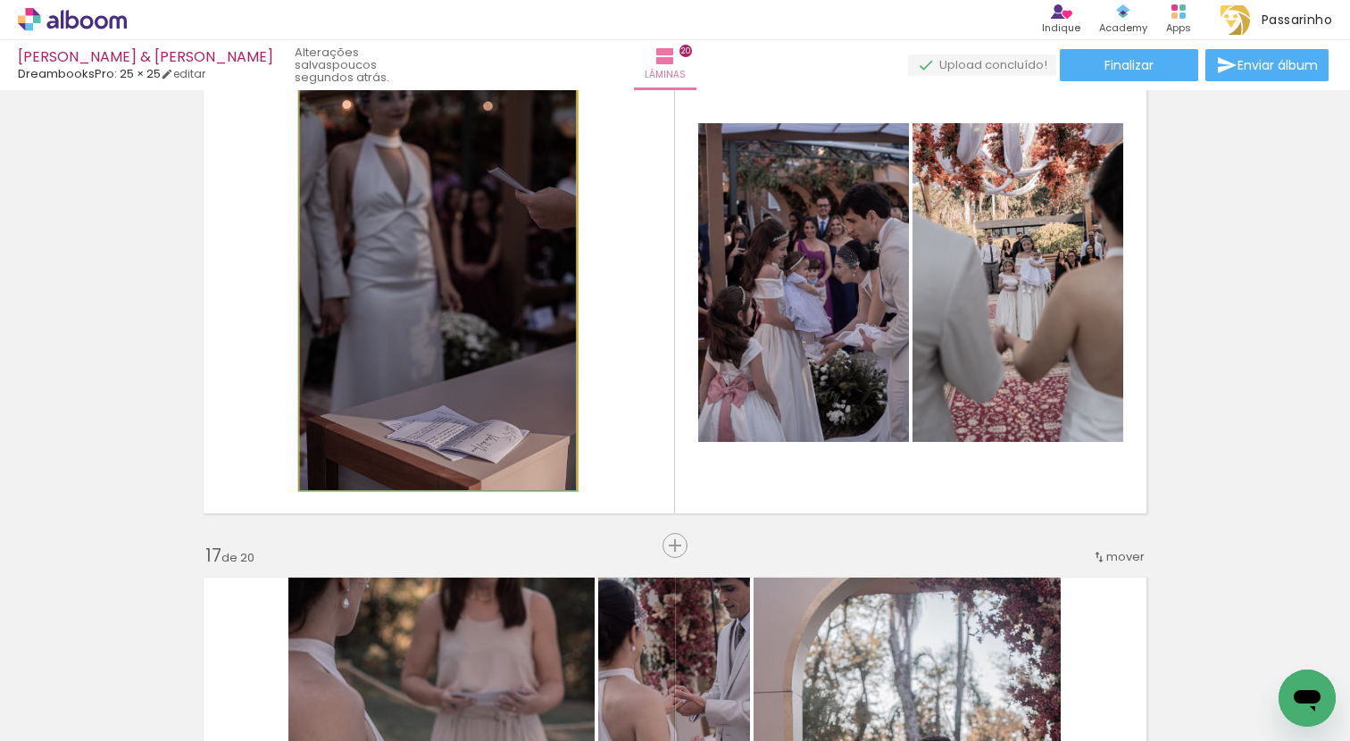
click at [496, 316] on quentale-photo at bounding box center [438, 282] width 277 height 416
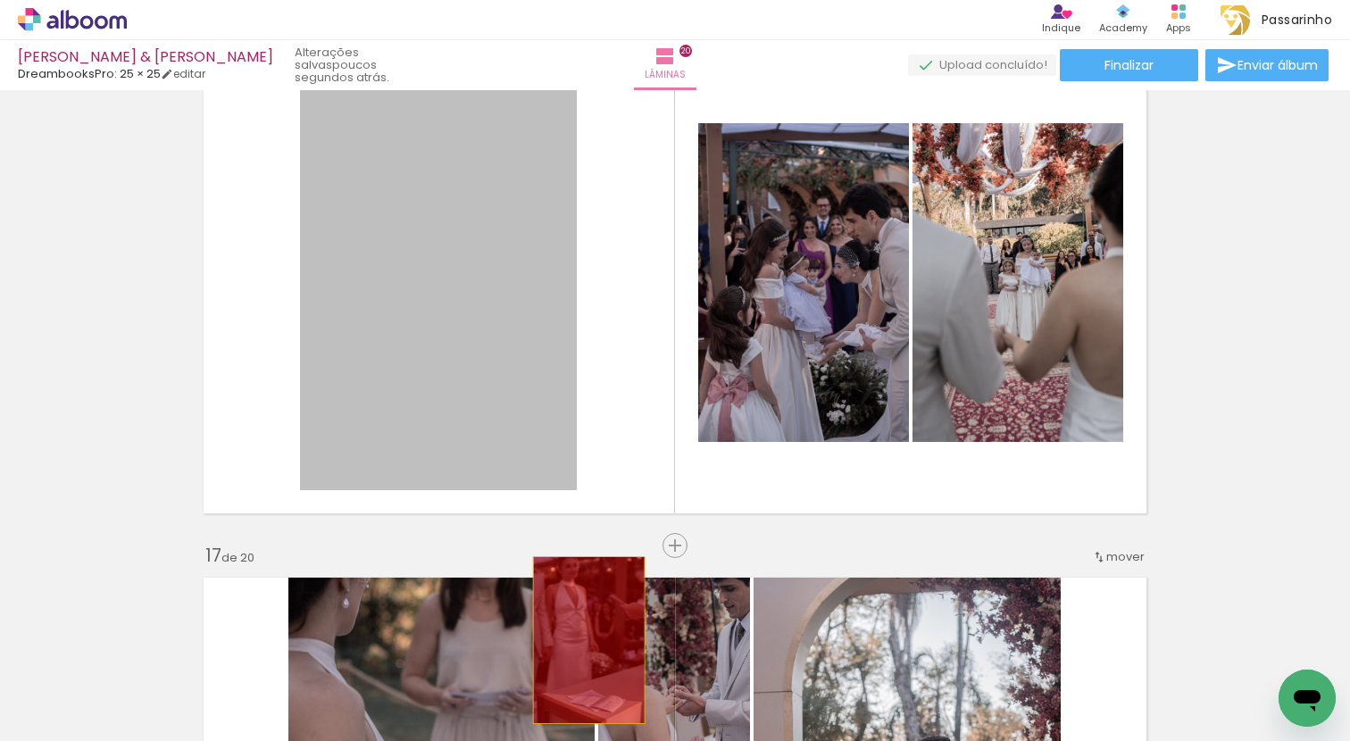
drag, startPoint x: 493, startPoint y: 300, endPoint x: 590, endPoint y: 677, distance: 389.0
click at [590, 677] on quentale-workspace at bounding box center [675, 370] width 1350 height 741
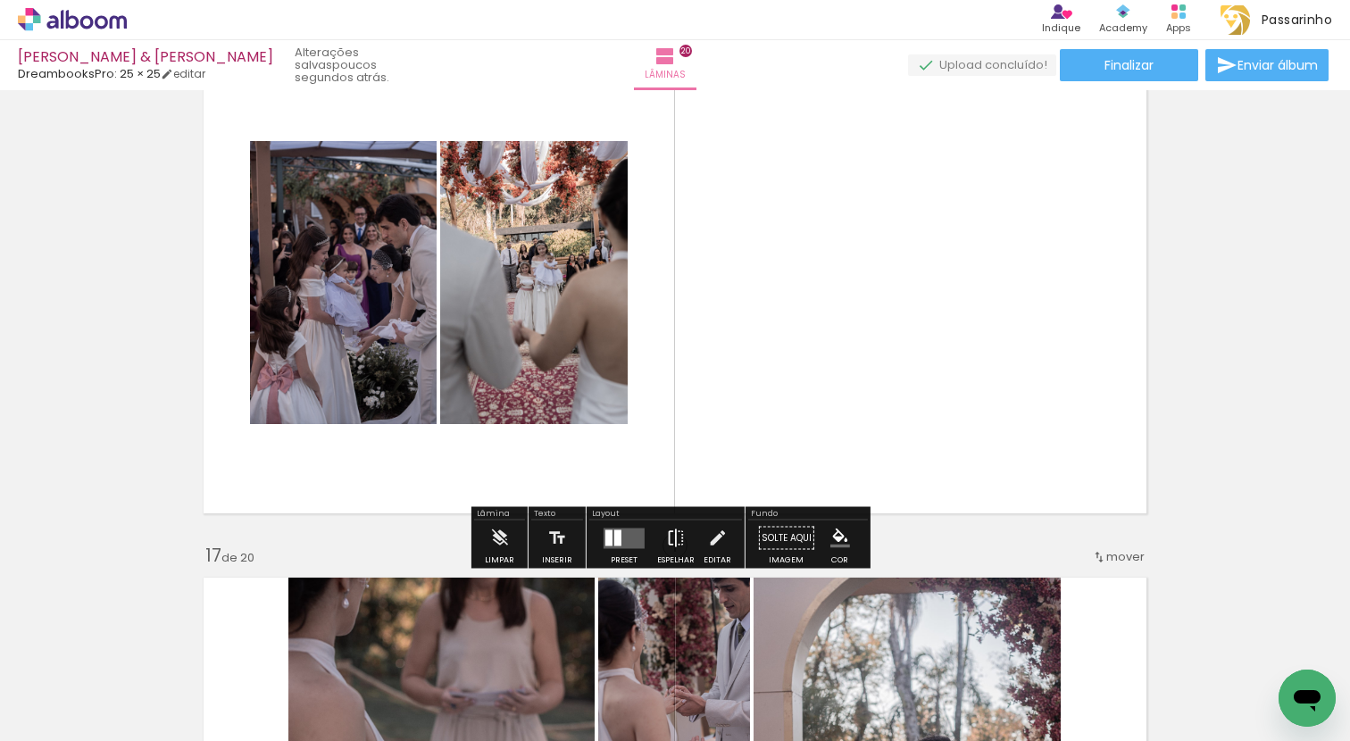
click at [674, 534] on iron-icon at bounding box center [676, 538] width 20 height 36
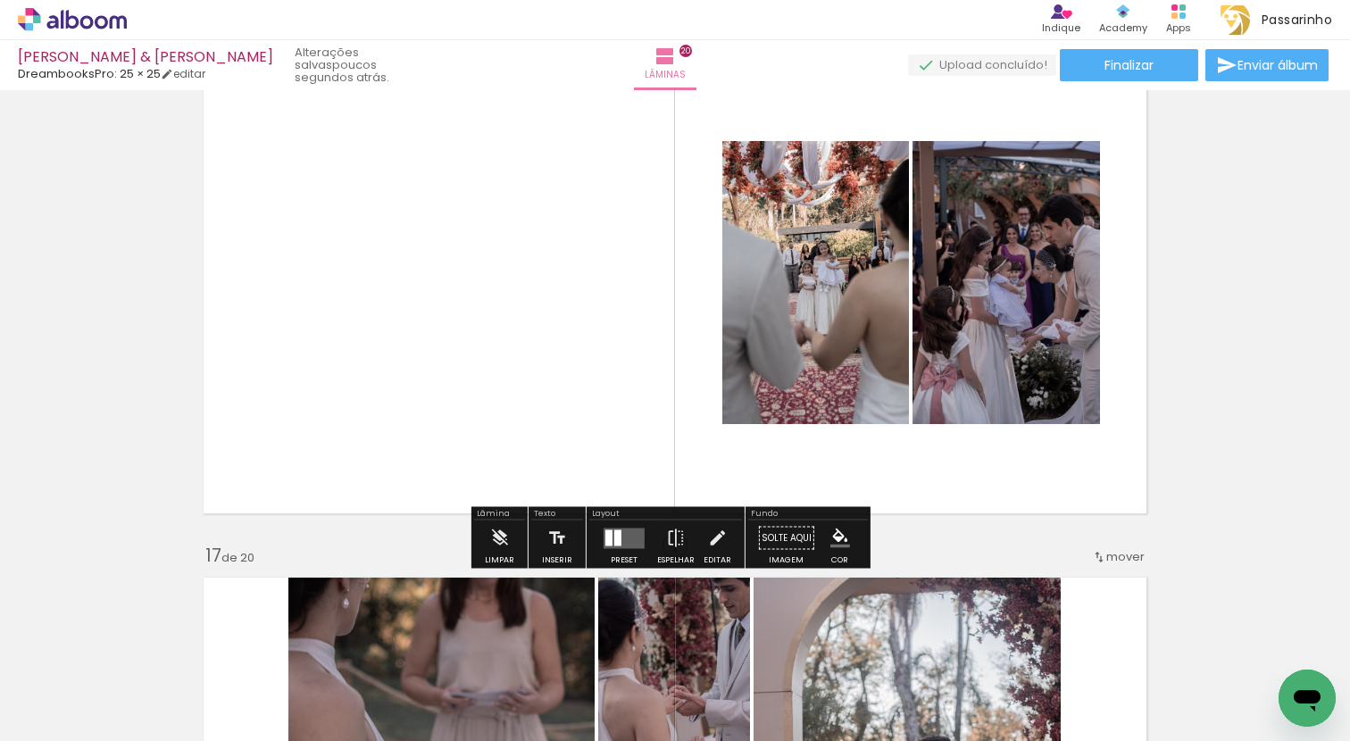
click at [619, 532] on quentale-layouter at bounding box center [623, 538] width 41 height 21
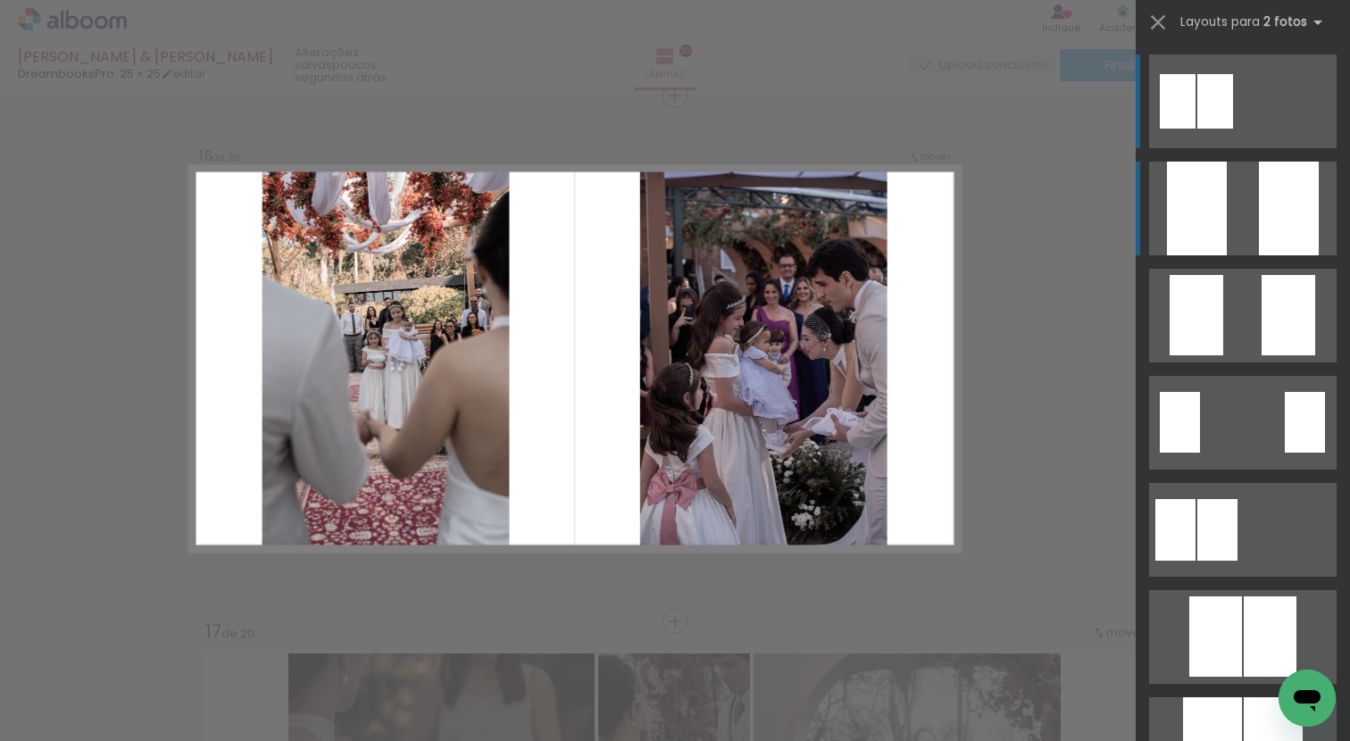
click at [1234, 226] on quentale-layouter at bounding box center [1242, 209] width 187 height 94
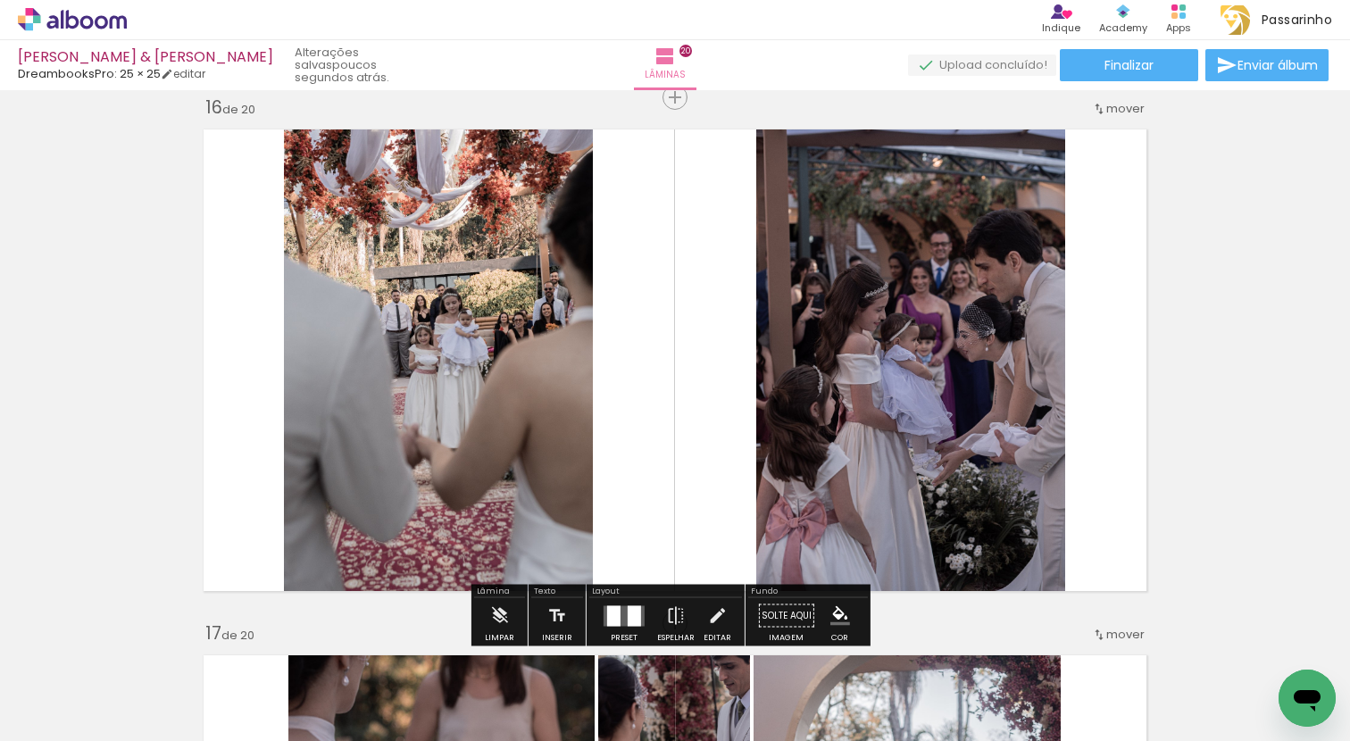
click at [534, 336] on quentale-photo at bounding box center [438, 360] width 309 height 481
click at [483, 345] on quentale-photo at bounding box center [438, 360] width 309 height 481
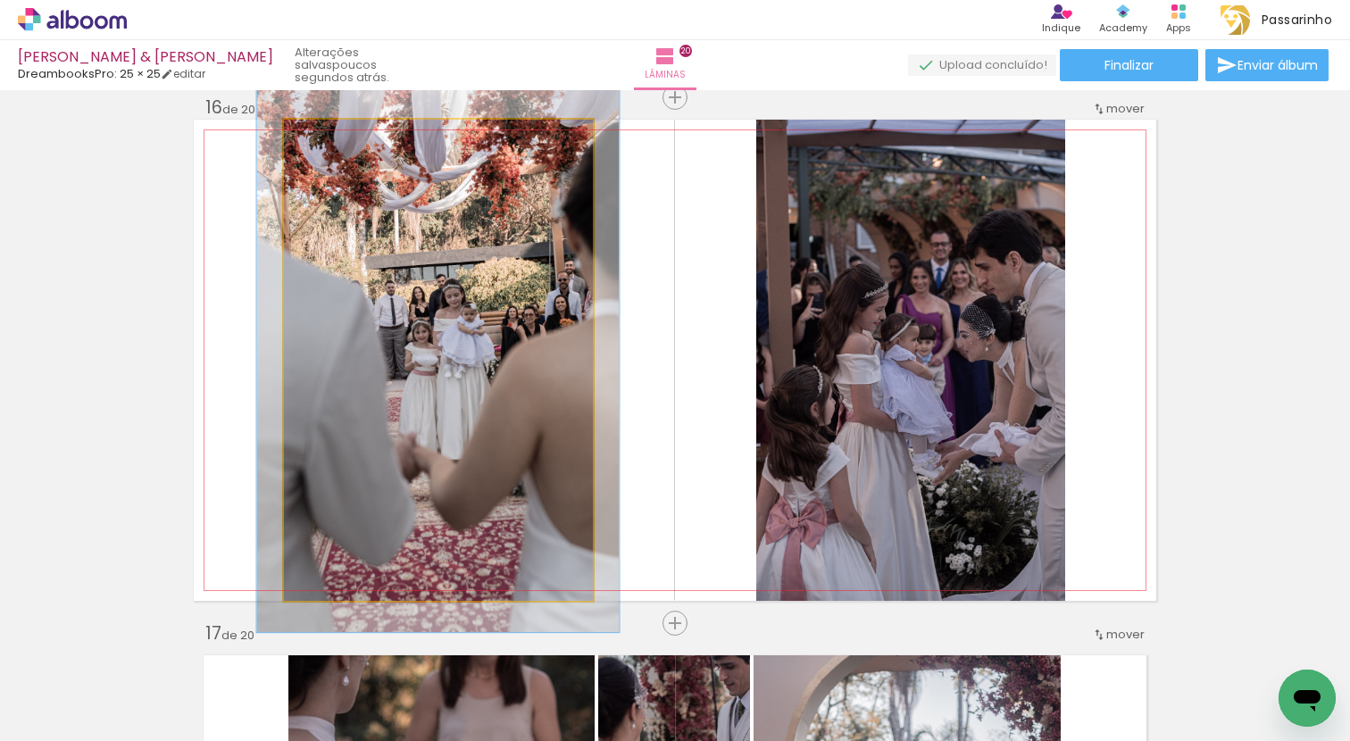
drag, startPoint x: 320, startPoint y: 141, endPoint x: 329, endPoint y: 144, distance: 10.2
type paper-slider "116"
click at [329, 144] on div at bounding box center [334, 138] width 16 height 16
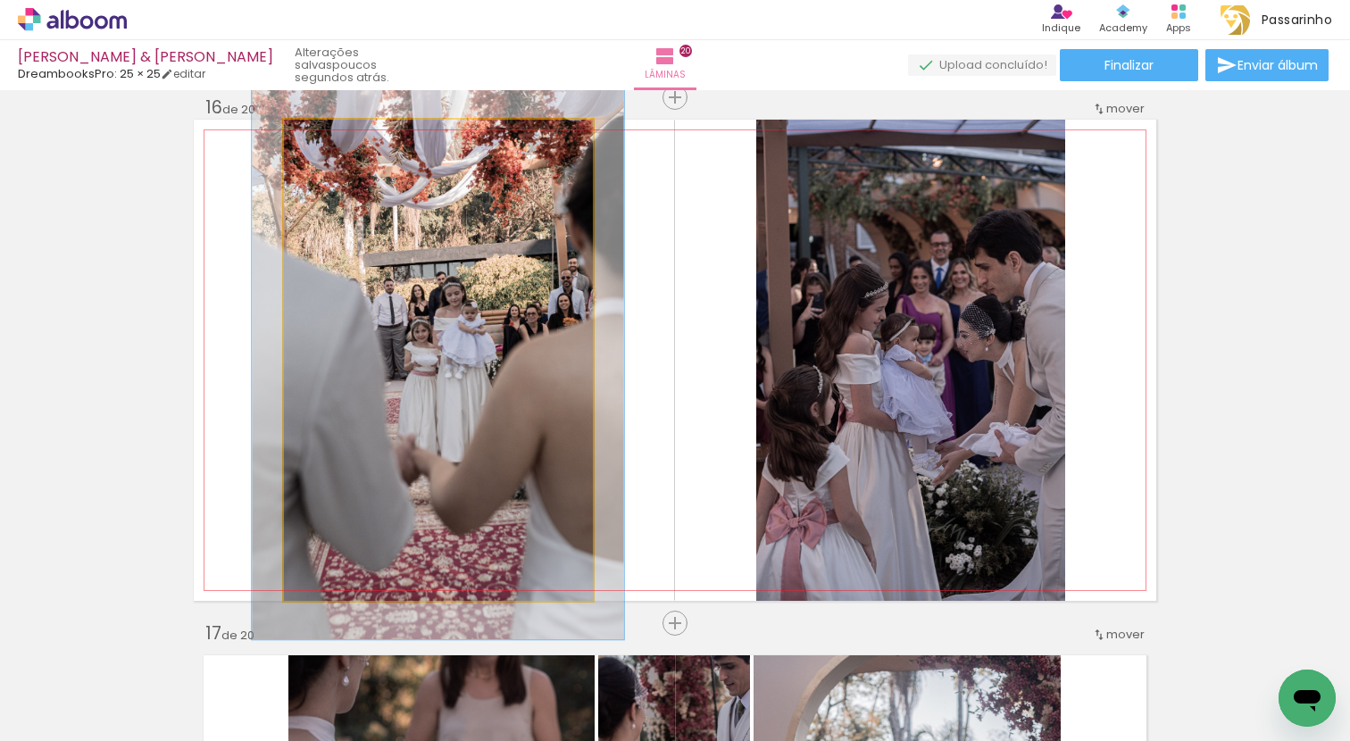
click at [534, 211] on quentale-photo at bounding box center [438, 360] width 309 height 481
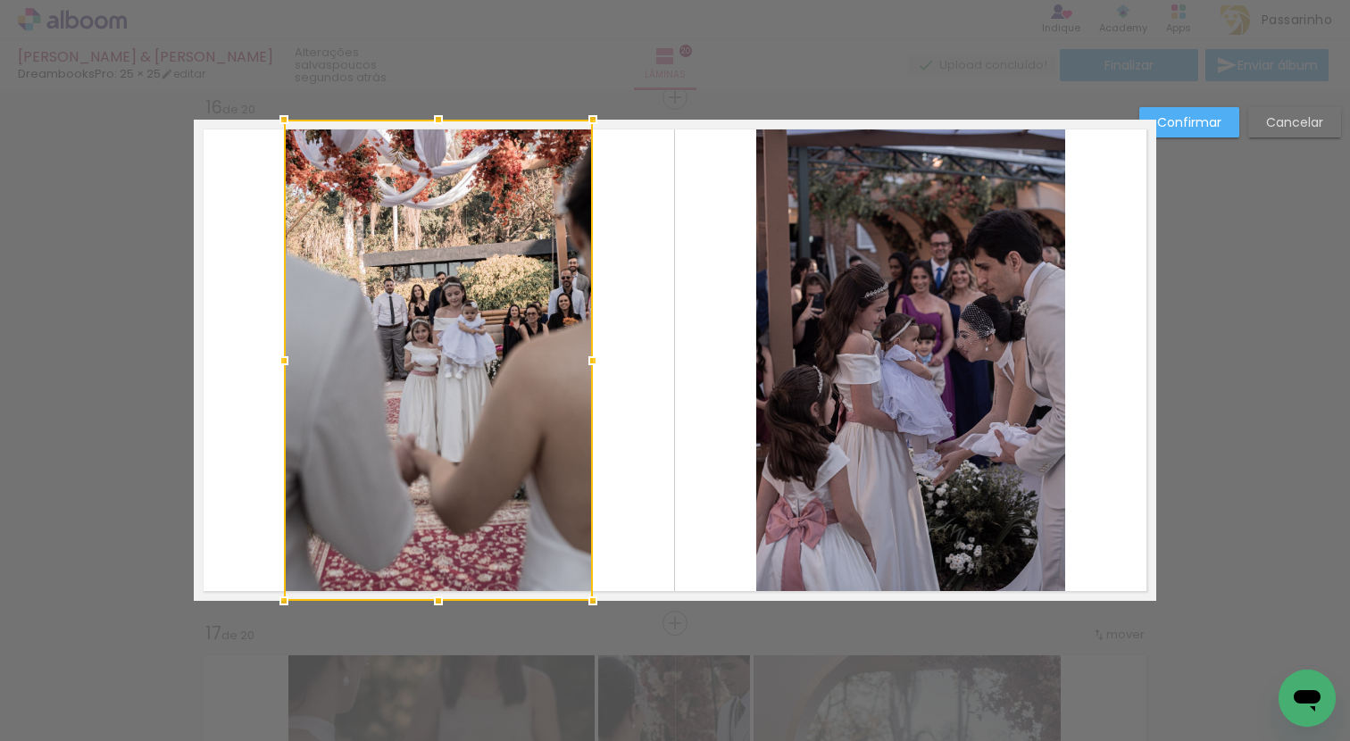
click at [552, 177] on div at bounding box center [438, 360] width 309 height 481
click at [641, 159] on quentale-layouter at bounding box center [675, 360] width 962 height 481
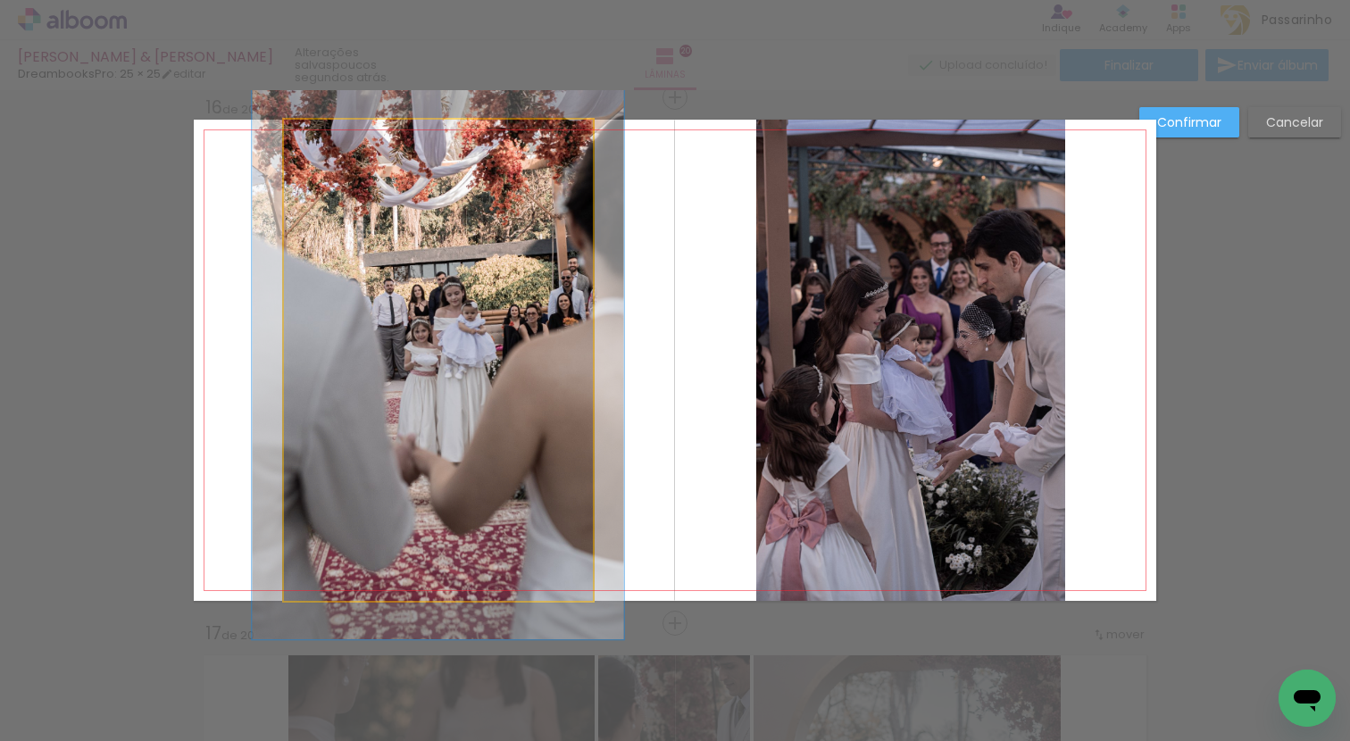
click at [479, 218] on quentale-photo at bounding box center [438, 360] width 309 height 481
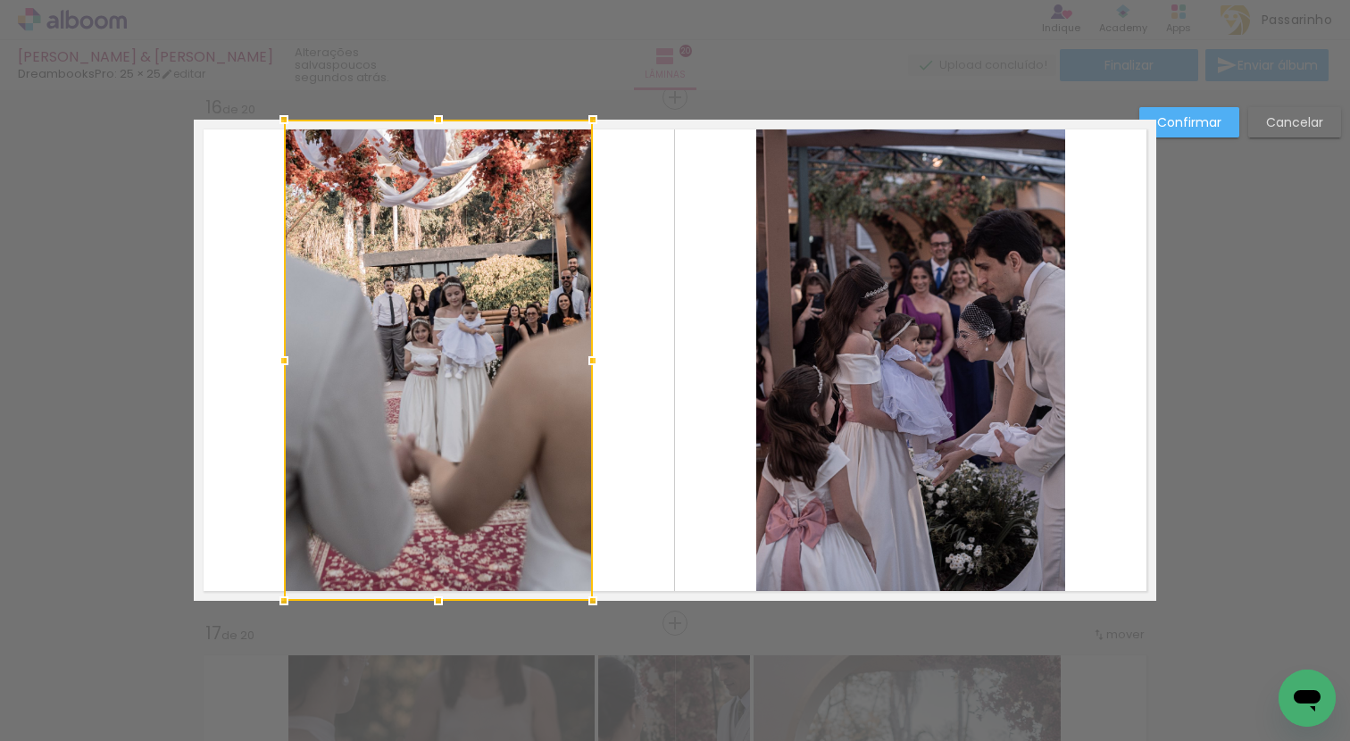
click at [0, 0] on slot "Confirmar" at bounding box center [0, 0] width 0 height 0
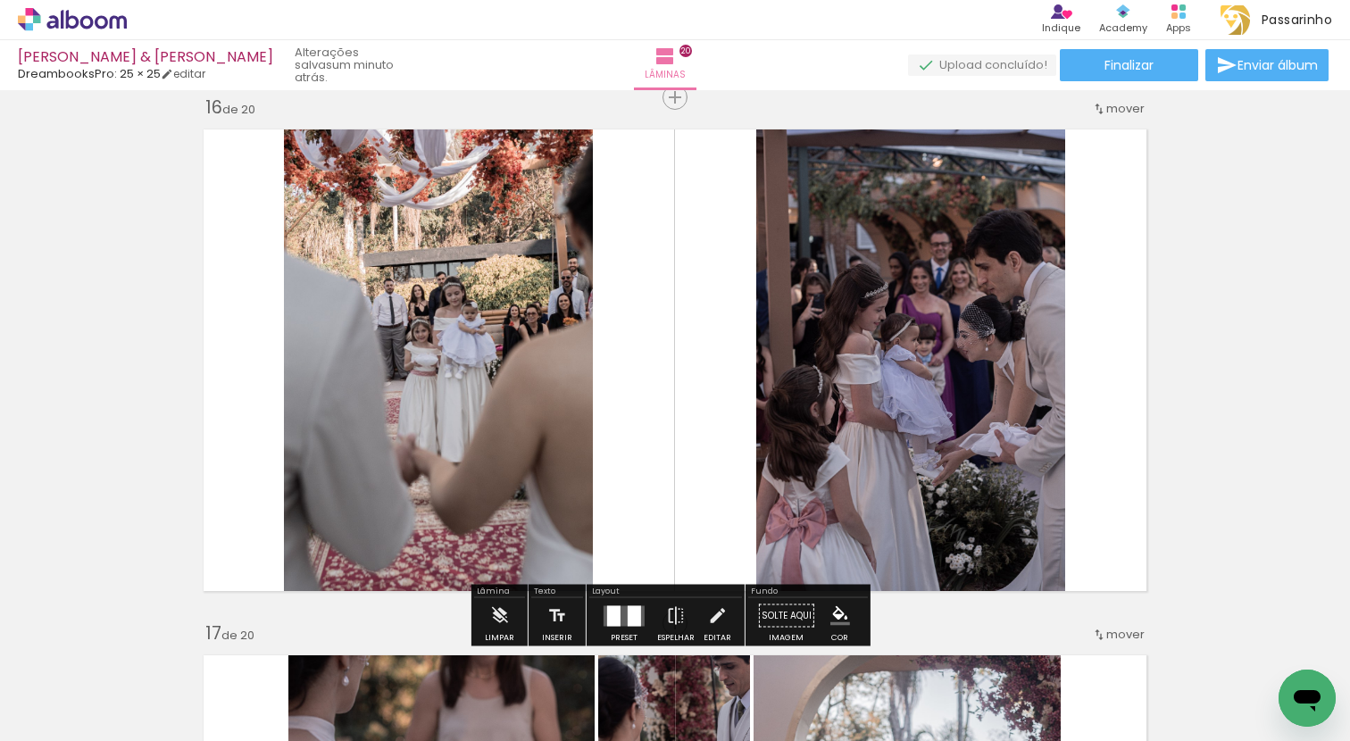
click at [370, 343] on quentale-photo at bounding box center [438, 360] width 309 height 481
click at [717, 613] on iron-icon at bounding box center [717, 616] width 20 height 36
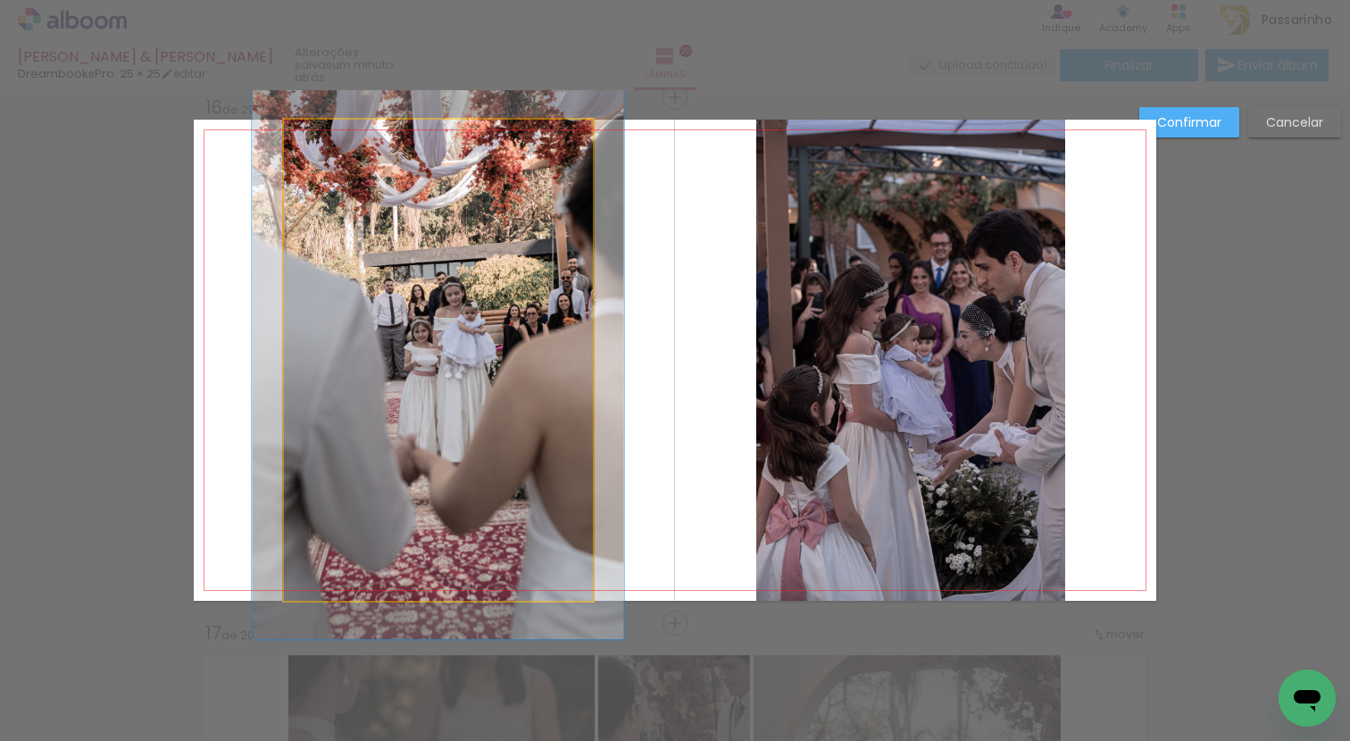
click at [468, 378] on quentale-photo at bounding box center [438, 360] width 309 height 481
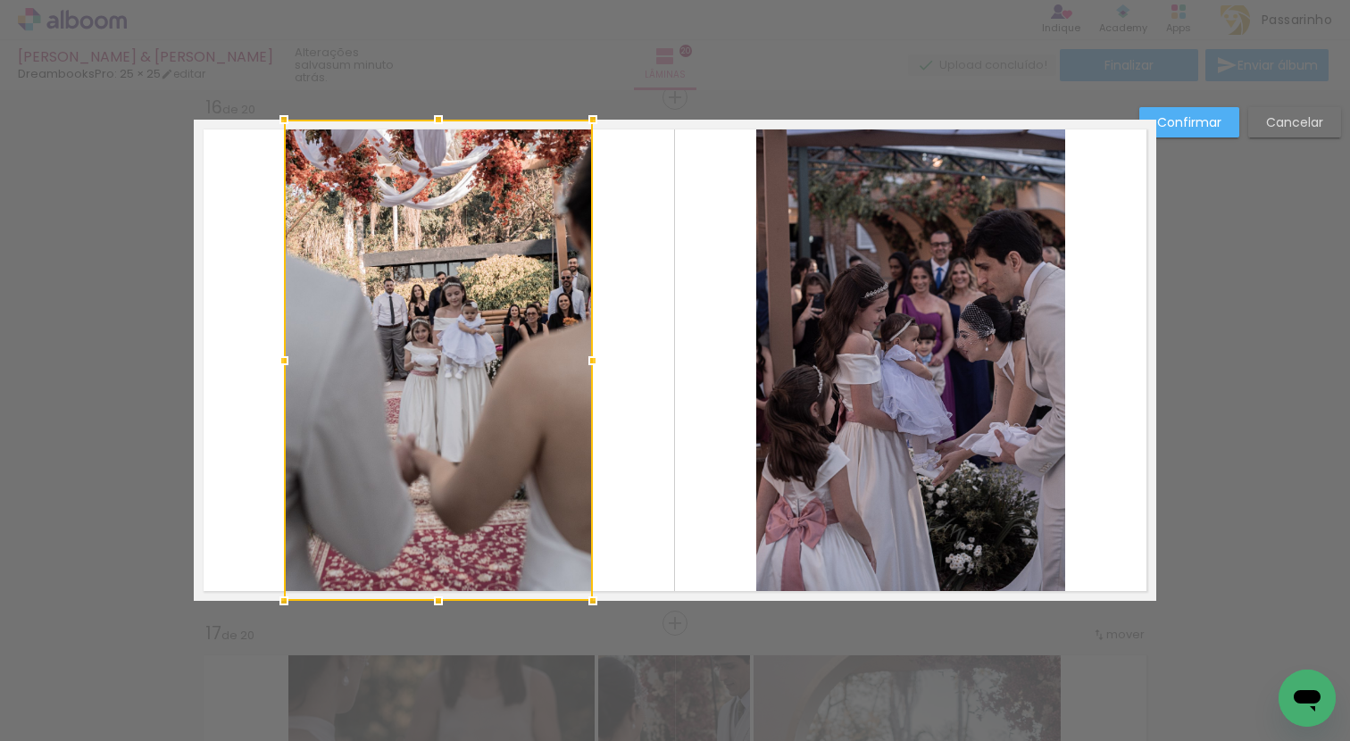
click at [467, 377] on div at bounding box center [438, 360] width 309 height 481
